Goal: Task Accomplishment & Management: Use online tool/utility

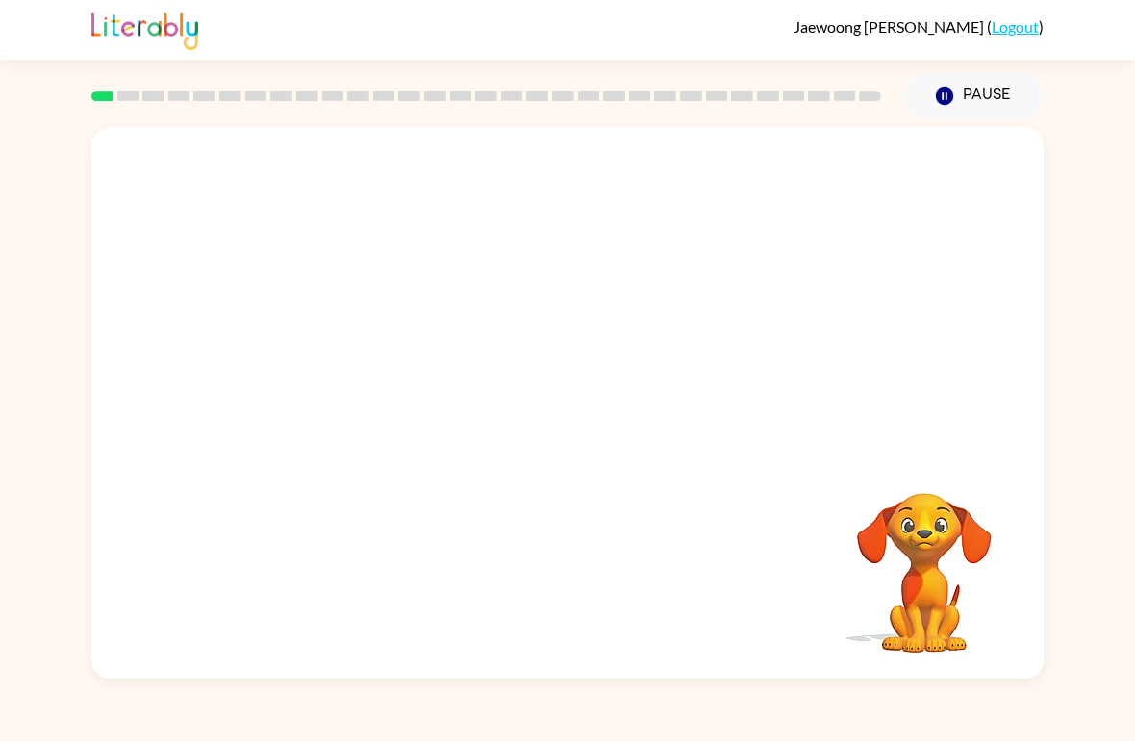
click at [822, 187] on video "Your browser must support playing .mp4 files to use Literably. Please try using…" at bounding box center [567, 290] width 952 height 326
click at [375, 370] on video "Your browser must support playing .mp4 files to use Literably. Please try using…" at bounding box center [567, 290] width 952 height 326
click at [375, 369] on video "Your browser must support playing .mp4 files to use Literably. Please try using…" at bounding box center [567, 290] width 952 height 326
click at [336, 390] on video "Your browser must support playing .mp4 files to use Literably. Please try using…" at bounding box center [567, 290] width 952 height 326
click at [335, 389] on video "Your browser must support playing .mp4 files to use Literably. Please try using…" at bounding box center [567, 290] width 952 height 326
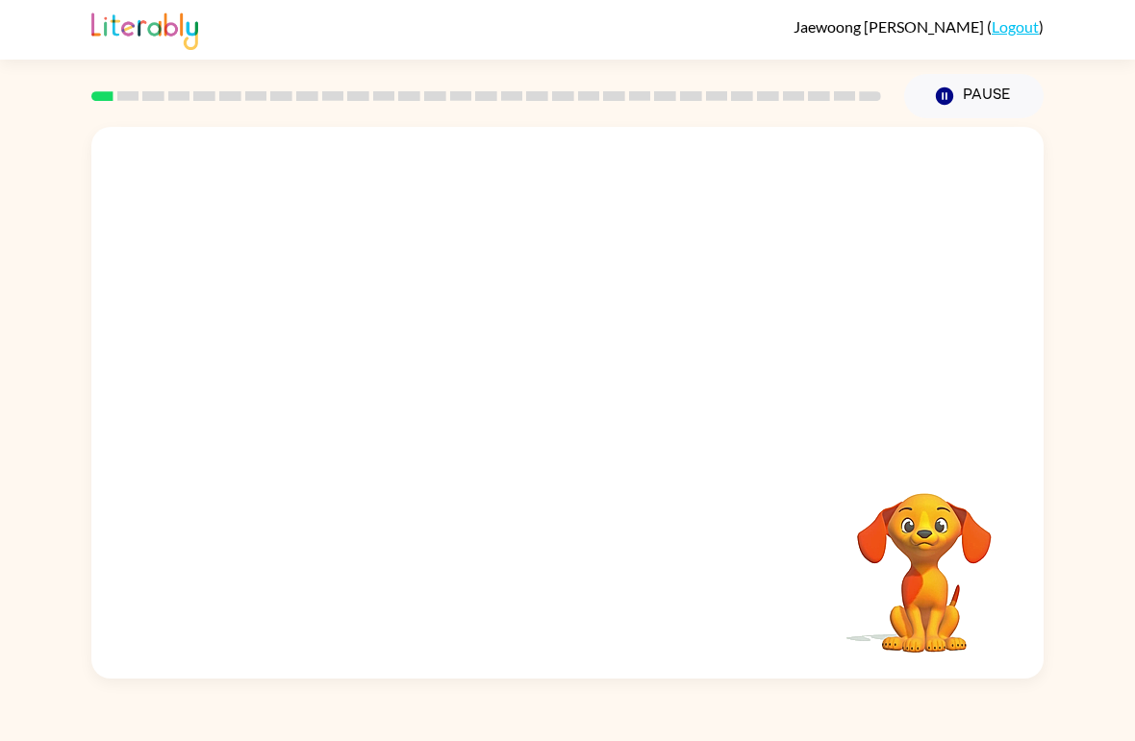
click at [348, 401] on video "Your browser must support playing .mp4 files to use Literably. Please try using…" at bounding box center [567, 290] width 952 height 326
click at [347, 400] on video "Your browser must support playing .mp4 files to use Literably. Please try using…" at bounding box center [567, 290] width 952 height 326
click at [363, 396] on video "Your browser must support playing .mp4 files to use Literably. Please try using…" at bounding box center [567, 290] width 952 height 326
click at [358, 371] on video "Your browser must support playing .mp4 files to use Literably. Please try using…" at bounding box center [567, 290] width 952 height 326
click at [385, 382] on div at bounding box center [567, 403] width 952 height 552
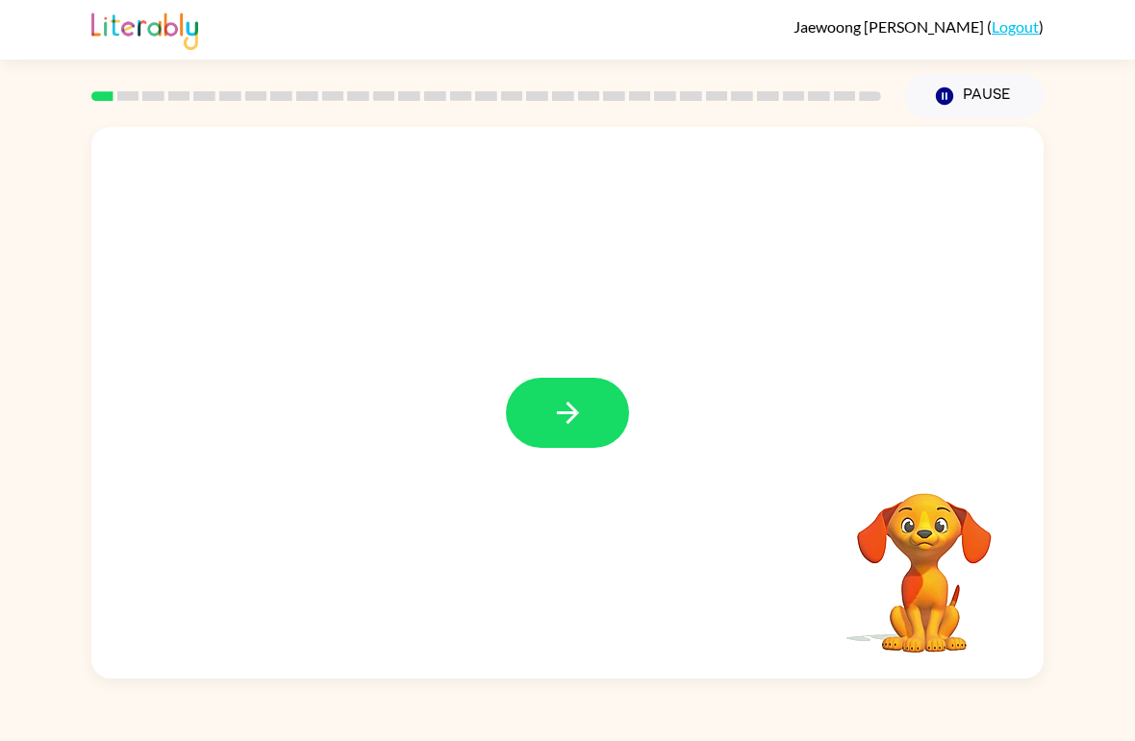
click at [589, 430] on button "button" at bounding box center [567, 413] width 123 height 70
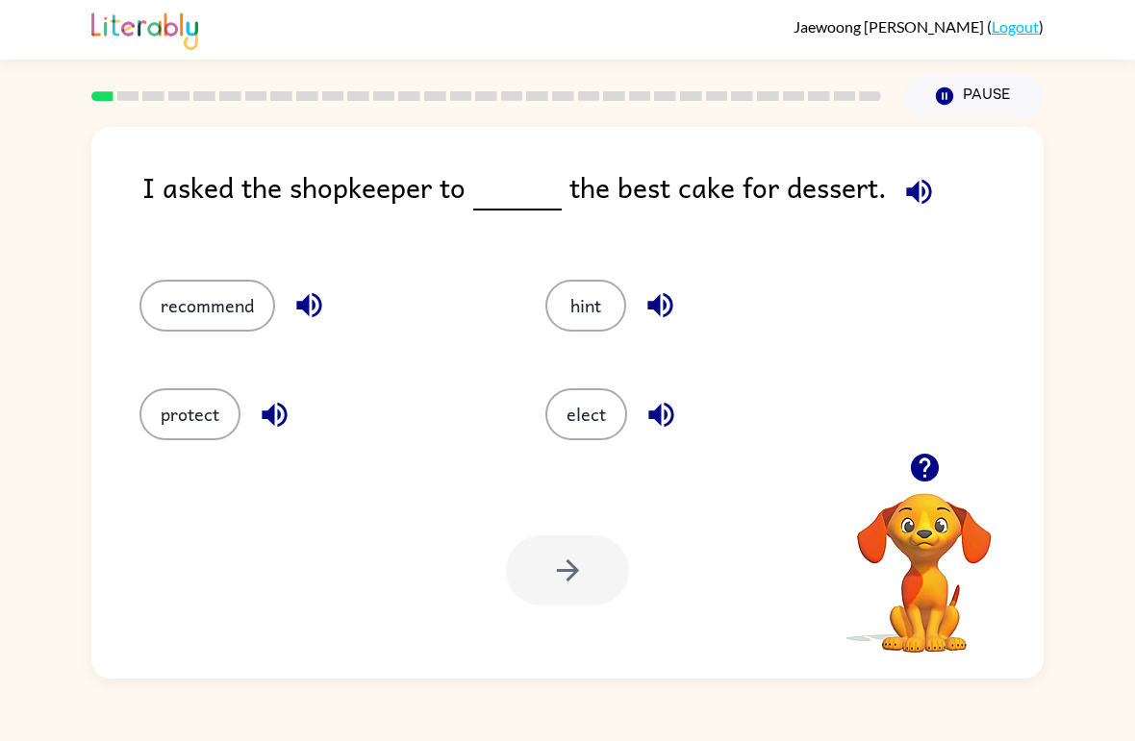
click at [921, 189] on icon "button" at bounding box center [918, 191] width 25 height 25
click at [220, 308] on button "recommend" at bounding box center [207, 306] width 136 height 52
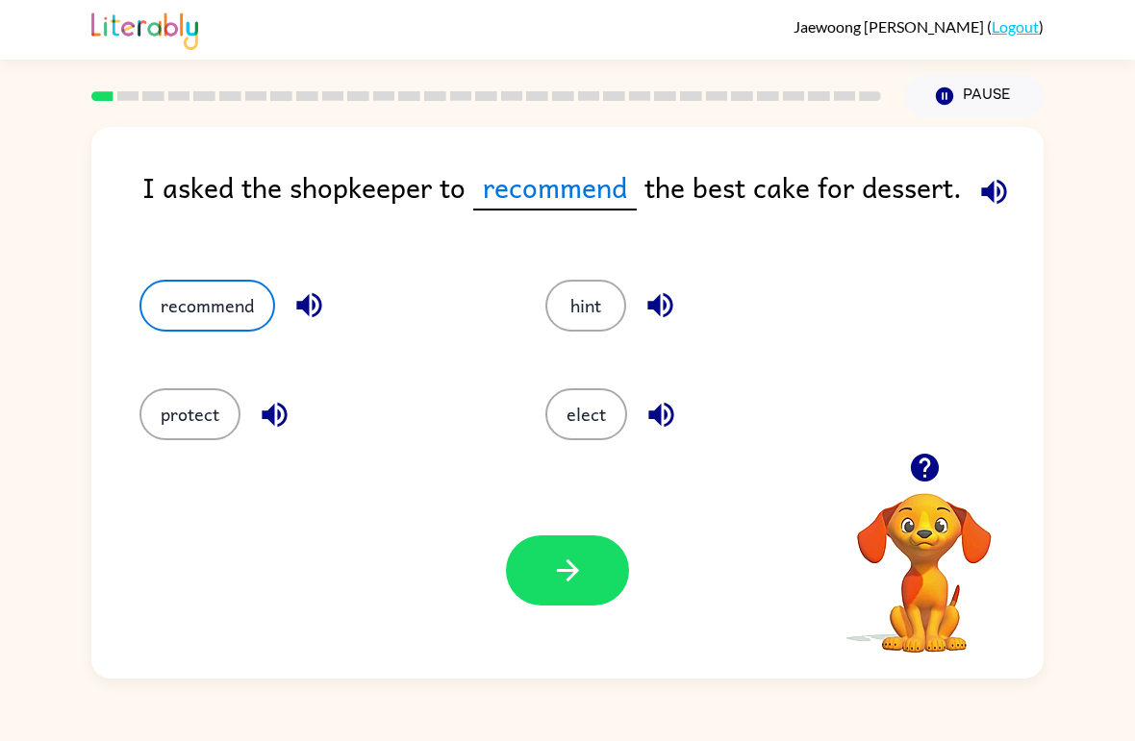
click at [561, 589] on button "button" at bounding box center [567, 571] width 123 height 70
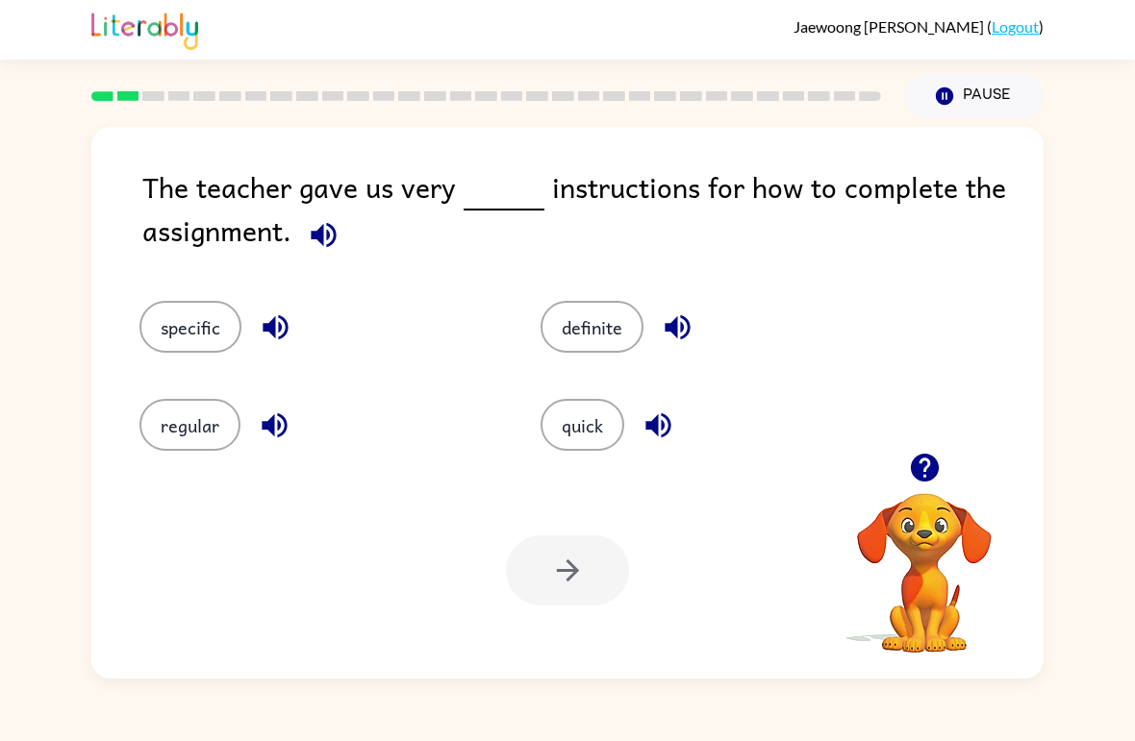
click at [307, 225] on icon "button" at bounding box center [324, 235] width 34 height 34
click at [337, 240] on icon "button" at bounding box center [324, 235] width 34 height 34
click at [324, 237] on icon "button" at bounding box center [324, 235] width 34 height 34
click at [322, 246] on icon "button" at bounding box center [323, 234] width 25 height 25
click at [206, 335] on button "specific" at bounding box center [190, 327] width 102 height 52
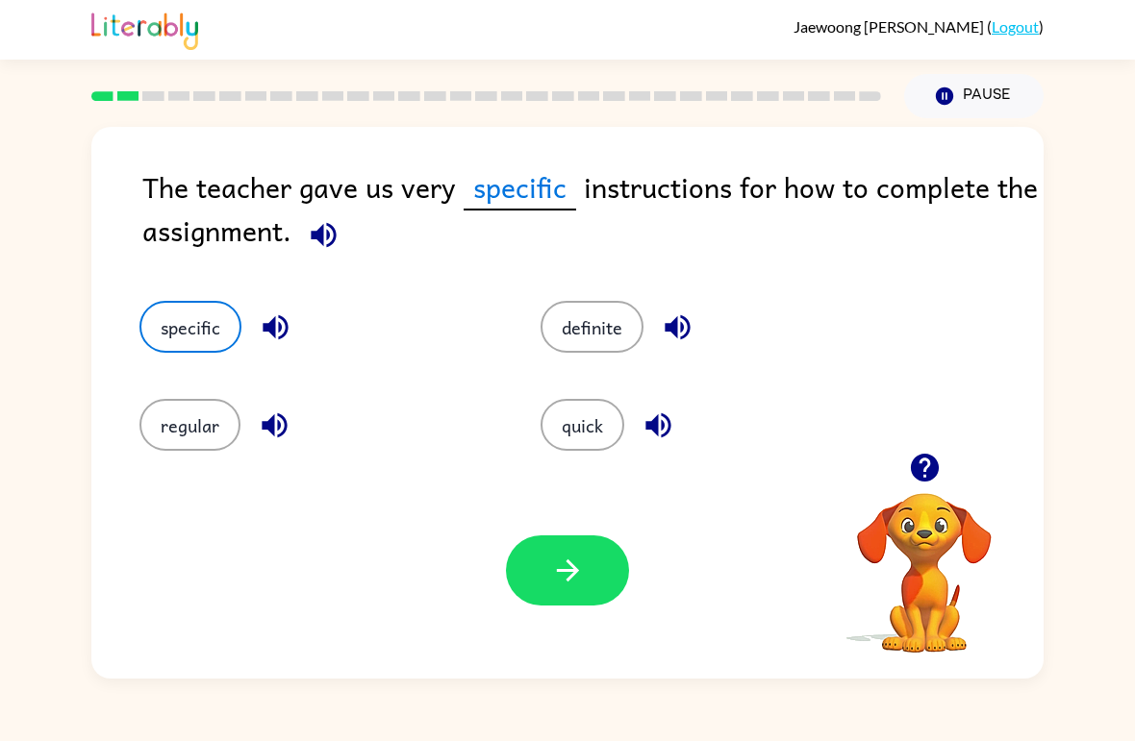
click at [588, 565] on button "button" at bounding box center [567, 571] width 123 height 70
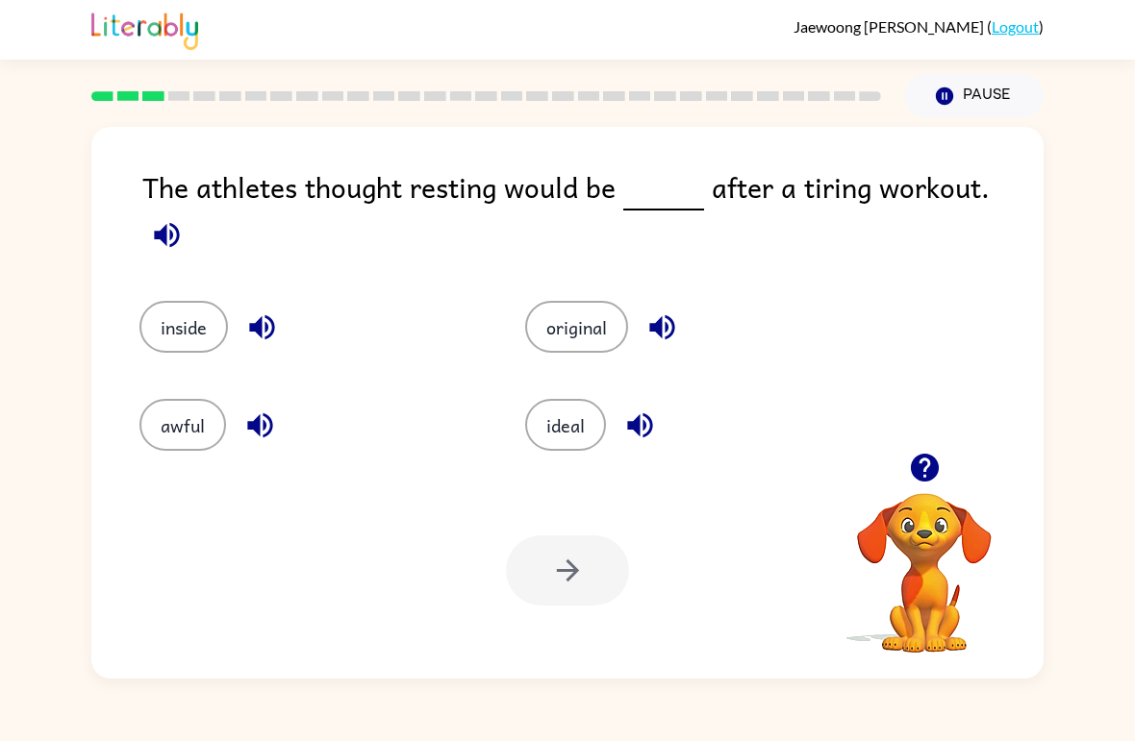
click at [184, 218] on icon "button" at bounding box center [167, 235] width 34 height 34
click at [575, 322] on button "original" at bounding box center [576, 327] width 103 height 52
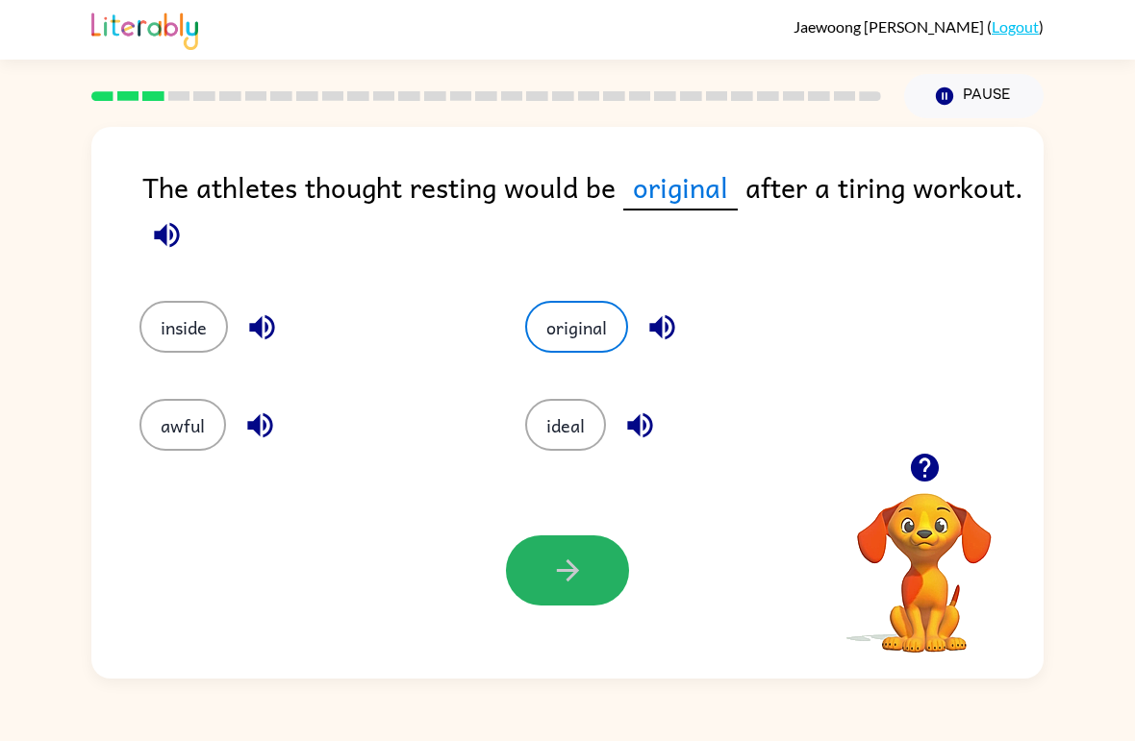
click at [579, 563] on icon "button" at bounding box center [568, 571] width 34 height 34
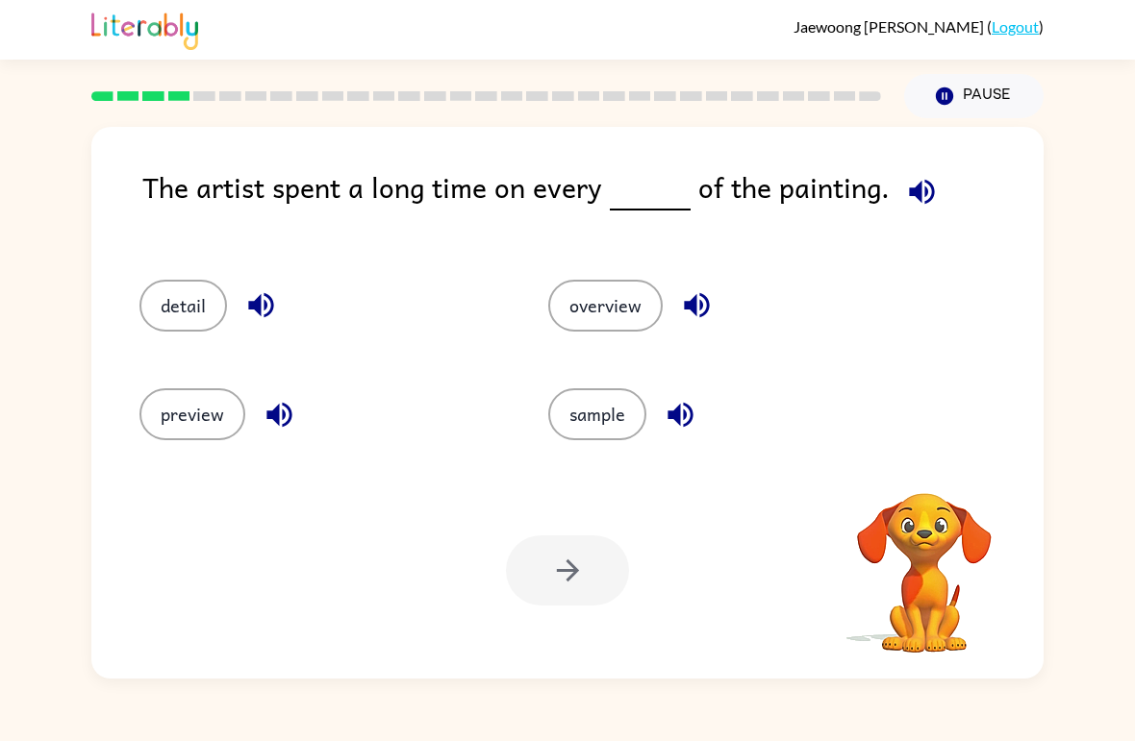
click at [933, 193] on button "button" at bounding box center [921, 191] width 49 height 49
click at [195, 299] on button "detail" at bounding box center [183, 306] width 88 height 52
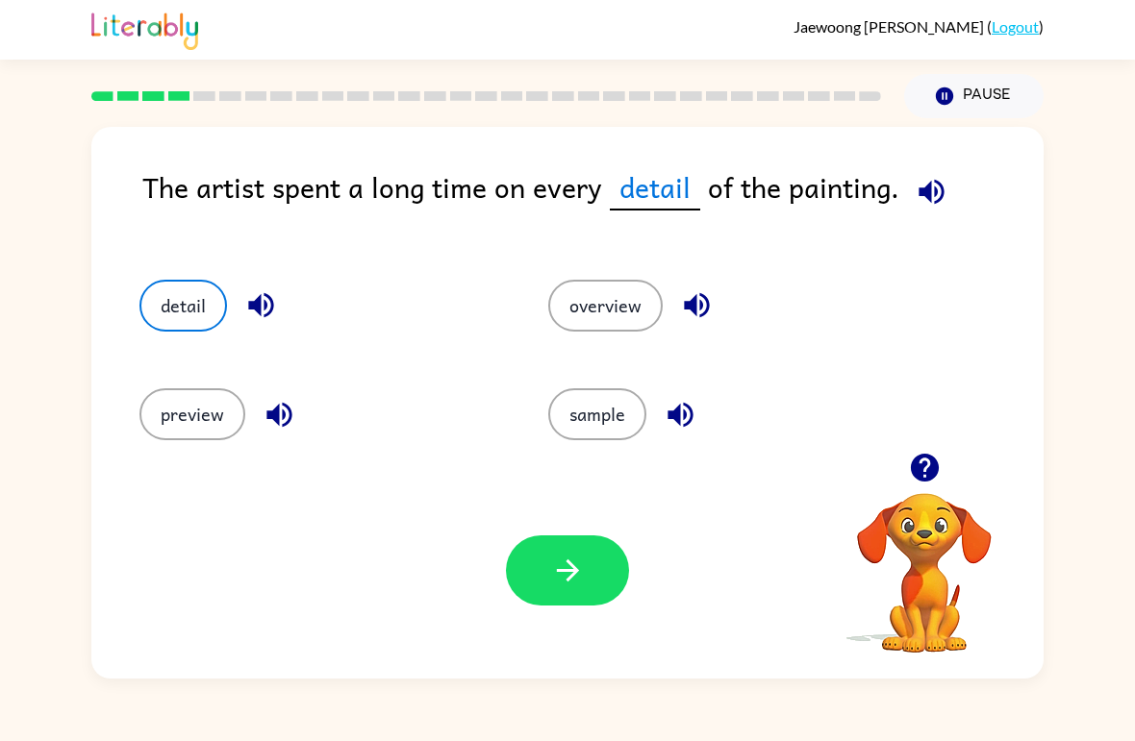
click at [565, 568] on icon "button" at bounding box center [568, 571] width 34 height 34
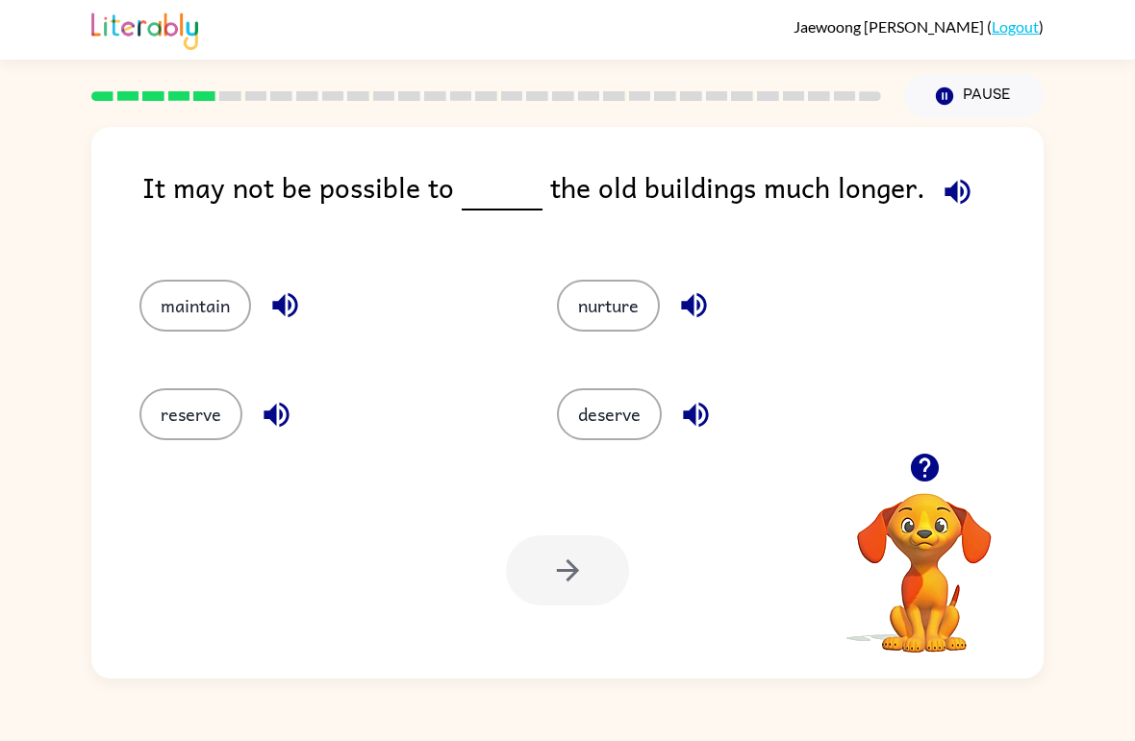
click at [940, 211] on button "button" at bounding box center [957, 191] width 49 height 49
click at [203, 431] on button "reserve" at bounding box center [190, 414] width 103 height 52
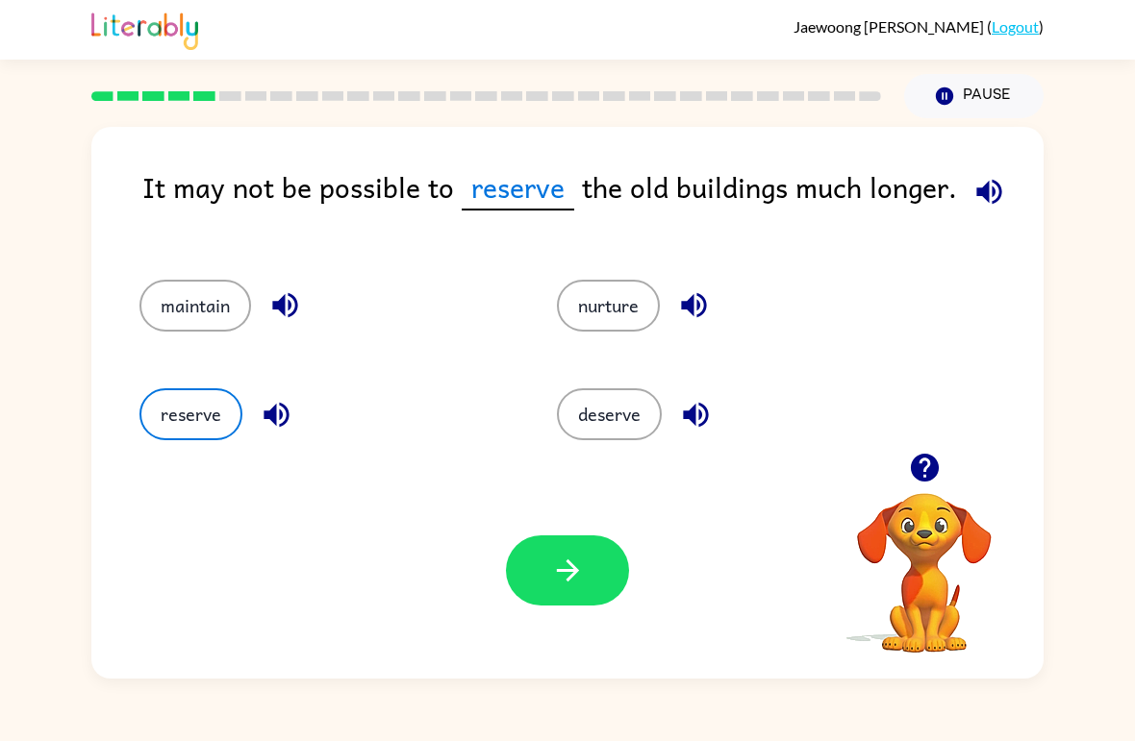
click at [587, 582] on button "button" at bounding box center [567, 571] width 123 height 70
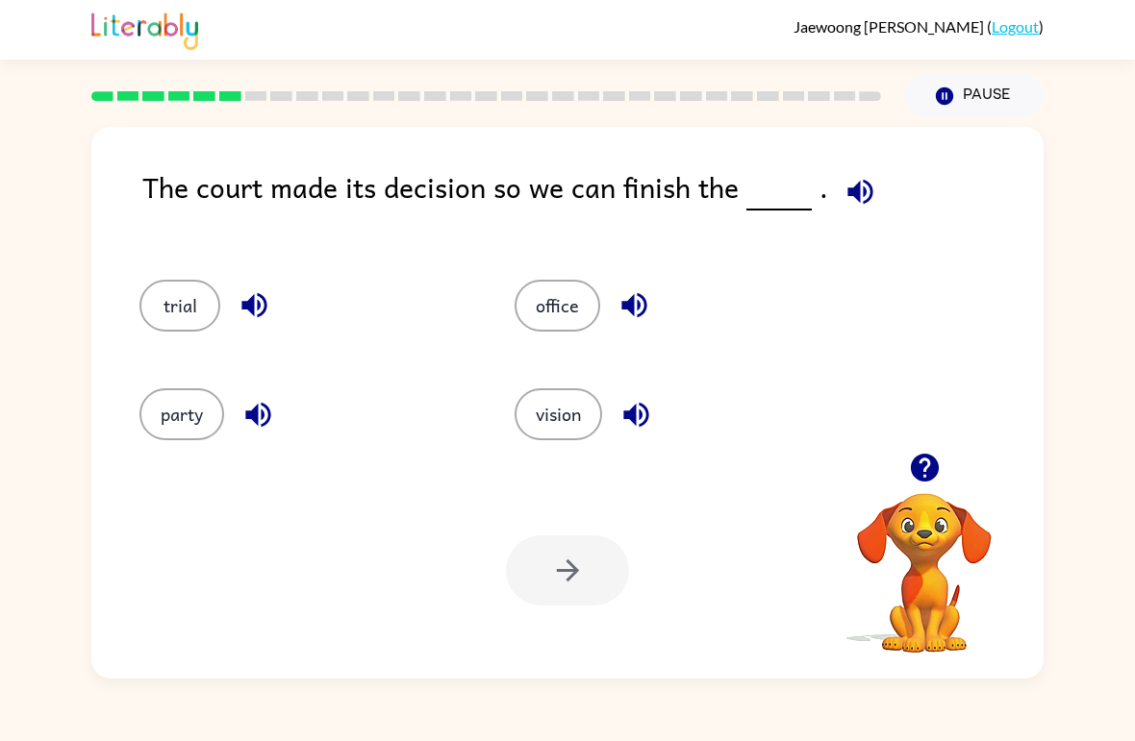
click at [870, 206] on button "button" at bounding box center [860, 191] width 49 height 49
click at [188, 405] on button "party" at bounding box center [181, 414] width 85 height 52
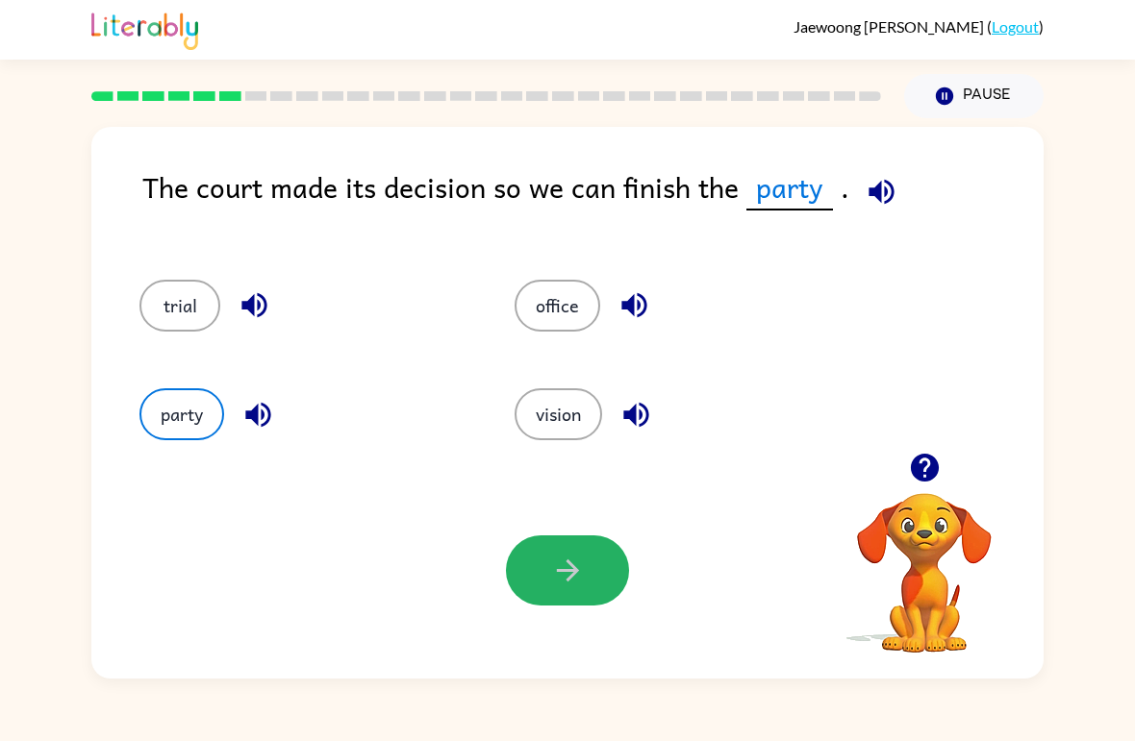
click at [571, 567] on icon "button" at bounding box center [567, 571] width 22 height 22
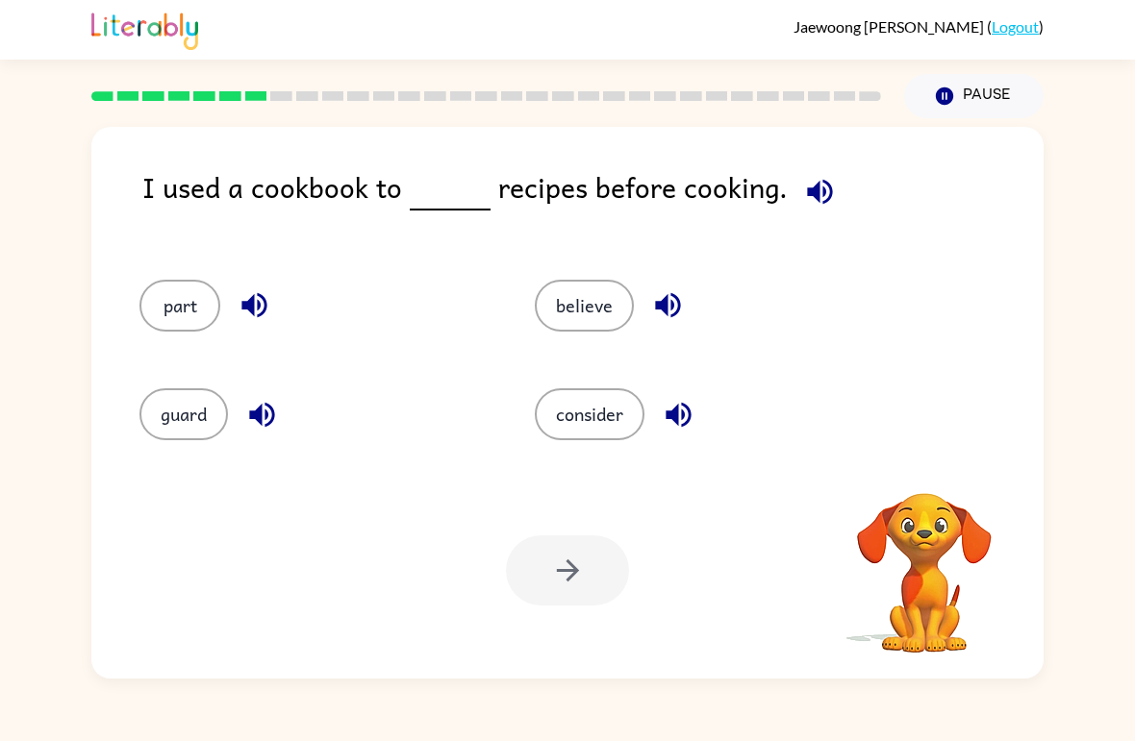
click at [844, 171] on div "I used a cookbook to recipes before cooking." at bounding box center [592, 203] width 901 height 76
click at [843, 171] on div "I used a cookbook to recipes before cooking." at bounding box center [592, 203] width 901 height 76
click at [807, 208] on icon "button" at bounding box center [820, 192] width 34 height 34
click at [601, 405] on button "consider" at bounding box center [590, 414] width 110 height 52
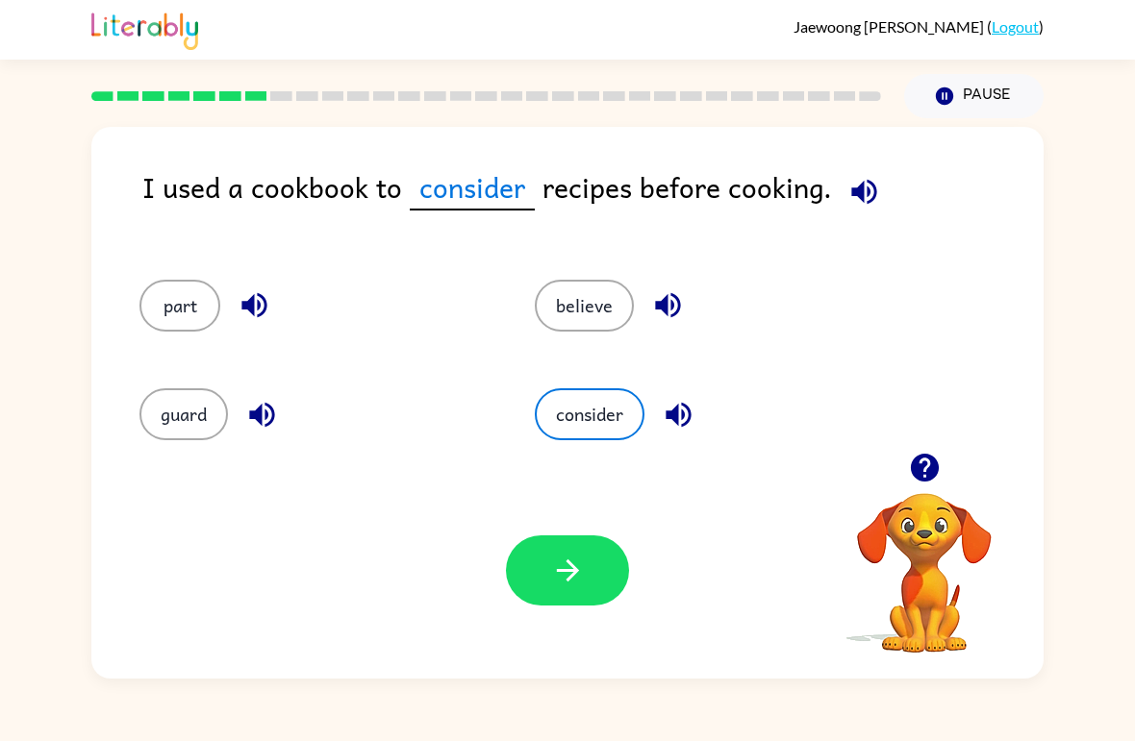
click at [594, 330] on button "believe" at bounding box center [584, 306] width 99 height 52
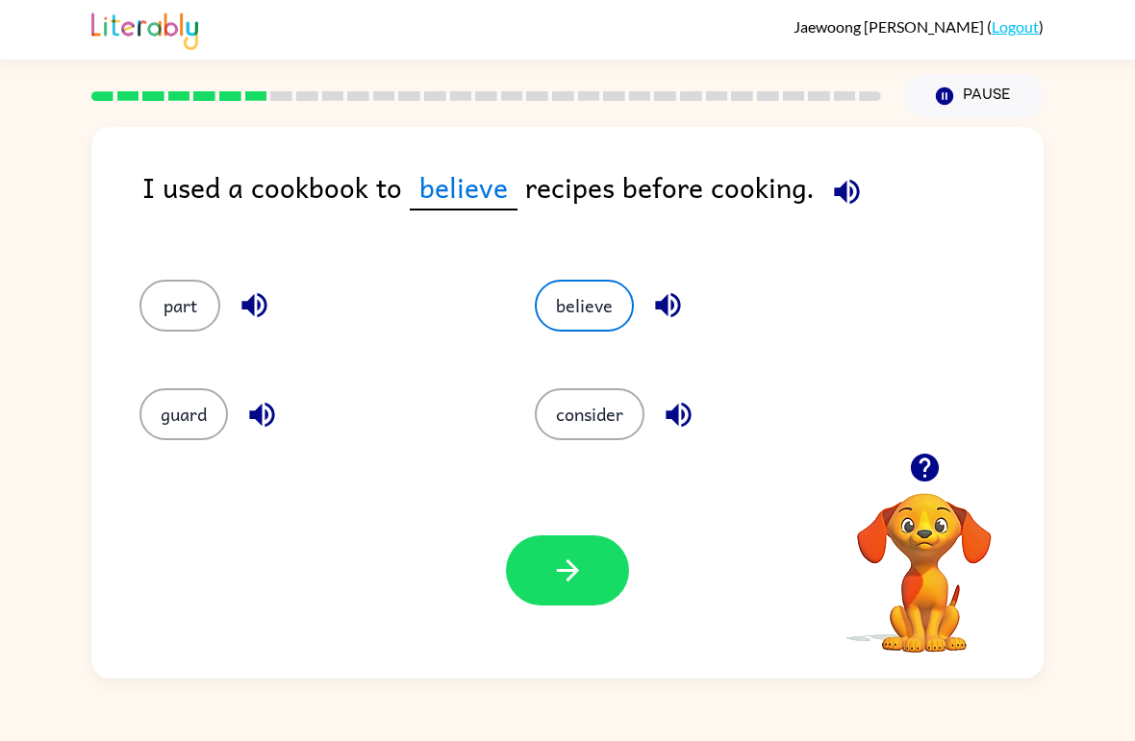
click at [574, 430] on button "consider" at bounding box center [590, 414] width 110 height 52
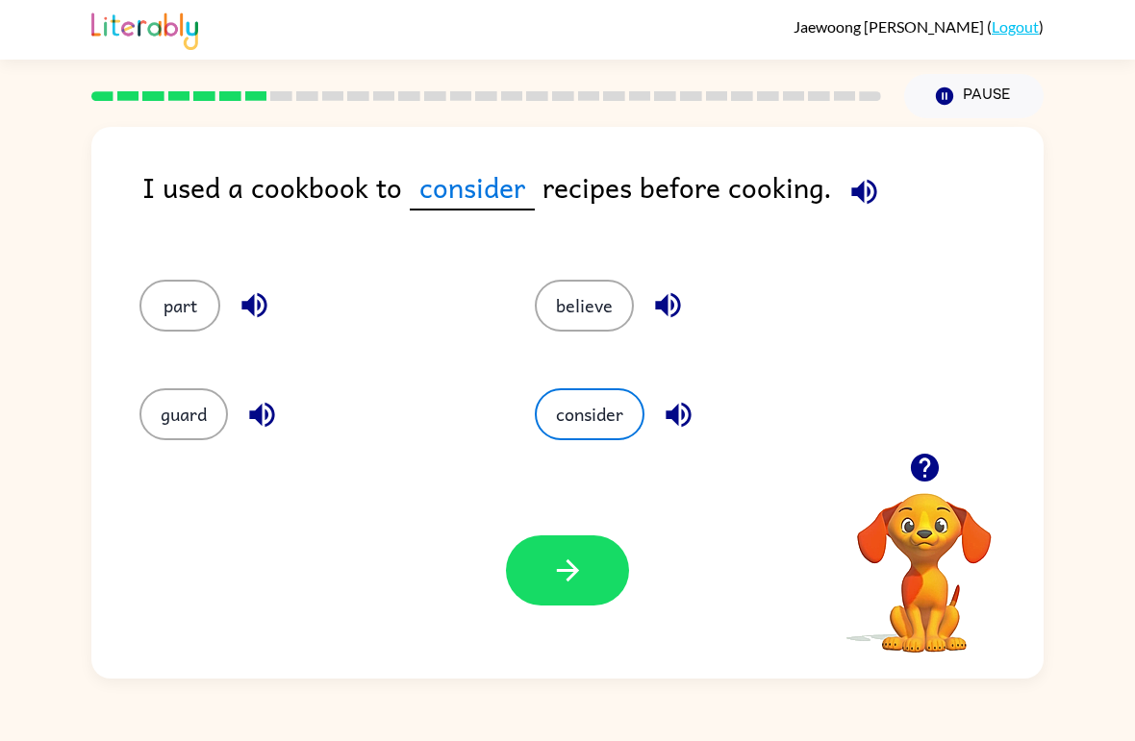
click at [590, 321] on button "believe" at bounding box center [584, 306] width 99 height 52
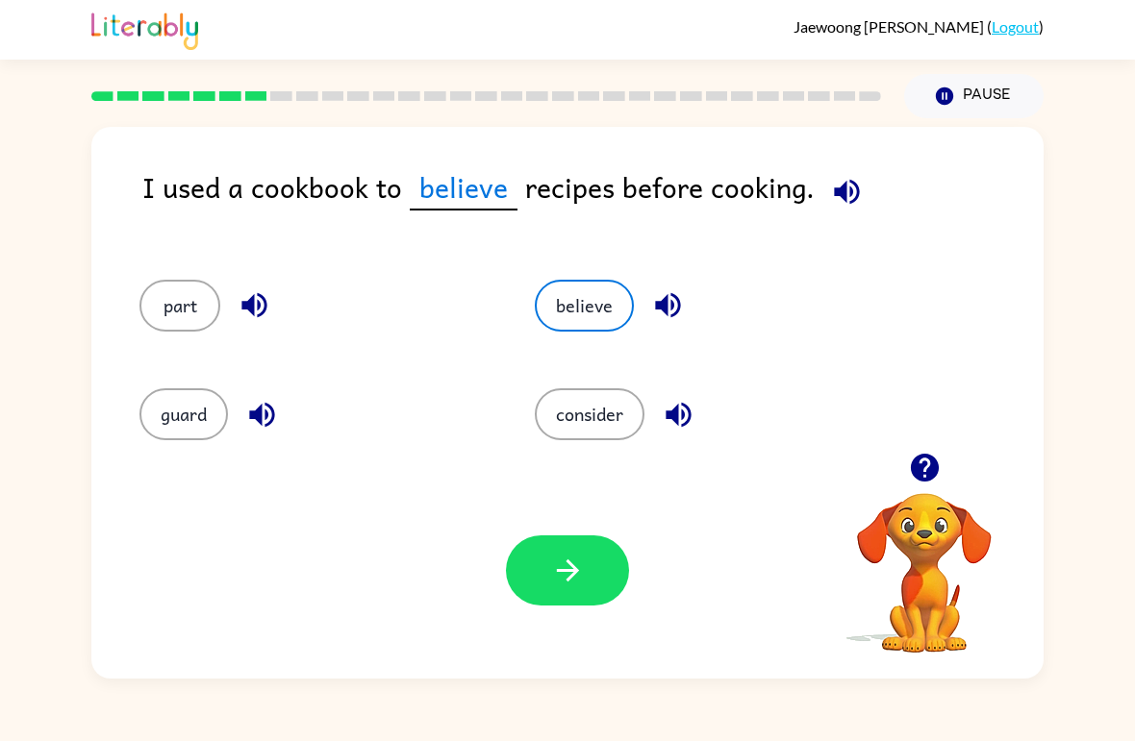
click at [545, 425] on button "consider" at bounding box center [590, 414] width 110 height 52
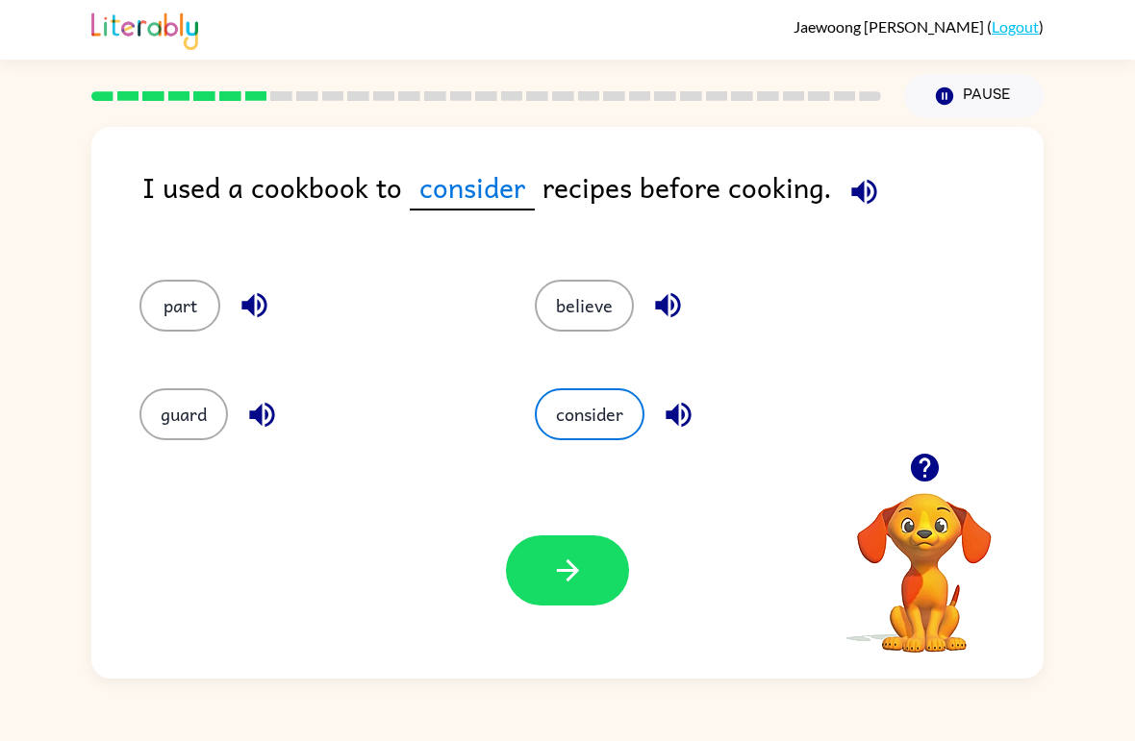
click at [597, 308] on button "believe" at bounding box center [584, 306] width 99 height 52
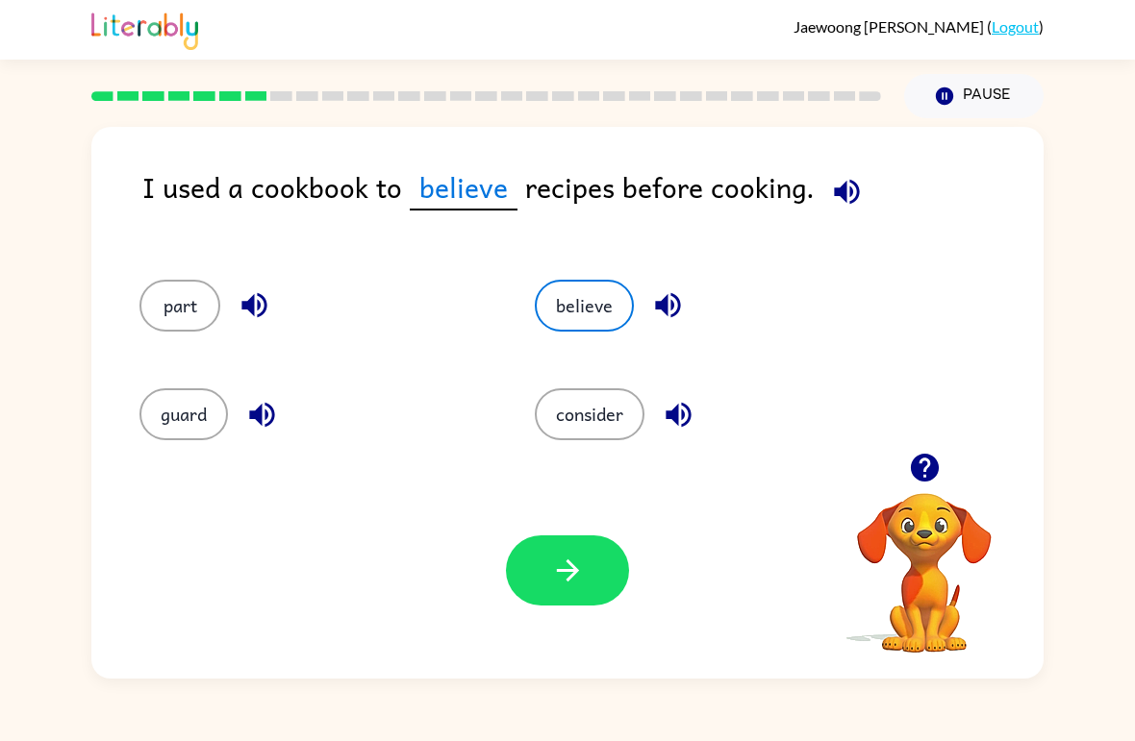
click at [179, 329] on button "part" at bounding box center [179, 306] width 81 height 52
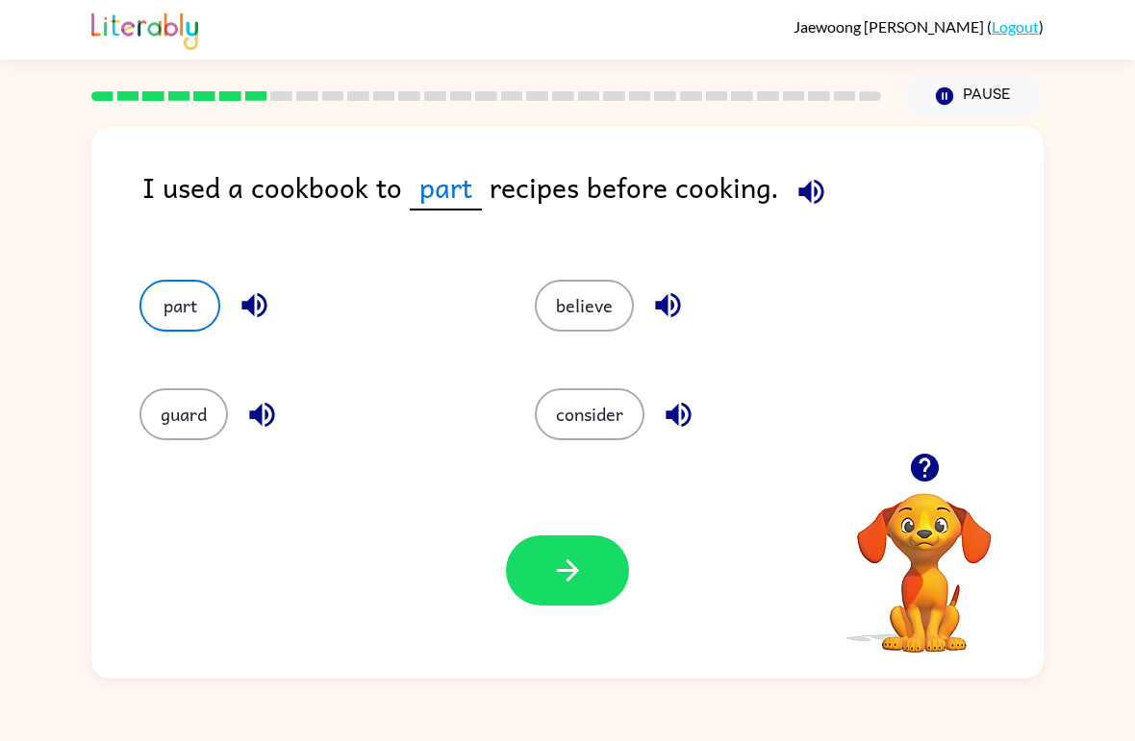
click at [616, 300] on button "believe" at bounding box center [584, 306] width 99 height 52
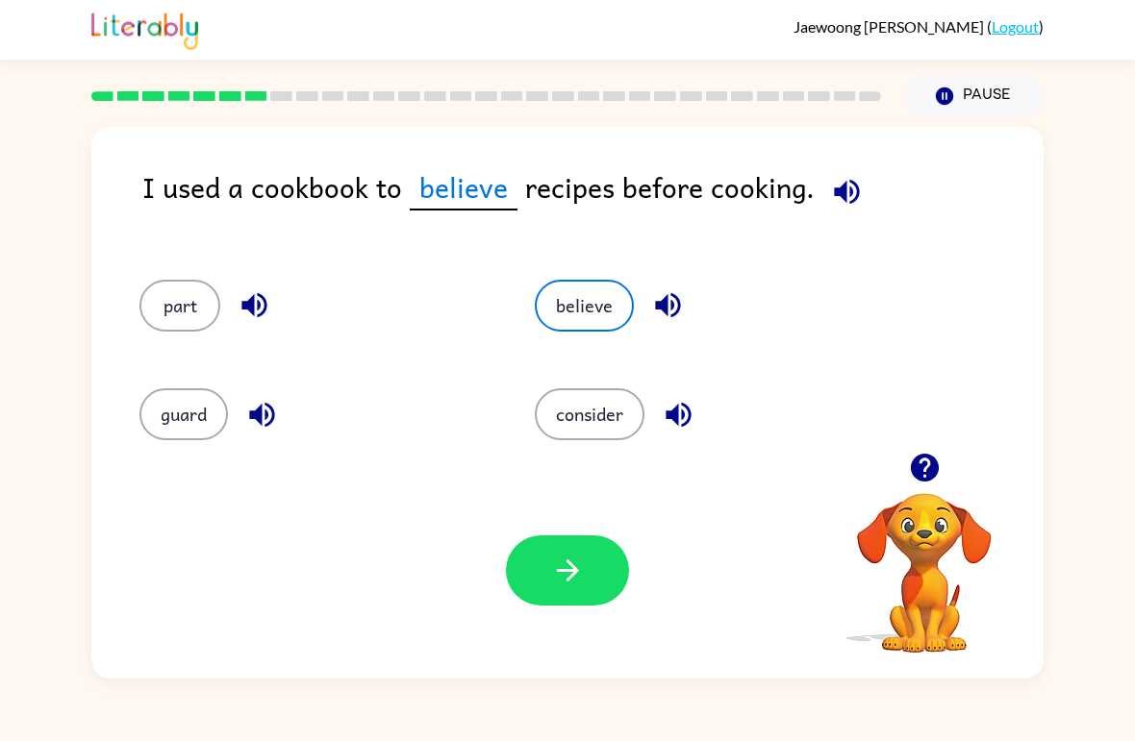
click at [830, 177] on icon "button" at bounding box center [847, 192] width 34 height 34
click at [602, 430] on button "consider" at bounding box center [590, 414] width 110 height 52
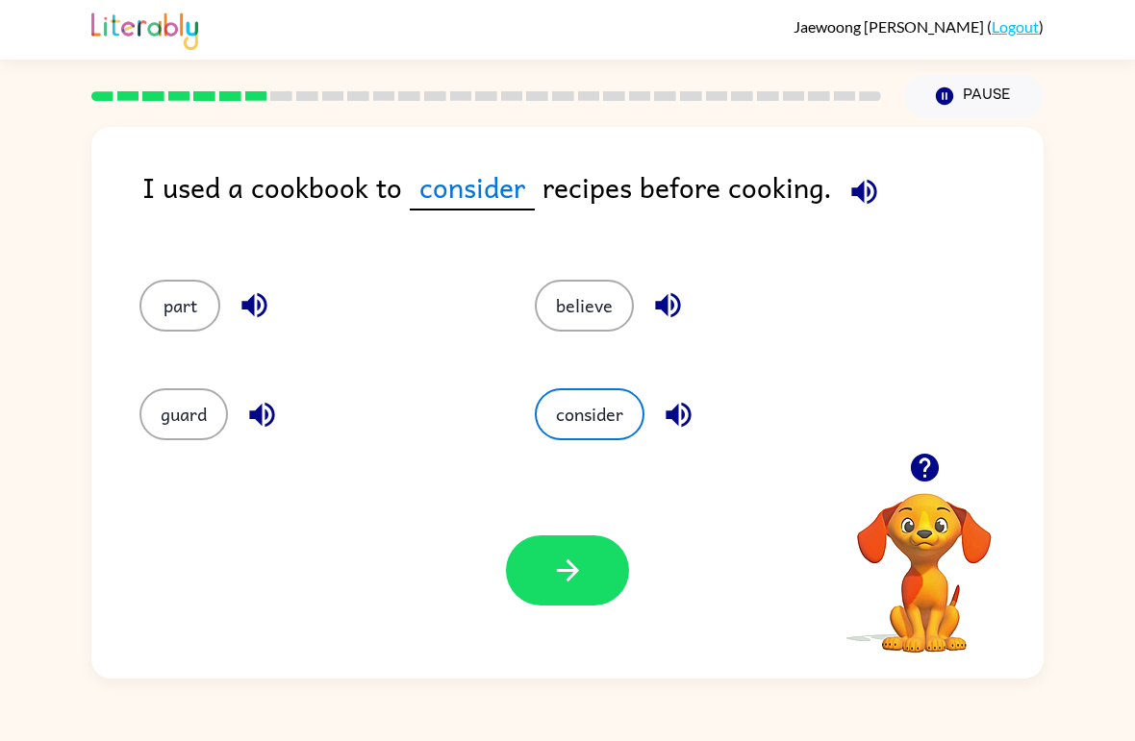
click at [163, 331] on button "part" at bounding box center [179, 306] width 81 height 52
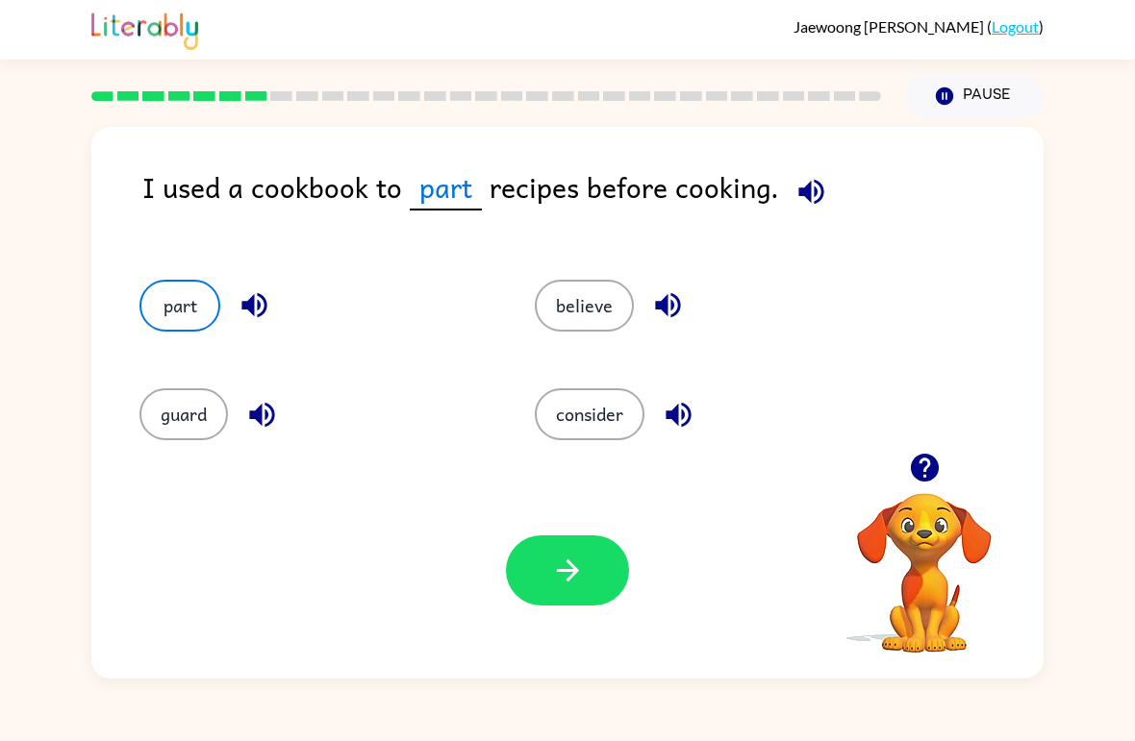
click at [609, 432] on button "consider" at bounding box center [590, 414] width 110 height 52
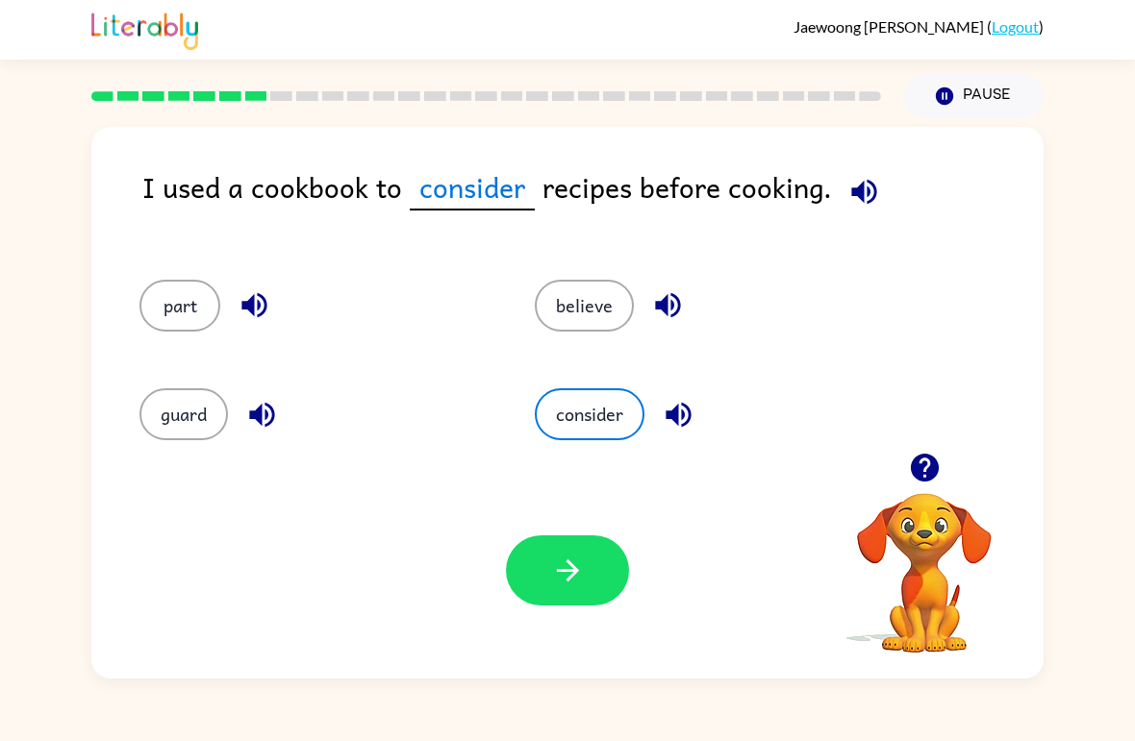
click at [564, 596] on button "button" at bounding box center [567, 571] width 123 height 70
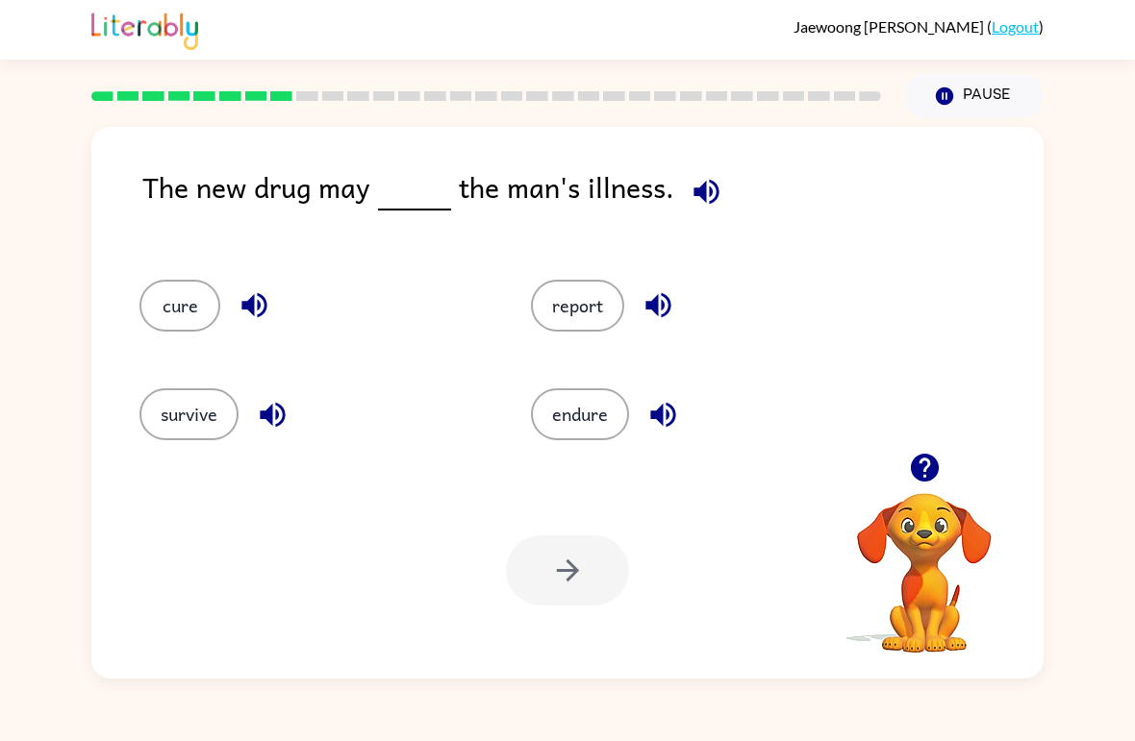
click at [188, 315] on button "cure" at bounding box center [179, 306] width 81 height 52
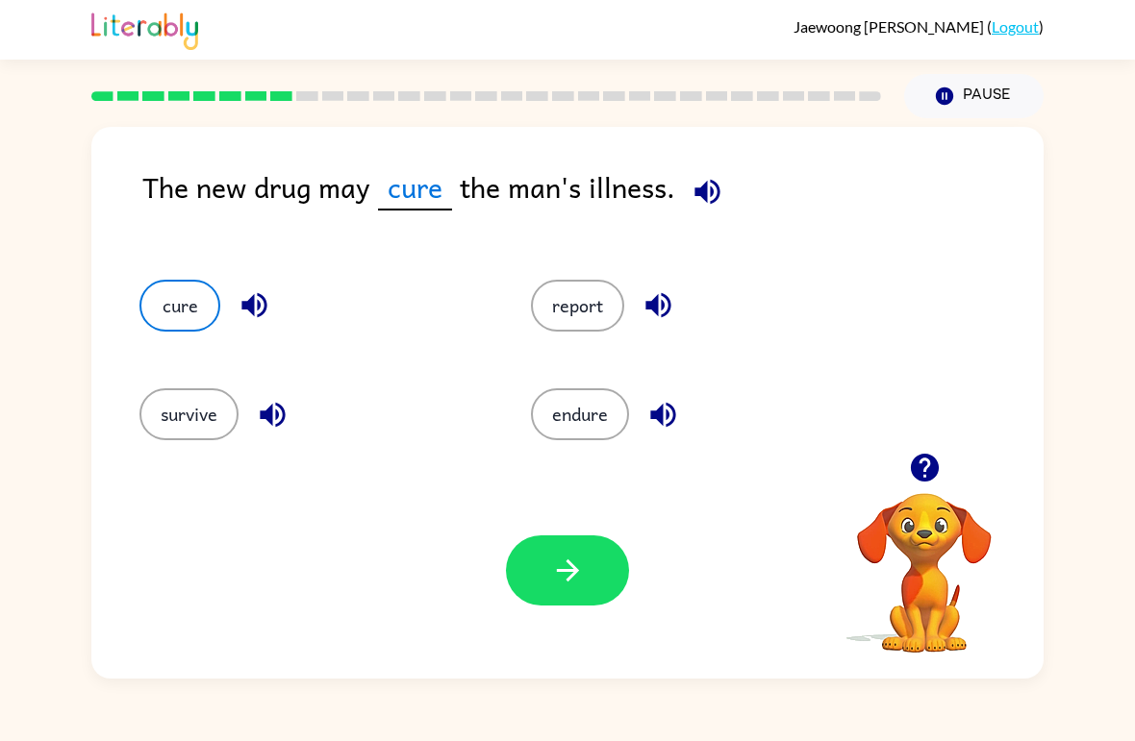
click at [564, 555] on icon "button" at bounding box center [568, 571] width 34 height 34
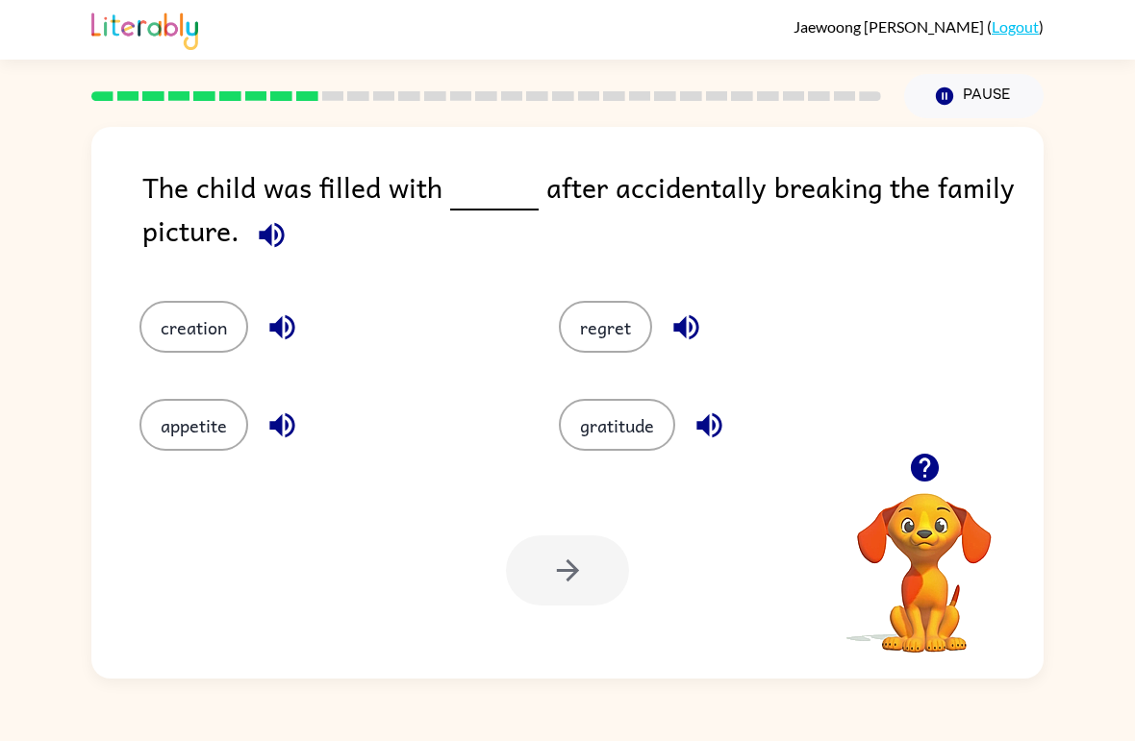
click at [621, 347] on button "regret" at bounding box center [605, 327] width 93 height 52
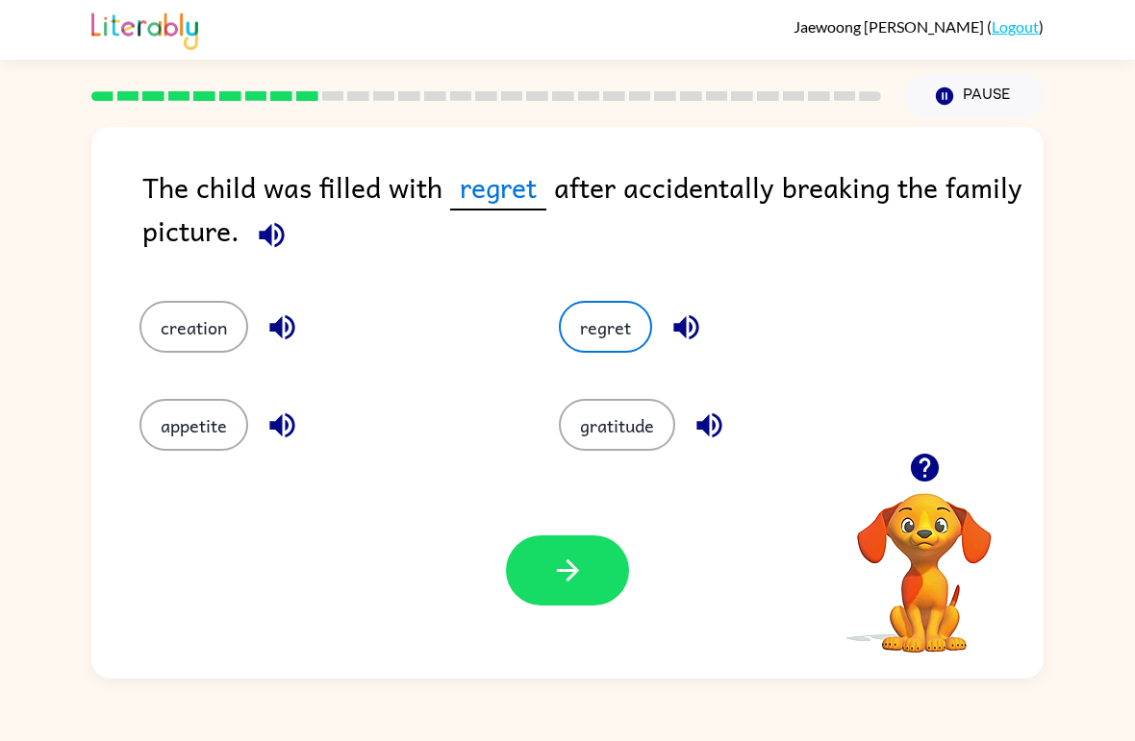
click at [572, 584] on icon "button" at bounding box center [568, 571] width 34 height 34
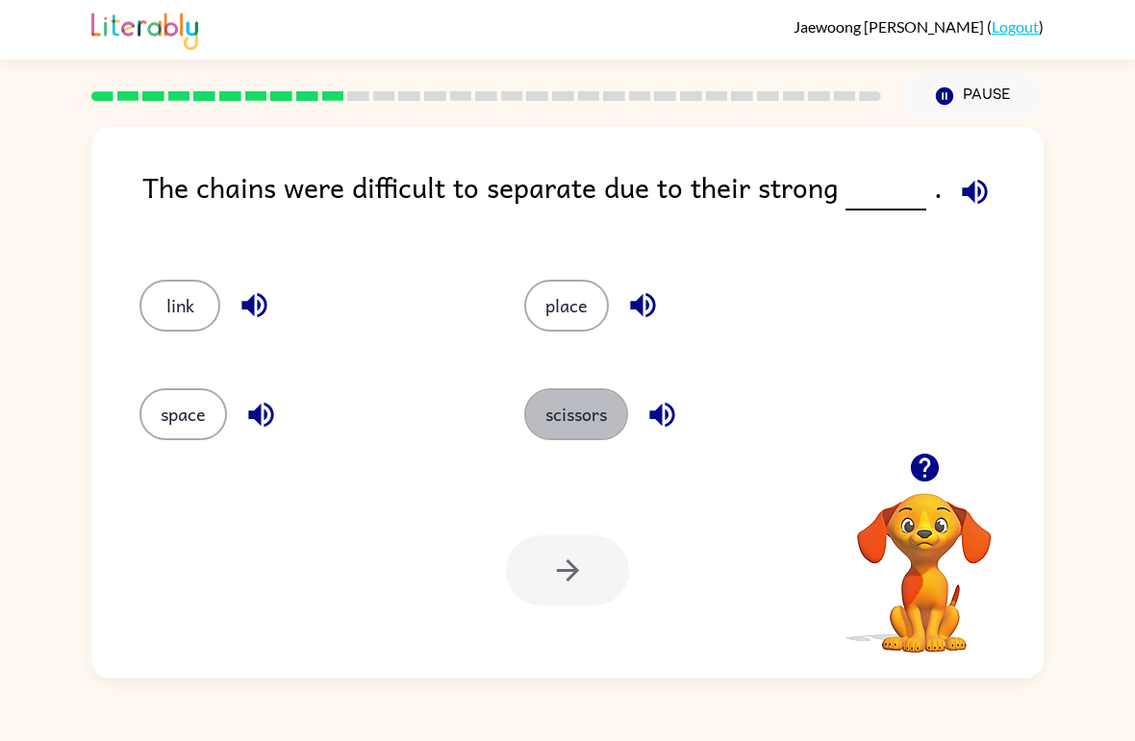
click at [580, 411] on button "scissors" at bounding box center [576, 414] width 104 height 52
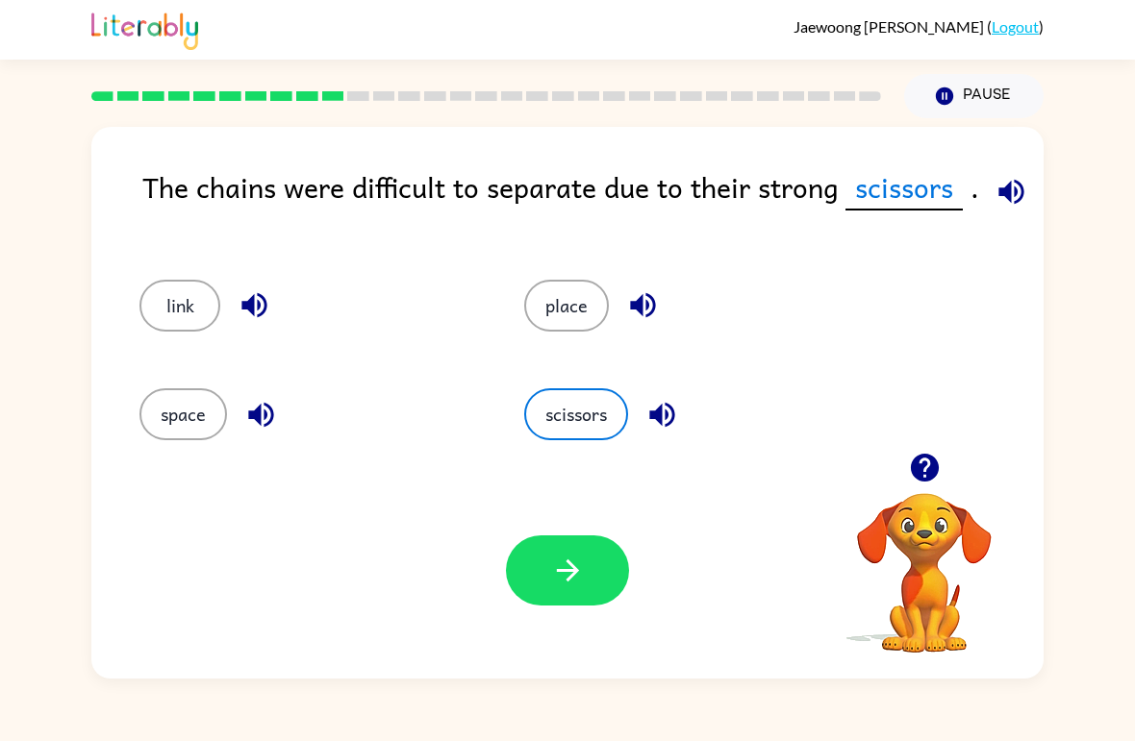
click at [181, 434] on button "space" at bounding box center [183, 414] width 88 height 52
click at [572, 318] on button "place" at bounding box center [566, 306] width 85 height 52
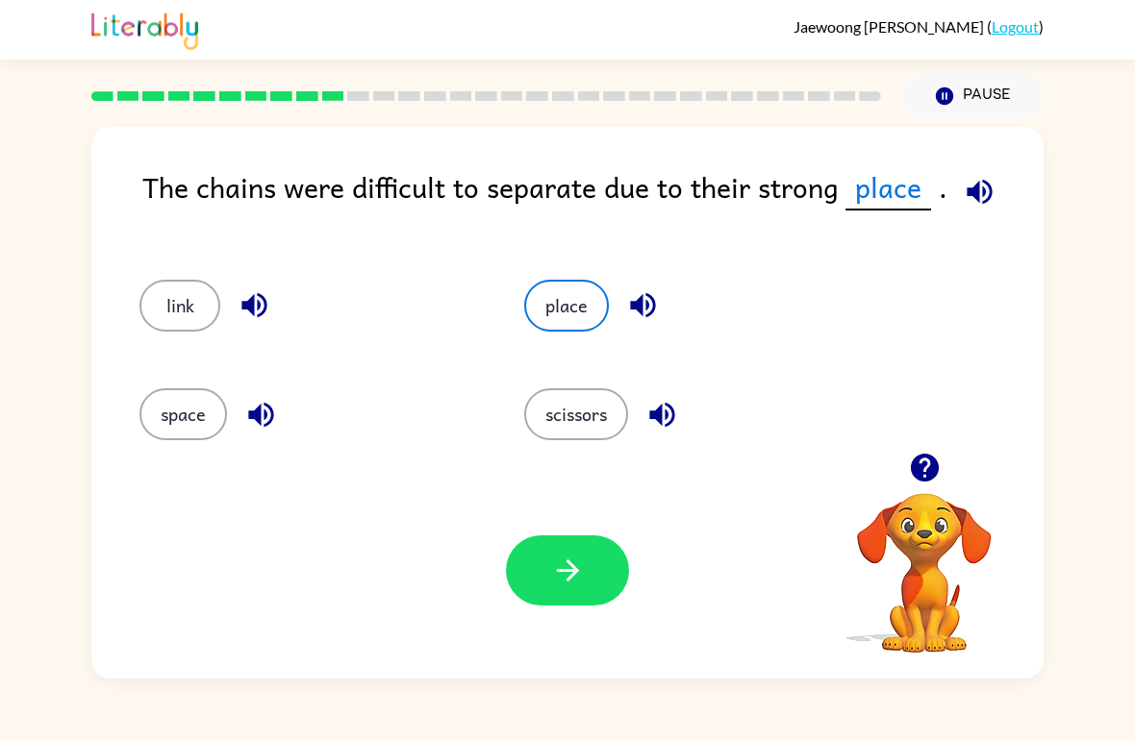
click at [159, 324] on button "link" at bounding box center [179, 306] width 81 height 52
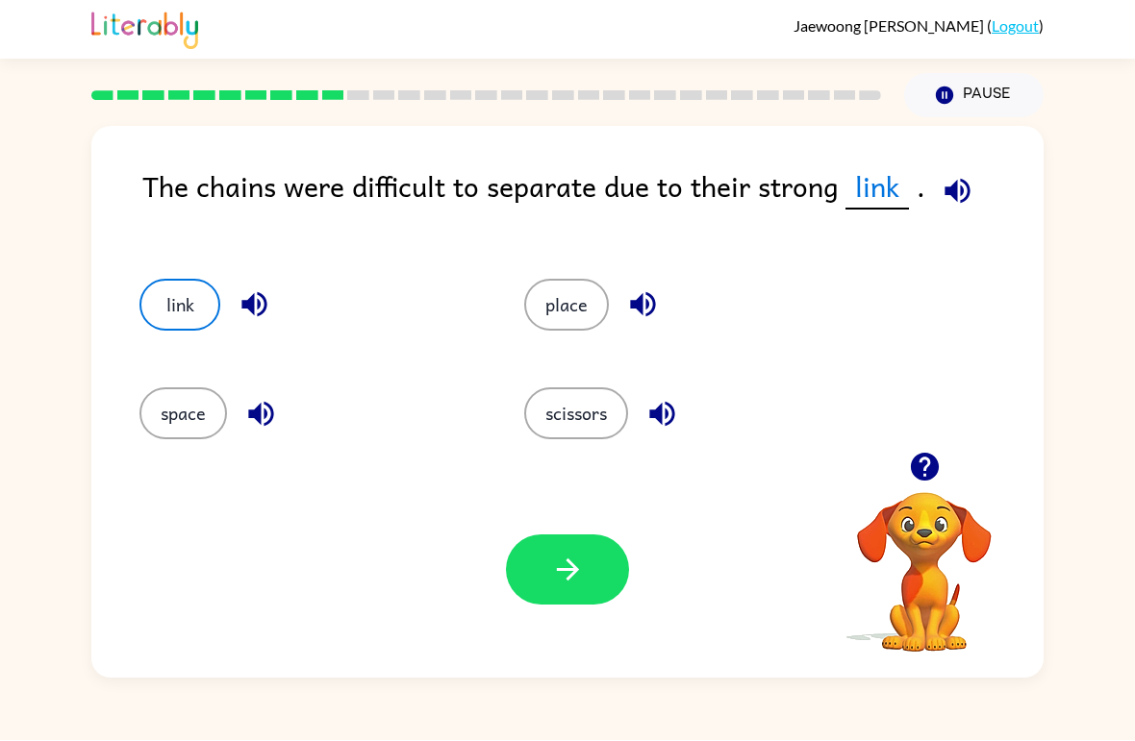
click at [565, 325] on button "place" at bounding box center [566, 306] width 85 height 52
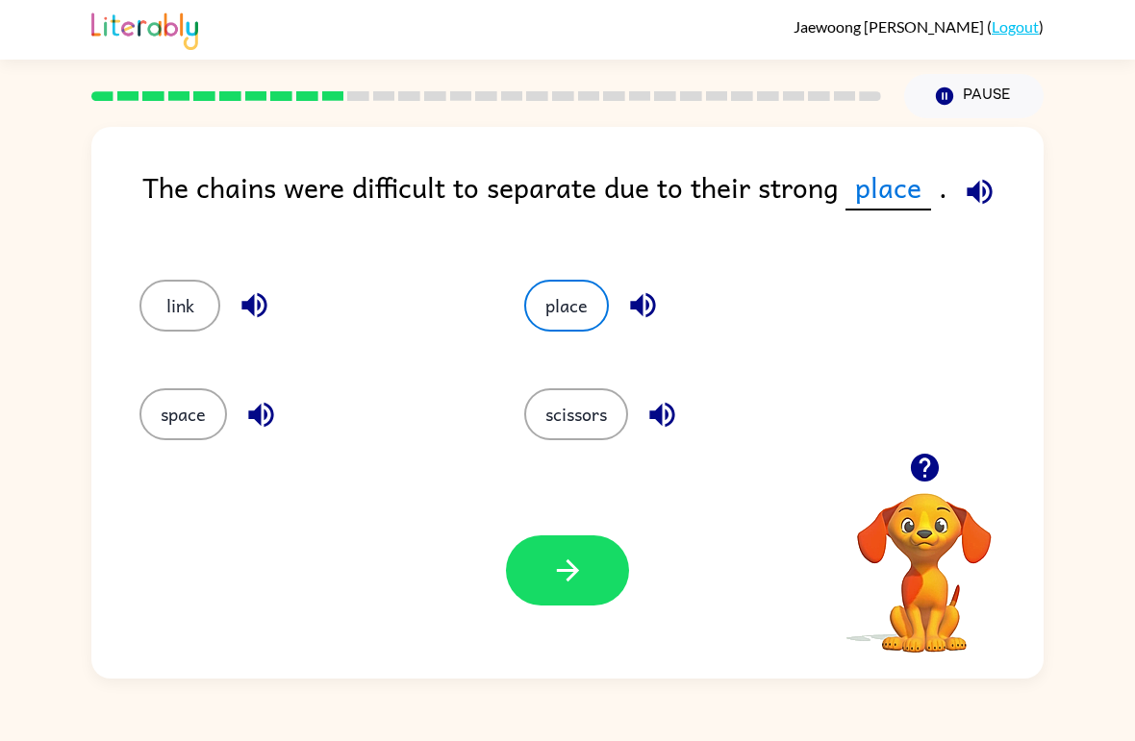
click at [171, 417] on button "space" at bounding box center [183, 414] width 88 height 52
click at [565, 350] on div "place" at bounding box center [680, 297] width 385 height 109
click at [564, 349] on div "place" at bounding box center [680, 297] width 385 height 109
click at [171, 310] on button "link" at bounding box center [179, 306] width 81 height 52
click at [569, 604] on button "button" at bounding box center [567, 571] width 123 height 70
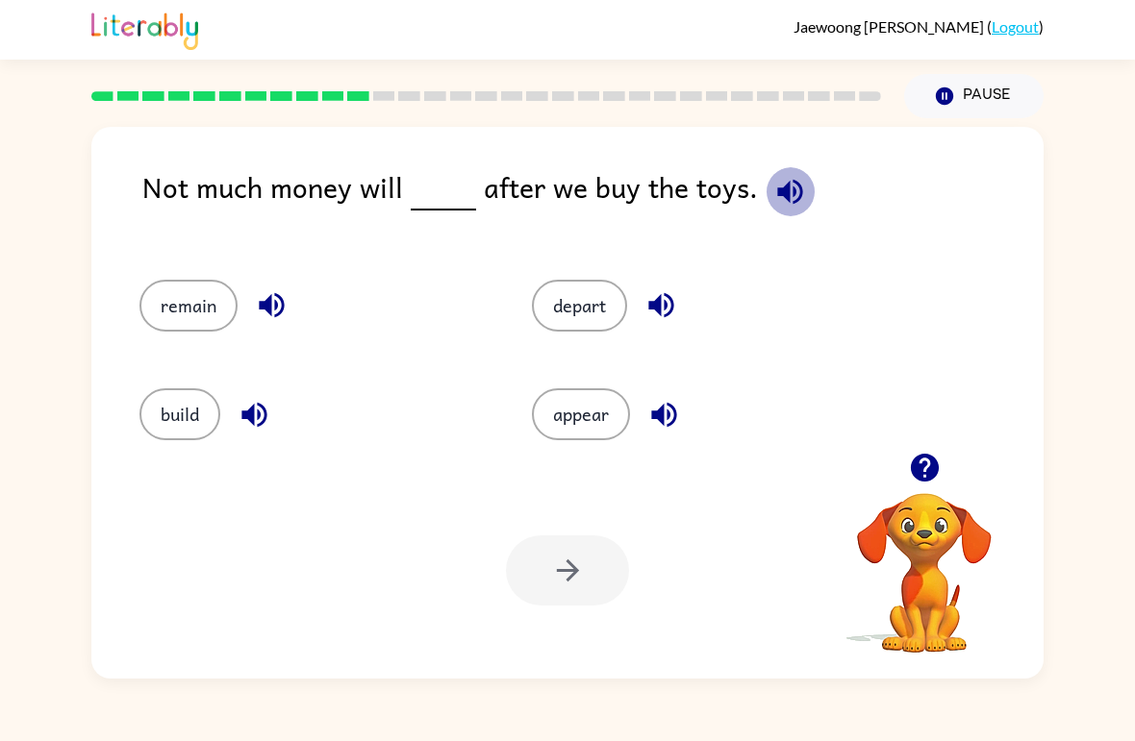
click at [795, 193] on icon "button" at bounding box center [790, 192] width 34 height 34
click at [186, 327] on button "remain" at bounding box center [188, 306] width 98 height 52
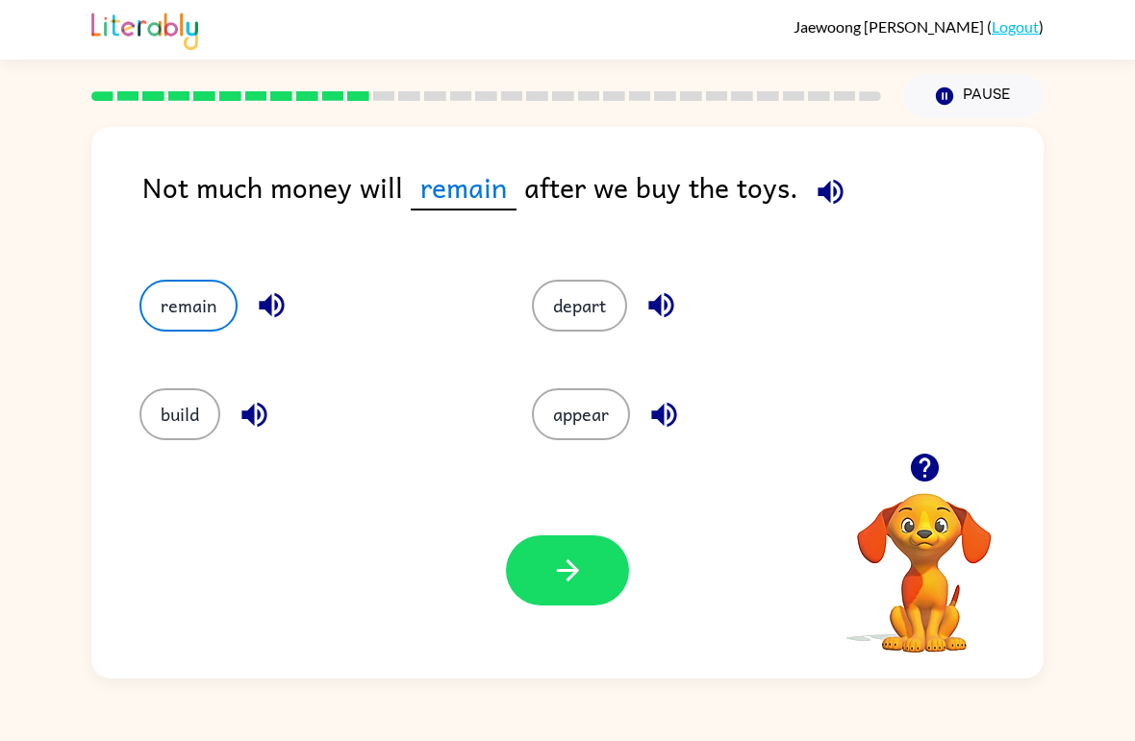
click at [573, 559] on icon "button" at bounding box center [568, 571] width 34 height 34
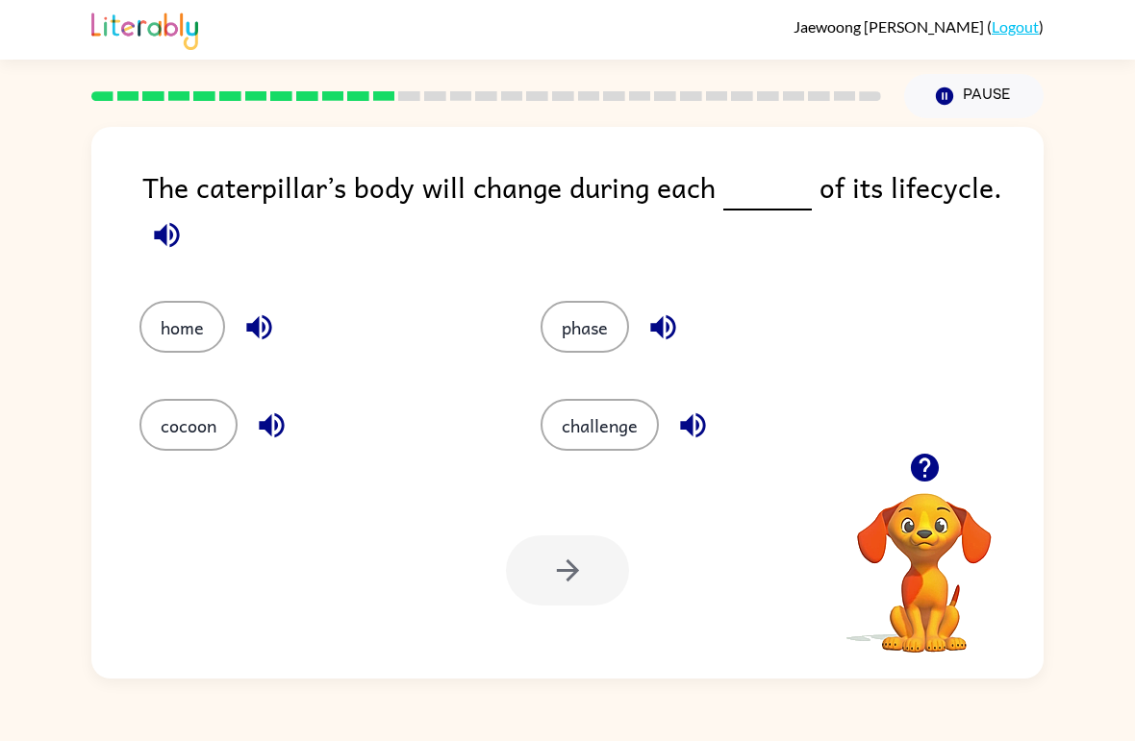
click at [177, 246] on icon "button" at bounding box center [167, 235] width 34 height 34
click at [592, 343] on button "phase" at bounding box center [584, 327] width 88 height 52
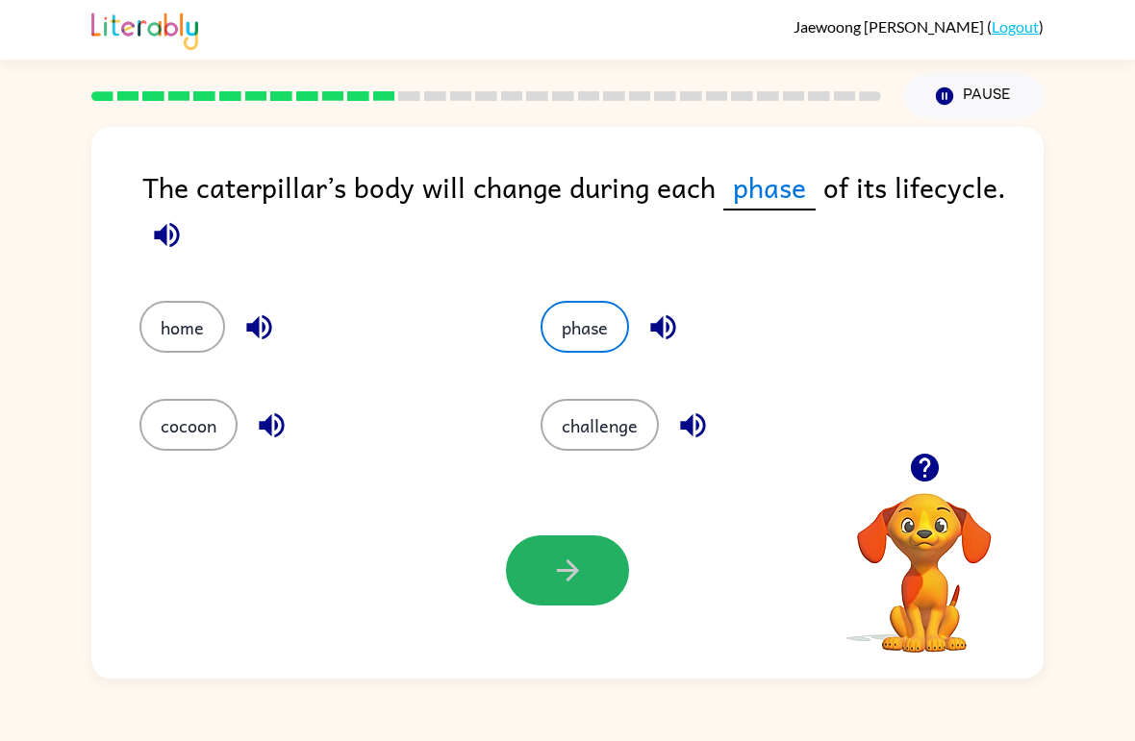
click at [575, 555] on icon "button" at bounding box center [568, 571] width 34 height 34
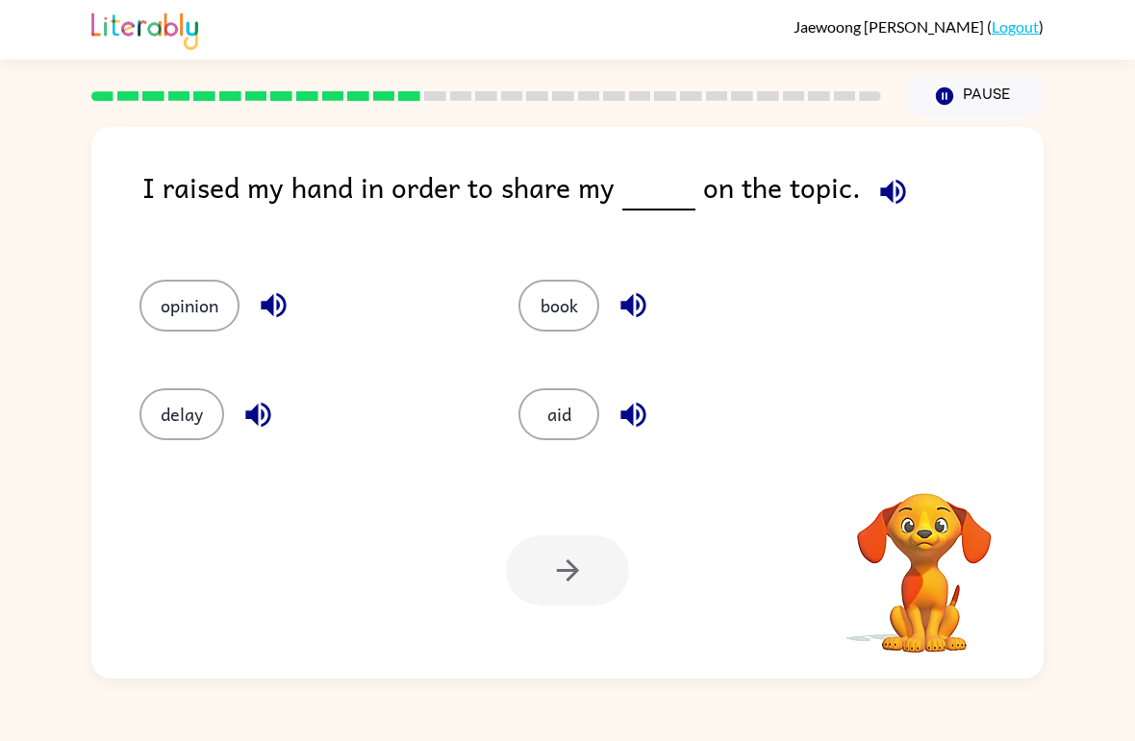
click at [895, 189] on icon "button" at bounding box center [893, 192] width 34 height 34
click at [188, 313] on button "opinion" at bounding box center [189, 306] width 100 height 52
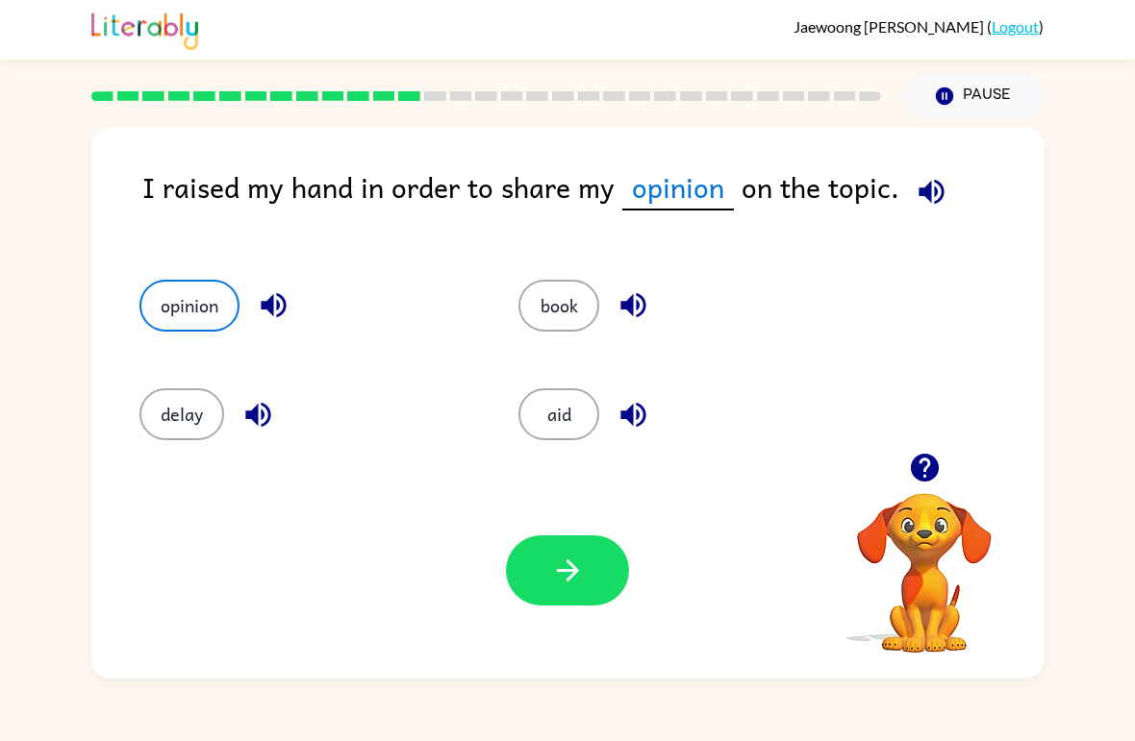
click at [605, 579] on button "button" at bounding box center [567, 571] width 123 height 70
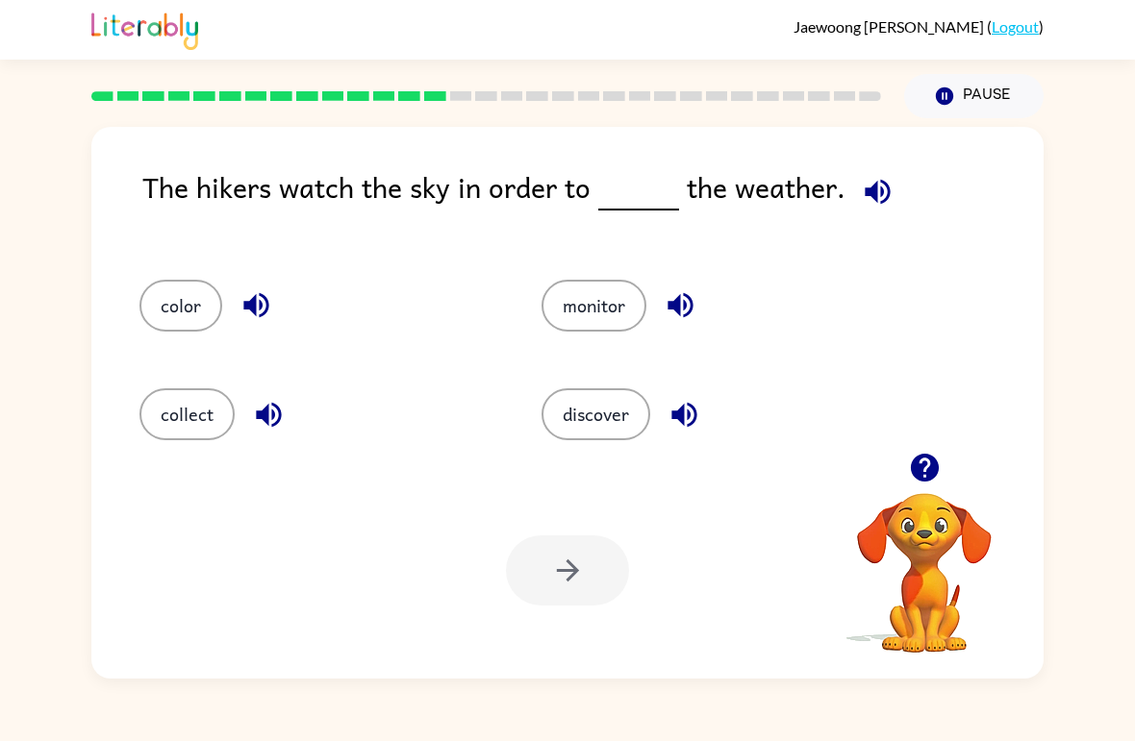
click at [864, 163] on div "The hikers watch the sky in order to the weather. color monitor collect discove…" at bounding box center [567, 403] width 952 height 552
click at [865, 198] on icon "button" at bounding box center [876, 191] width 25 height 25
click at [620, 384] on div "discover" at bounding box center [706, 406] width 402 height 109
click at [614, 397] on button "discover" at bounding box center [595, 414] width 109 height 52
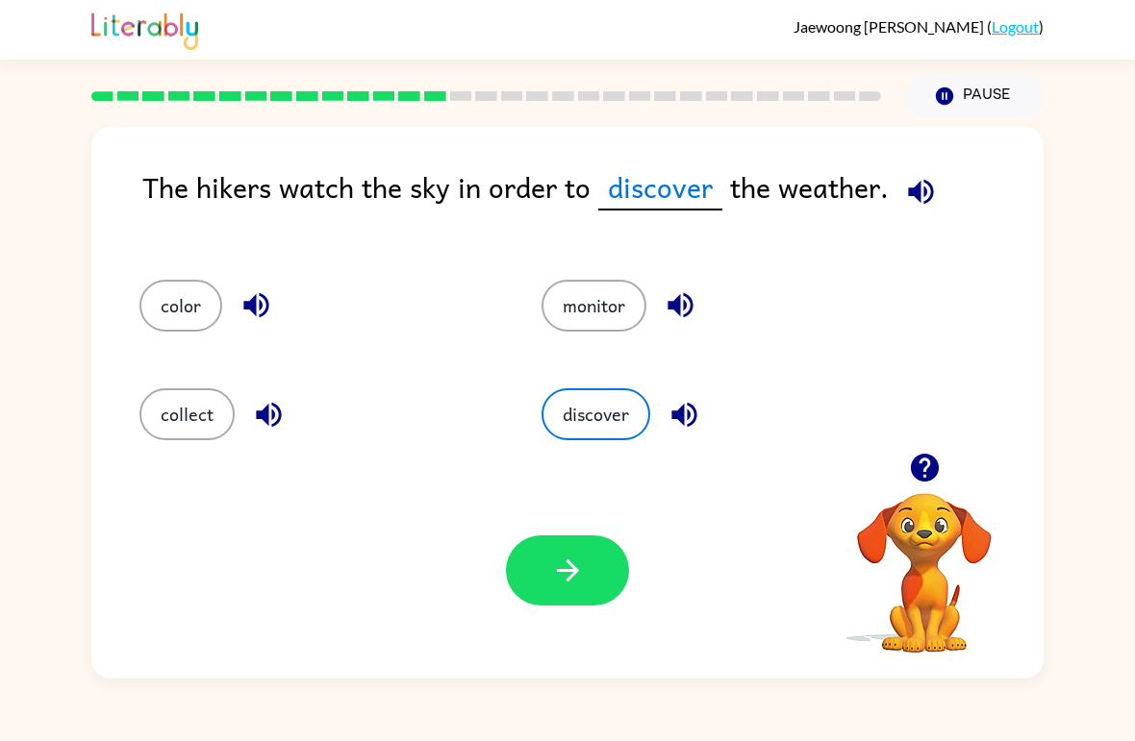
click at [568, 577] on icon "button" at bounding box center [568, 571] width 34 height 34
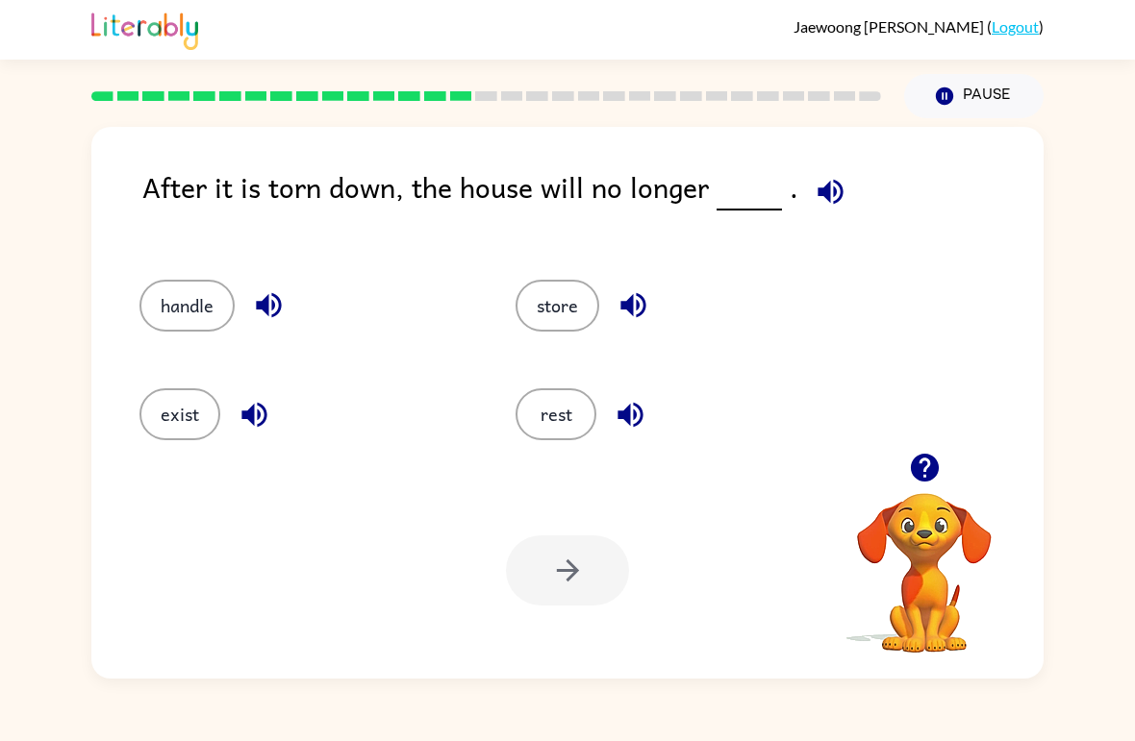
click at [159, 405] on button "exist" at bounding box center [179, 414] width 81 height 52
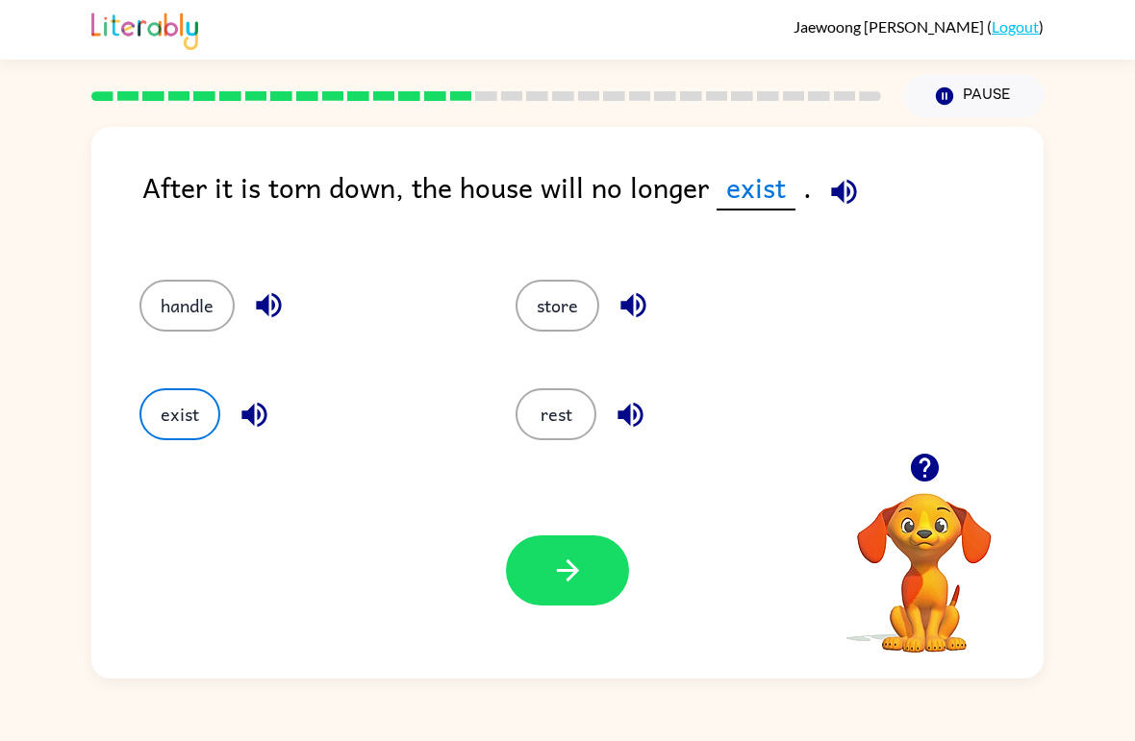
click at [603, 591] on button "button" at bounding box center [567, 571] width 123 height 70
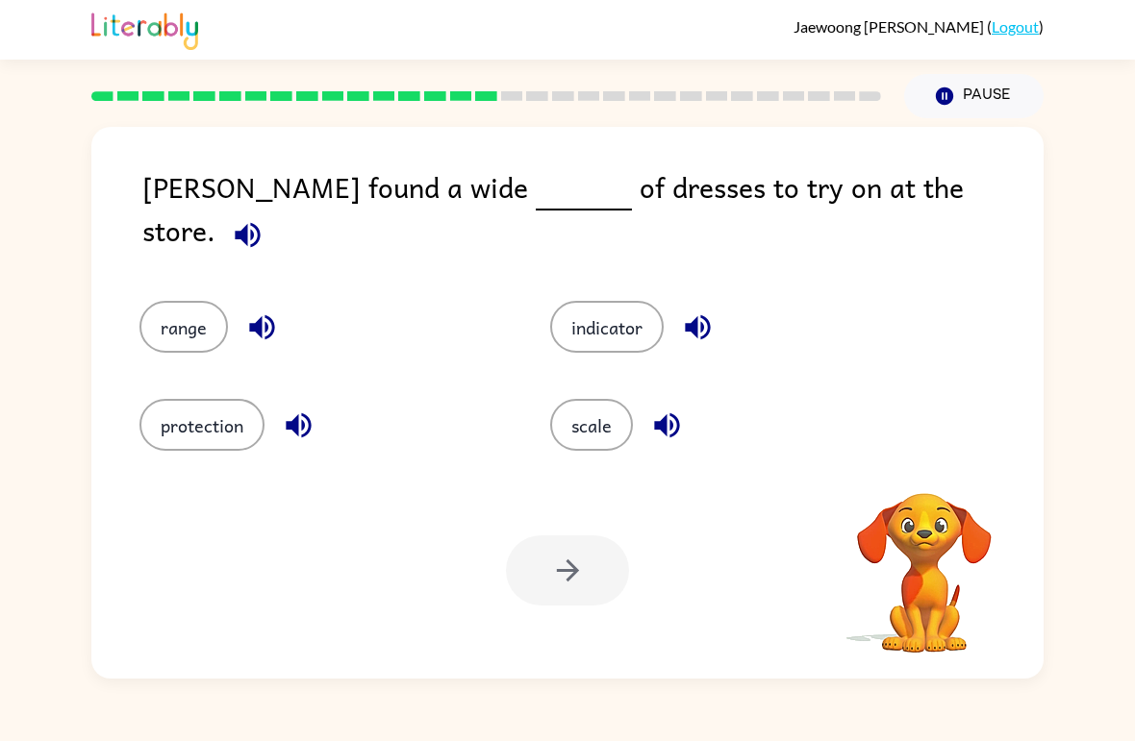
click at [264, 218] on icon "button" at bounding box center [248, 235] width 34 height 34
click at [192, 415] on button "protection" at bounding box center [201, 425] width 125 height 52
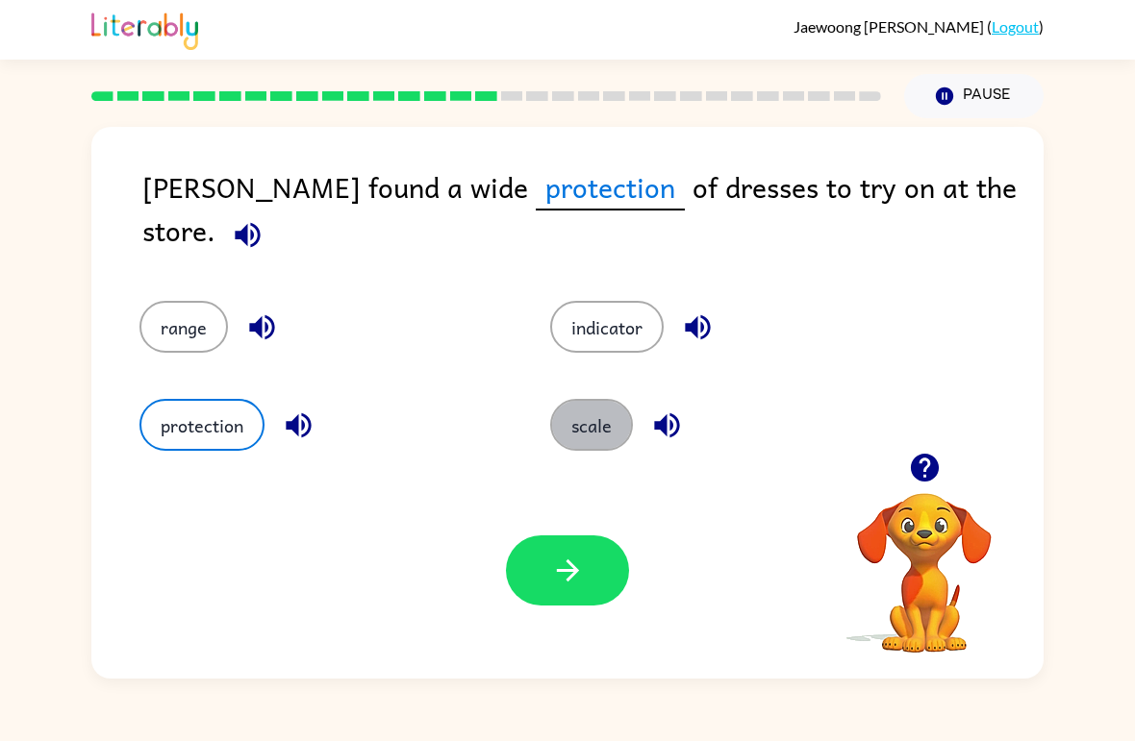
click at [625, 412] on button "scale" at bounding box center [591, 425] width 83 height 52
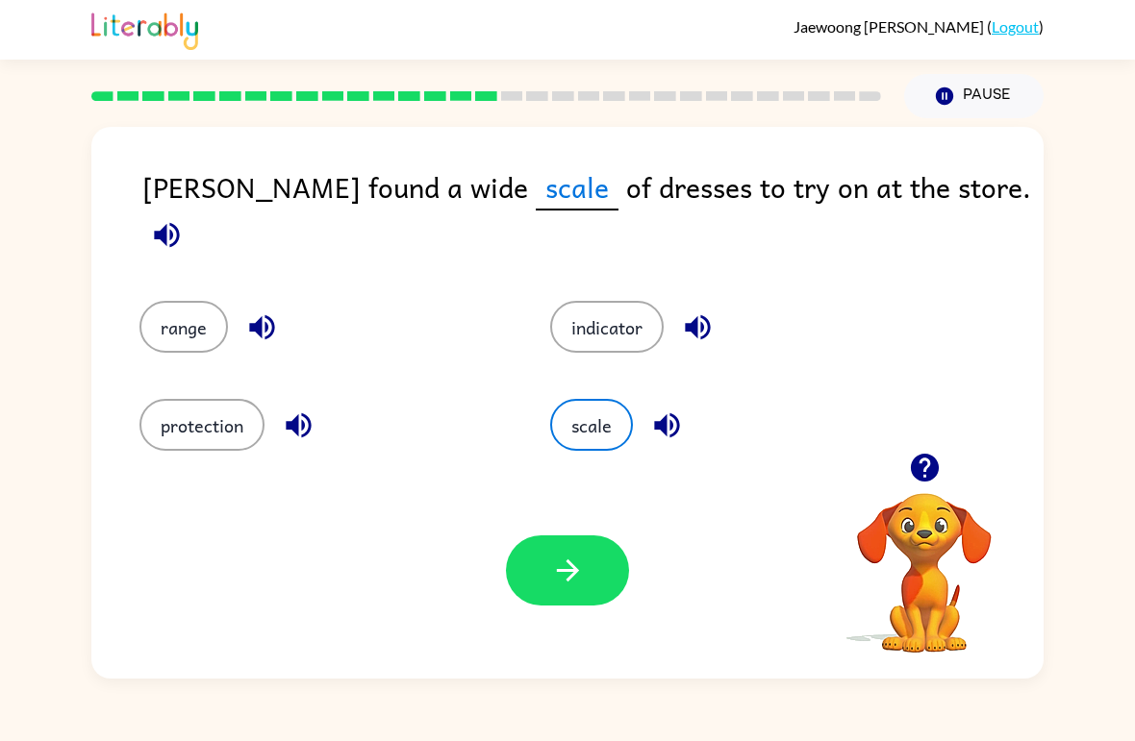
click at [177, 312] on button "range" at bounding box center [183, 327] width 88 height 52
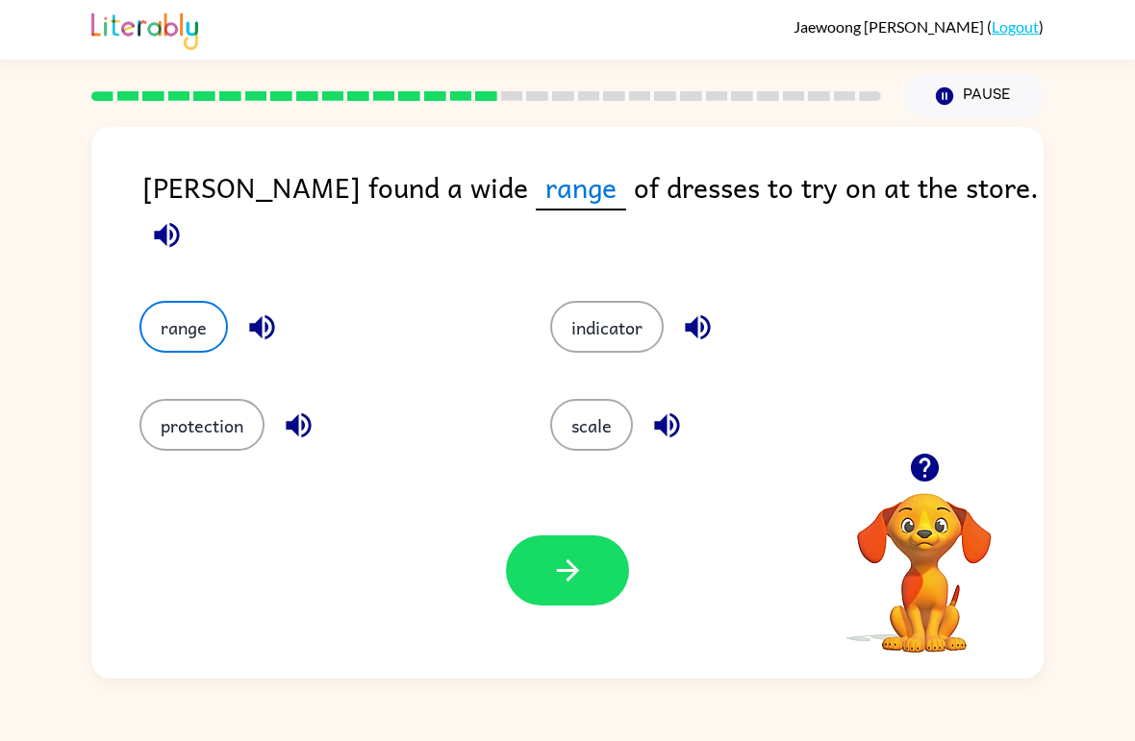
click at [587, 573] on button "button" at bounding box center [567, 571] width 123 height 70
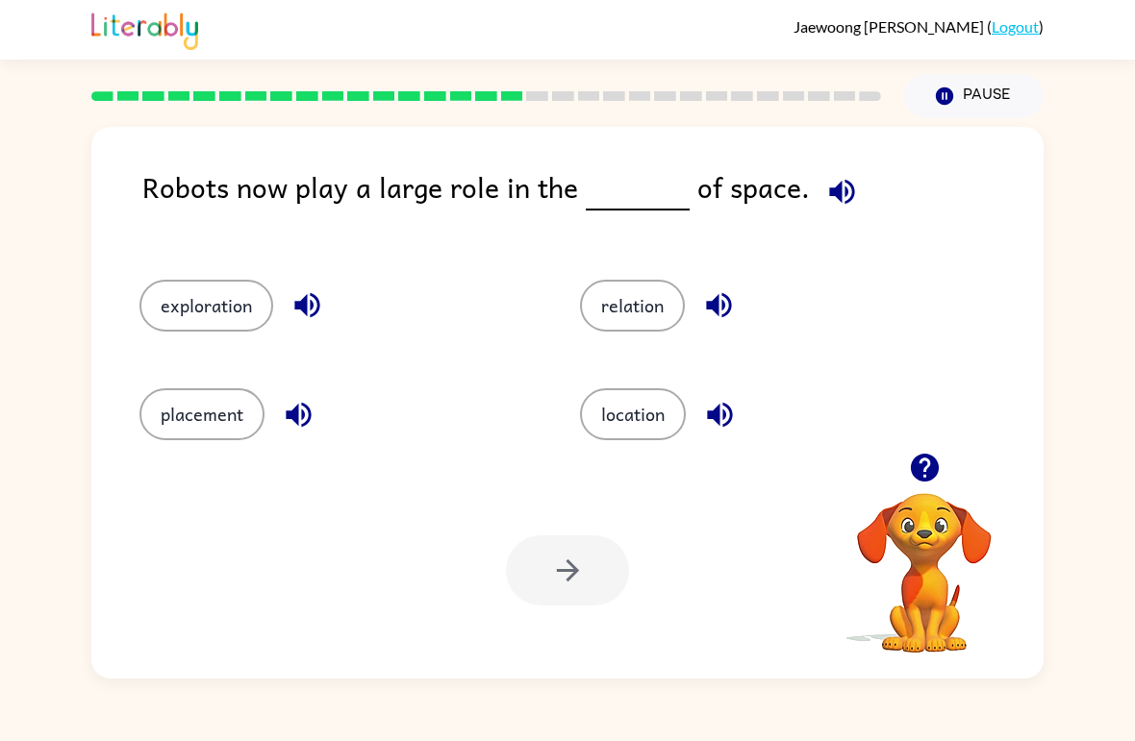
click at [215, 307] on button "exploration" at bounding box center [206, 306] width 134 height 52
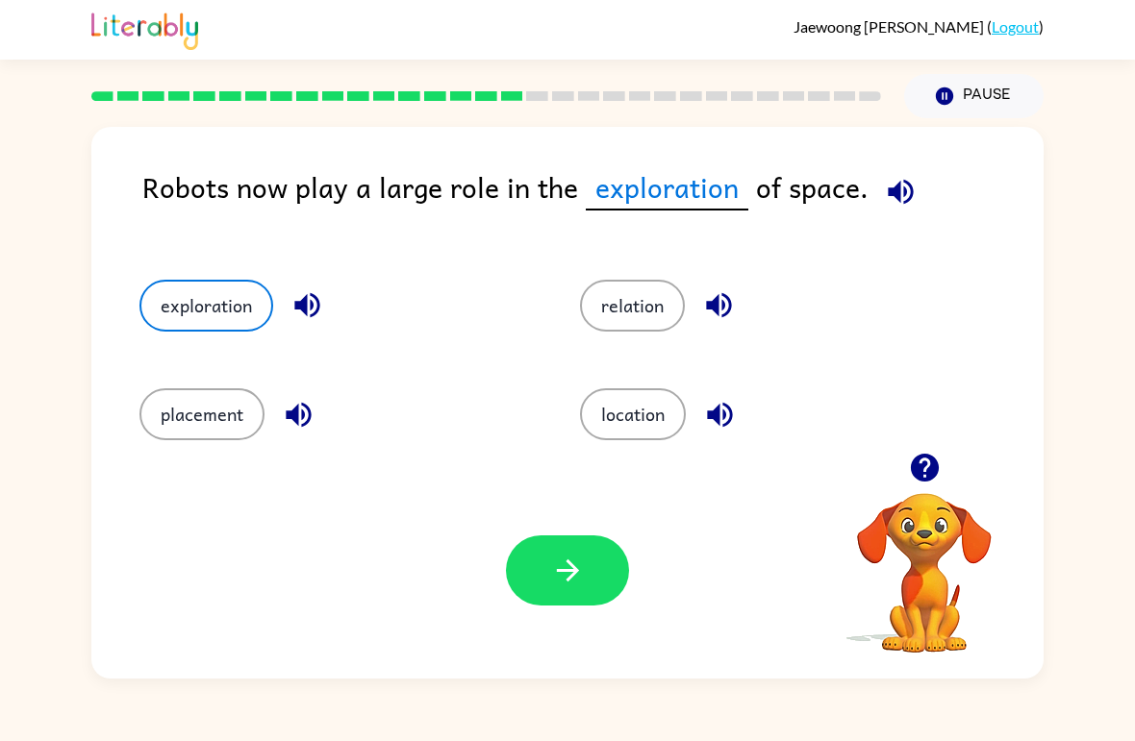
click at [614, 567] on button "button" at bounding box center [567, 571] width 123 height 70
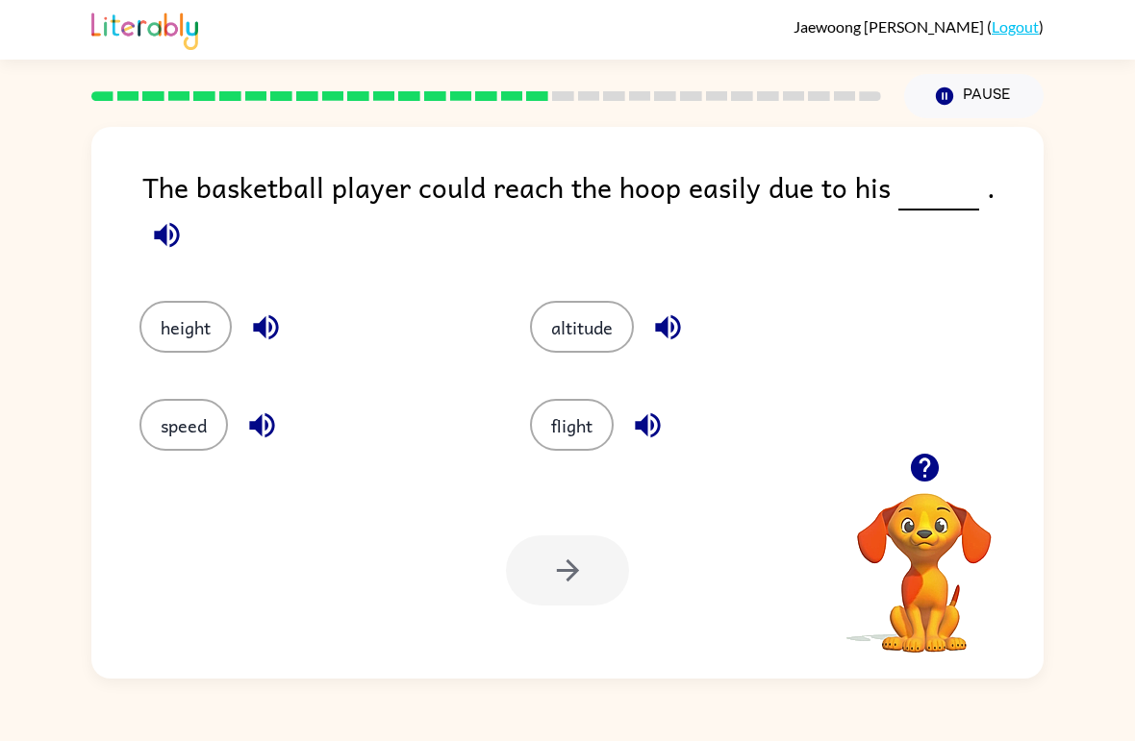
click at [184, 218] on icon "button" at bounding box center [167, 235] width 34 height 34
click at [181, 331] on button "height" at bounding box center [185, 327] width 92 height 52
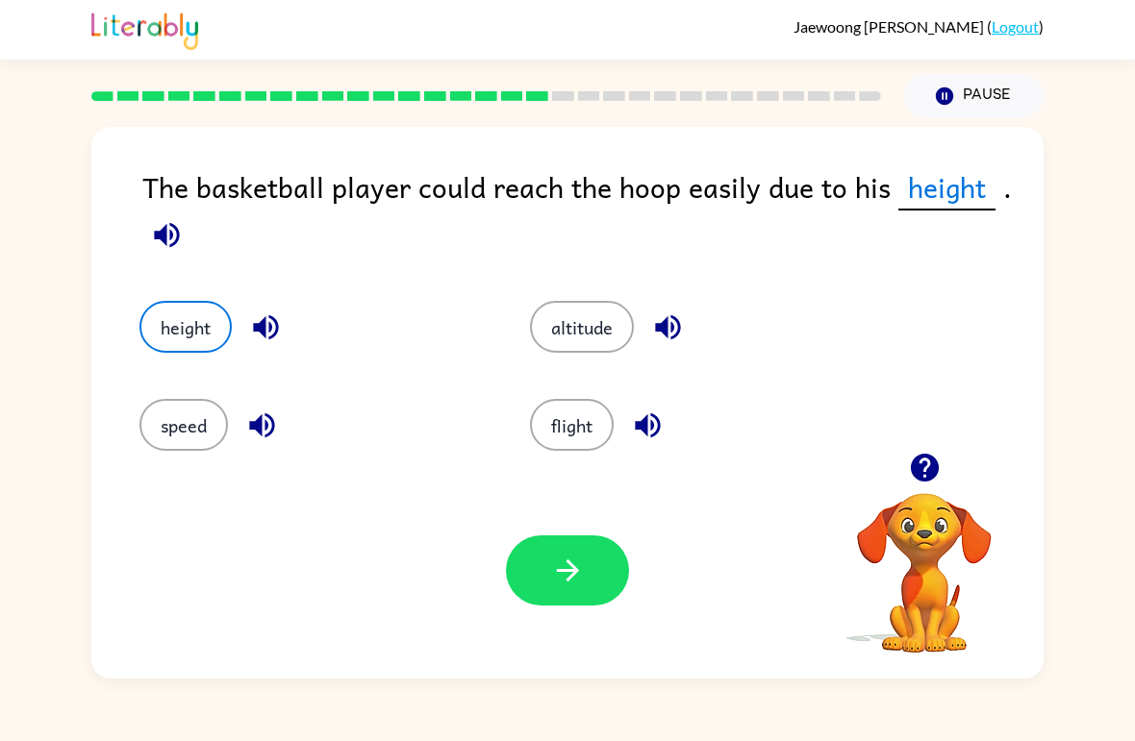
click at [554, 572] on icon "button" at bounding box center [568, 571] width 34 height 34
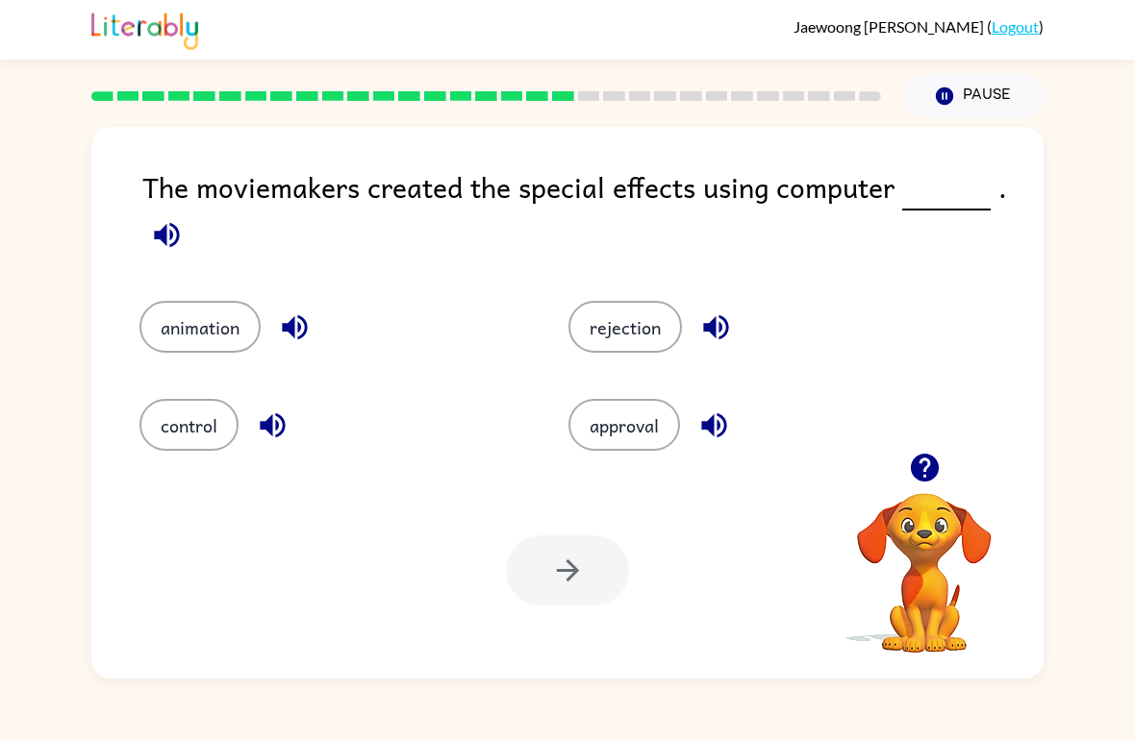
click at [176, 247] on icon "button" at bounding box center [167, 235] width 34 height 34
click at [161, 327] on button "animation" at bounding box center [199, 327] width 121 height 52
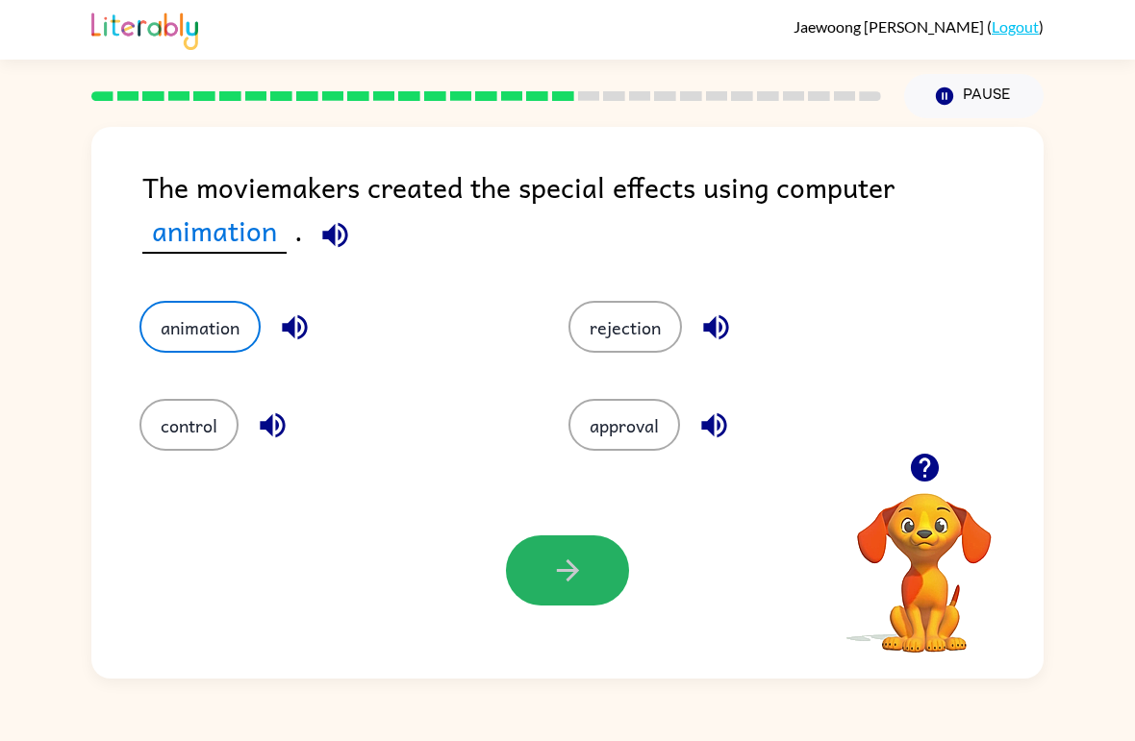
click at [544, 558] on button "button" at bounding box center [567, 571] width 123 height 70
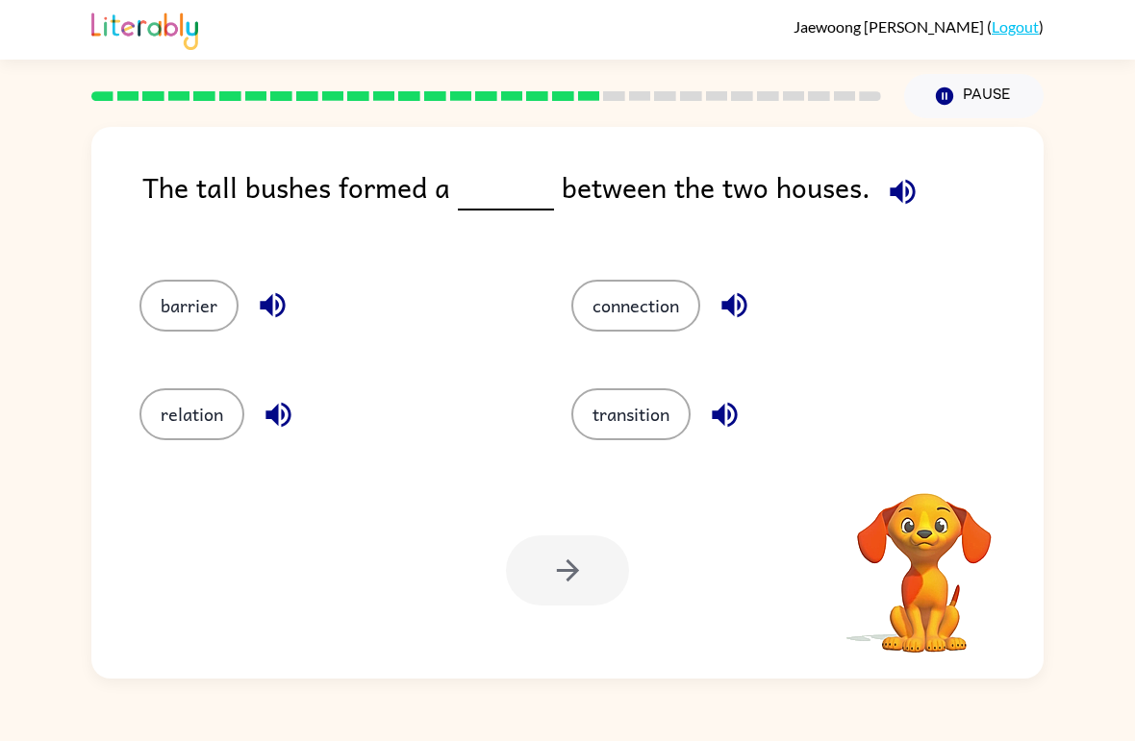
click at [908, 199] on icon "button" at bounding box center [903, 192] width 34 height 34
click at [646, 299] on button "connection" at bounding box center [635, 306] width 129 height 52
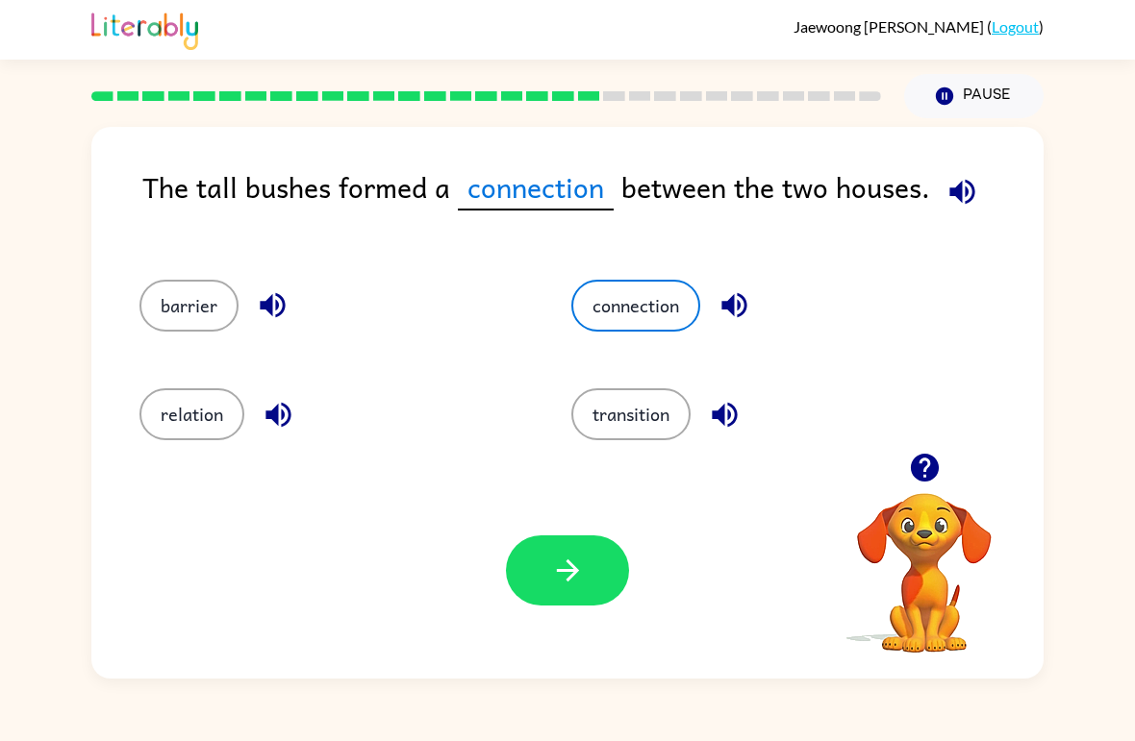
click at [593, 566] on button "button" at bounding box center [567, 571] width 123 height 70
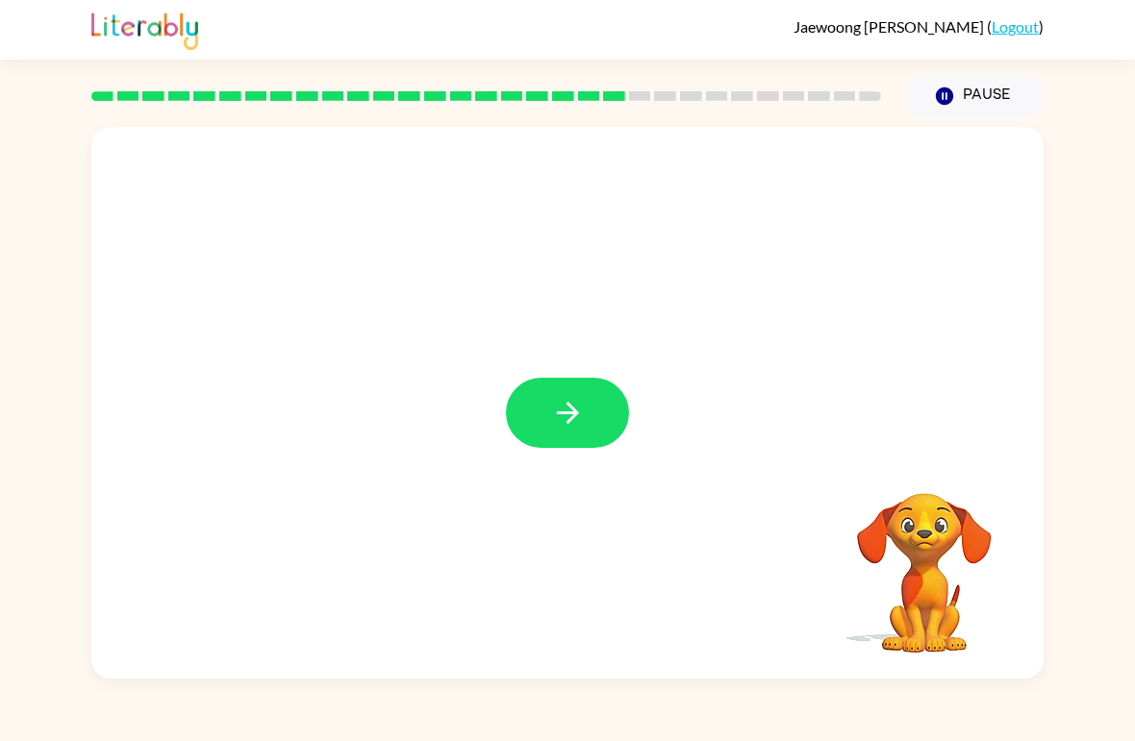
click at [579, 407] on icon "button" at bounding box center [568, 413] width 34 height 34
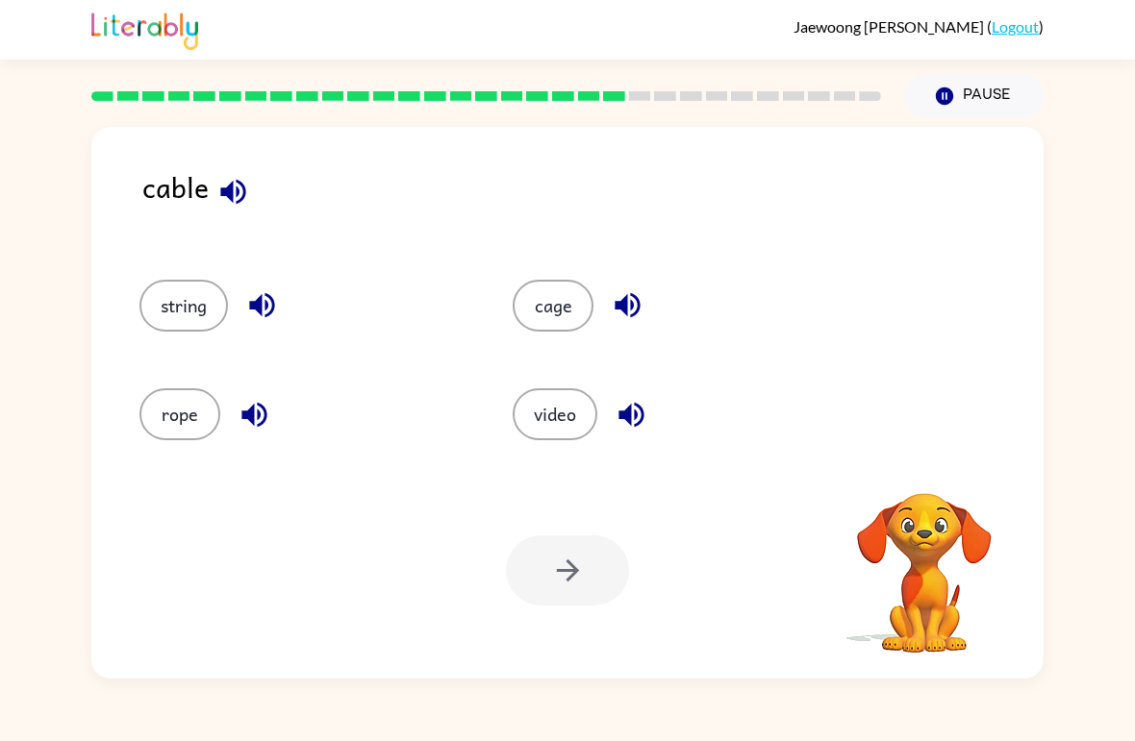
click at [186, 307] on button "string" at bounding box center [183, 306] width 88 height 52
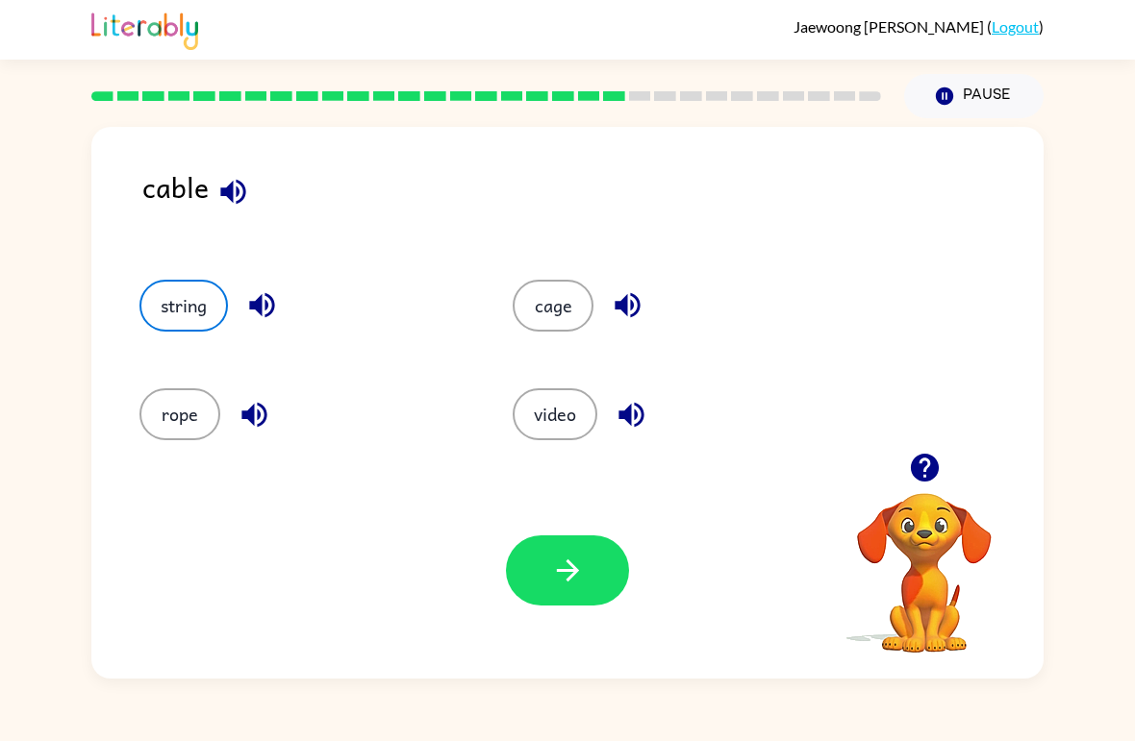
click at [582, 566] on icon "button" at bounding box center [568, 571] width 34 height 34
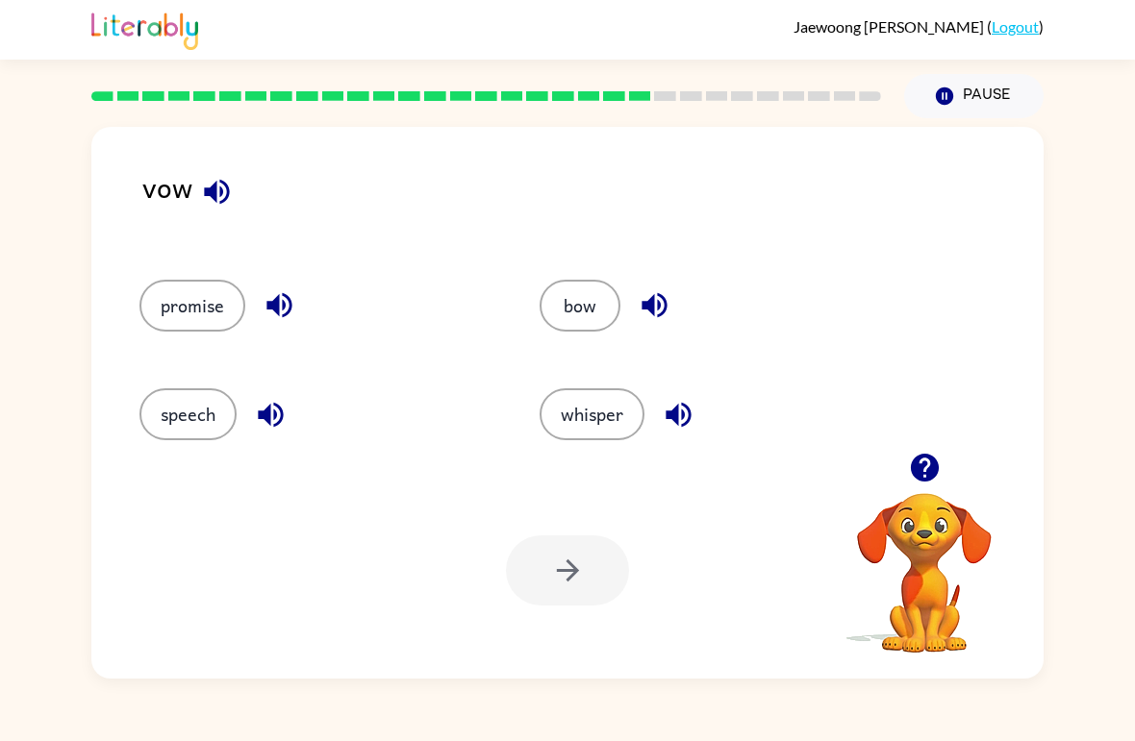
click at [202, 199] on icon "button" at bounding box center [217, 192] width 34 height 34
click at [203, 193] on icon "button" at bounding box center [217, 192] width 34 height 34
click at [209, 181] on icon "button" at bounding box center [217, 192] width 34 height 34
click at [192, 193] on button "button" at bounding box center [216, 191] width 49 height 49
click at [206, 196] on icon "button" at bounding box center [216, 191] width 25 height 25
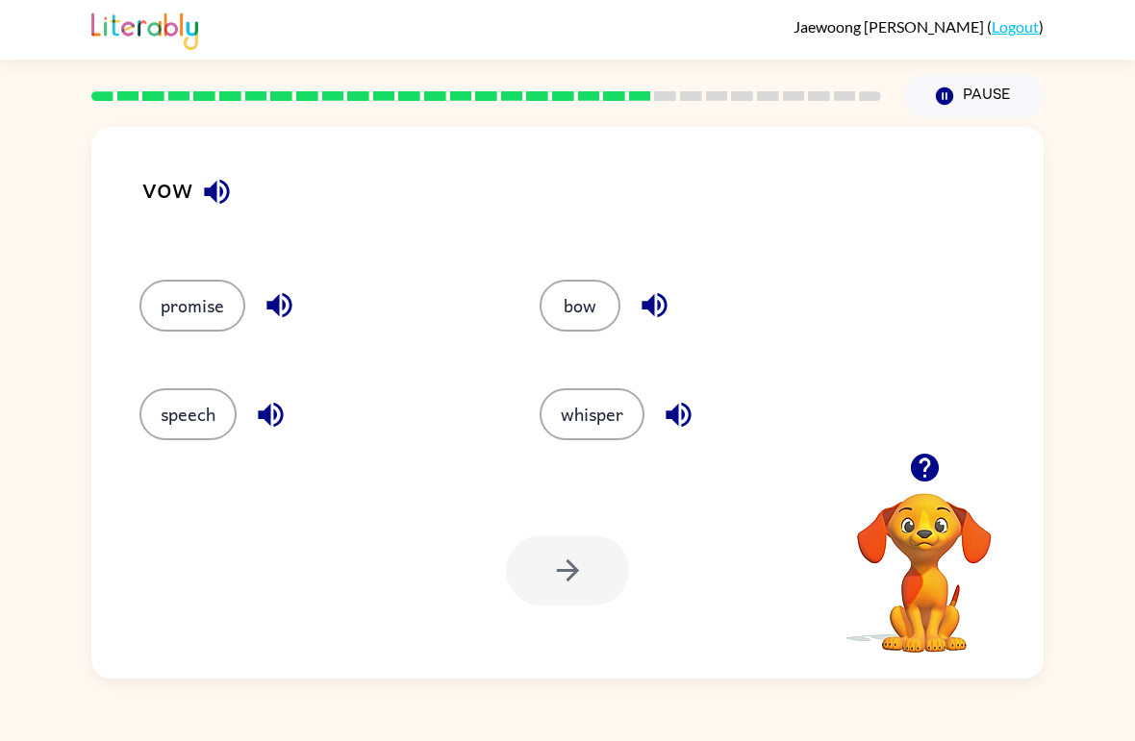
click at [211, 194] on icon "button" at bounding box center [216, 191] width 25 height 25
click at [205, 186] on icon "button" at bounding box center [217, 192] width 34 height 34
click at [212, 190] on icon "button" at bounding box center [216, 191] width 25 height 25
click at [211, 183] on icon "button" at bounding box center [217, 192] width 34 height 34
click at [215, 173] on button "button" at bounding box center [216, 191] width 49 height 49
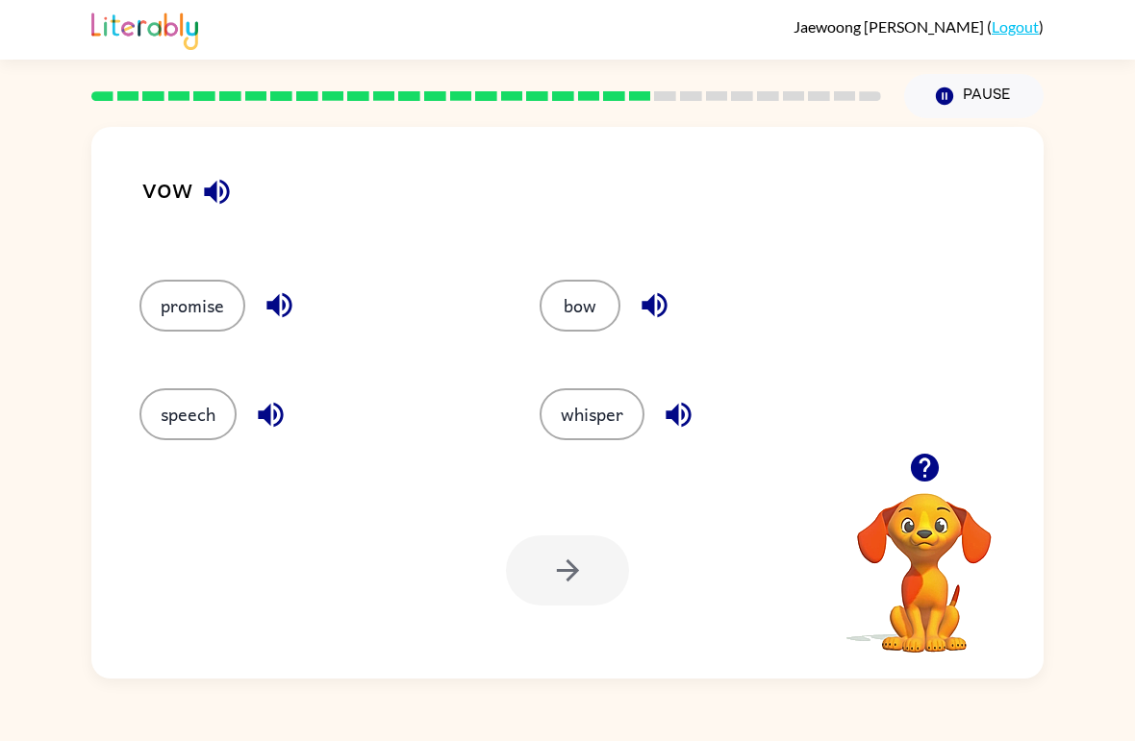
click at [208, 184] on icon "button" at bounding box center [217, 192] width 34 height 34
click at [205, 193] on icon "button" at bounding box center [216, 191] width 25 height 25
click at [217, 195] on icon "button" at bounding box center [217, 192] width 34 height 34
click at [208, 180] on icon "button" at bounding box center [217, 192] width 34 height 34
click at [219, 193] on icon "button" at bounding box center [216, 191] width 25 height 25
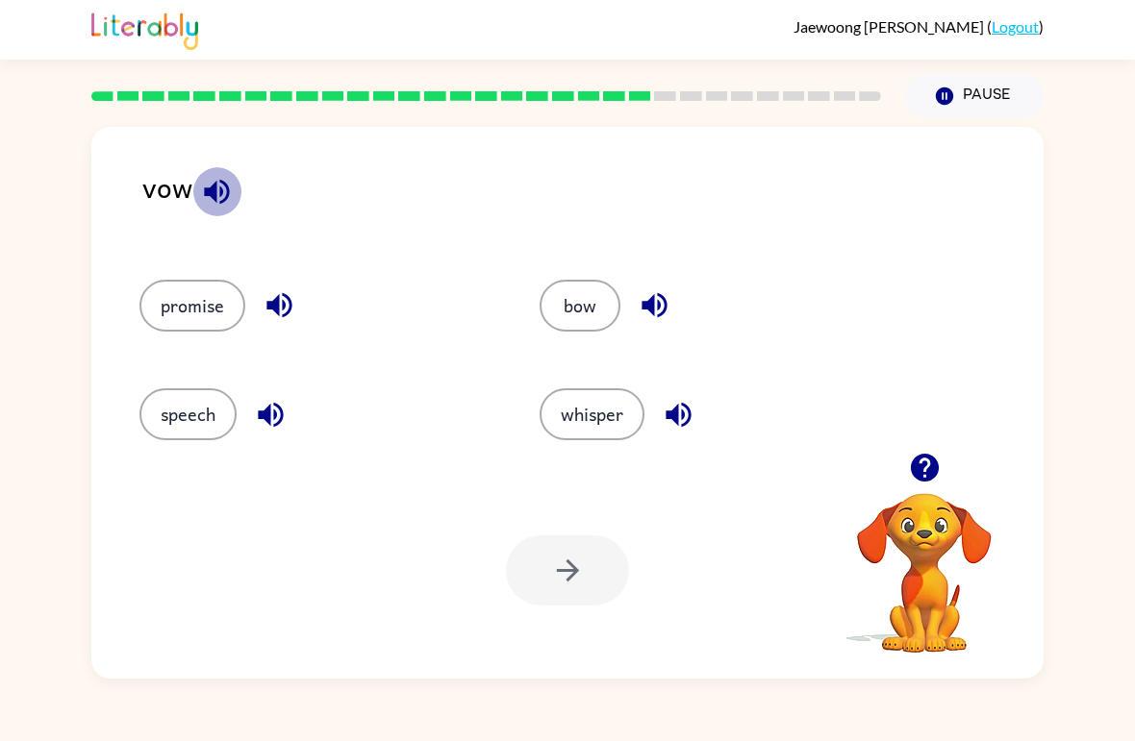
click at [232, 192] on icon "button" at bounding box center [217, 192] width 34 height 34
click at [206, 201] on icon "button" at bounding box center [217, 192] width 34 height 34
click at [223, 205] on icon "button" at bounding box center [217, 192] width 34 height 34
click at [215, 186] on icon "button" at bounding box center [216, 191] width 25 height 25
click at [213, 208] on icon "button" at bounding box center [217, 192] width 34 height 34
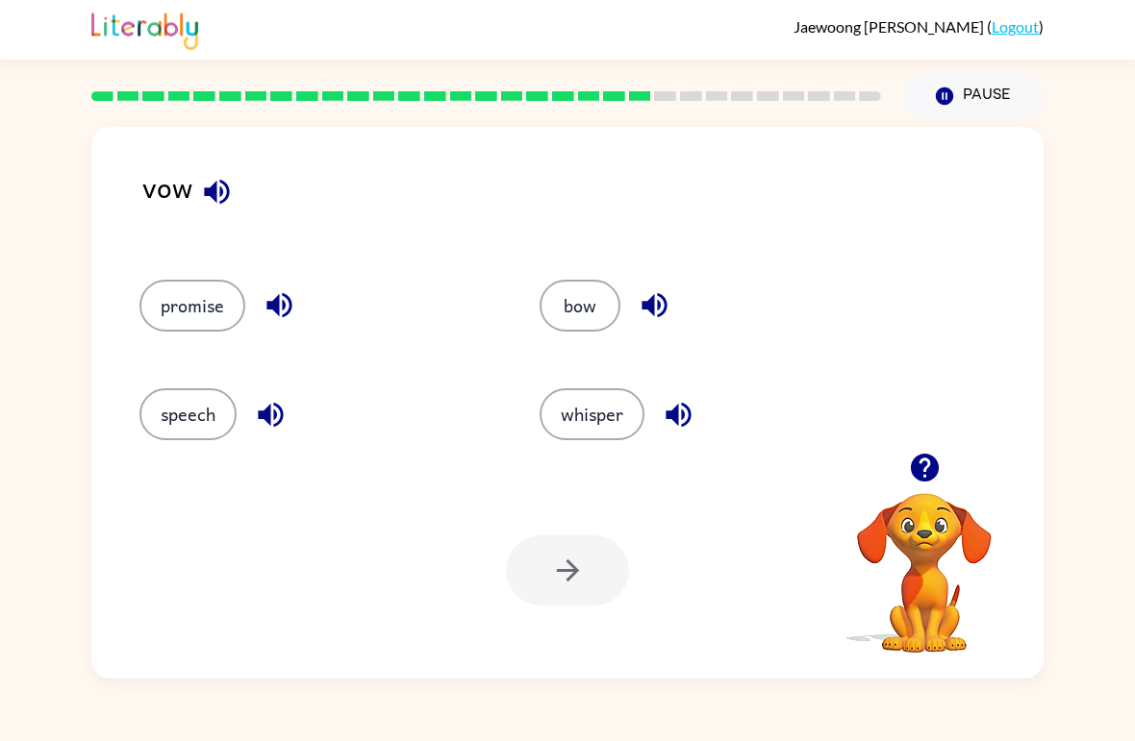
click at [224, 192] on icon "button" at bounding box center [217, 192] width 34 height 34
click at [561, 314] on button "bow" at bounding box center [579, 306] width 81 height 52
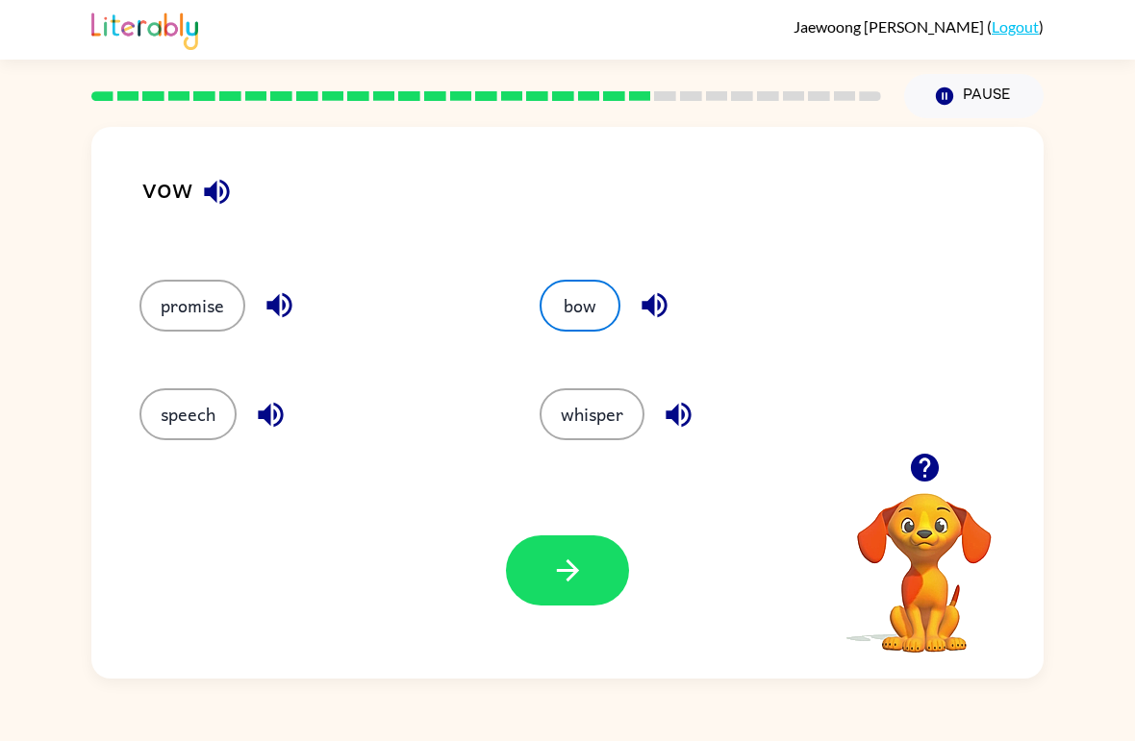
click at [534, 577] on button "button" at bounding box center [567, 571] width 123 height 70
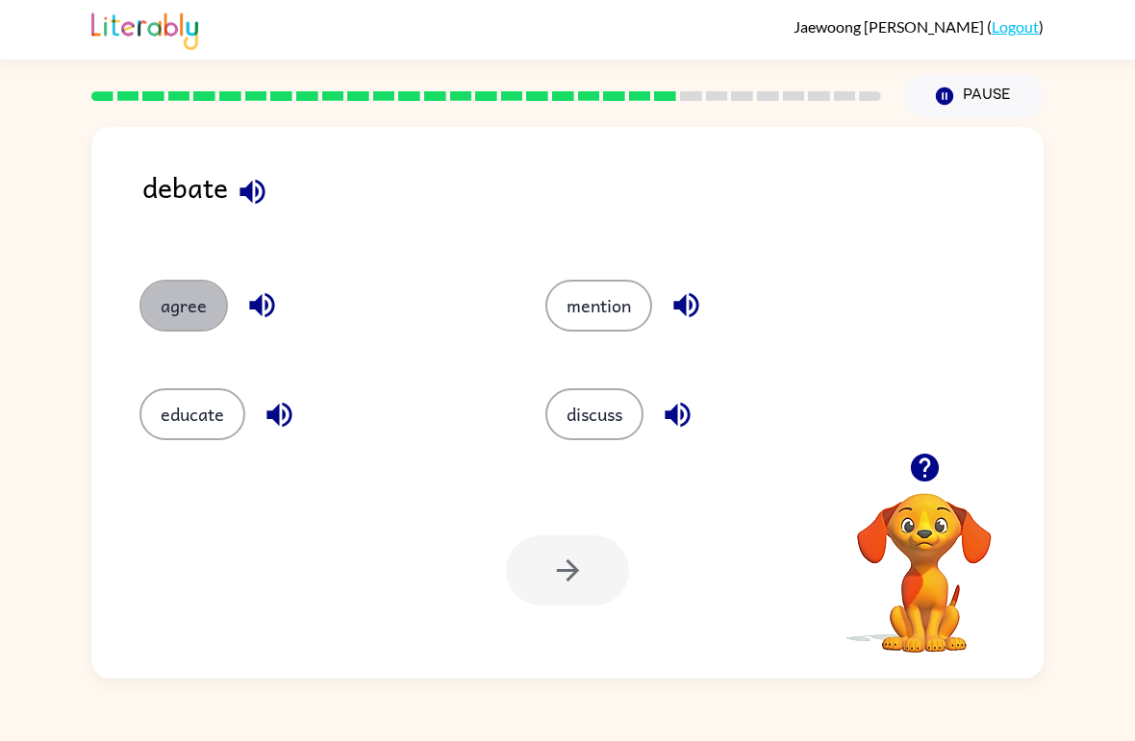
click at [184, 290] on button "agree" at bounding box center [183, 306] width 88 height 52
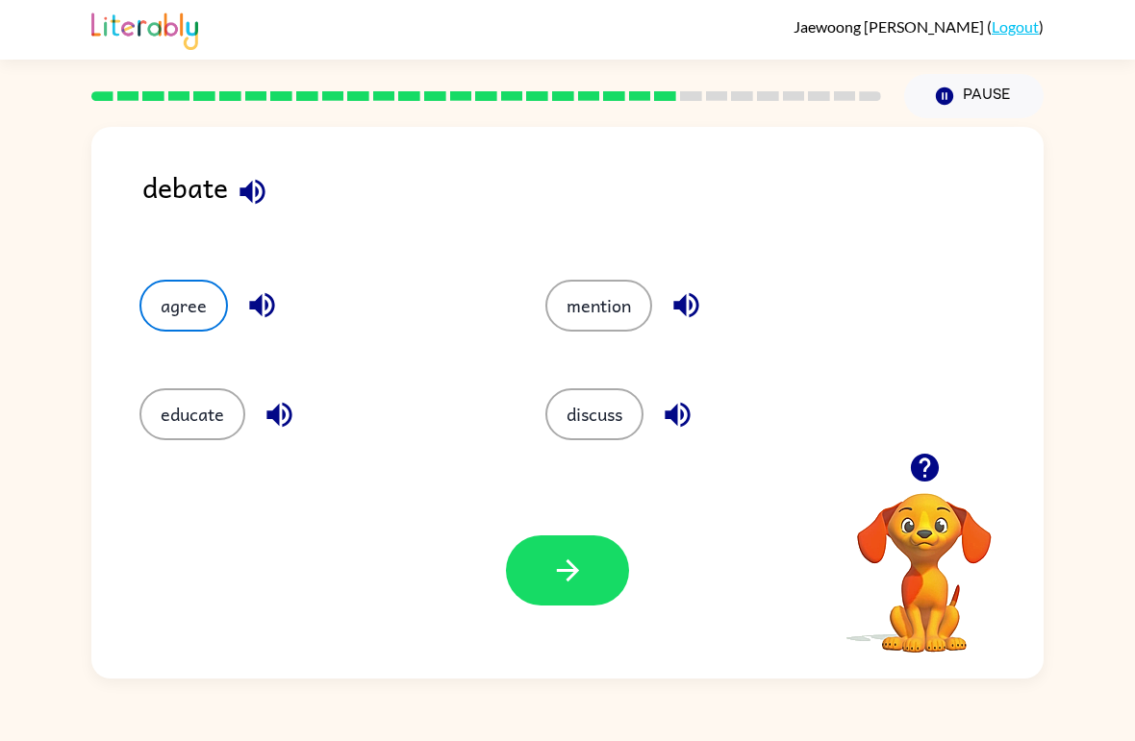
click at [535, 573] on button "button" at bounding box center [567, 571] width 123 height 70
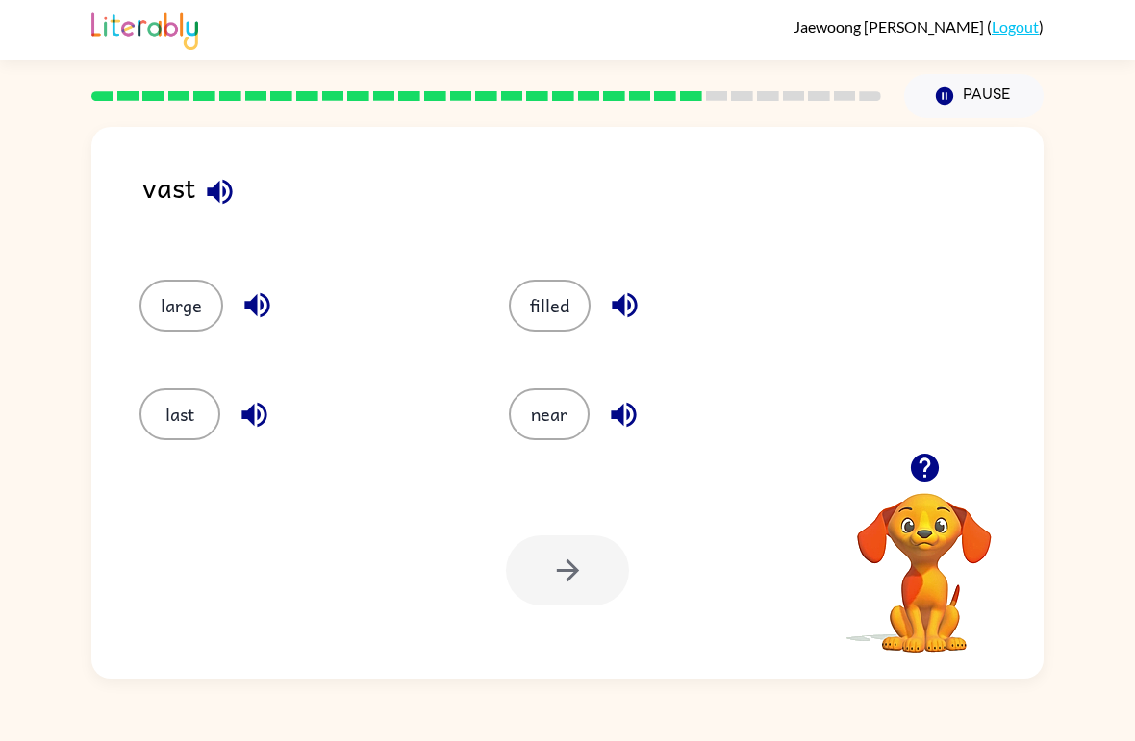
click at [176, 313] on button "large" at bounding box center [181, 306] width 84 height 52
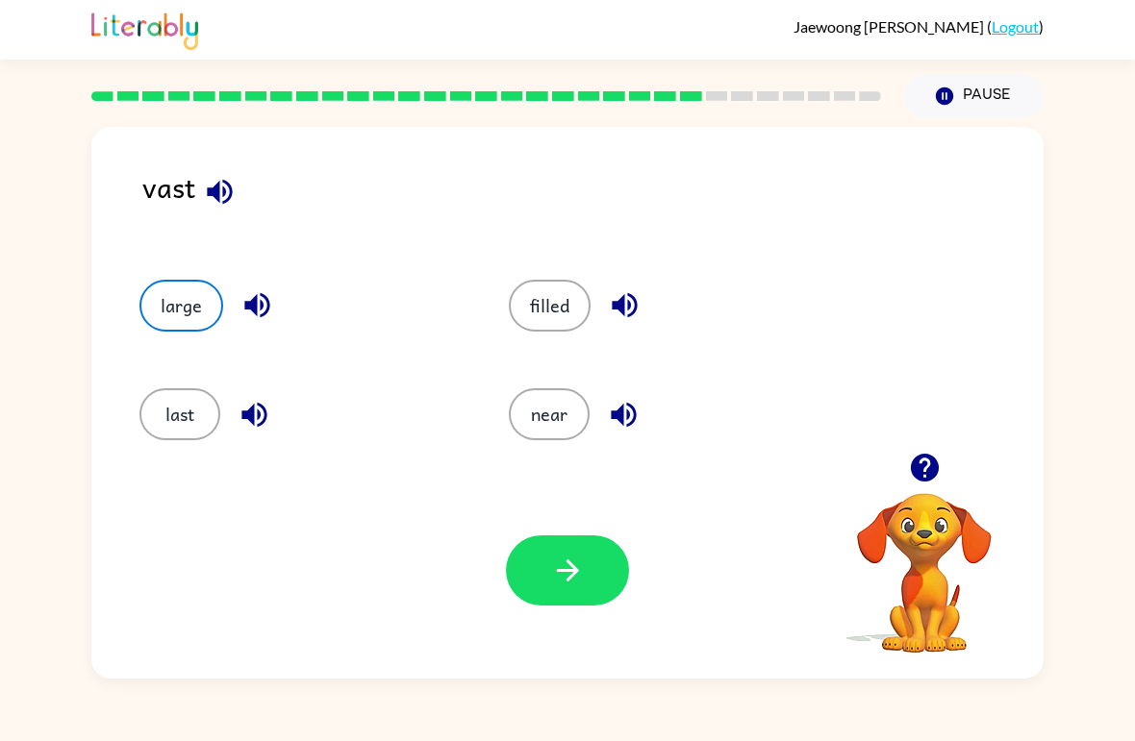
click at [530, 586] on button "button" at bounding box center [567, 571] width 123 height 70
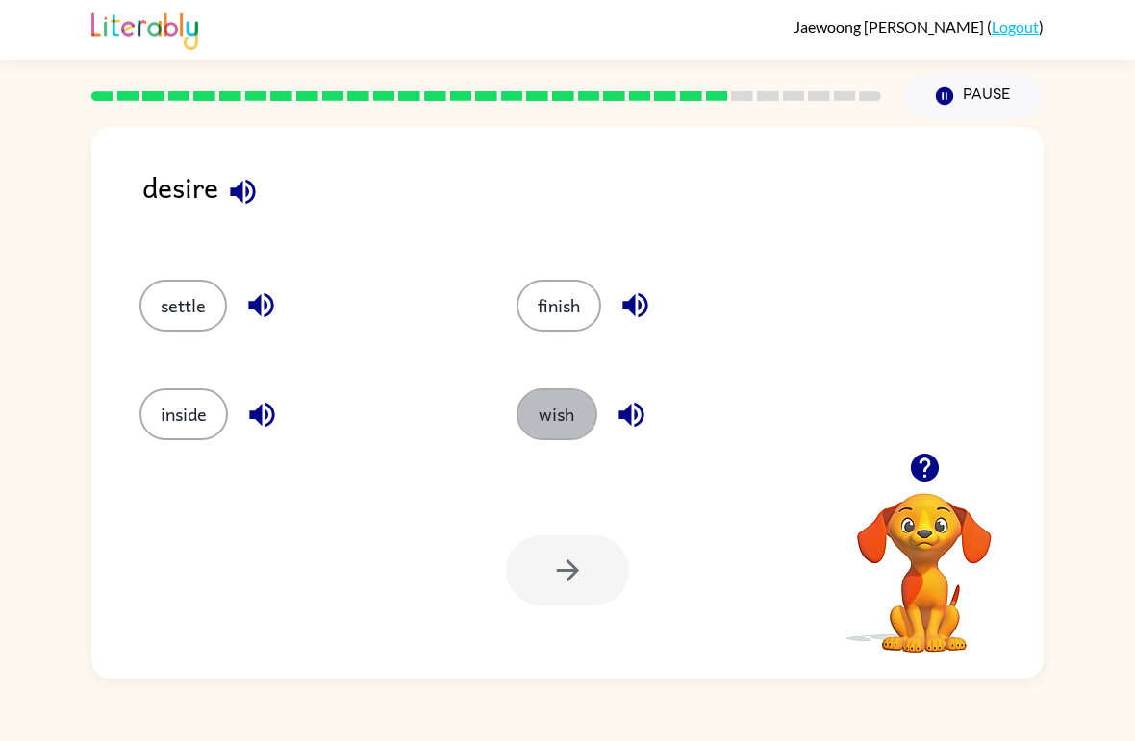
click at [562, 417] on button "wish" at bounding box center [556, 414] width 81 height 52
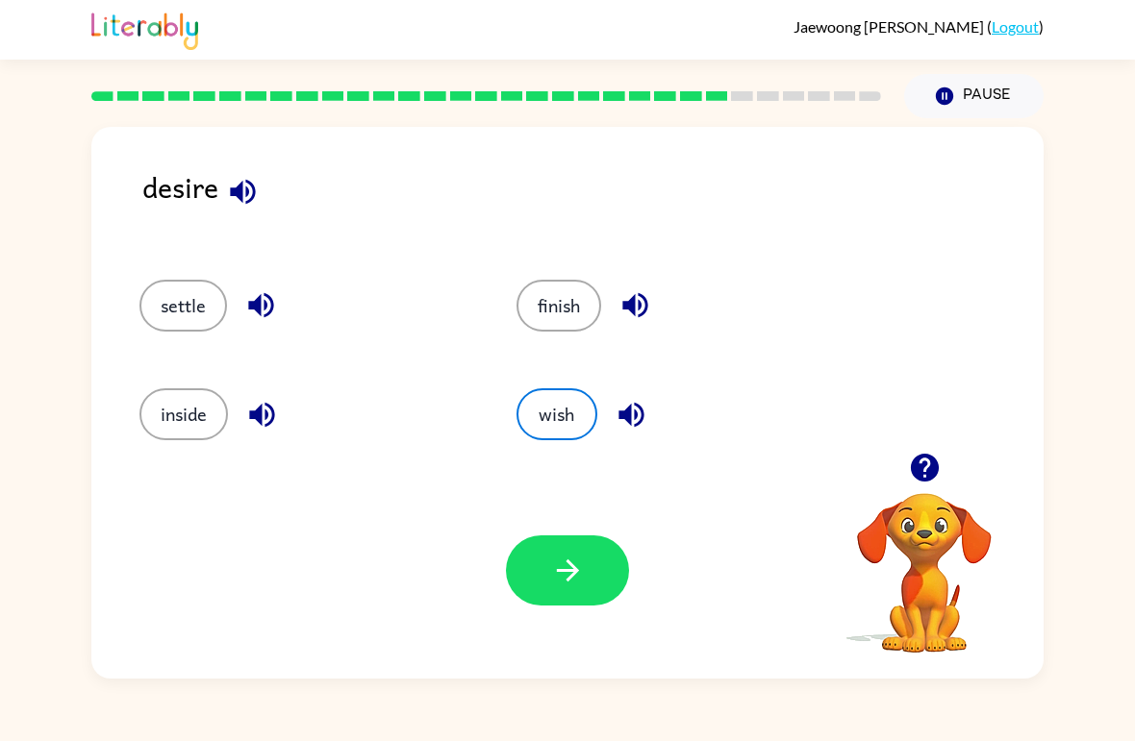
click at [551, 587] on icon "button" at bounding box center [568, 571] width 34 height 34
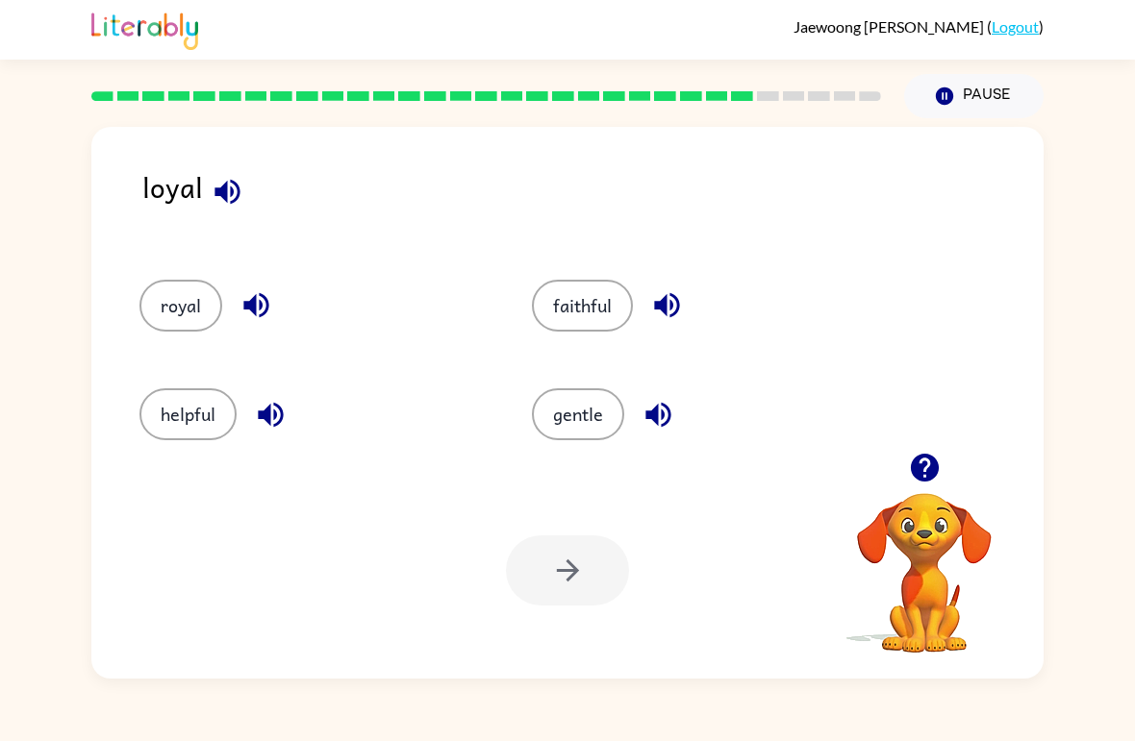
click at [177, 317] on button "royal" at bounding box center [180, 306] width 83 height 52
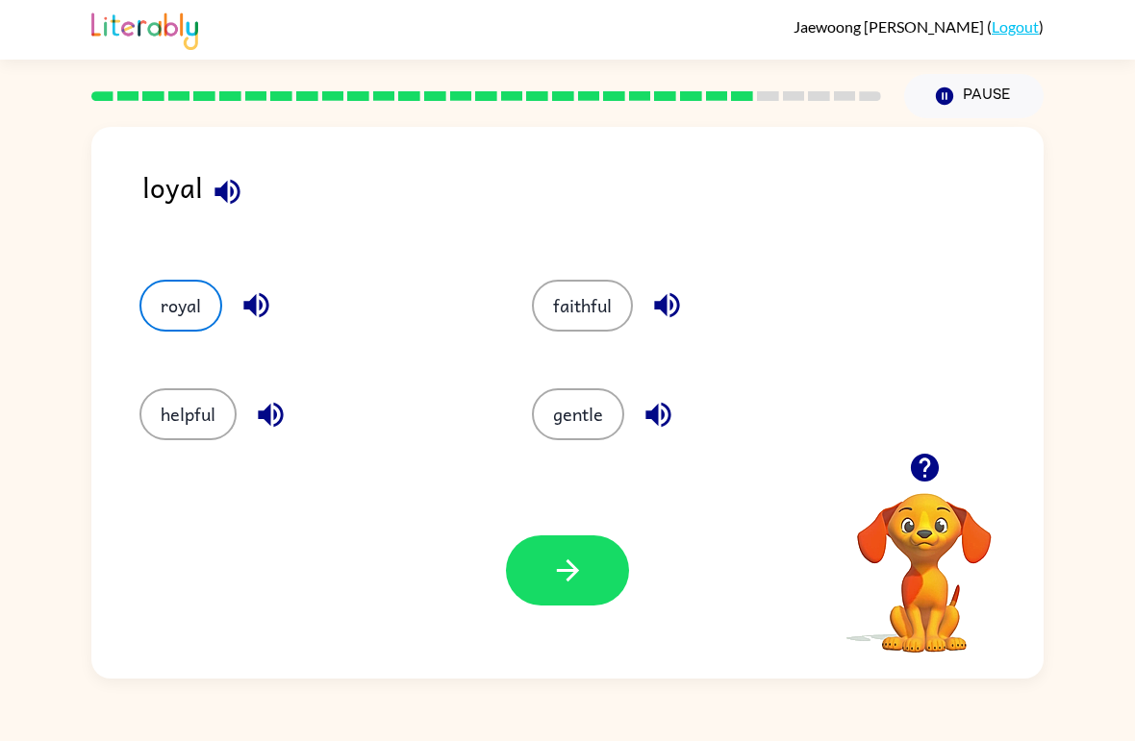
click at [567, 567] on icon "button" at bounding box center [568, 571] width 34 height 34
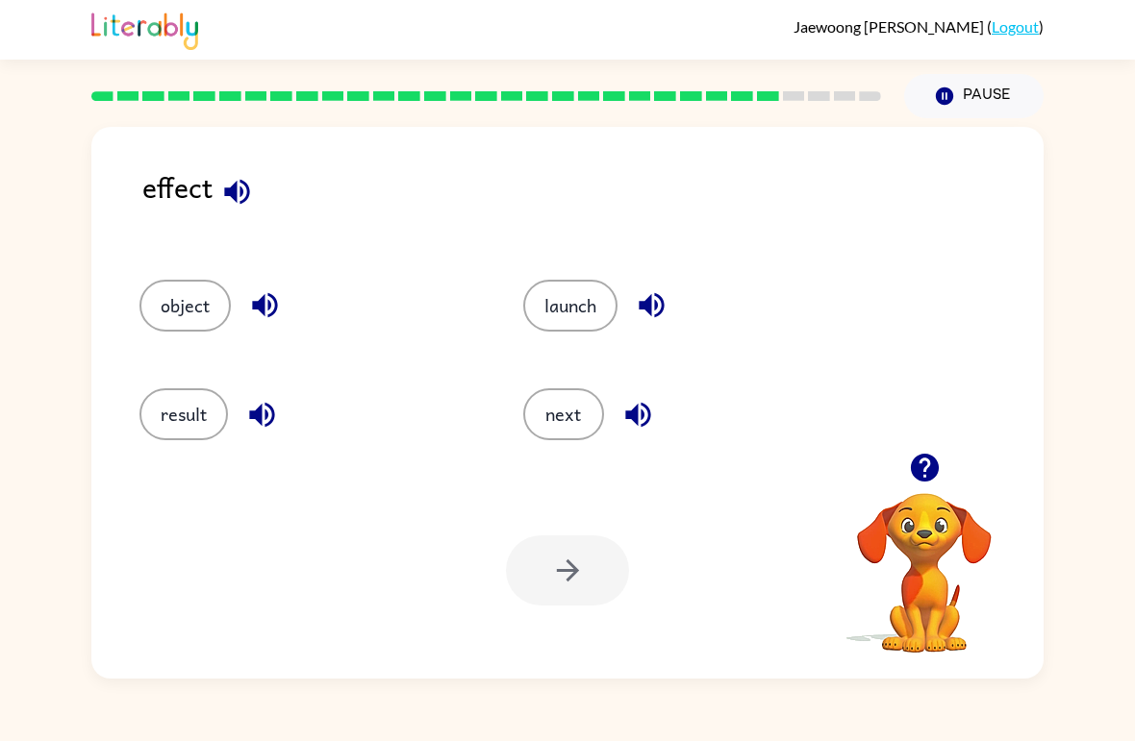
click at [165, 420] on button "result" at bounding box center [183, 414] width 88 height 52
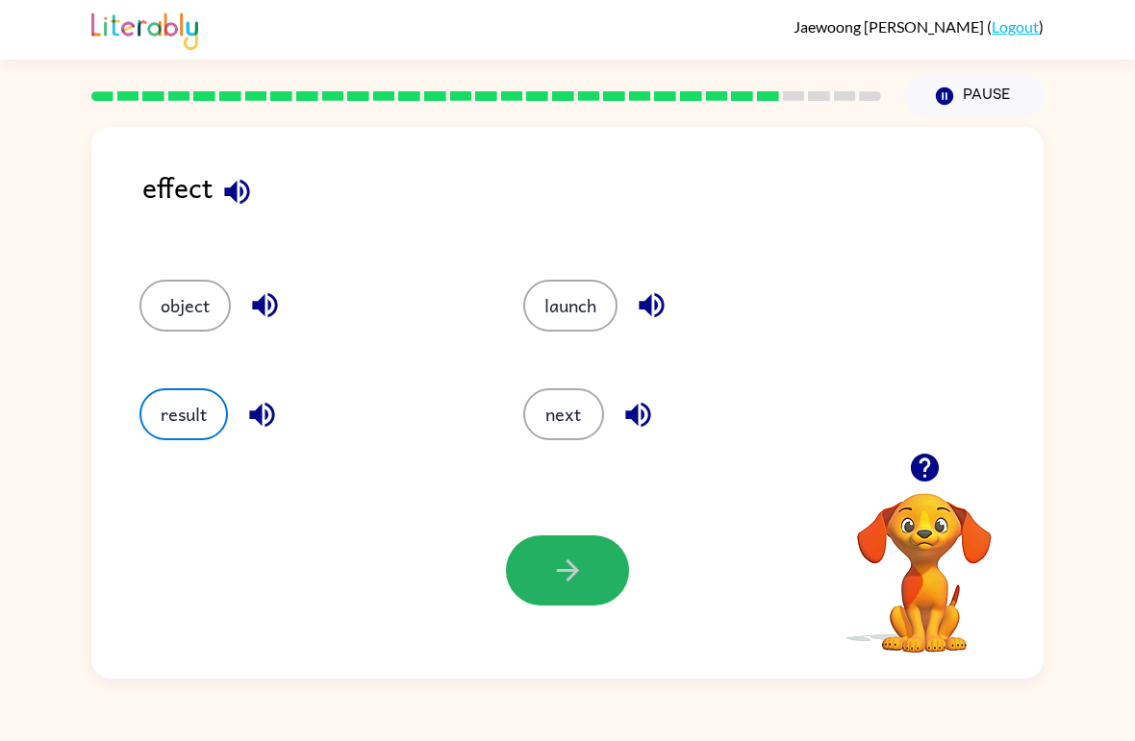
click at [554, 570] on icon "button" at bounding box center [568, 571] width 34 height 34
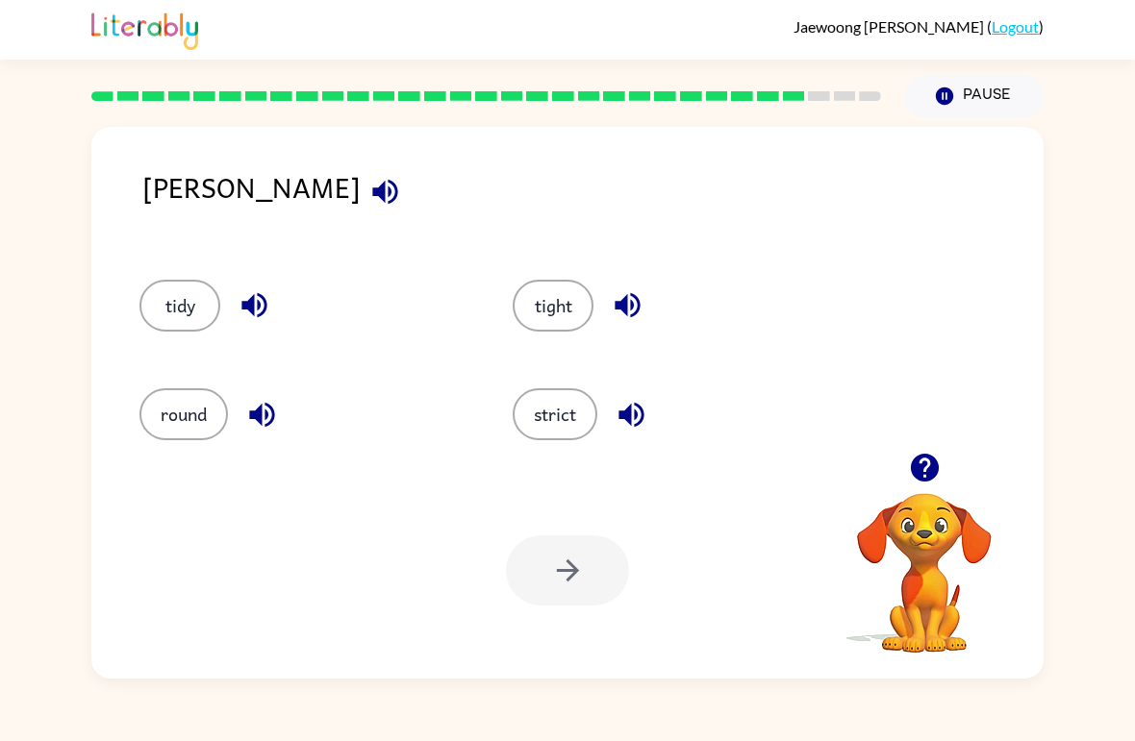
click at [552, 420] on button "strict" at bounding box center [555, 414] width 85 height 52
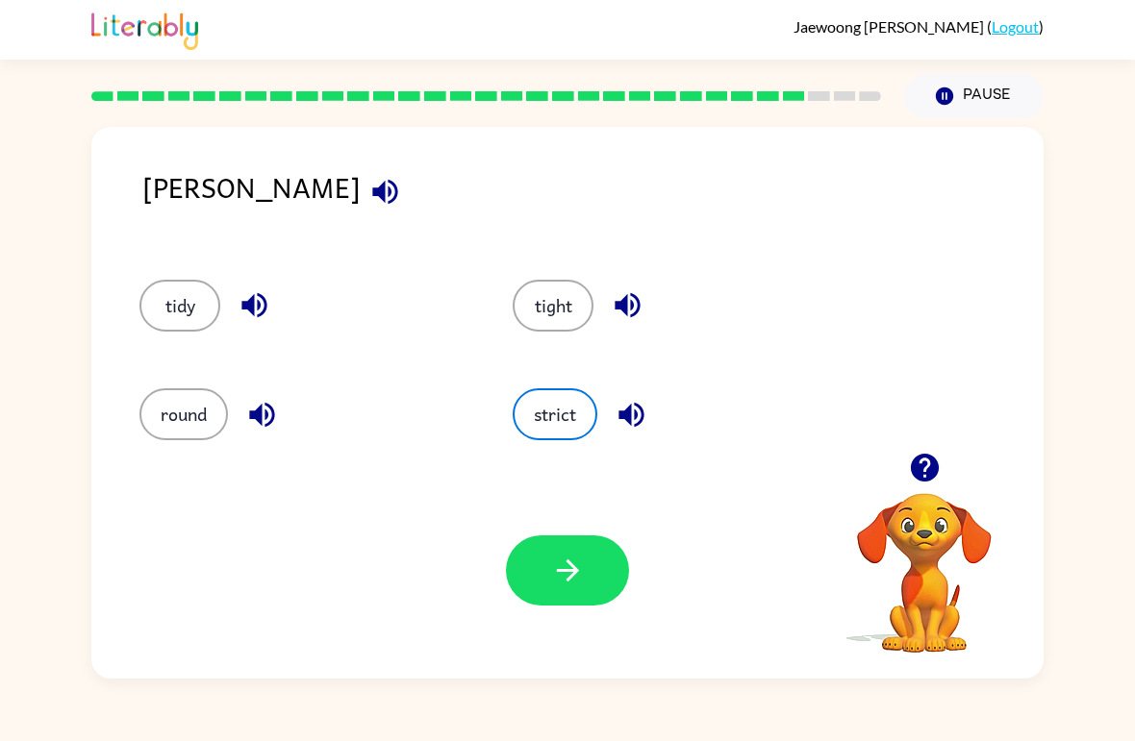
click at [537, 573] on button "button" at bounding box center [567, 571] width 123 height 70
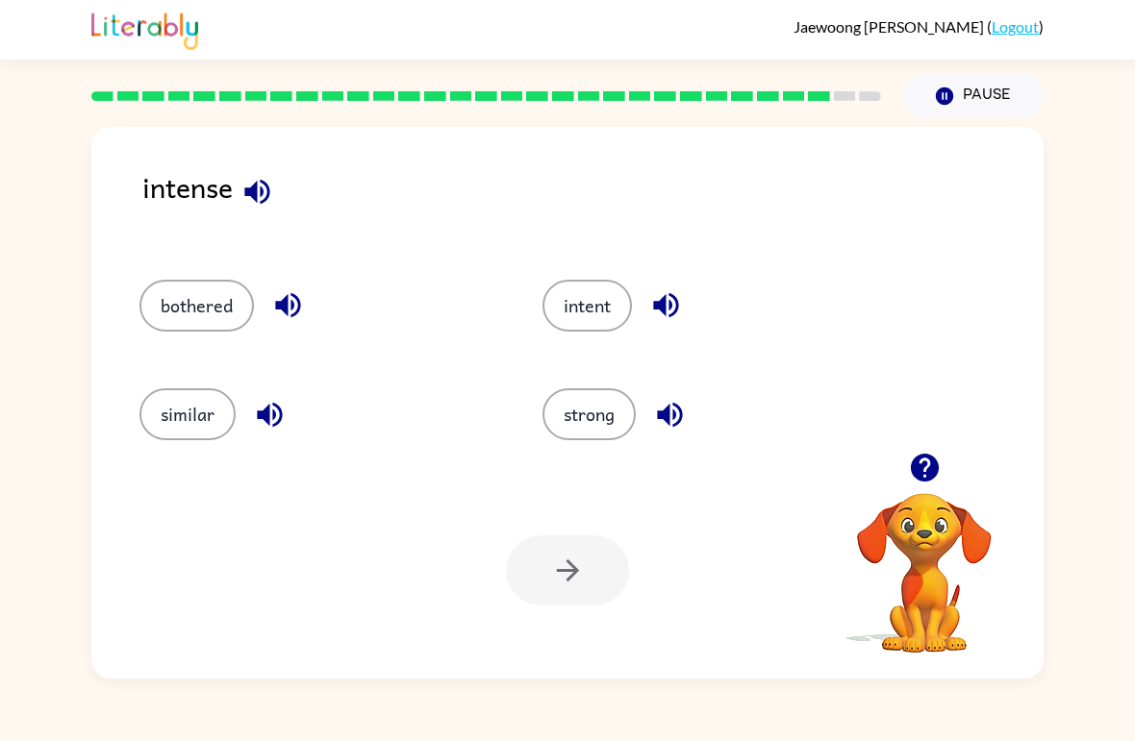
click at [211, 313] on button "bothered" at bounding box center [196, 306] width 114 height 52
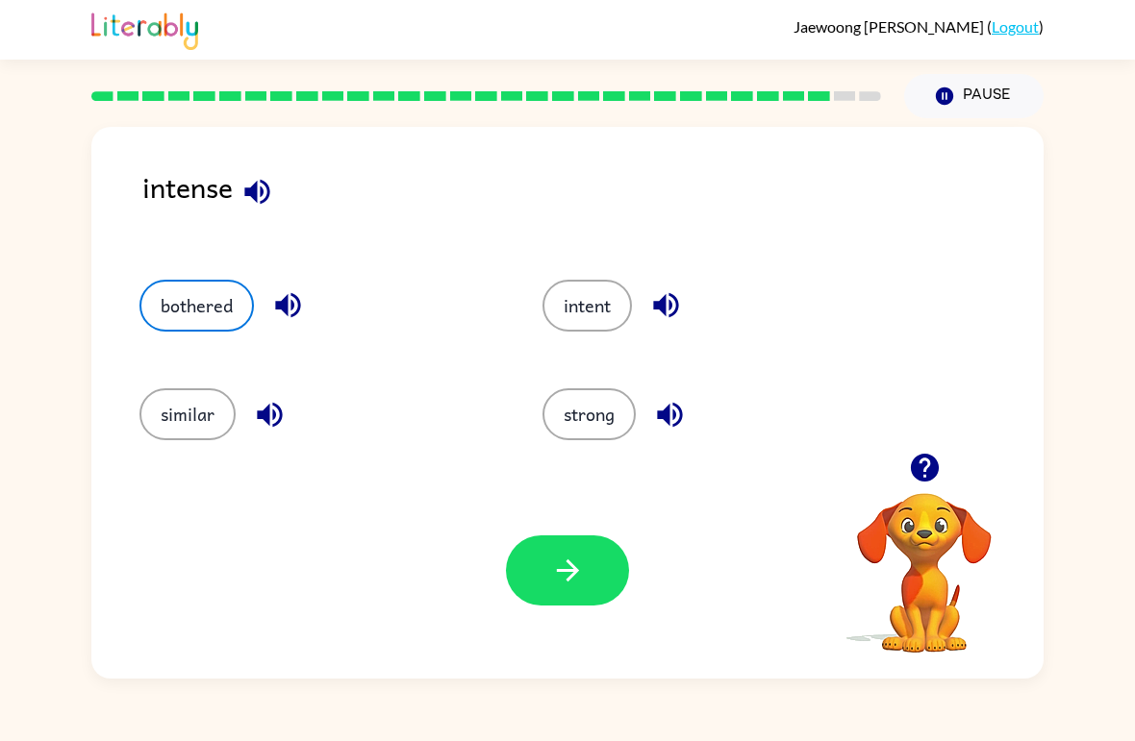
click at [538, 551] on button "button" at bounding box center [567, 571] width 123 height 70
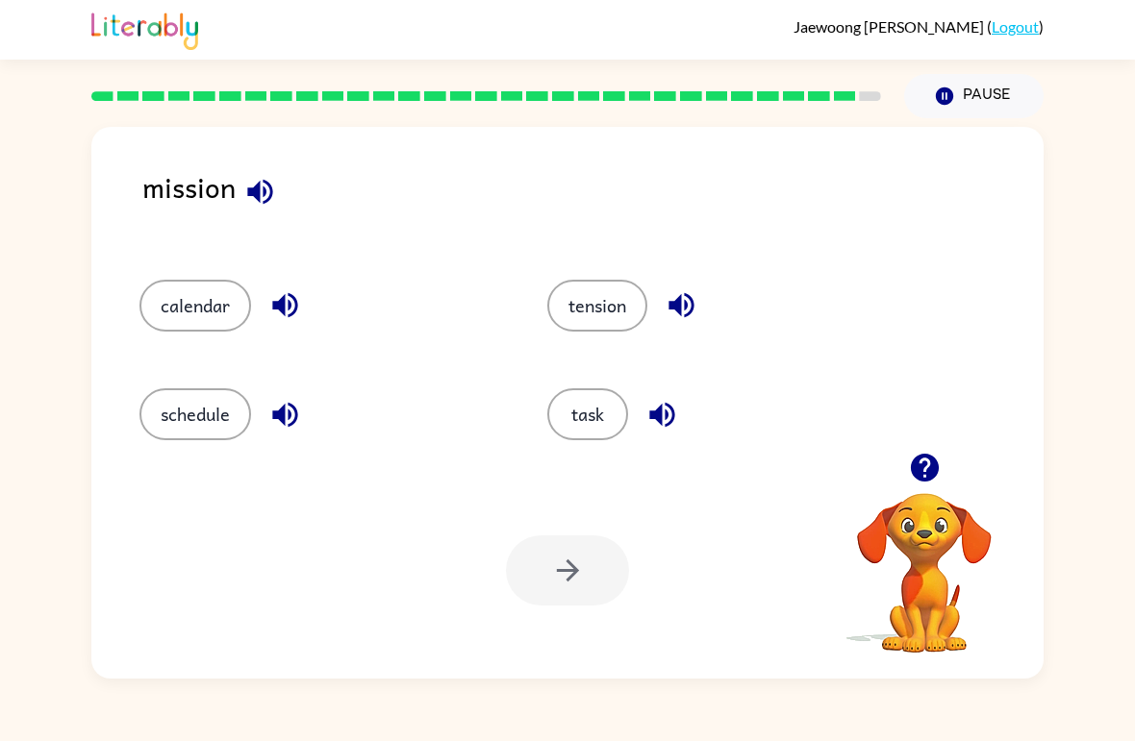
click at [583, 396] on button "task" at bounding box center [587, 414] width 81 height 52
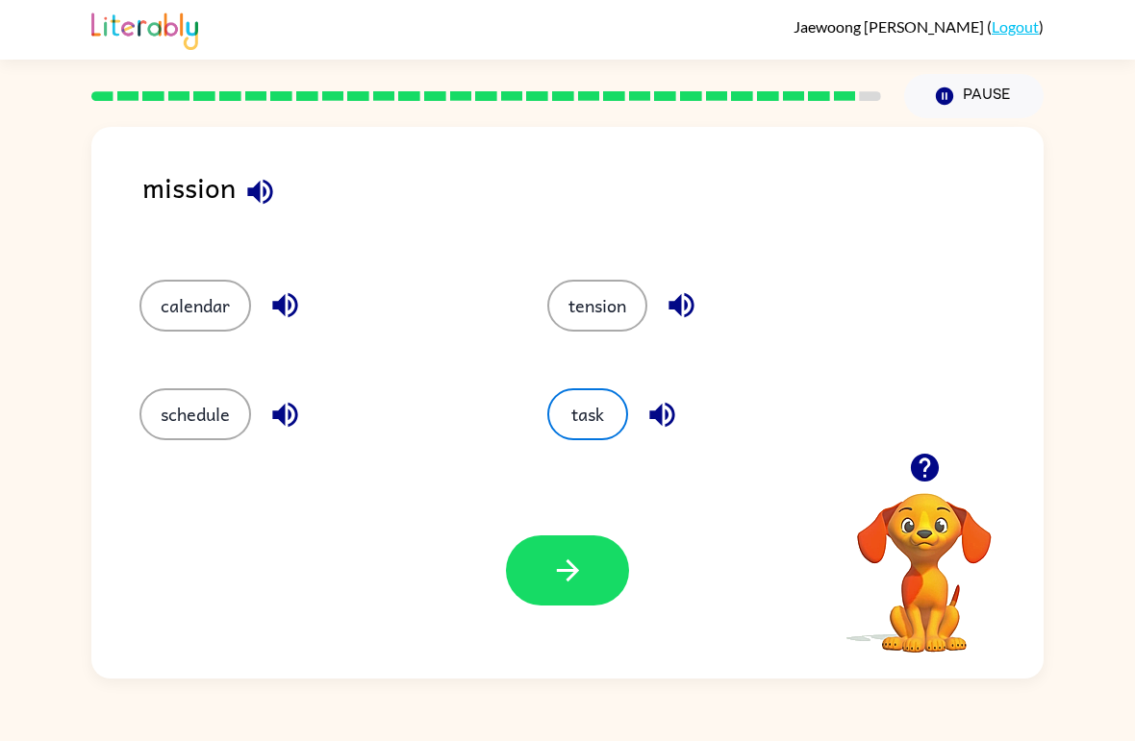
click at [551, 601] on button "button" at bounding box center [567, 571] width 123 height 70
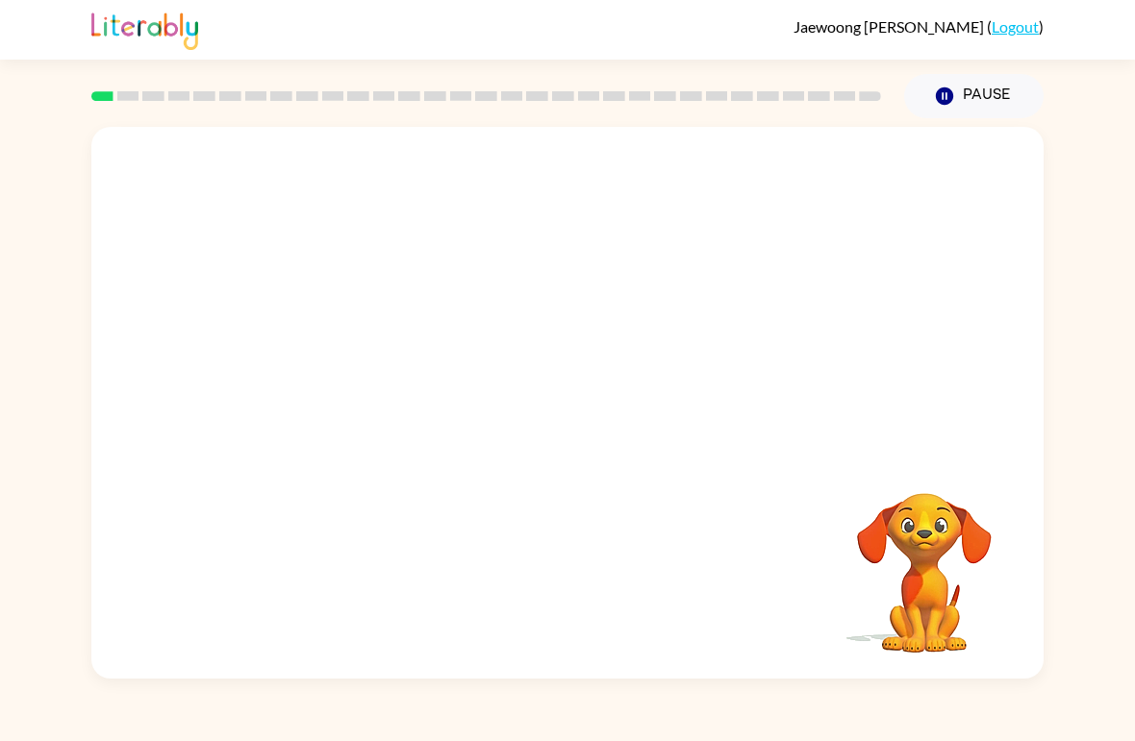
click at [9, 108] on div "[PERSON_NAME] ( Logout ) Pause Pause Your browser must support playing .mp4 fil…" at bounding box center [567, 370] width 1135 height 741
click at [605, 408] on button "button" at bounding box center [567, 413] width 123 height 70
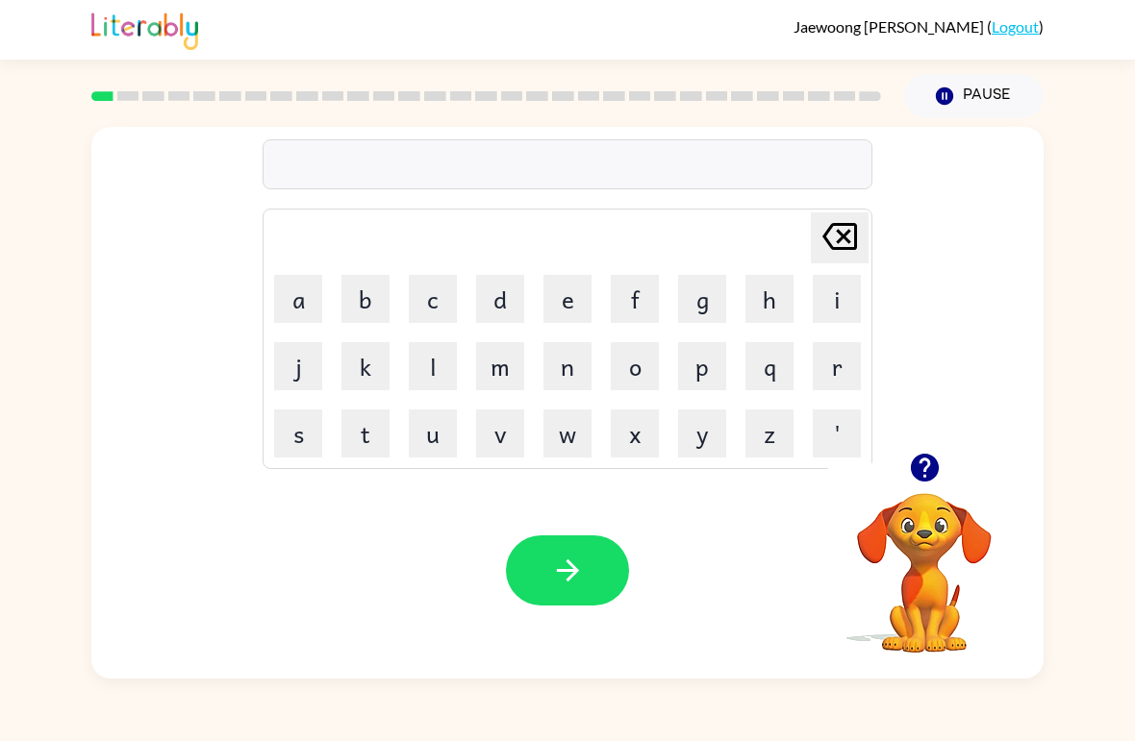
click at [356, 316] on button "b" at bounding box center [365, 299] width 48 height 48
click at [643, 360] on button "o" at bounding box center [635, 366] width 48 height 48
click at [809, 367] on td "r" at bounding box center [836, 366] width 65 height 65
click at [509, 310] on button "d" at bounding box center [500, 299] width 48 height 48
click at [558, 298] on button "e" at bounding box center [567, 299] width 48 height 48
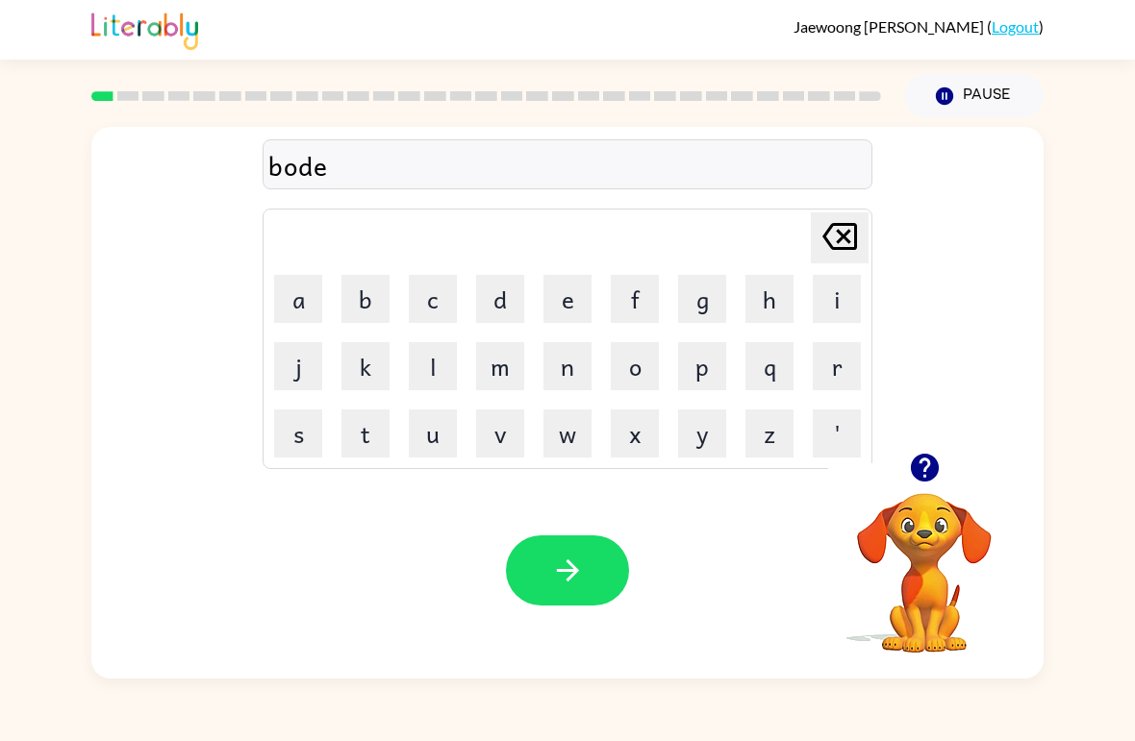
click at [813, 354] on button "r" at bounding box center [837, 366] width 48 height 48
click at [835, 252] on icon "[PERSON_NAME] last character input" at bounding box center [839, 236] width 46 height 46
click at [835, 250] on icon at bounding box center [839, 236] width 35 height 27
click at [833, 240] on icon "[PERSON_NAME] last character input" at bounding box center [839, 236] width 46 height 46
click at [820, 381] on button "r" at bounding box center [837, 366] width 48 height 48
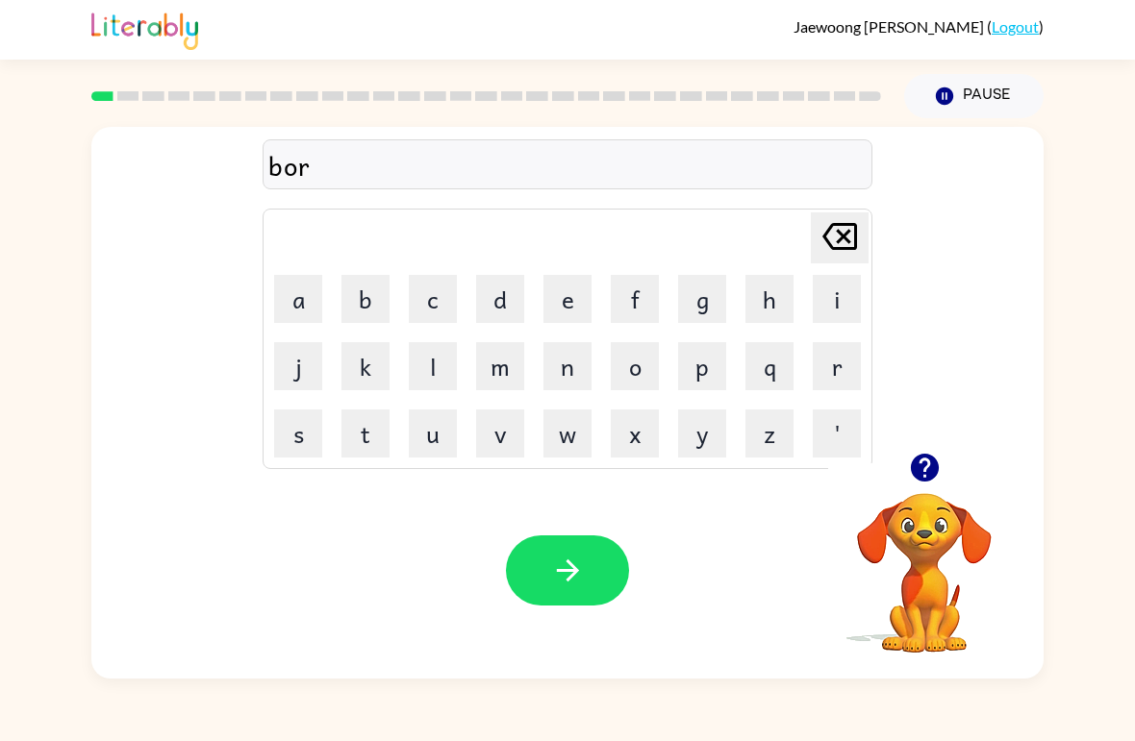
click at [497, 301] on button "d" at bounding box center [500, 299] width 48 height 48
click at [553, 309] on button "e" at bounding box center [567, 299] width 48 height 48
click at [839, 360] on button "r" at bounding box center [837, 366] width 48 height 48
click at [582, 554] on button "button" at bounding box center [567, 571] width 123 height 70
click at [846, 370] on button "r" at bounding box center [837, 366] width 48 height 48
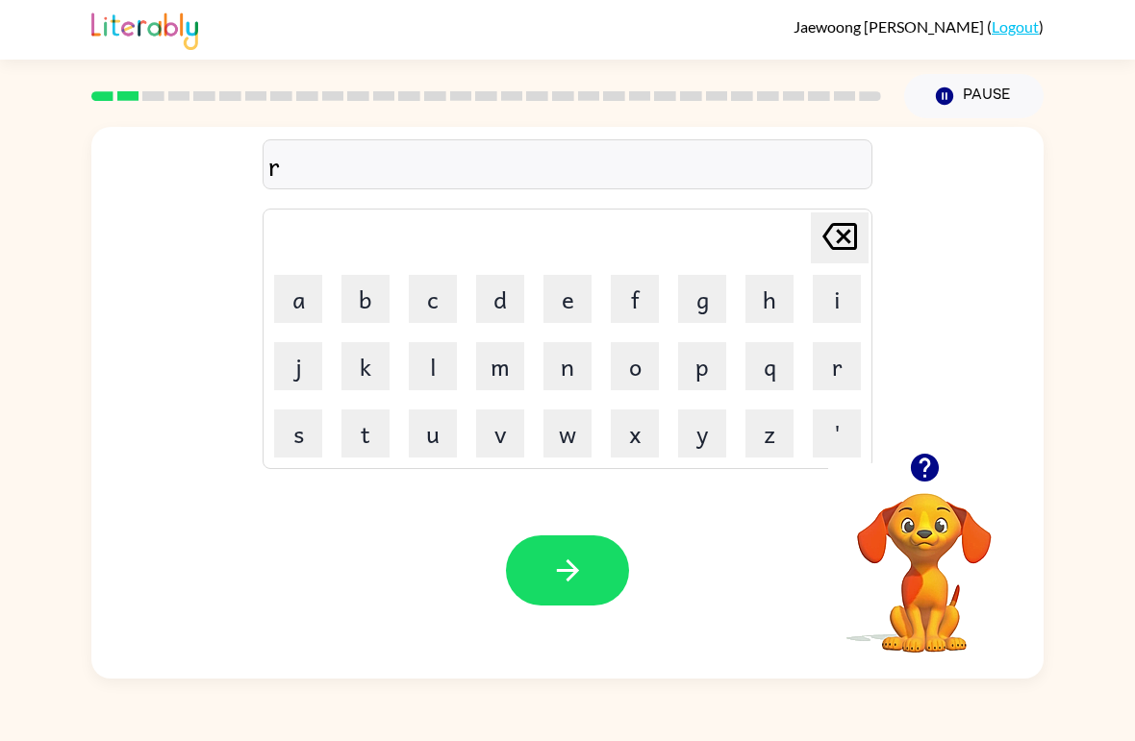
click at [647, 364] on button "o" at bounding box center [635, 366] width 48 height 48
click at [430, 439] on button "u" at bounding box center [433, 434] width 48 height 48
click at [572, 371] on button "n" at bounding box center [567, 366] width 48 height 48
click at [496, 301] on button "d" at bounding box center [500, 299] width 48 height 48
click at [585, 559] on button "button" at bounding box center [567, 571] width 123 height 70
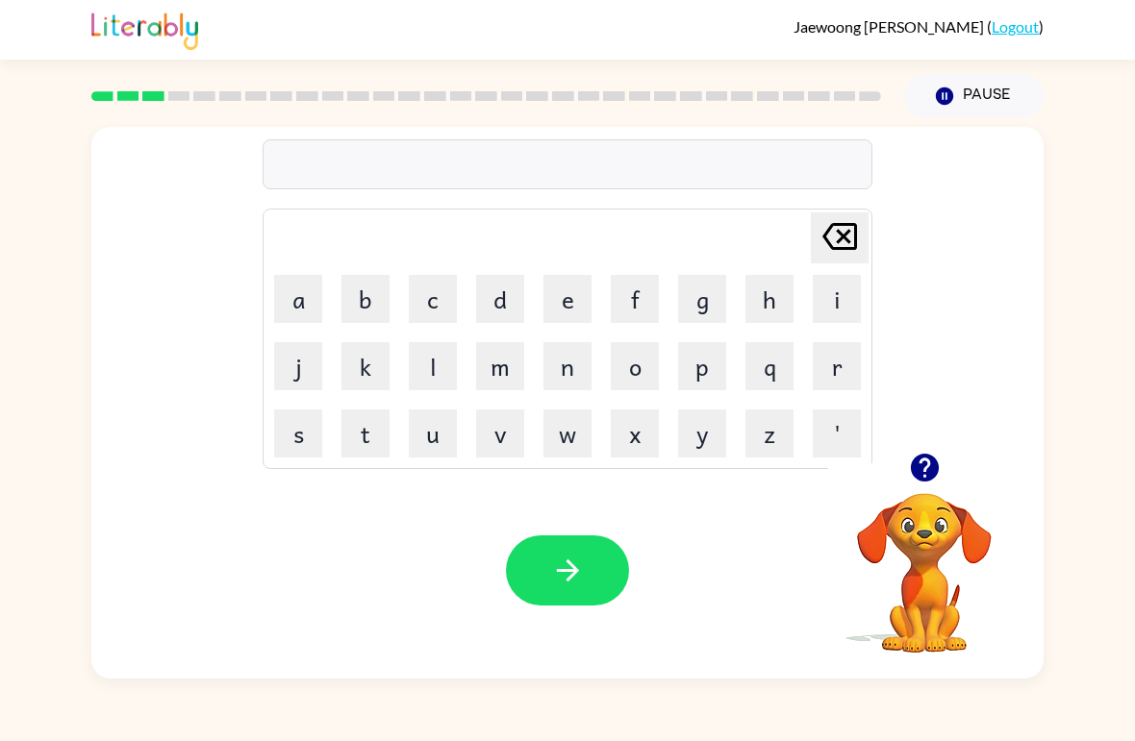
click at [508, 370] on button "m" at bounding box center [500, 366] width 48 height 48
click at [305, 313] on button "a" at bounding box center [298, 299] width 48 height 48
click at [439, 310] on button "c" at bounding box center [433, 299] width 48 height 48
click at [773, 306] on button "h" at bounding box center [769, 299] width 48 height 48
click at [826, 301] on button "i" at bounding box center [837, 299] width 48 height 48
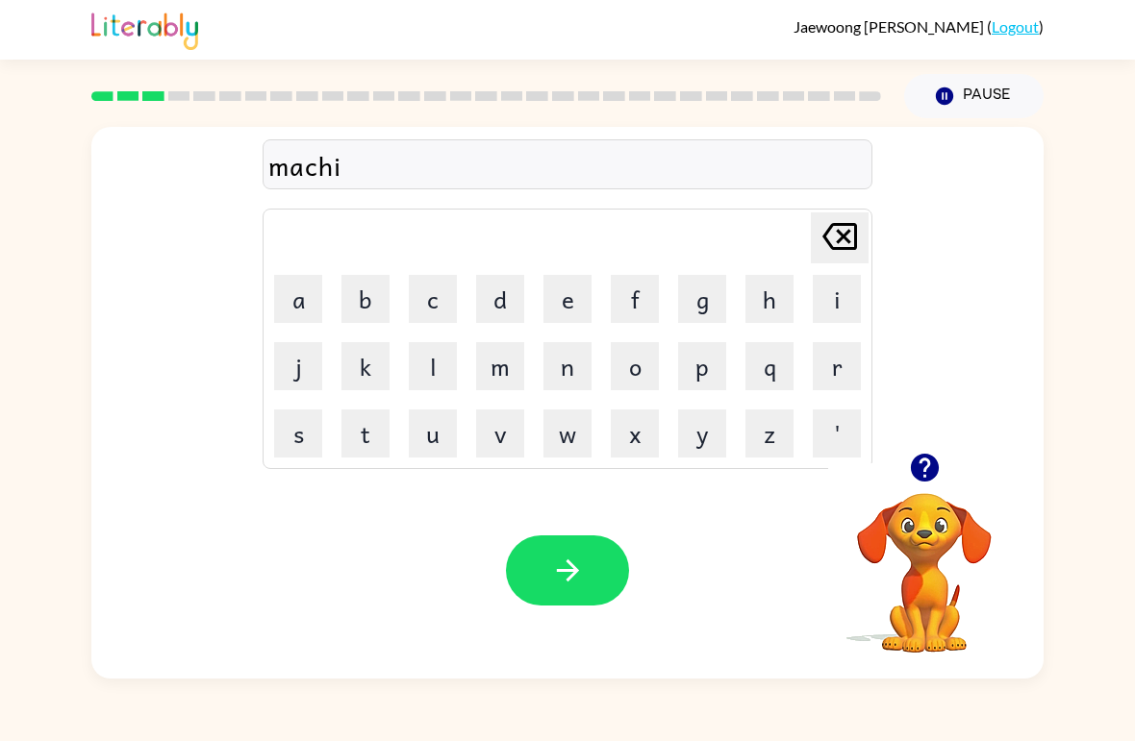
click at [573, 368] on button "n" at bounding box center [567, 366] width 48 height 48
click at [563, 290] on button "e" at bounding box center [567, 299] width 48 height 48
click at [605, 566] on button "button" at bounding box center [567, 571] width 123 height 70
click at [367, 436] on button "t" at bounding box center [365, 434] width 48 height 48
click at [826, 360] on button "r" at bounding box center [837, 366] width 48 height 48
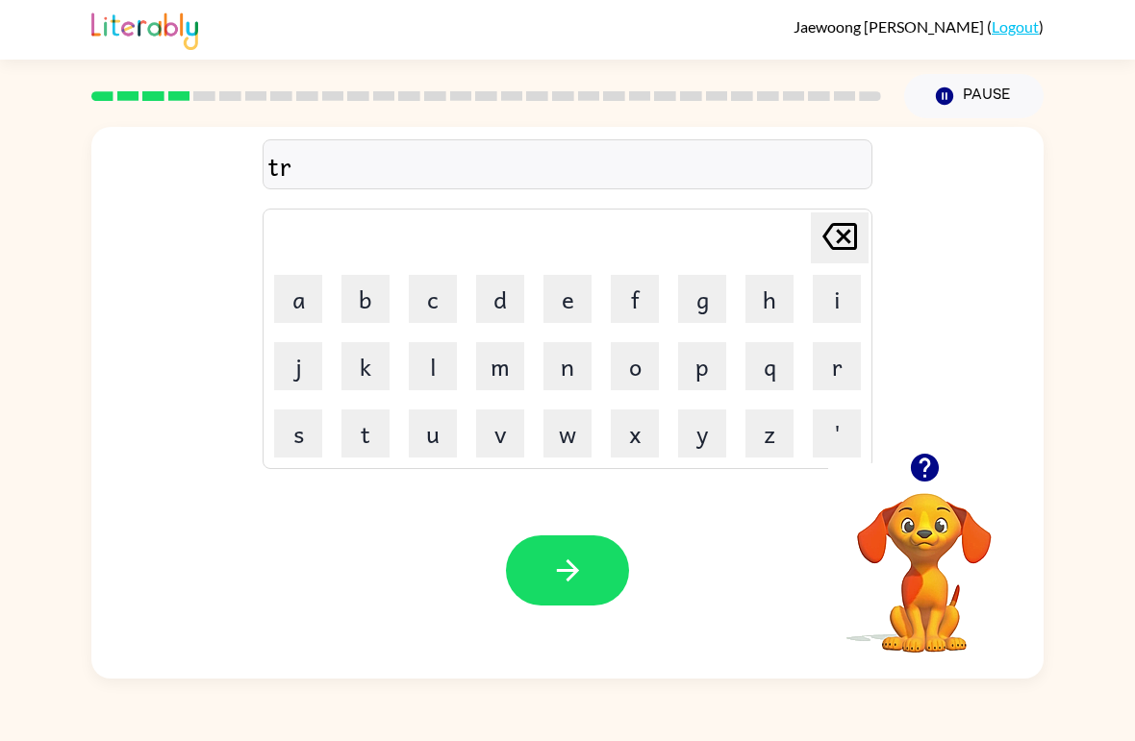
click at [288, 304] on button "a" at bounding box center [298, 299] width 48 height 48
click at [573, 374] on button "n" at bounding box center [567, 366] width 48 height 48
click at [548, 306] on button "e" at bounding box center [567, 299] width 48 height 48
click at [613, 572] on button "button" at bounding box center [567, 571] width 123 height 70
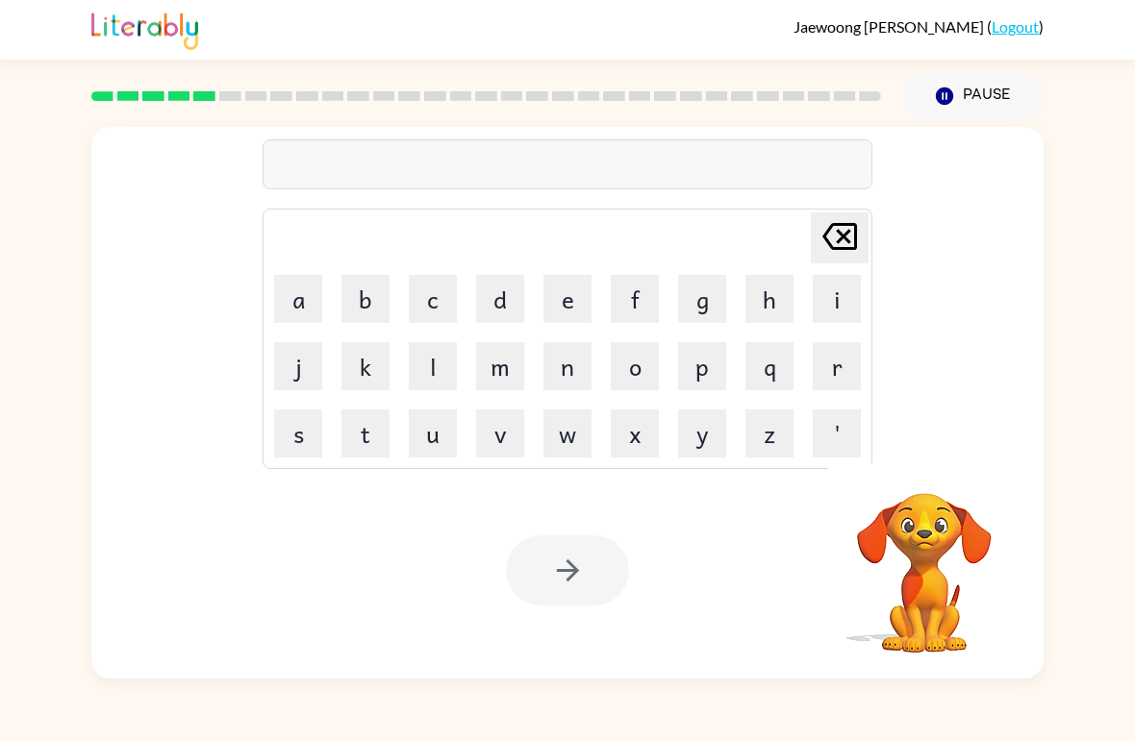
click at [477, 296] on button "d" at bounding box center [500, 299] width 48 height 48
click at [575, 294] on button "e" at bounding box center [567, 299] width 48 height 48
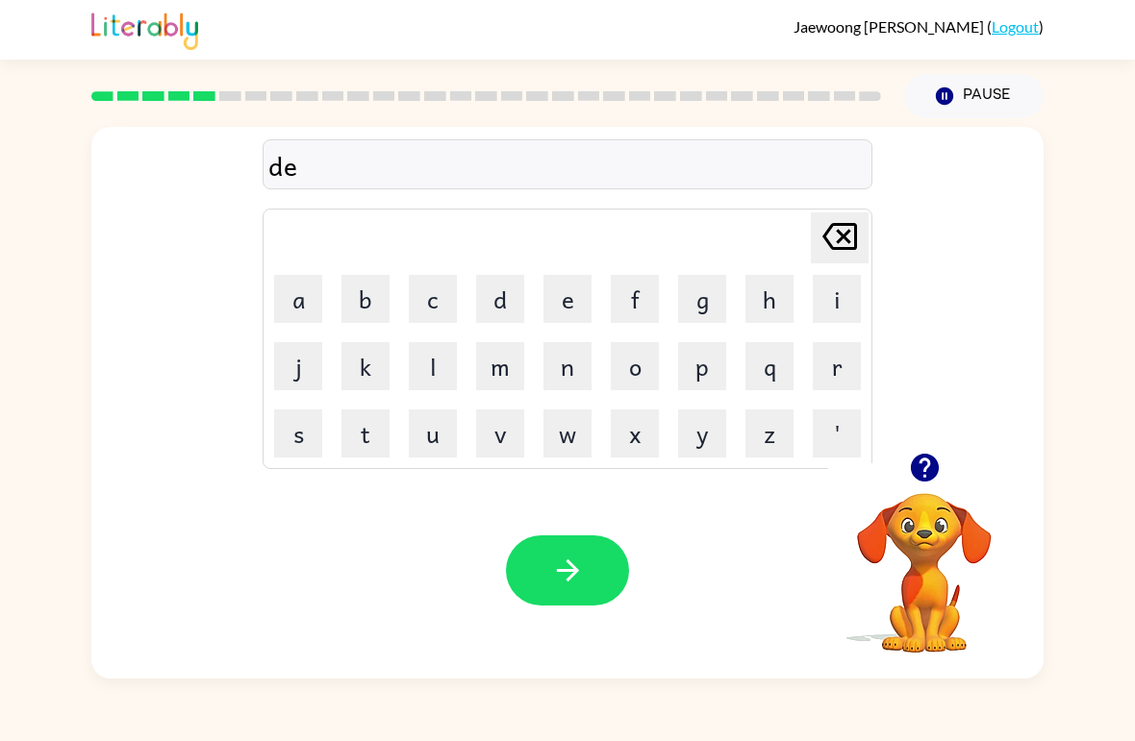
click at [644, 303] on button "f" at bounding box center [635, 299] width 48 height 48
click at [552, 298] on button "e" at bounding box center [567, 299] width 48 height 48
click at [605, 375] on td "o" at bounding box center [634, 366] width 65 height 65
click at [580, 374] on button "n" at bounding box center [567, 366] width 48 height 48
click at [300, 443] on button "s" at bounding box center [298, 434] width 48 height 48
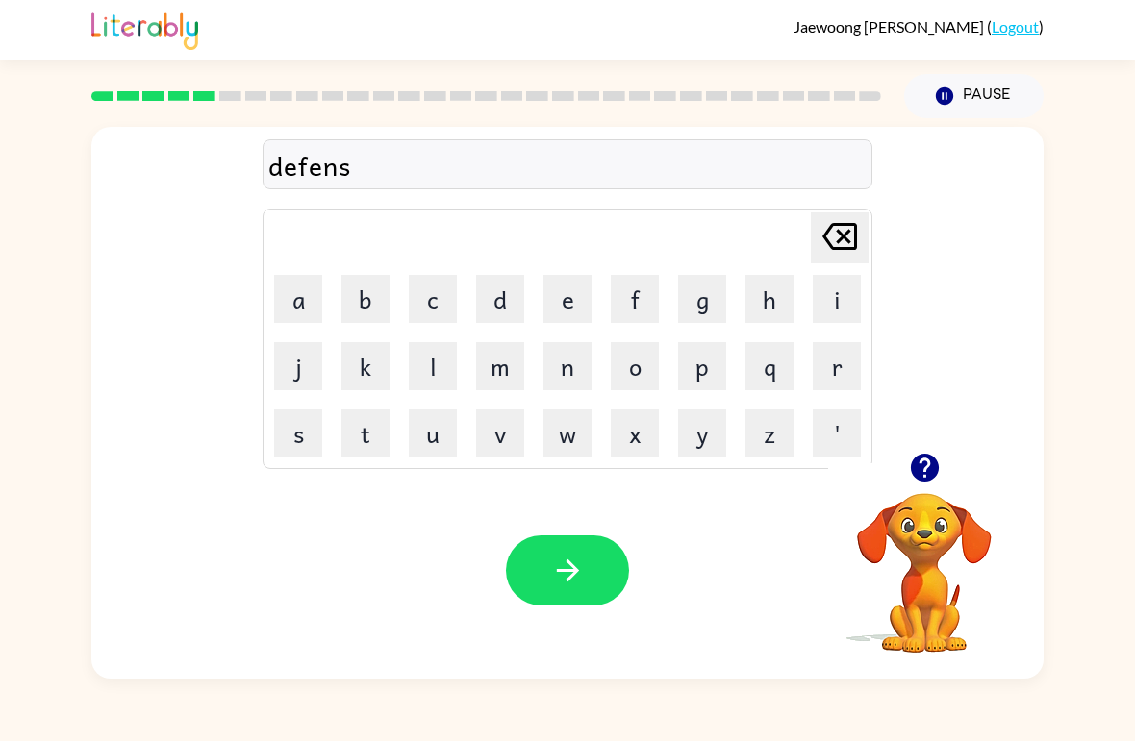
click at [831, 295] on button "i" at bounding box center [837, 299] width 48 height 48
click at [499, 440] on button "v" at bounding box center [500, 434] width 48 height 48
click at [555, 301] on button "e" at bounding box center [567, 299] width 48 height 48
click at [567, 564] on icon "button" at bounding box center [568, 571] width 34 height 34
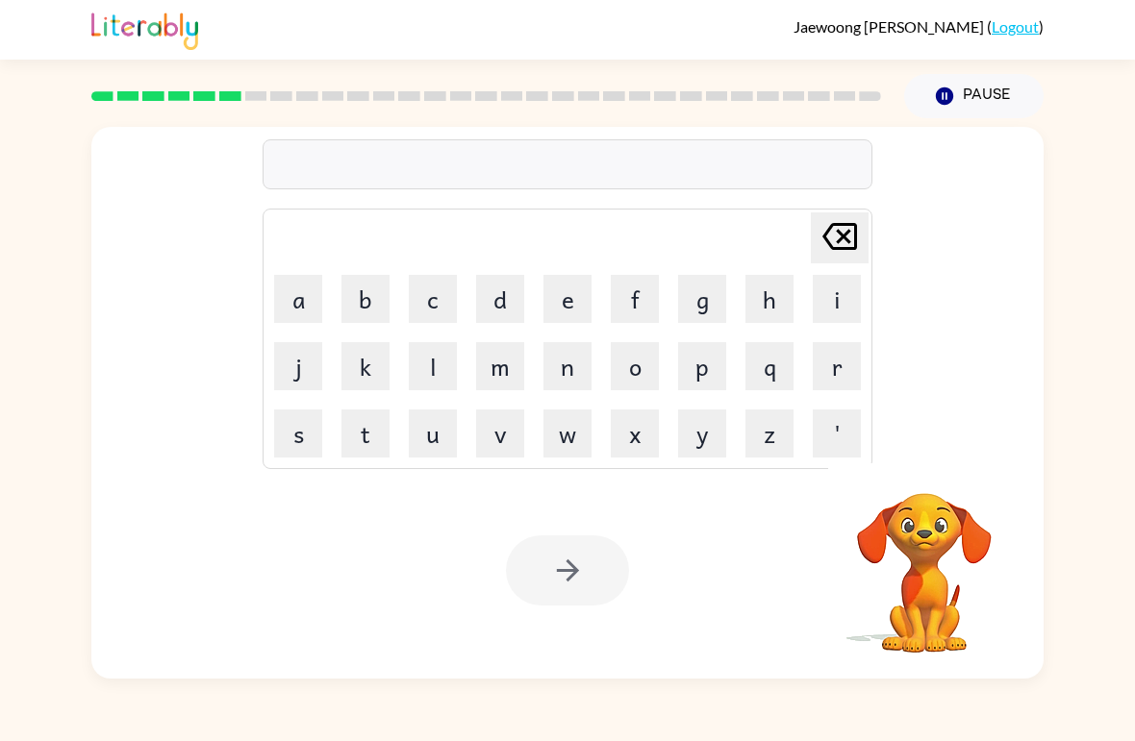
click at [511, 434] on button "v" at bounding box center [500, 434] width 48 height 48
click at [293, 294] on button "a" at bounding box center [298, 299] width 48 height 48
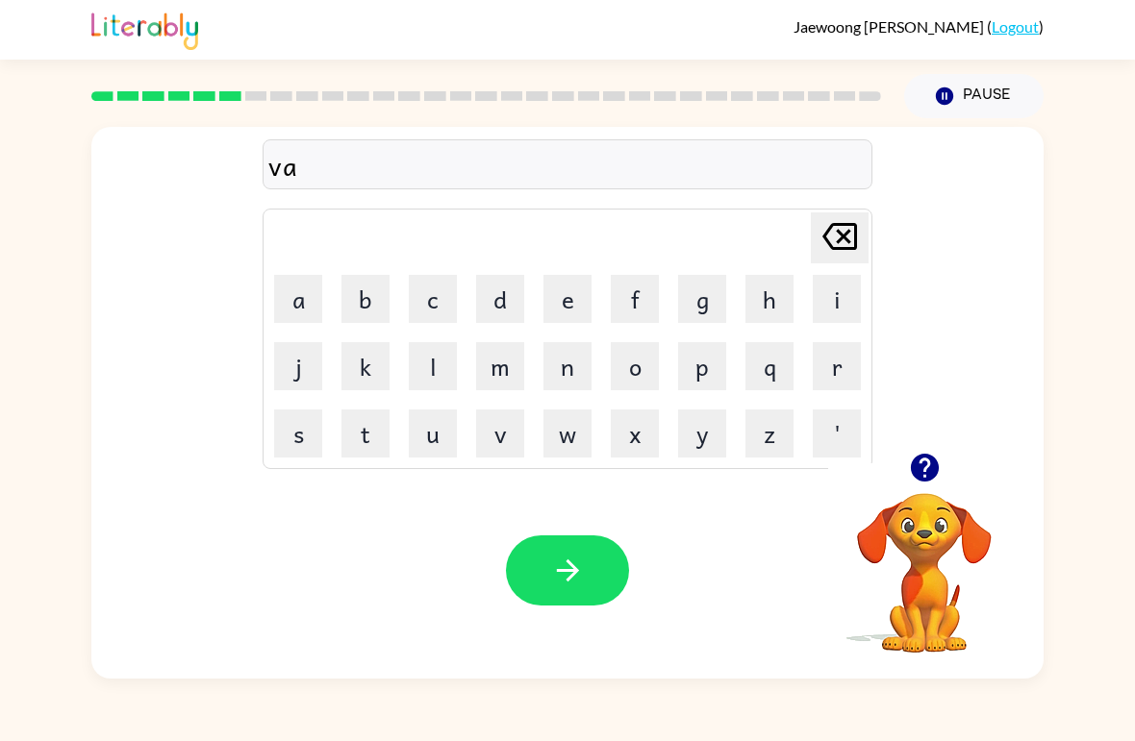
click at [445, 309] on button "c" at bounding box center [433, 299] width 48 height 48
click at [285, 307] on button "a" at bounding box center [298, 299] width 48 height 48
click at [364, 444] on button "t" at bounding box center [365, 434] width 48 height 48
click at [827, 300] on button "i" at bounding box center [837, 299] width 48 height 48
click at [638, 379] on button "o" at bounding box center [635, 366] width 48 height 48
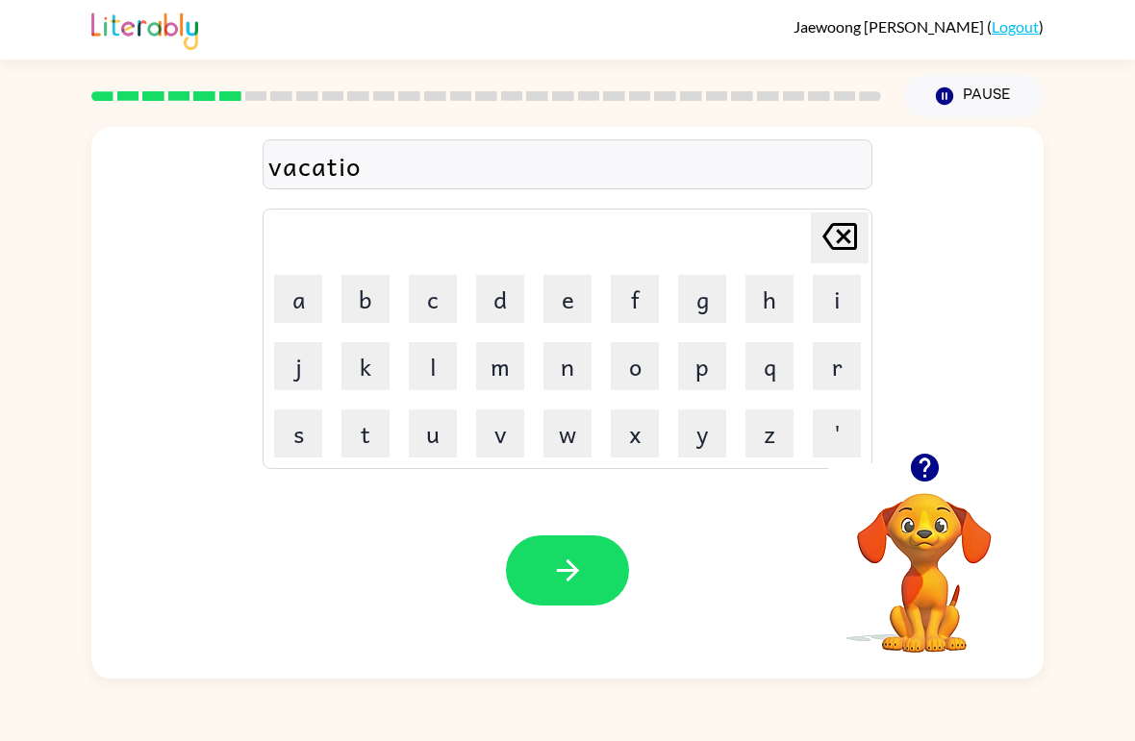
click at [556, 363] on button "n" at bounding box center [567, 366] width 48 height 48
click at [595, 551] on button "button" at bounding box center [567, 571] width 123 height 70
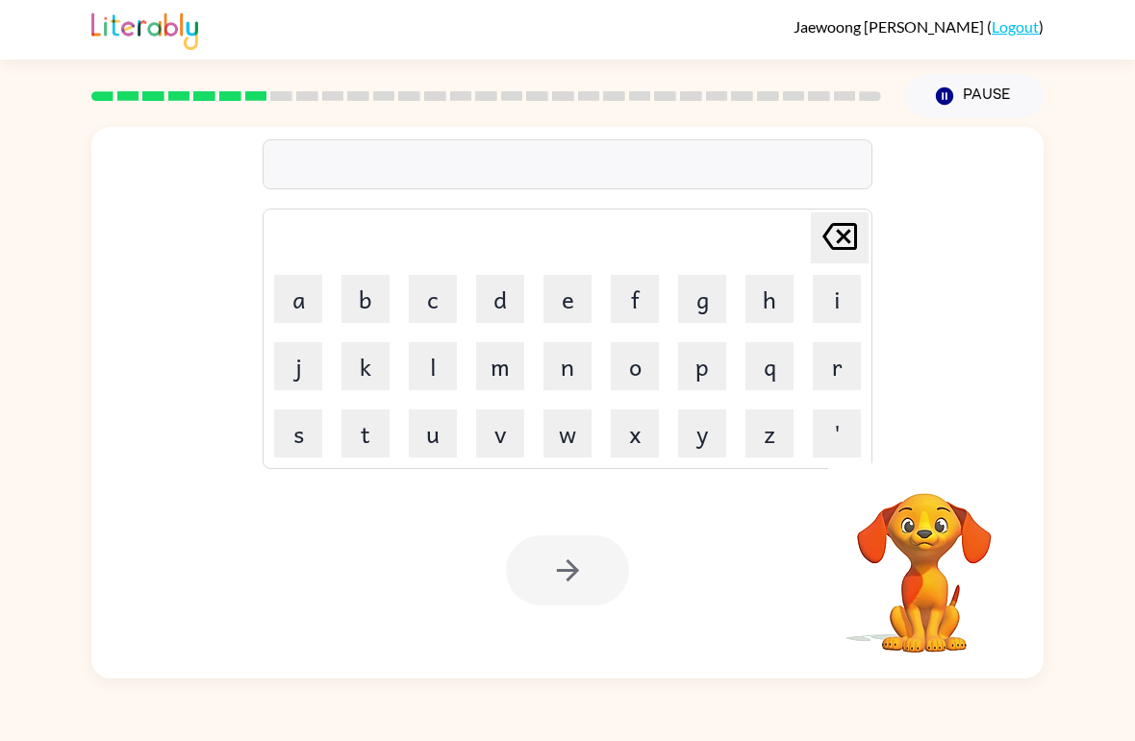
click at [712, 375] on button "p" at bounding box center [702, 366] width 48 height 48
click at [572, 370] on button "n" at bounding box center [567, 366] width 48 height 48
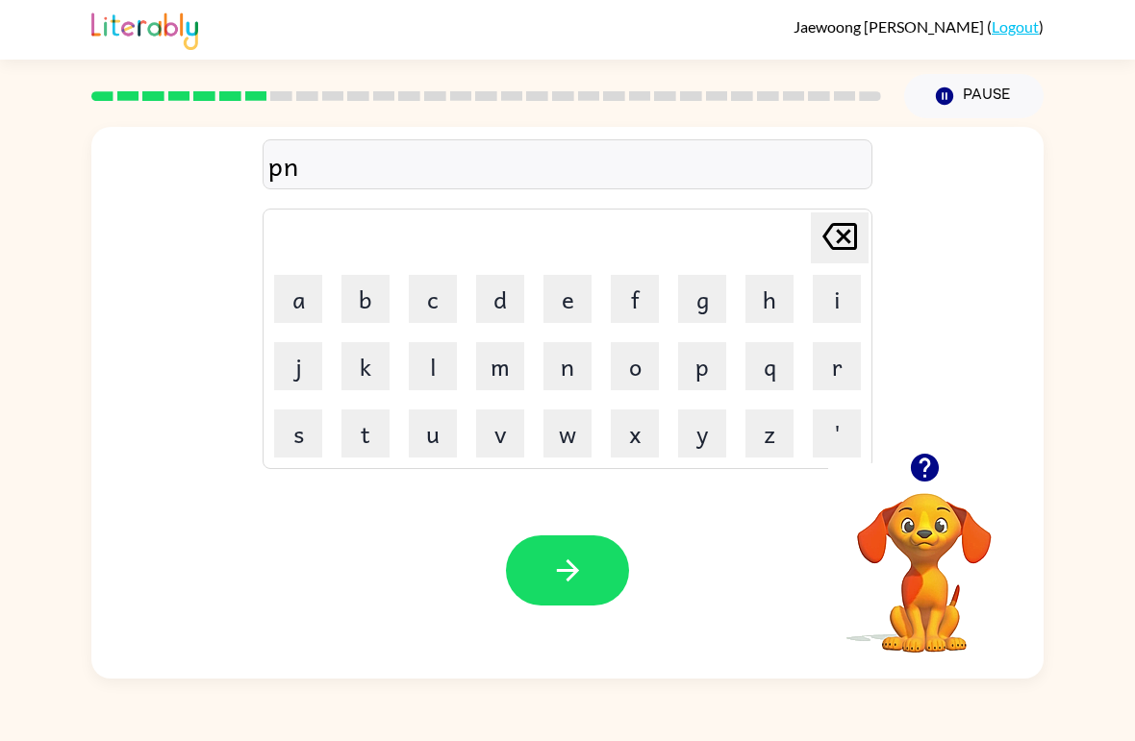
click at [826, 242] on icon at bounding box center [839, 236] width 35 height 27
click at [428, 442] on button "u" at bounding box center [433, 434] width 48 height 48
click at [512, 293] on button "d" at bounding box center [500, 299] width 48 height 48
click at [434, 373] on button "l" at bounding box center [433, 366] width 48 height 48
click at [550, 297] on button "e" at bounding box center [567, 299] width 48 height 48
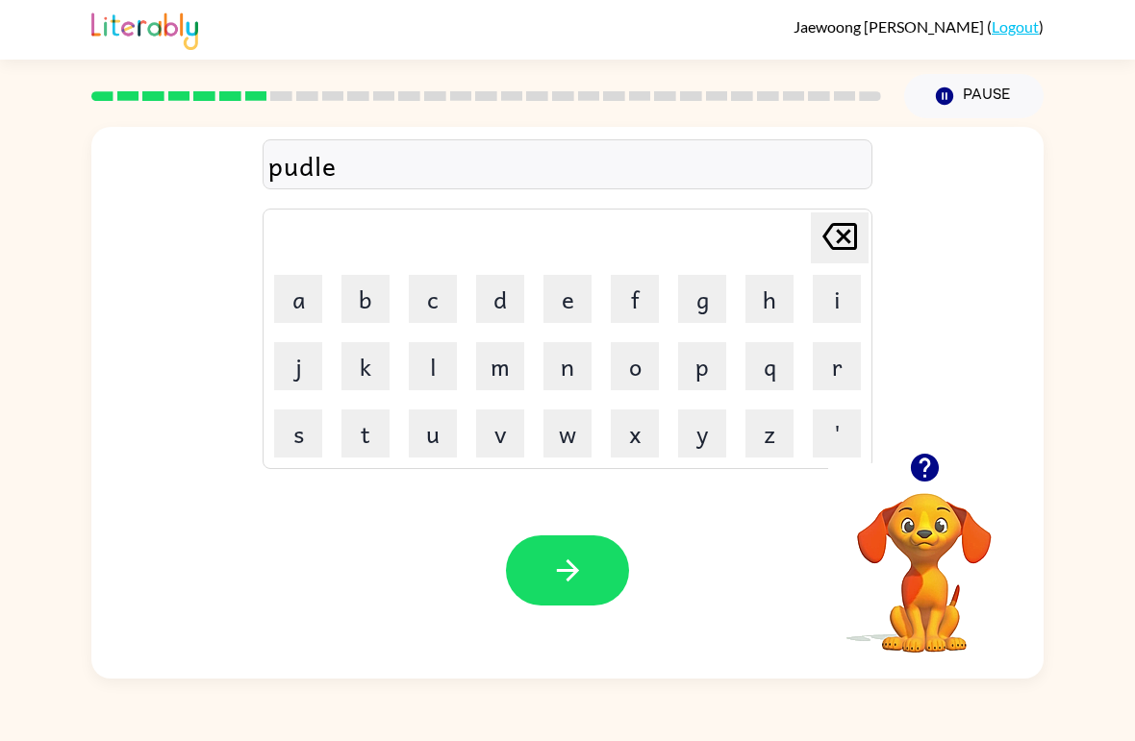
click at [838, 236] on icon "[PERSON_NAME] last character input" at bounding box center [839, 236] width 46 height 46
click at [446, 364] on button "l" at bounding box center [433, 366] width 48 height 48
click at [564, 285] on button "e" at bounding box center [567, 299] width 48 height 48
click at [847, 243] on icon at bounding box center [839, 236] width 35 height 27
click at [847, 242] on icon at bounding box center [839, 236] width 35 height 27
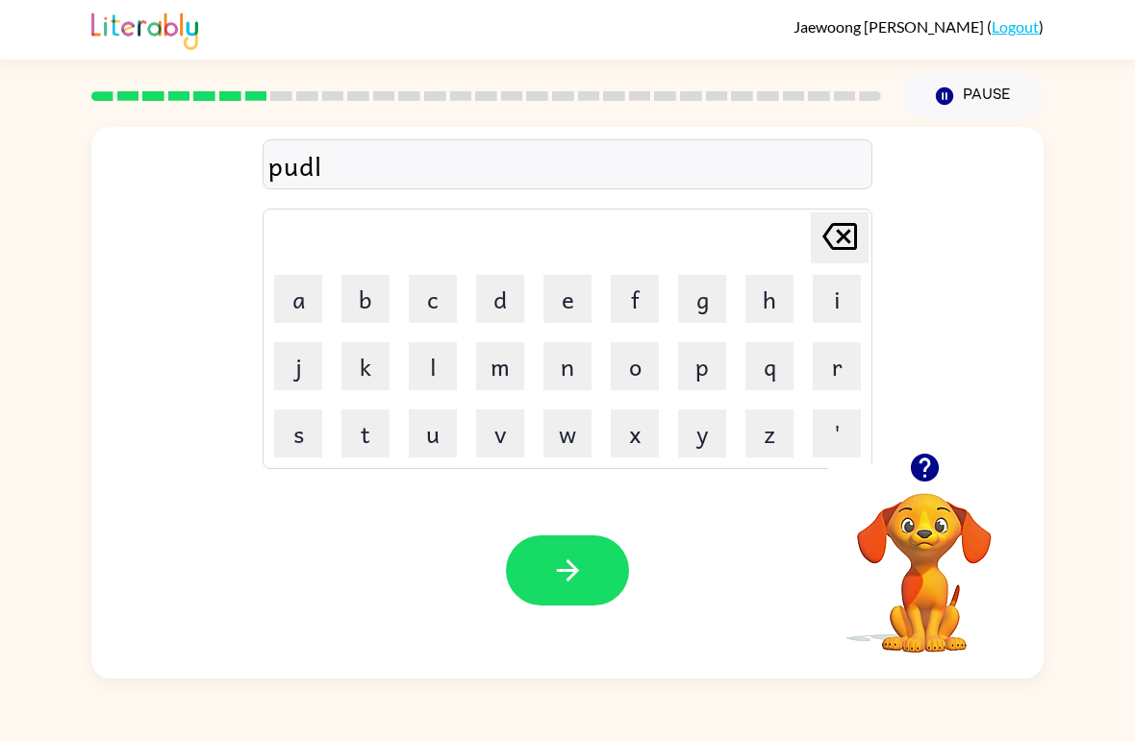
click at [587, 309] on button "e" at bounding box center [567, 299] width 48 height 48
click at [618, 586] on button "button" at bounding box center [567, 571] width 123 height 70
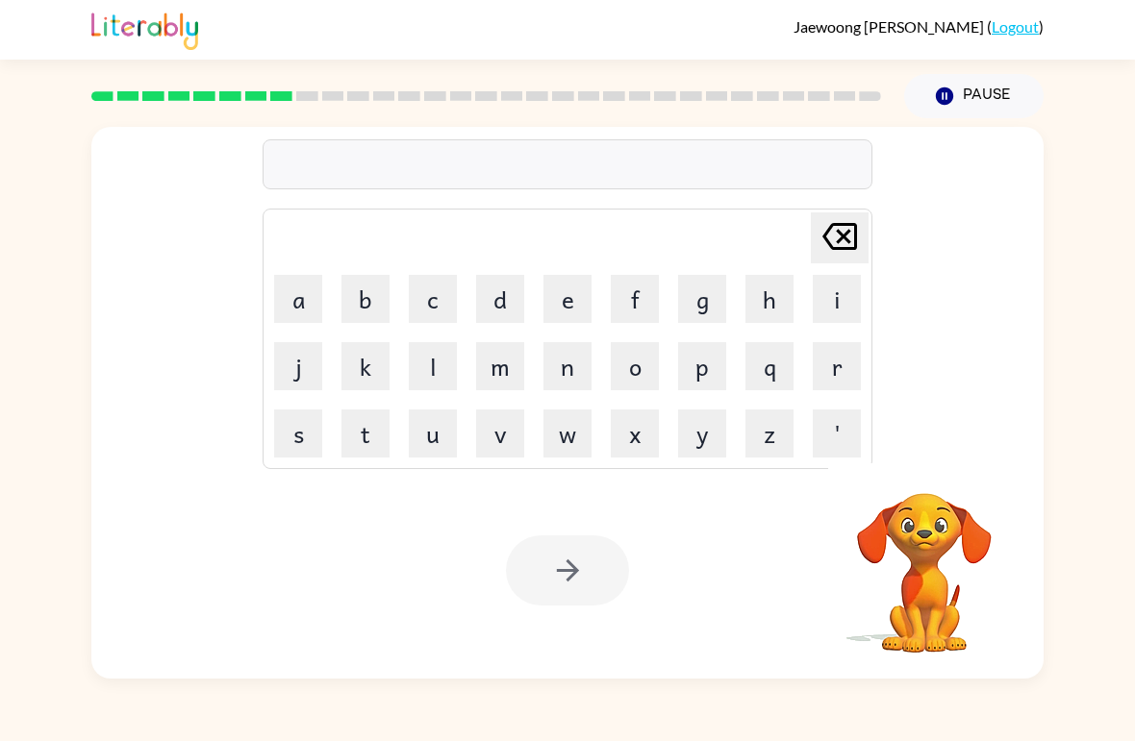
click at [495, 364] on button "m" at bounding box center [500, 366] width 48 height 48
click at [844, 302] on button "i" at bounding box center [837, 299] width 48 height 48
click at [838, 363] on button "r" at bounding box center [837, 366] width 48 height 48
click at [843, 297] on button "i" at bounding box center [837, 299] width 48 height 48
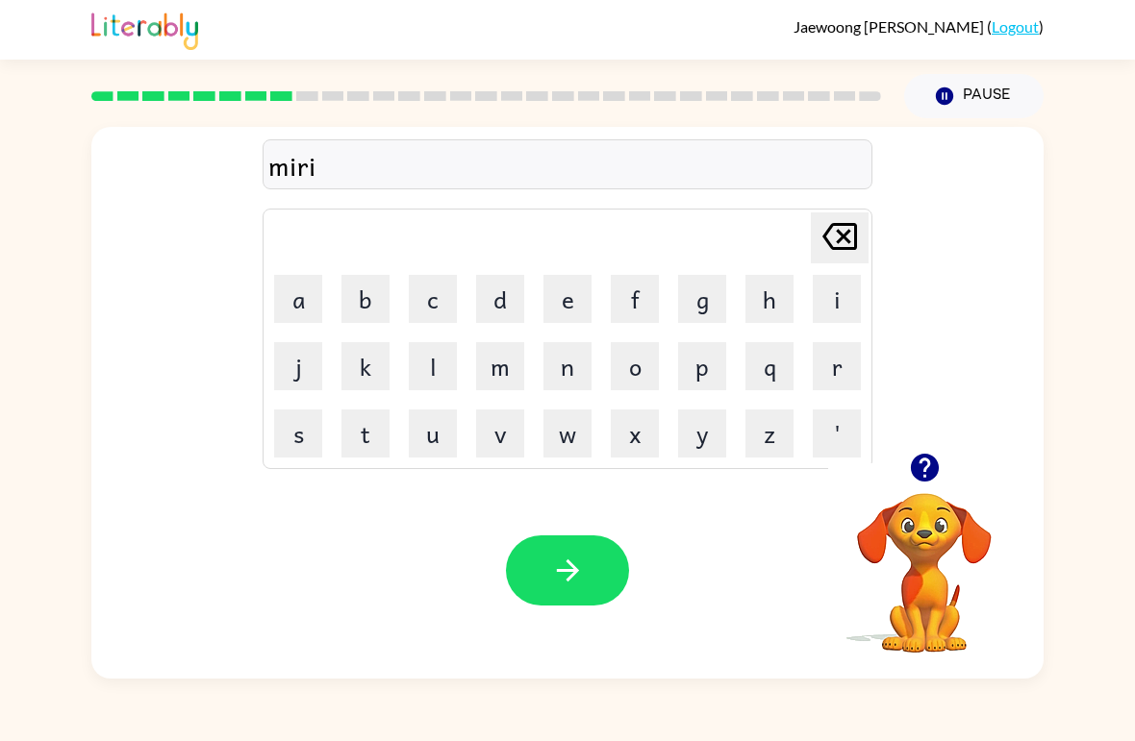
click at [431, 306] on button "c" at bounding box center [433, 299] width 48 height 48
click at [447, 367] on button "l" at bounding box center [433, 366] width 48 height 48
click at [568, 312] on button "e" at bounding box center [567, 299] width 48 height 48
click at [616, 553] on button "button" at bounding box center [567, 571] width 123 height 70
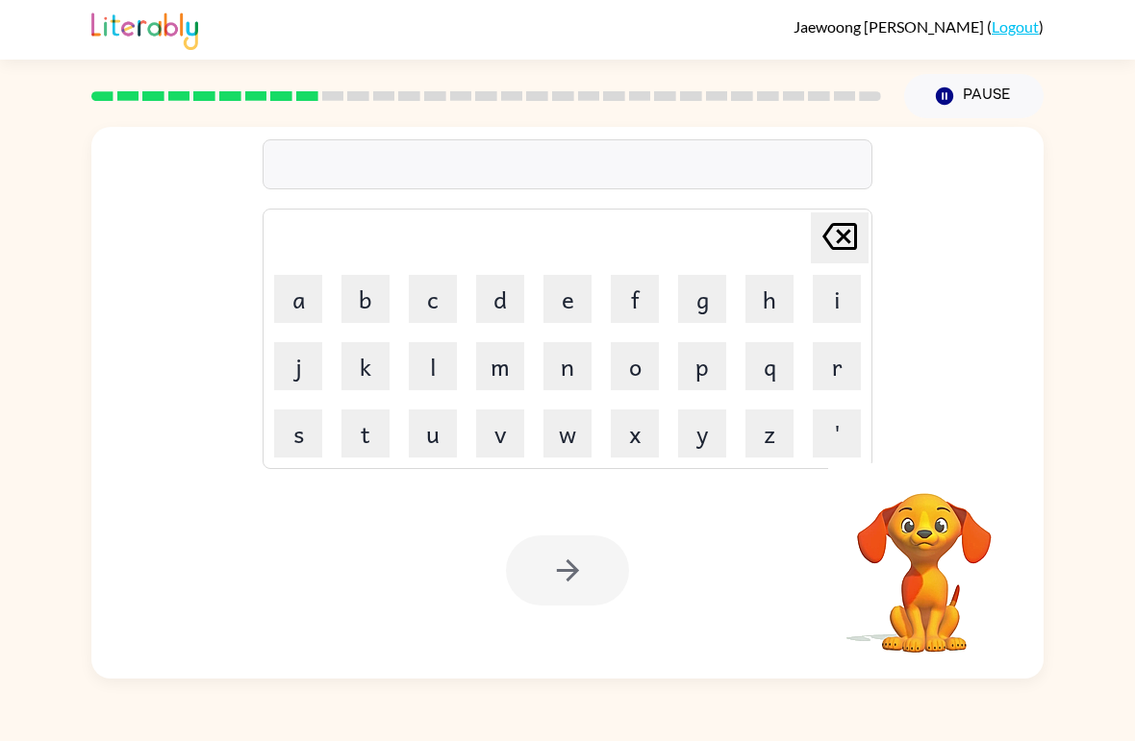
click at [518, 387] on button "m" at bounding box center [500, 366] width 48 height 48
click at [835, 292] on button "i" at bounding box center [837, 299] width 48 height 48
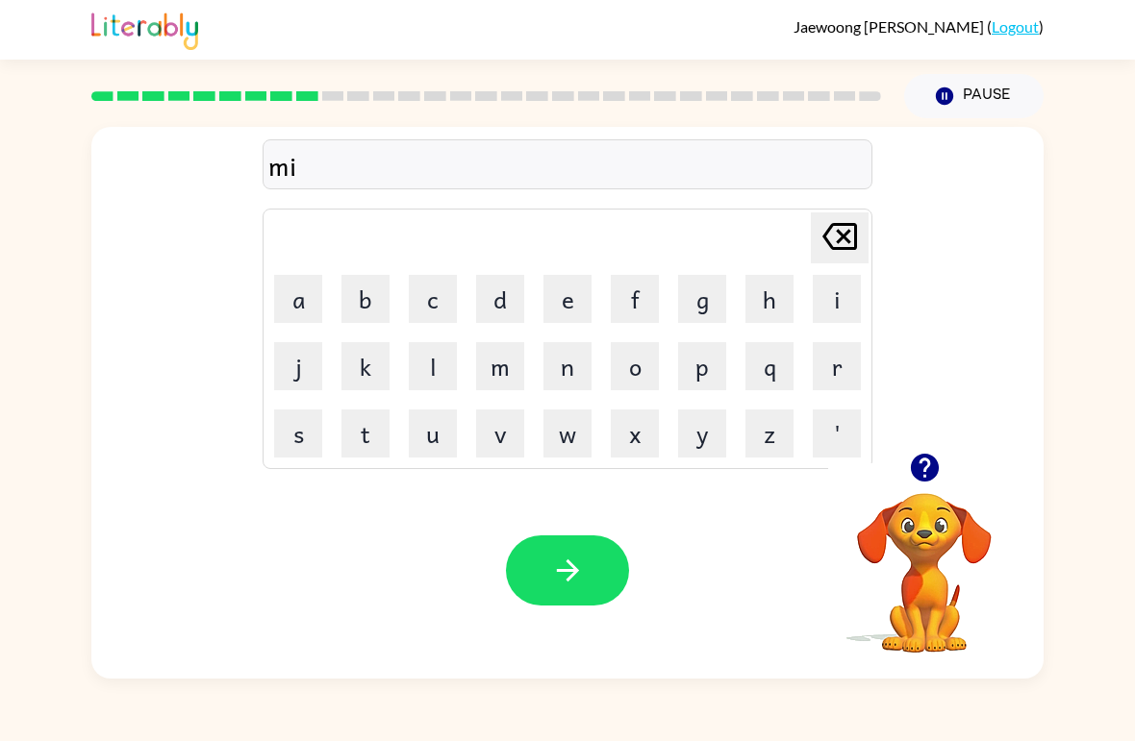
click at [491, 301] on button "d" at bounding box center [500, 299] width 48 height 48
click at [496, 369] on button "m" at bounding box center [500, 366] width 48 height 48
click at [636, 376] on button "o" at bounding box center [635, 366] width 48 height 48
click at [834, 363] on button "r" at bounding box center [837, 366] width 48 height 48
click at [580, 381] on button "n" at bounding box center [567, 366] width 48 height 48
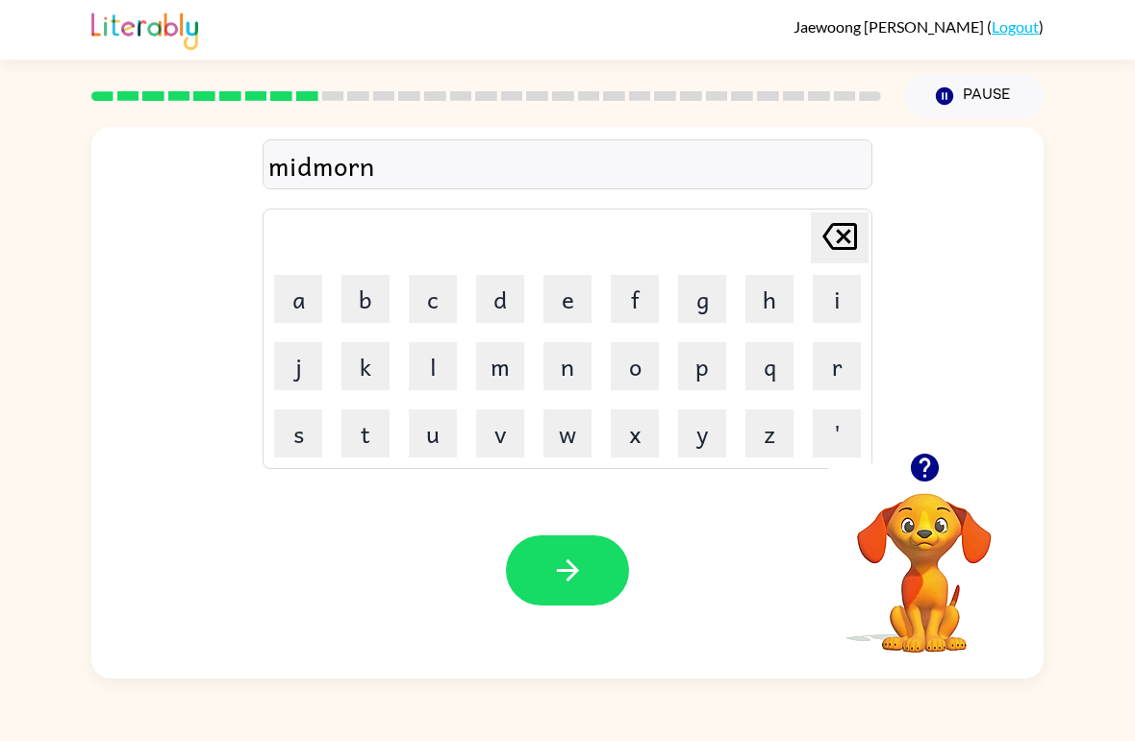
click at [842, 311] on button "i" at bounding box center [837, 299] width 48 height 48
click at [577, 388] on button "n" at bounding box center [567, 366] width 48 height 48
click at [705, 311] on button "g" at bounding box center [702, 299] width 48 height 48
click at [600, 566] on button "button" at bounding box center [567, 571] width 123 height 70
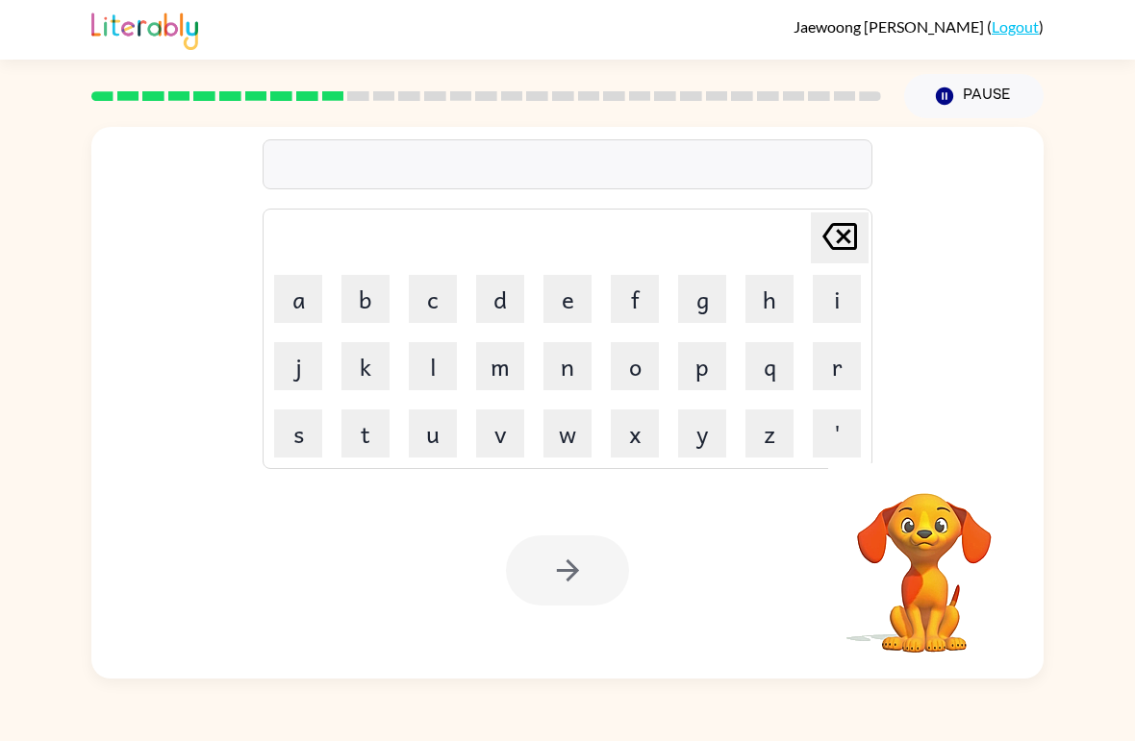
click at [487, 298] on button "d" at bounding box center [500, 299] width 48 height 48
click at [814, 302] on button "i" at bounding box center [837, 299] width 48 height 48
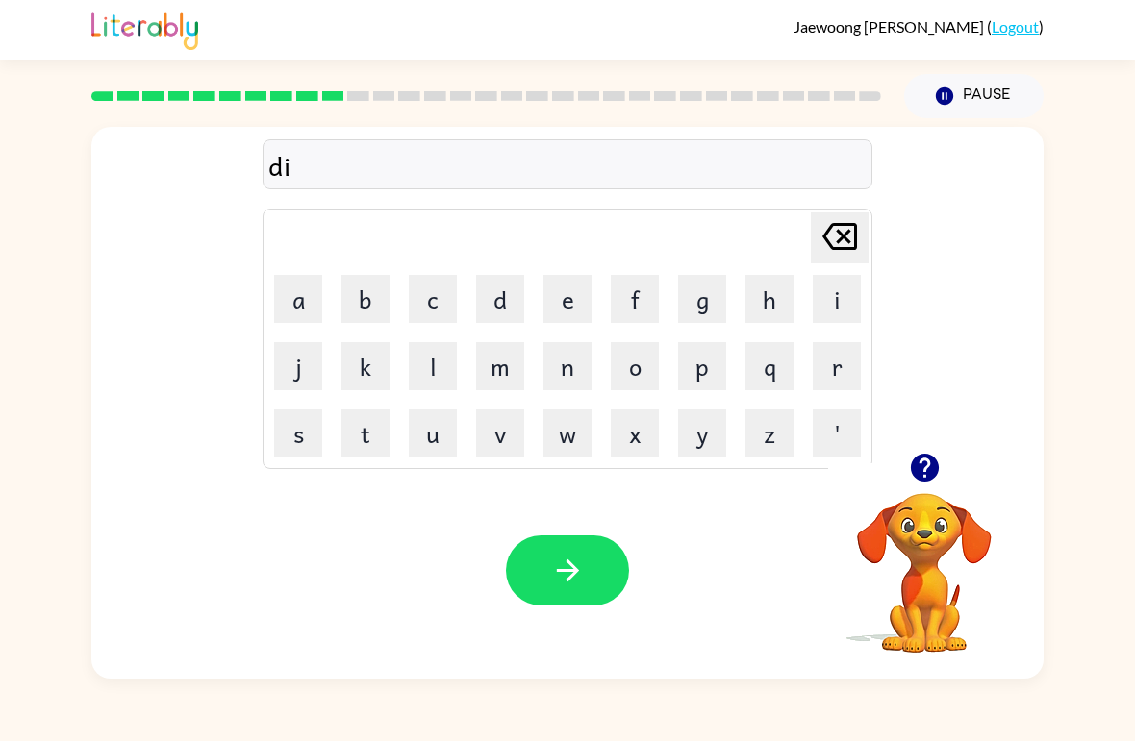
click at [292, 432] on button "s" at bounding box center [298, 434] width 48 height 48
click at [360, 435] on button "t" at bounding box center [365, 434] width 48 height 48
click at [857, 376] on button "r" at bounding box center [837, 366] width 48 height 48
click at [444, 425] on button "u" at bounding box center [433, 434] width 48 height 48
click at [292, 437] on button "s" at bounding box center [298, 434] width 48 height 48
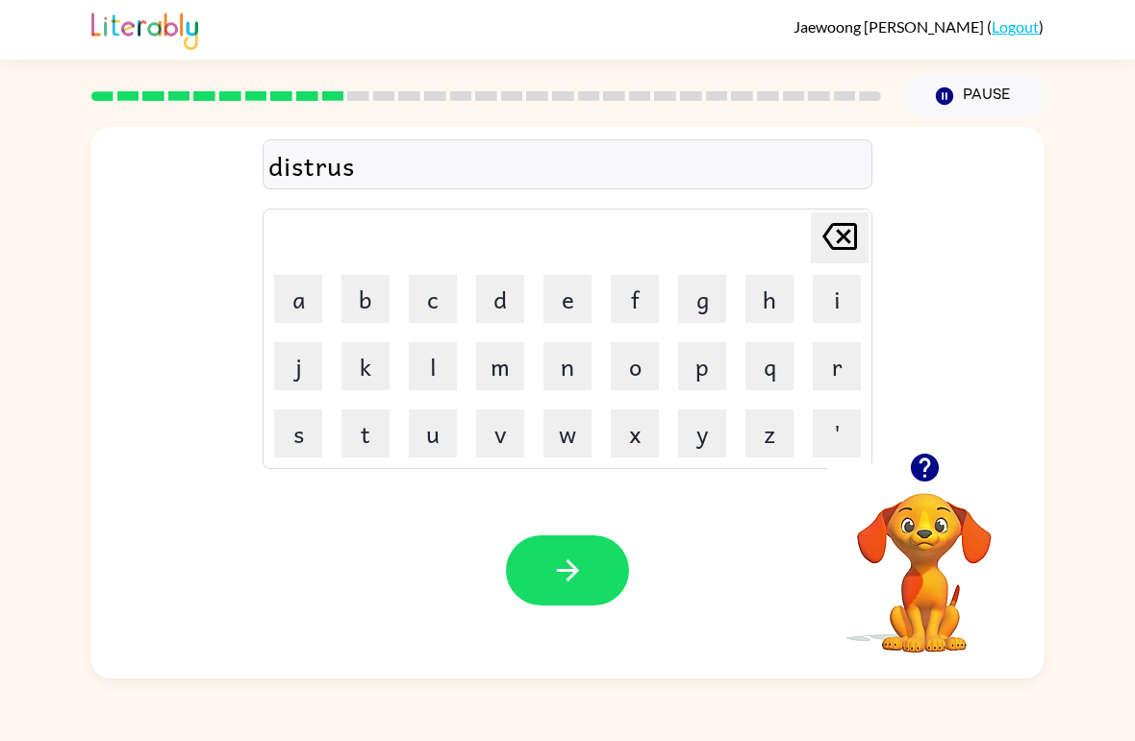
click at [374, 435] on button "t" at bounding box center [365, 434] width 48 height 48
click at [586, 557] on button "button" at bounding box center [567, 571] width 123 height 70
click at [545, 579] on div at bounding box center [567, 571] width 123 height 70
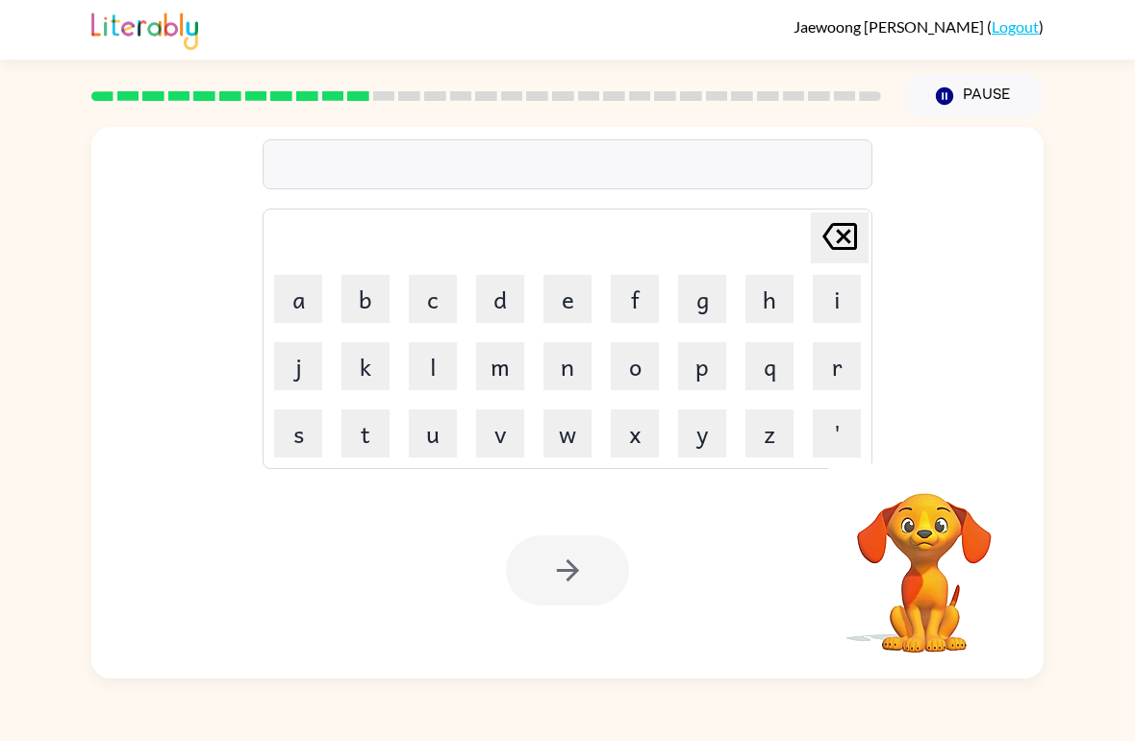
click at [839, 373] on button "r" at bounding box center [837, 366] width 48 height 48
click at [629, 355] on button "o" at bounding box center [635, 366] width 48 height 48
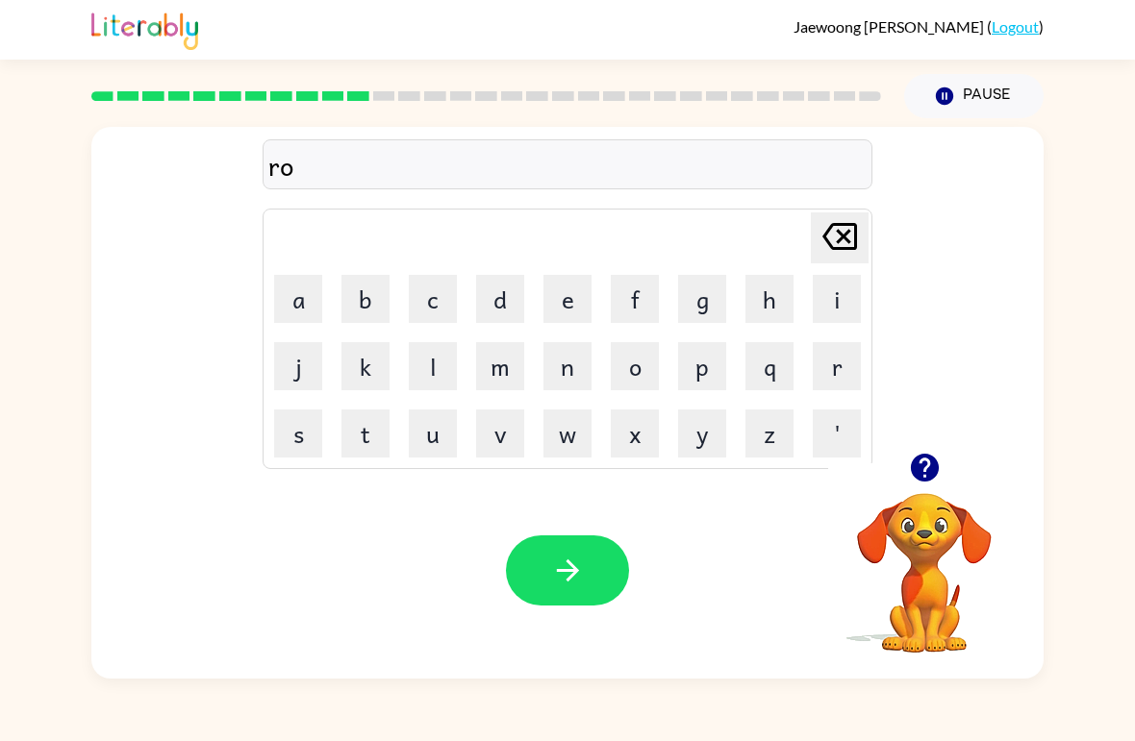
click at [500, 318] on button "d" at bounding box center [500, 299] width 48 height 48
click at [562, 291] on button "e" at bounding box center [567, 299] width 48 height 48
click at [609, 585] on button "button" at bounding box center [567, 571] width 123 height 70
click at [441, 438] on button "u" at bounding box center [433, 434] width 48 height 48
click at [704, 367] on button "p" at bounding box center [702, 366] width 48 height 48
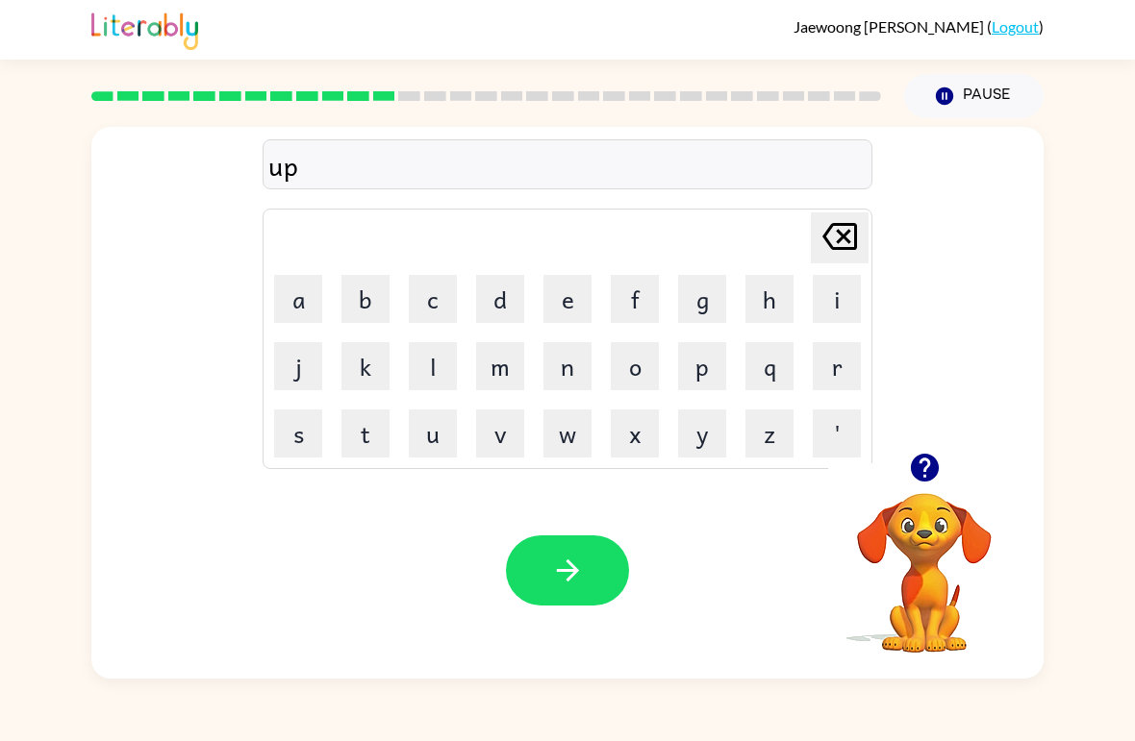
click at [691, 295] on button "g" at bounding box center [702, 299] width 48 height 48
click at [839, 364] on button "r" at bounding box center [837, 366] width 48 height 48
click at [311, 306] on button "a" at bounding box center [298, 299] width 48 height 48
click at [492, 293] on button "d" at bounding box center [500, 299] width 48 height 48
click at [562, 291] on button "e" at bounding box center [567, 299] width 48 height 48
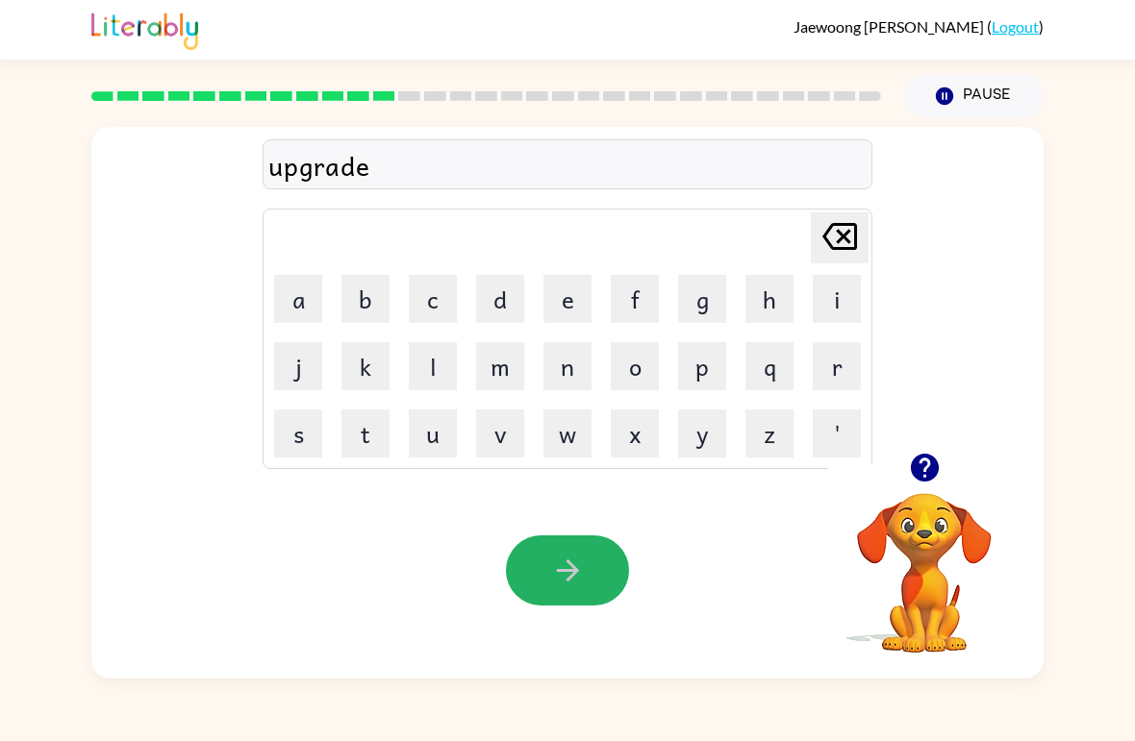
click at [591, 569] on button "button" at bounding box center [567, 571] width 123 height 70
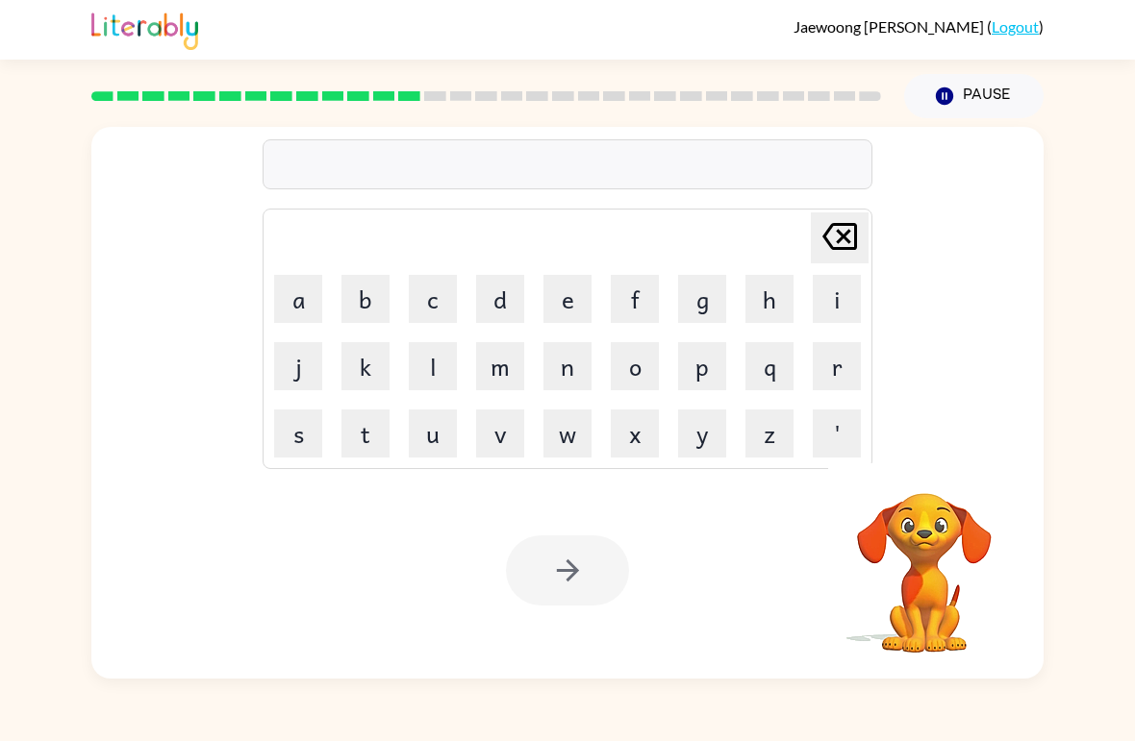
click at [494, 377] on button "m" at bounding box center [500, 366] width 48 height 48
click at [321, 294] on button "a" at bounding box center [298, 299] width 48 height 48
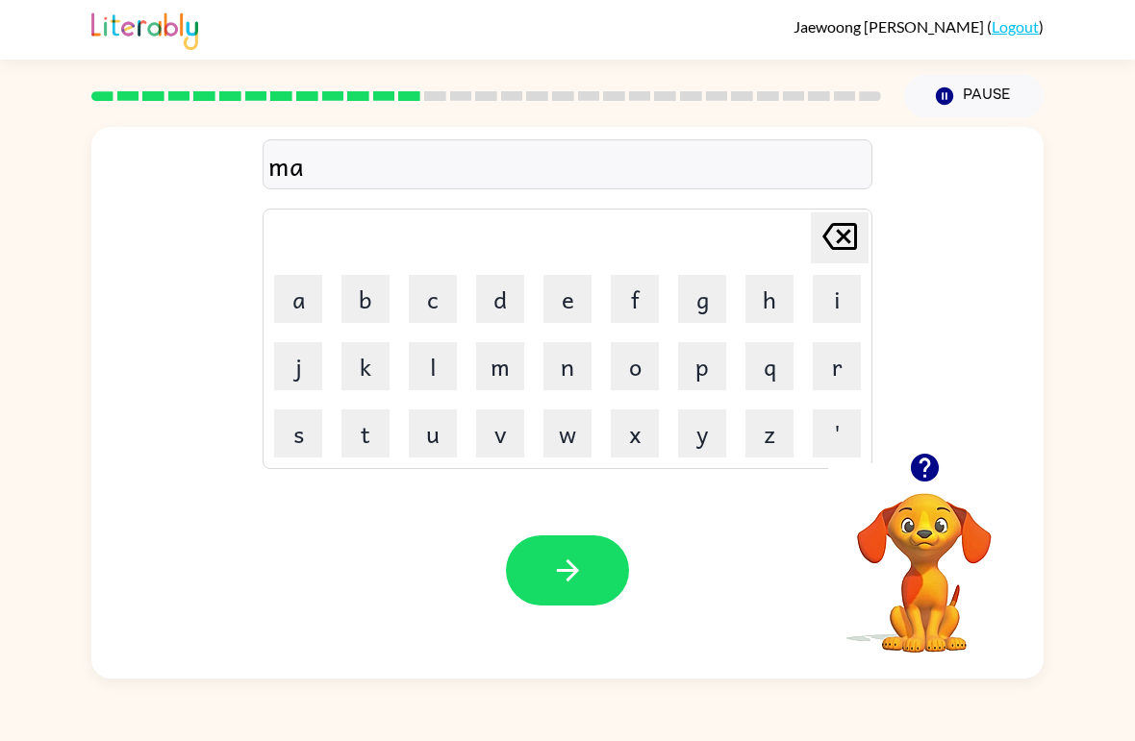
click at [522, 303] on button "d" at bounding box center [500, 299] width 48 height 48
click at [582, 362] on button "n" at bounding box center [567, 366] width 48 height 48
click at [576, 305] on button "e" at bounding box center [567, 299] width 48 height 48
click at [307, 451] on button "s" at bounding box center [298, 434] width 48 height 48
click at [308, 448] on button "s" at bounding box center [298, 434] width 48 height 48
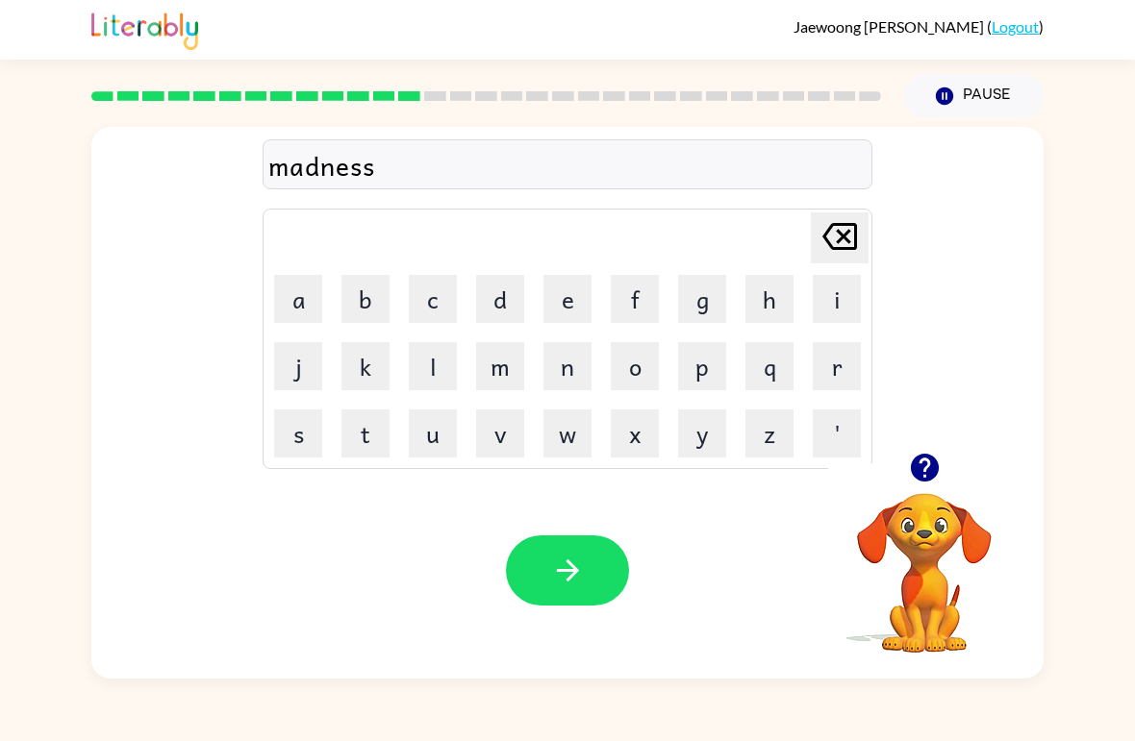
click at [558, 568] on icon "button" at bounding box center [568, 571] width 34 height 34
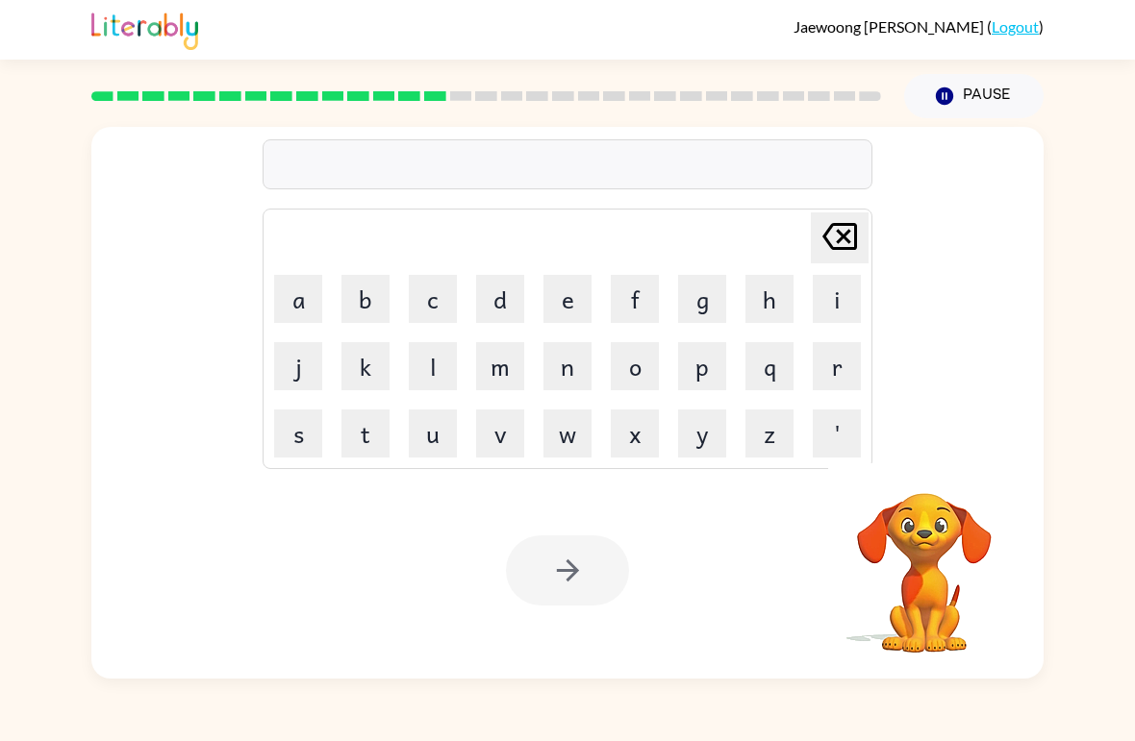
click at [384, 311] on button "b" at bounding box center [365, 299] width 48 height 48
click at [646, 355] on button "o" at bounding box center [635, 366] width 48 height 48
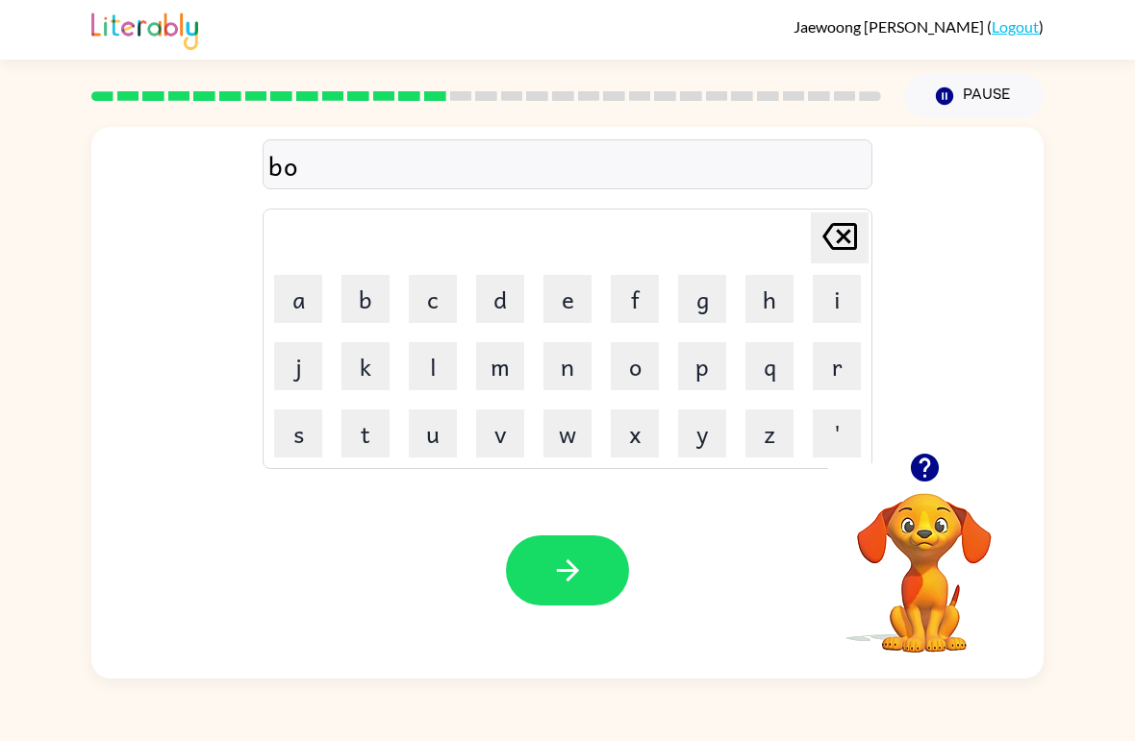
click at [581, 368] on button "n" at bounding box center [567, 366] width 48 height 48
click at [456, 440] on button "u" at bounding box center [433, 434] width 48 height 48
click at [304, 425] on button "s" at bounding box center [298, 434] width 48 height 48
click at [574, 291] on button "e" at bounding box center [567, 299] width 48 height 48
click at [839, 230] on icon "[PERSON_NAME] last character input" at bounding box center [839, 236] width 46 height 46
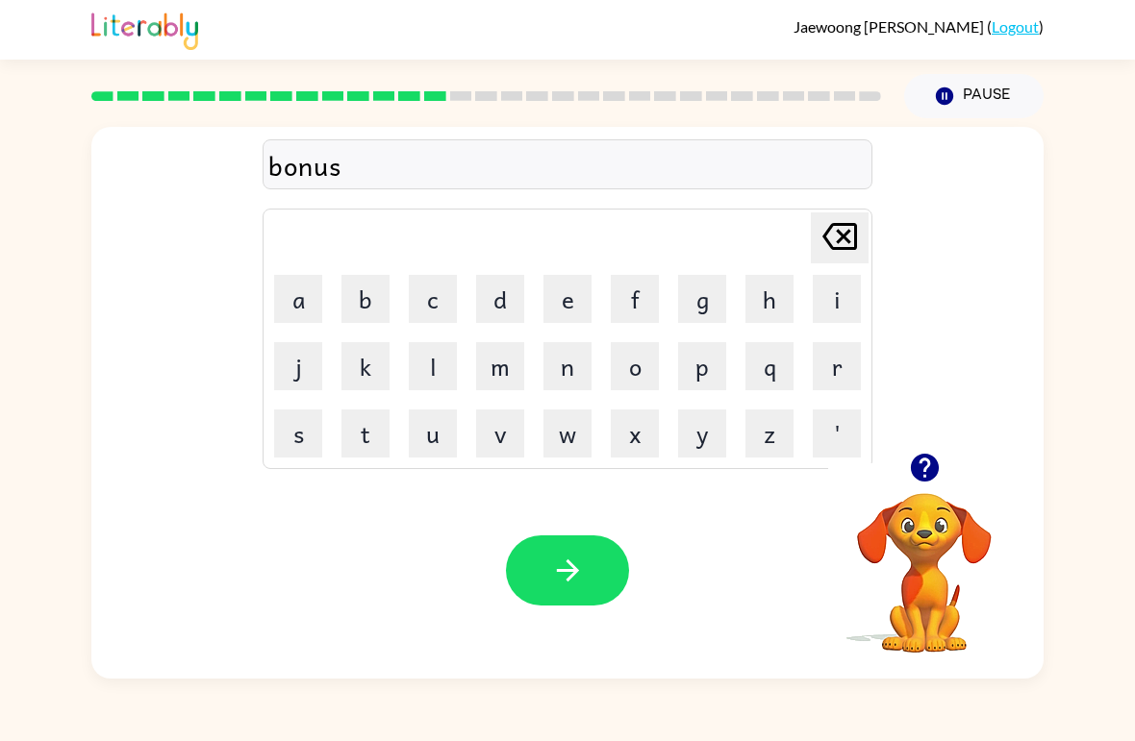
click at [607, 550] on button "button" at bounding box center [567, 571] width 123 height 70
click at [309, 447] on button "s" at bounding box center [298, 434] width 48 height 48
click at [564, 443] on button "w" at bounding box center [567, 434] width 48 height 48
click at [627, 364] on button "o" at bounding box center [635, 366] width 48 height 48
click at [839, 361] on button "r" at bounding box center [837, 366] width 48 height 48
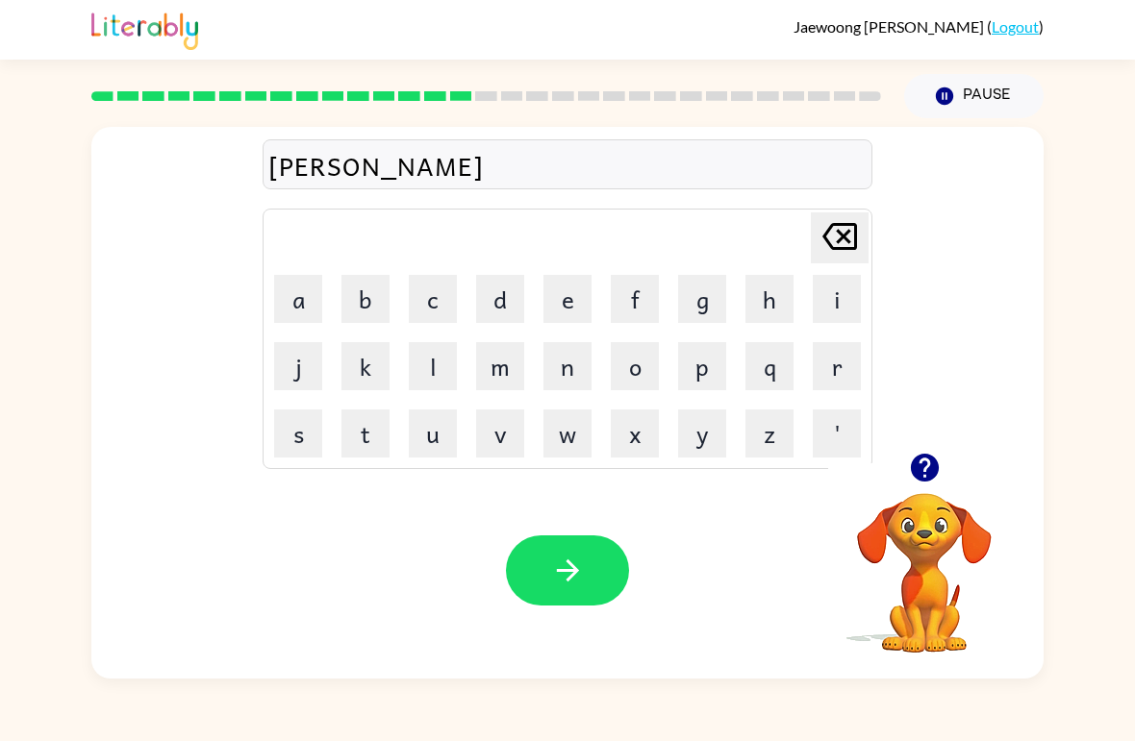
click at [495, 358] on button "m" at bounding box center [500, 366] width 48 height 48
click at [566, 286] on button "e" at bounding box center [567, 299] width 48 height 48
click at [831, 229] on icon at bounding box center [839, 236] width 35 height 27
click at [593, 563] on button "button" at bounding box center [567, 571] width 123 height 70
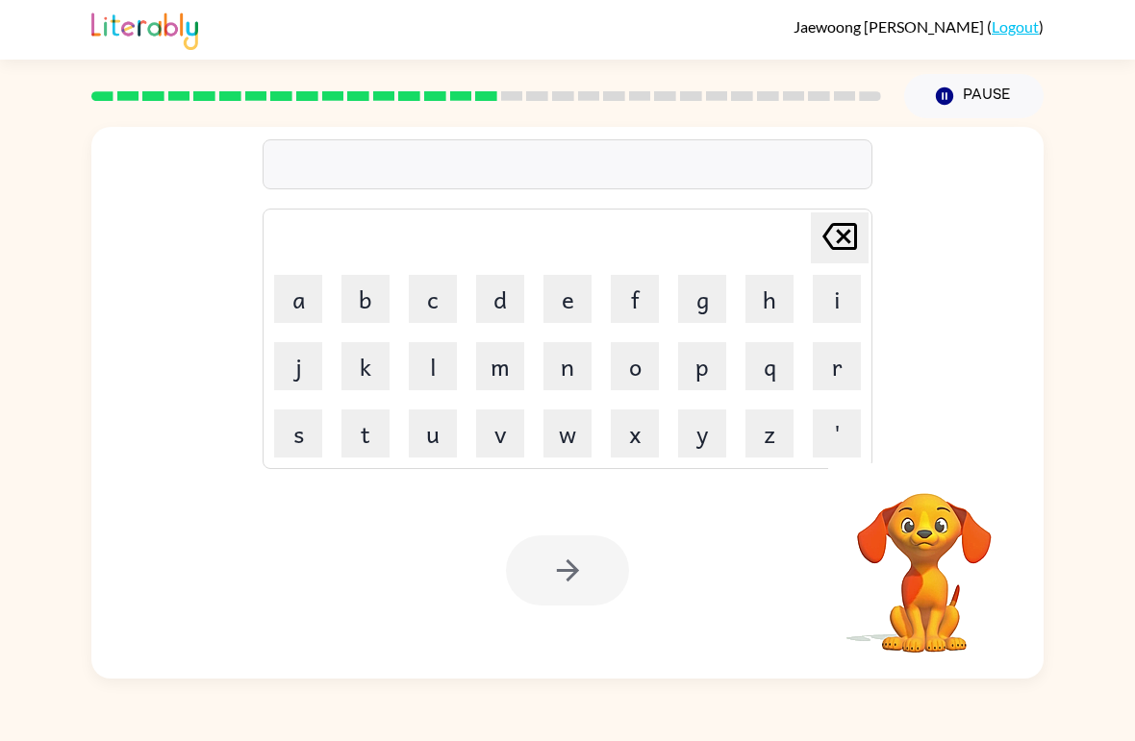
click at [853, 370] on button "r" at bounding box center [837, 366] width 48 height 48
click at [291, 288] on button "a" at bounding box center [298, 299] width 48 height 48
click at [505, 366] on button "m" at bounding box center [500, 366] width 48 height 48
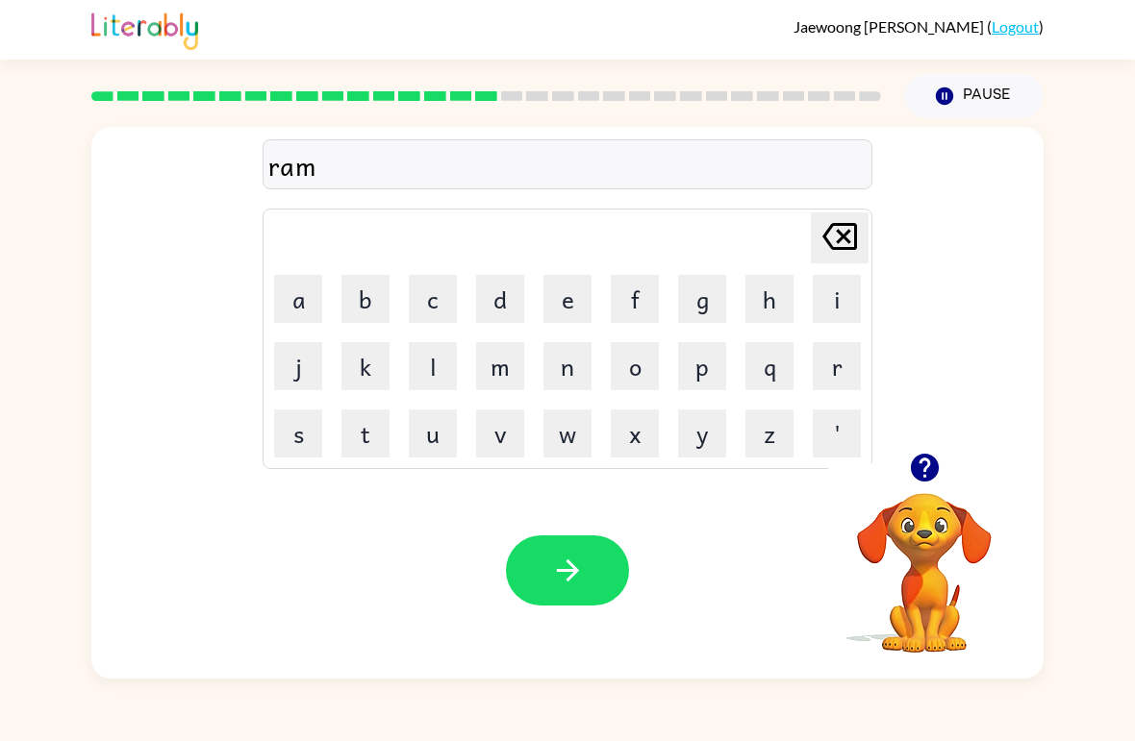
click at [556, 576] on icon "button" at bounding box center [568, 571] width 34 height 34
click at [711, 311] on button "g" at bounding box center [702, 299] width 48 height 48
click at [846, 388] on button "r" at bounding box center [837, 366] width 48 height 48
click at [833, 312] on button "i" at bounding box center [837, 299] width 48 height 48
click at [502, 364] on button "m" at bounding box center [500, 366] width 48 height 48
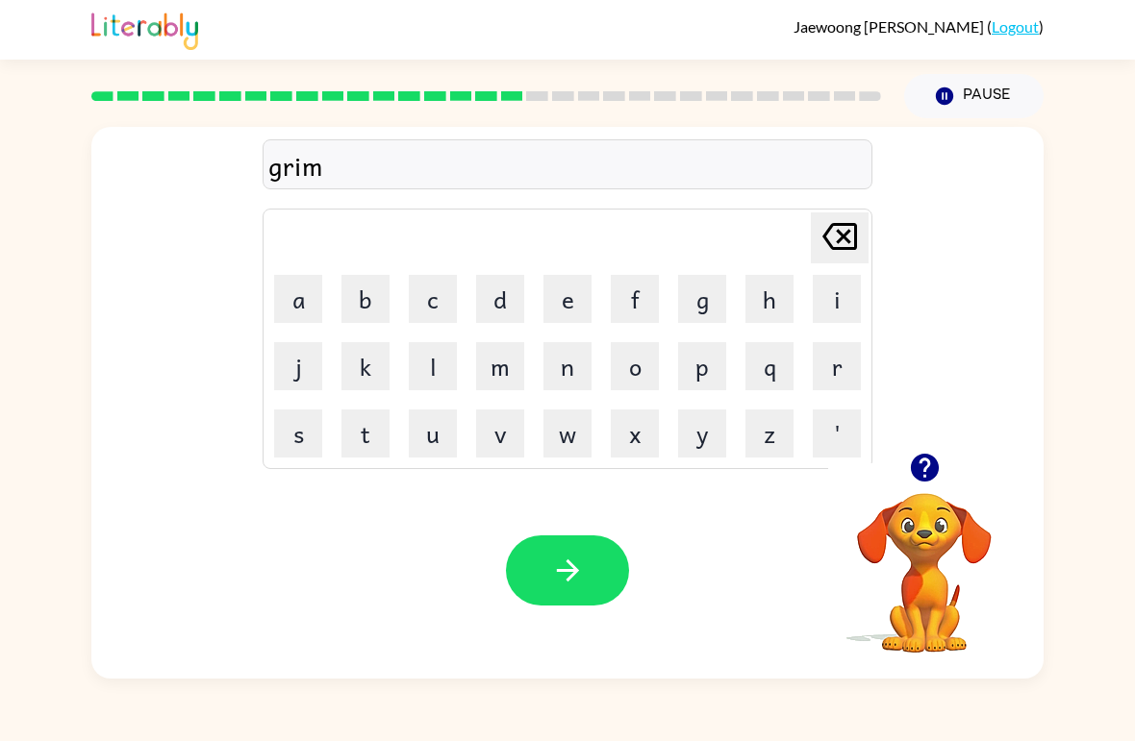
click at [849, 288] on button "i" at bounding box center [837, 299] width 48 height 48
click at [577, 371] on button "n" at bounding box center [567, 366] width 48 height 48
click at [709, 289] on button "g" at bounding box center [702, 299] width 48 height 48
click at [582, 561] on icon "button" at bounding box center [568, 571] width 34 height 34
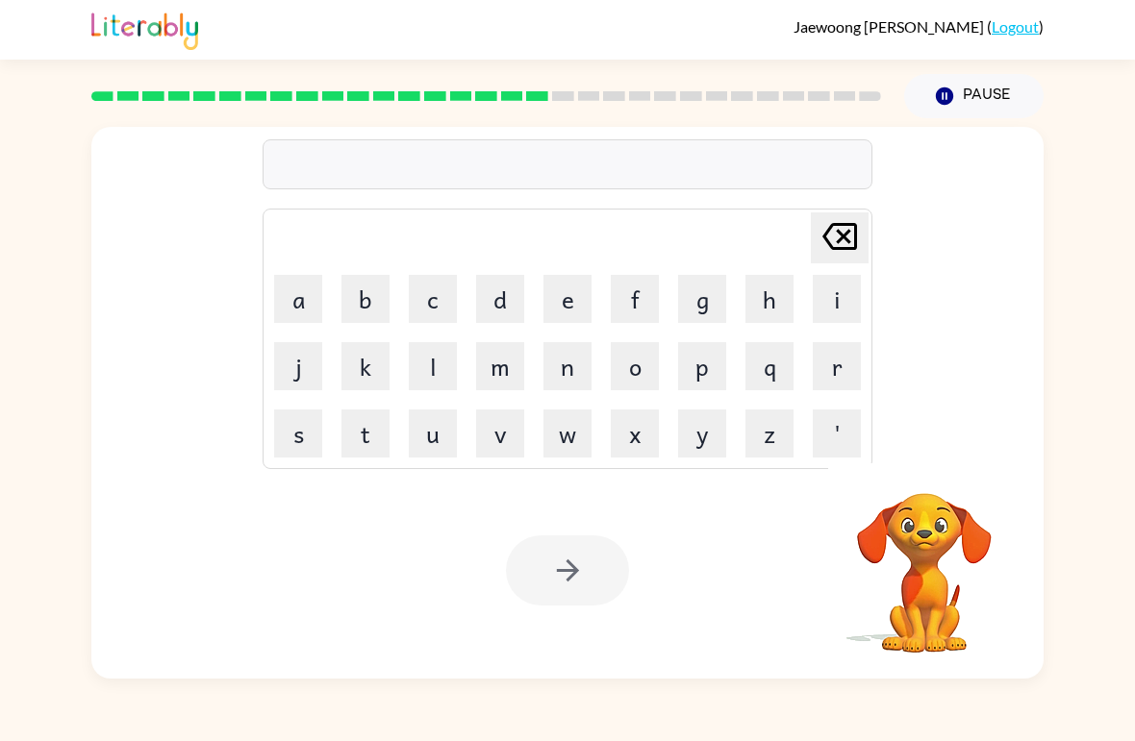
click at [854, 360] on button "r" at bounding box center [837, 366] width 48 height 48
click at [841, 290] on button "i" at bounding box center [837, 299] width 48 height 48
click at [320, 432] on button "s" at bounding box center [298, 434] width 48 height 48
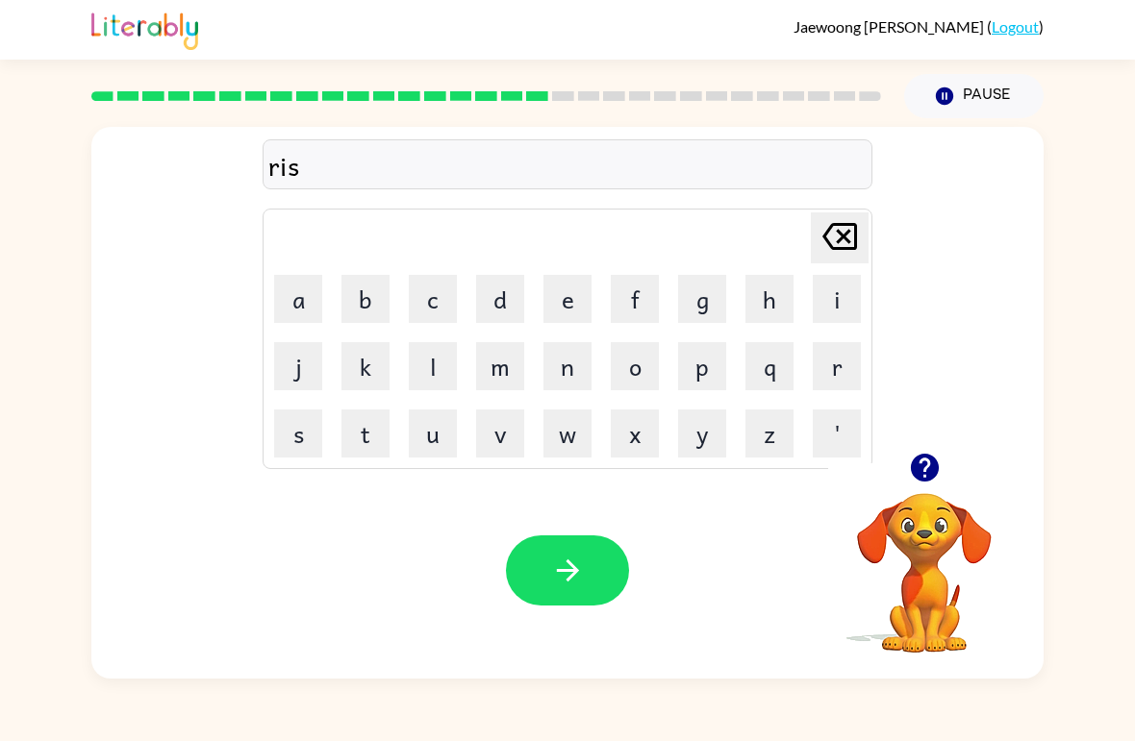
click at [387, 366] on button "k" at bounding box center [365, 366] width 48 height 48
click at [838, 300] on button "i" at bounding box center [837, 299] width 48 height 48
click at [572, 285] on button "e" at bounding box center [567, 299] width 48 height 48
click at [310, 446] on button "s" at bounding box center [298, 434] width 48 height 48
click at [376, 441] on button "t" at bounding box center [365, 434] width 48 height 48
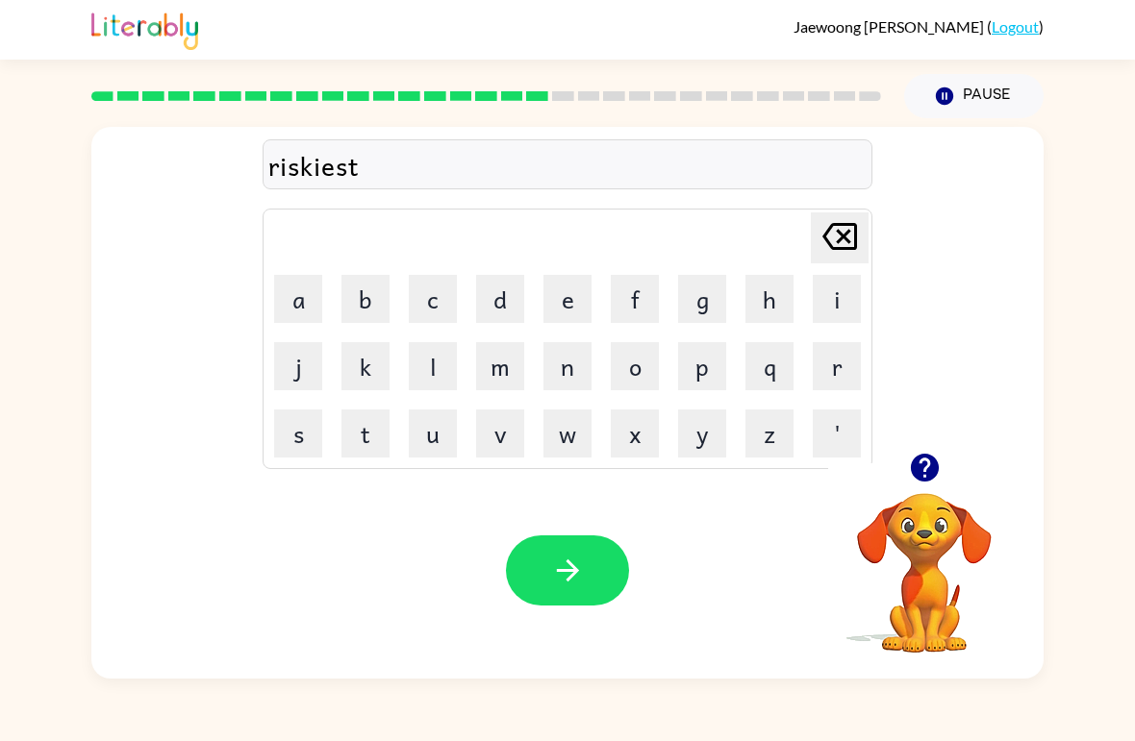
click at [585, 562] on button "button" at bounding box center [567, 571] width 123 height 70
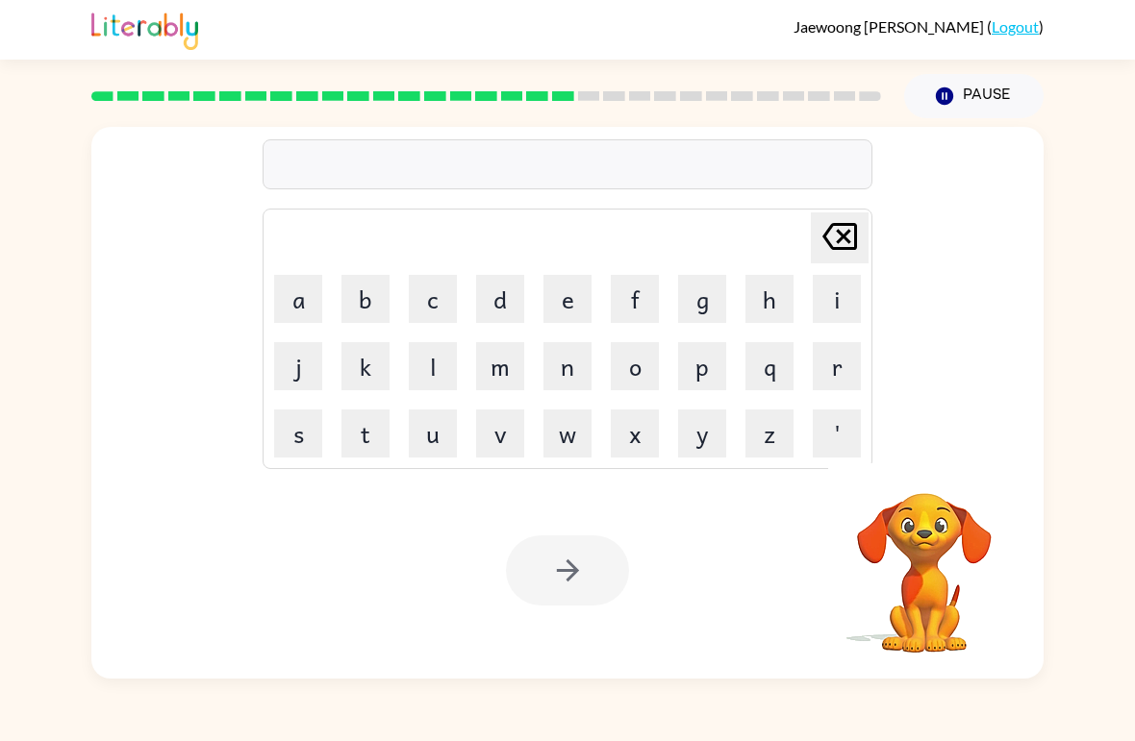
click at [297, 306] on button "a" at bounding box center [298, 299] width 48 height 48
click at [847, 379] on button "r" at bounding box center [837, 366] width 48 height 48
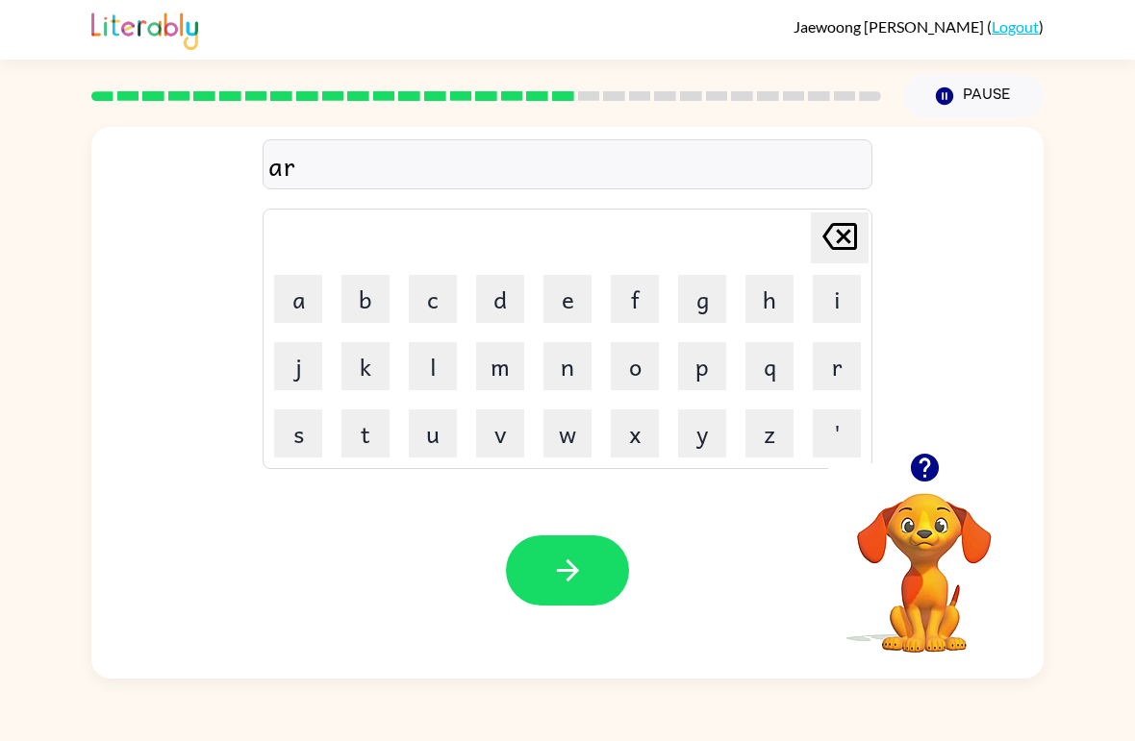
click at [451, 298] on button "c" at bounding box center [433, 299] width 48 height 48
click at [763, 268] on td "h" at bounding box center [769, 298] width 65 height 65
click at [763, 267] on td "h" at bounding box center [769, 298] width 65 height 65
click at [755, 302] on button "h" at bounding box center [769, 299] width 48 height 48
click at [576, 429] on button "w" at bounding box center [567, 434] width 48 height 48
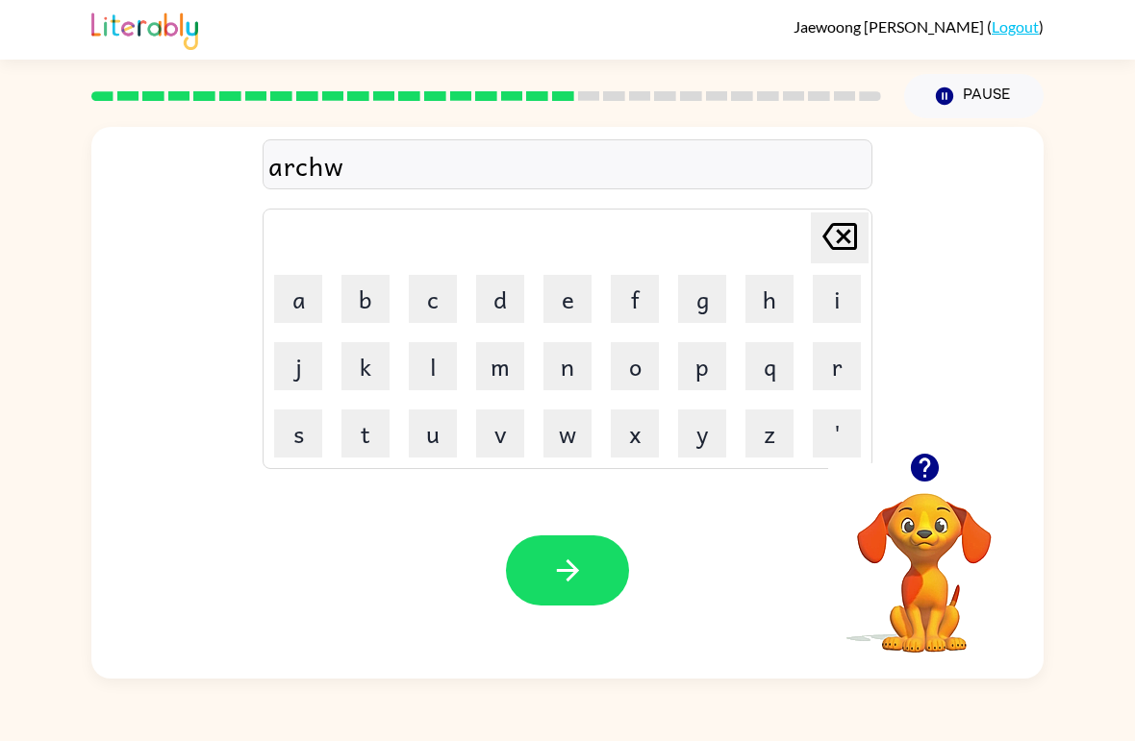
click at [304, 303] on button "a" at bounding box center [298, 299] width 48 height 48
click at [679, 427] on button "y" at bounding box center [702, 434] width 48 height 48
click at [614, 572] on button "button" at bounding box center [567, 571] width 123 height 70
click at [648, 303] on button "f" at bounding box center [635, 299] width 48 height 48
click at [658, 368] on button "o" at bounding box center [635, 366] width 48 height 48
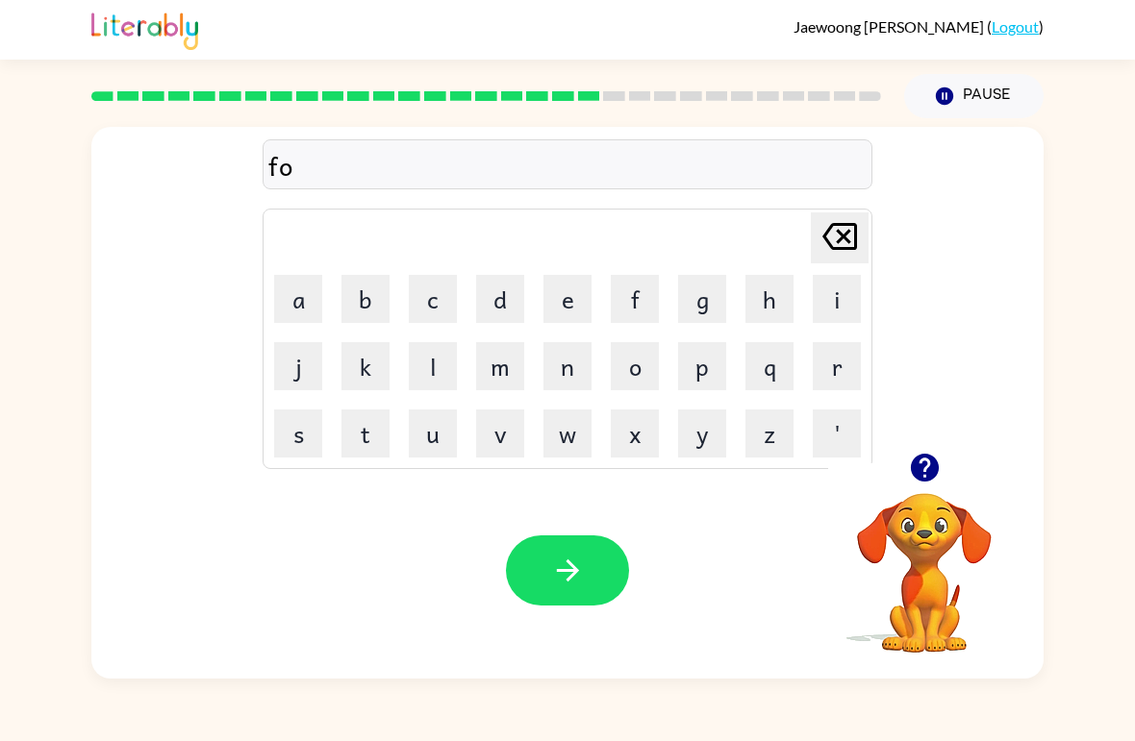
click at [426, 368] on button "l" at bounding box center [433, 366] width 48 height 48
click at [657, 380] on button "o" at bounding box center [635, 366] width 48 height 48
click at [565, 425] on button "w" at bounding box center [567, 434] width 48 height 48
click at [614, 560] on button "button" at bounding box center [567, 571] width 123 height 70
click at [939, 472] on icon "button" at bounding box center [925, 468] width 34 height 34
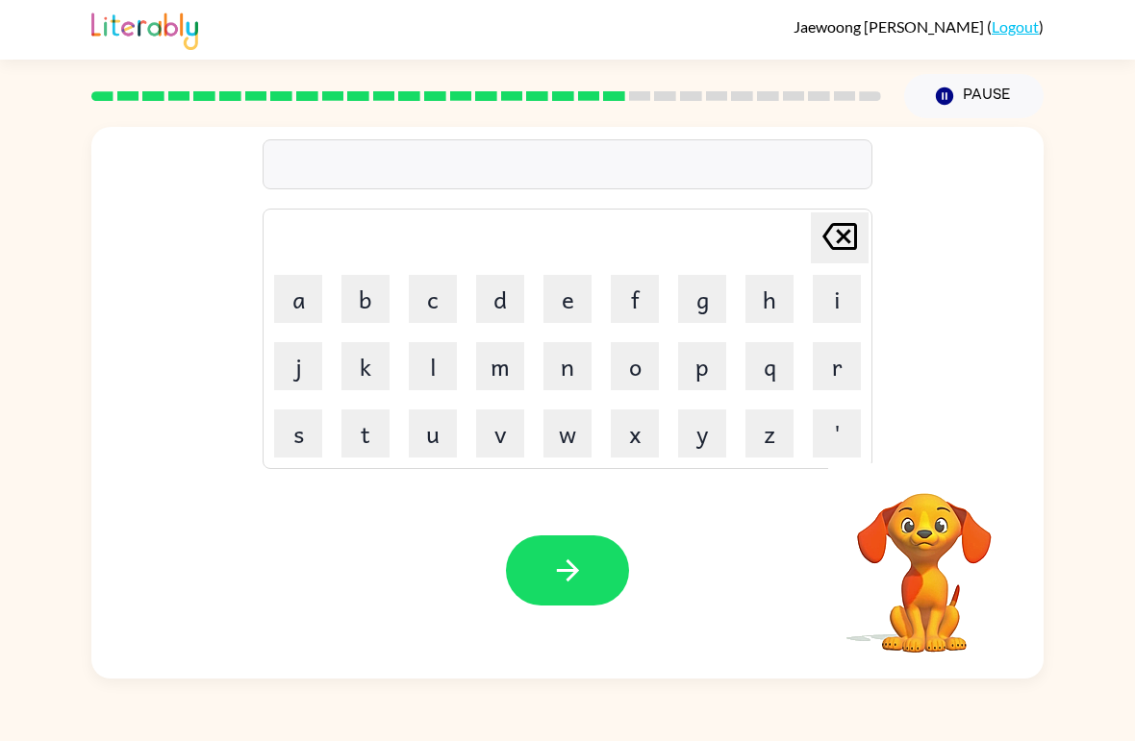
click at [311, 419] on button "s" at bounding box center [298, 434] width 48 height 48
click at [561, 280] on button "e" at bounding box center [567, 299] width 48 height 48
click at [579, 363] on button "n" at bounding box center [567, 366] width 48 height 48
click at [349, 437] on button "t" at bounding box center [365, 434] width 48 height 48
click at [567, 283] on button "e" at bounding box center [567, 299] width 48 height 48
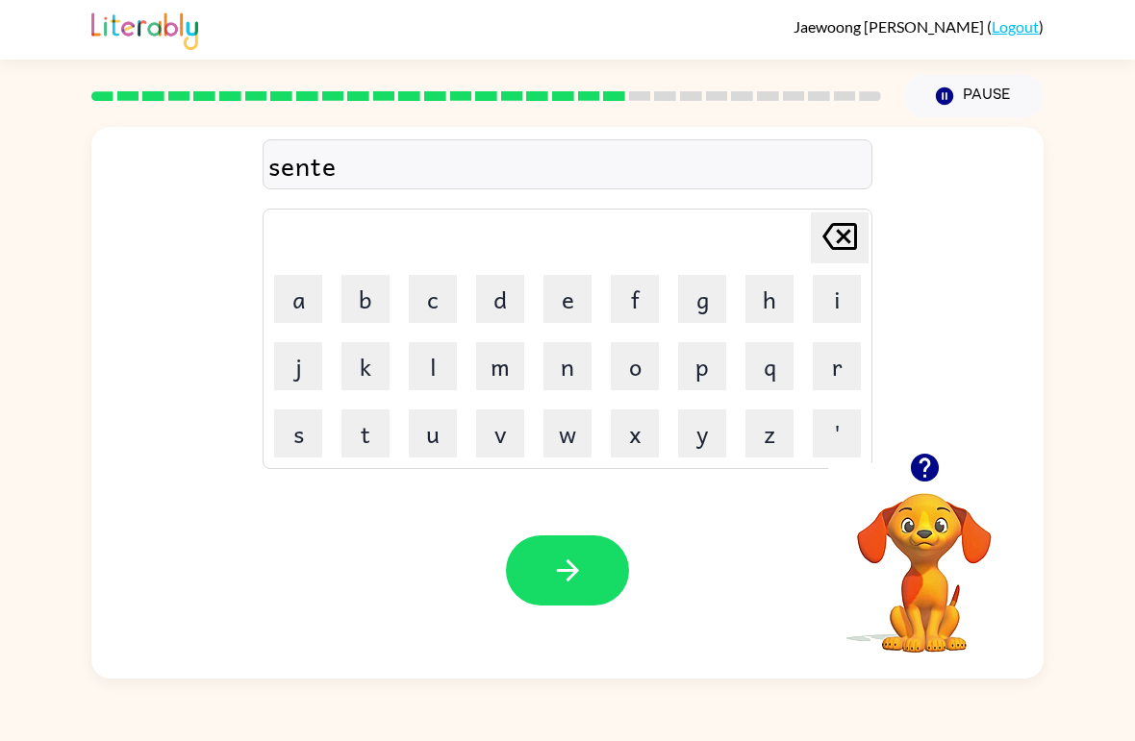
click at [931, 476] on icon "button" at bounding box center [924, 468] width 28 height 28
click at [704, 378] on button "p" at bounding box center [702, 366] width 48 height 48
click at [835, 298] on button "i" at bounding box center [837, 299] width 48 height 48
click at [491, 306] on button "d" at bounding box center [500, 299] width 48 height 48
click at [856, 238] on icon at bounding box center [839, 236] width 35 height 27
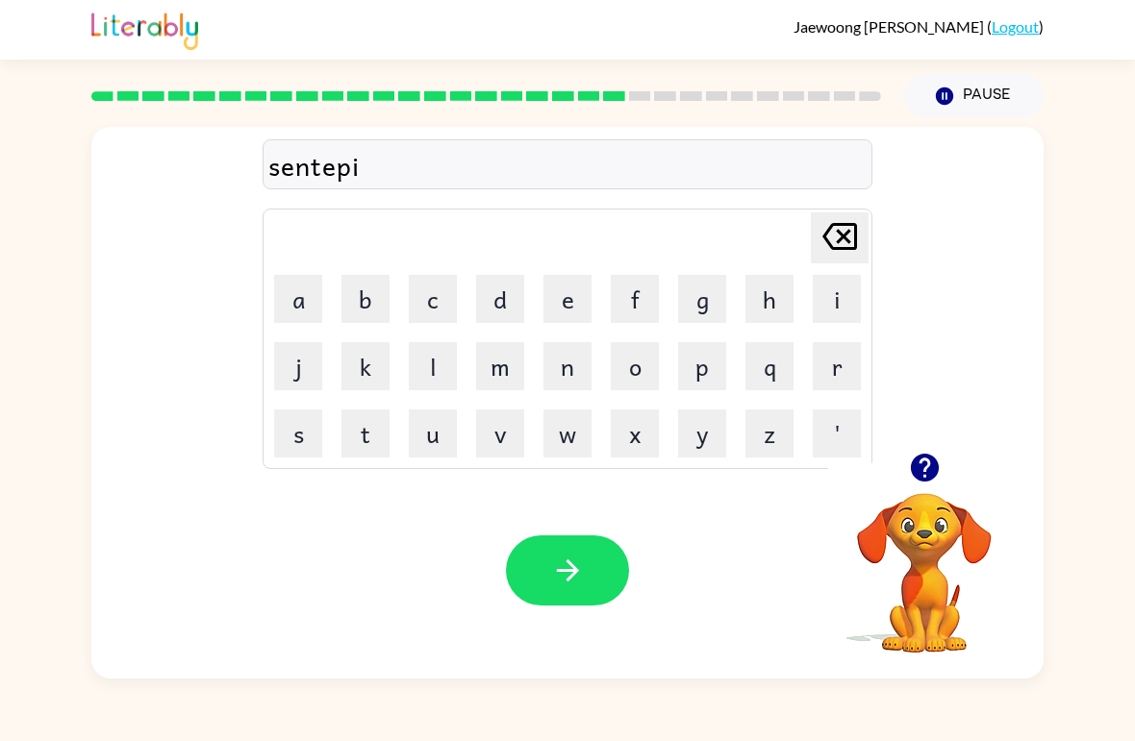
click at [840, 229] on icon "[PERSON_NAME] last character input" at bounding box center [839, 236] width 46 height 46
click at [563, 294] on button "e" at bounding box center [567, 299] width 48 height 48
click at [506, 308] on button "d" at bounding box center [500, 299] width 48 height 48
click at [615, 588] on button "button" at bounding box center [567, 571] width 123 height 70
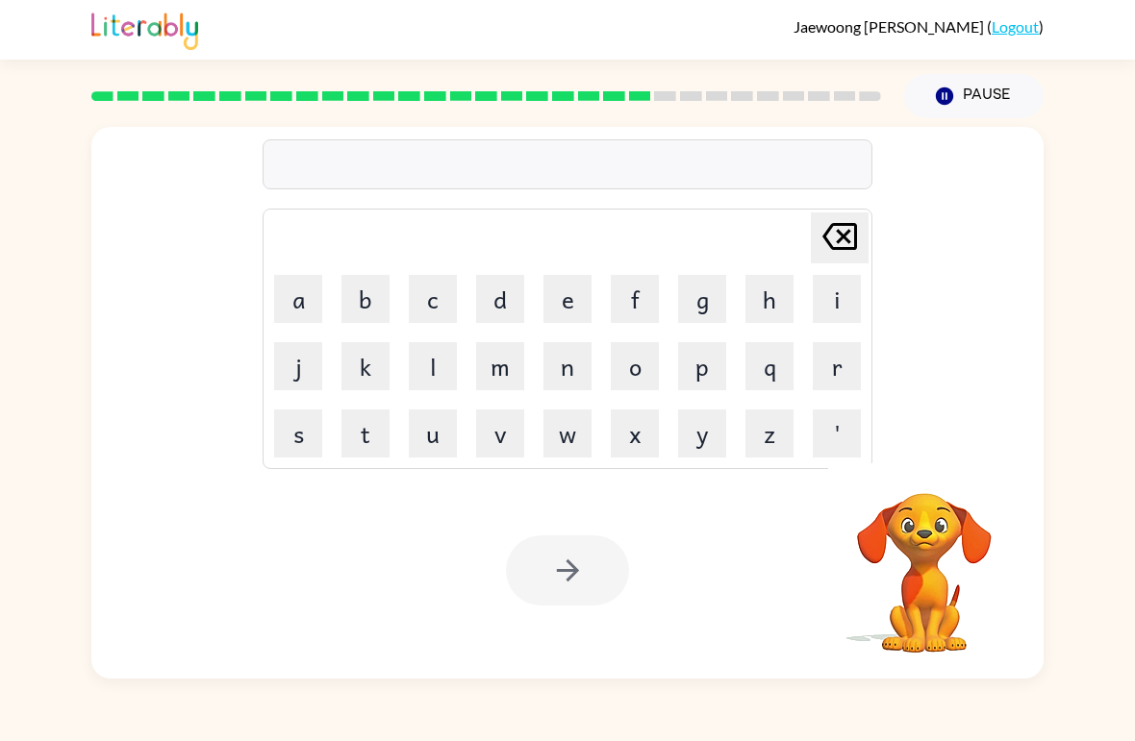
click at [297, 450] on button "s" at bounding box center [298, 434] width 48 height 48
click at [434, 447] on button "u" at bounding box center [433, 434] width 48 height 48
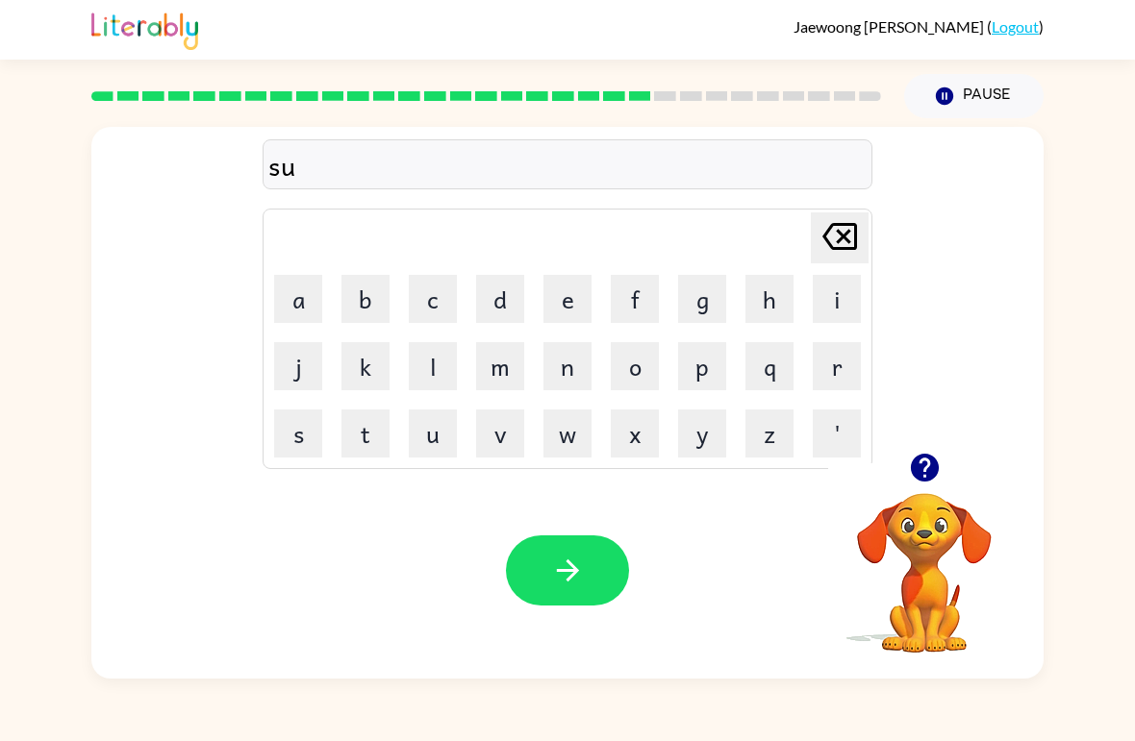
click at [288, 432] on button "s" at bounding box center [298, 434] width 48 height 48
click at [358, 420] on button "t" at bounding box center [365, 434] width 48 height 48
click at [296, 308] on button "a" at bounding box center [298, 299] width 48 height 48
click at [559, 313] on button "e" at bounding box center [567, 299] width 48 height 48
click at [861, 240] on icon "[PERSON_NAME] last character input" at bounding box center [839, 236] width 46 height 46
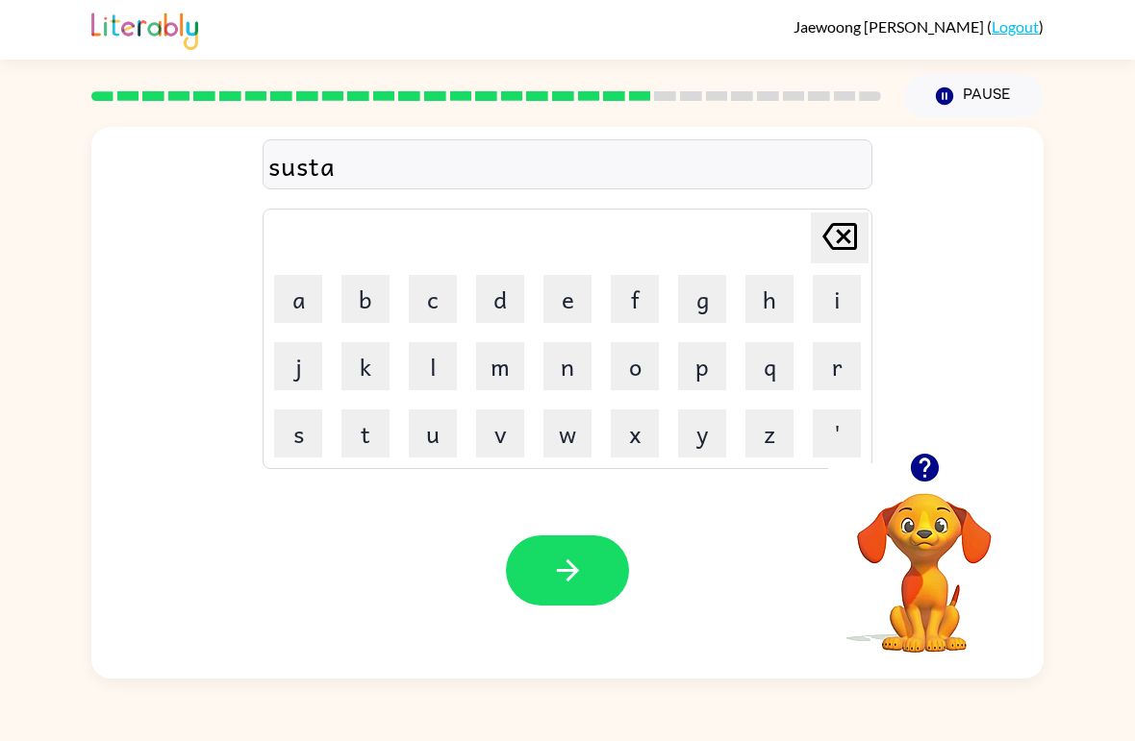
click at [573, 380] on button "n" at bounding box center [567, 366] width 48 height 48
click at [574, 313] on button "e" at bounding box center [567, 299] width 48 height 48
click at [642, 600] on div "Your browser must support playing .mp4 files to use Literably. Please try using…" at bounding box center [567, 571] width 952 height 216
click at [565, 556] on icon "button" at bounding box center [568, 571] width 34 height 34
click at [639, 301] on button "f" at bounding box center [635, 299] width 48 height 48
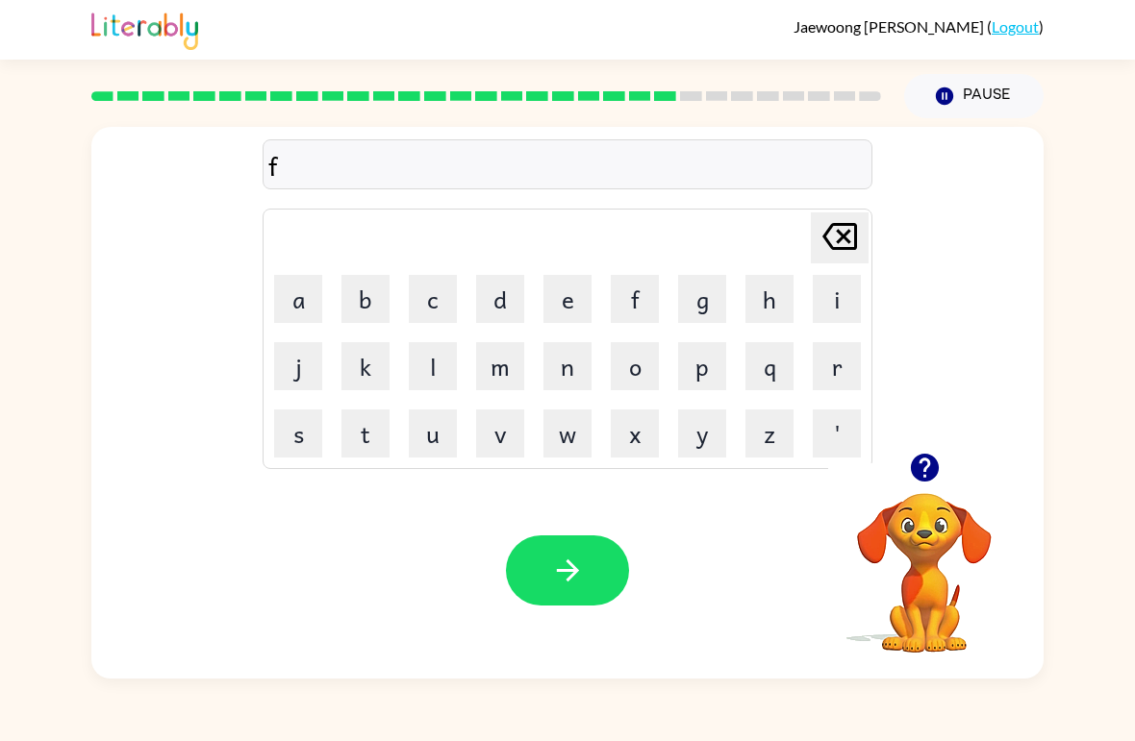
click at [628, 378] on button "o" at bounding box center [635, 366] width 48 height 48
click at [825, 370] on button "r" at bounding box center [837, 366] width 48 height 48
click at [582, 437] on button "w" at bounding box center [567, 434] width 48 height 48
click at [648, 374] on button "o" at bounding box center [635, 366] width 48 height 48
click at [831, 371] on button "r" at bounding box center [837, 366] width 48 height 48
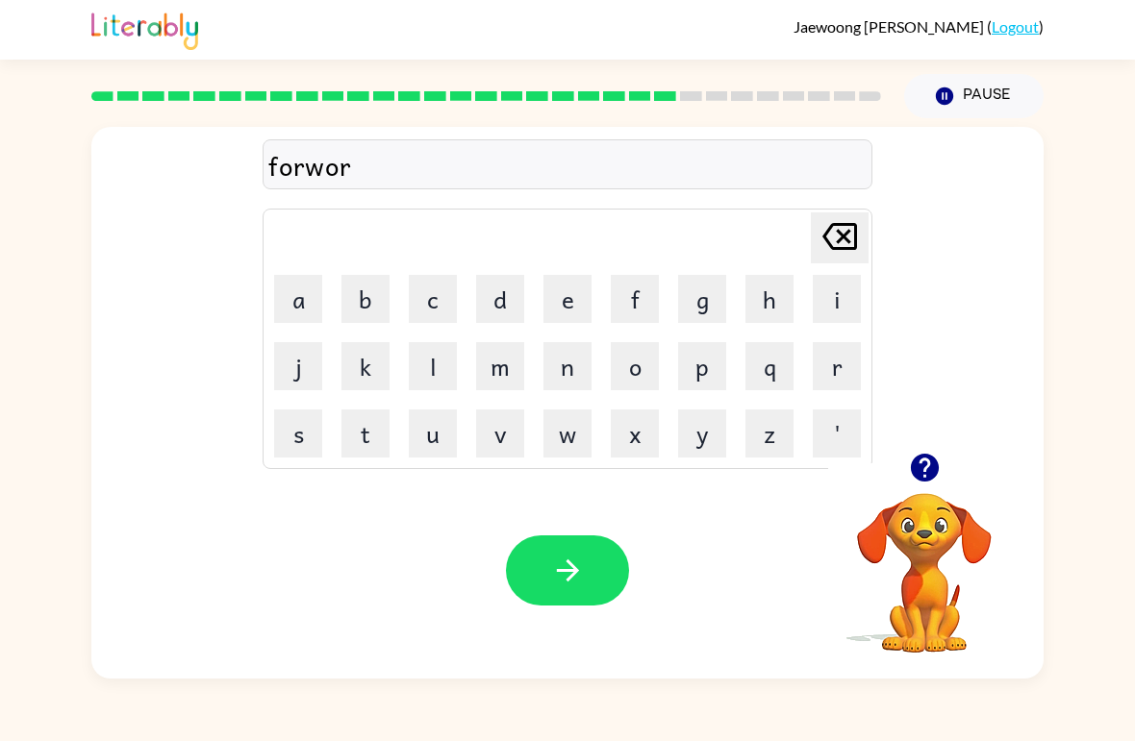
click at [494, 299] on button "d" at bounding box center [500, 299] width 48 height 48
click at [611, 575] on button "button" at bounding box center [567, 571] width 123 height 70
click at [839, 379] on button "r" at bounding box center [837, 366] width 48 height 48
click at [578, 312] on button "e" at bounding box center [567, 299] width 48 height 48
click at [432, 383] on button "l" at bounding box center [433, 366] width 48 height 48
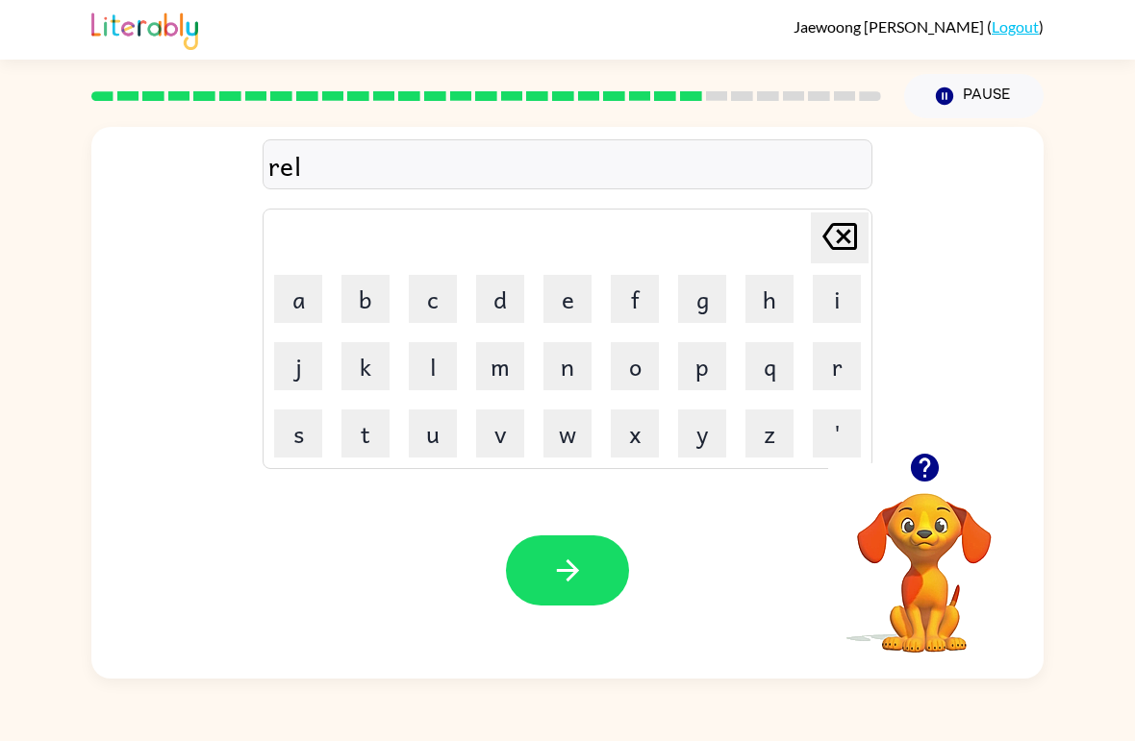
click at [295, 315] on button "a" at bounding box center [298, 299] width 48 height 48
click at [356, 438] on button "t" at bounding box center [365, 434] width 48 height 48
click at [581, 301] on button "e" at bounding box center [567, 299] width 48 height 48
click at [484, 311] on button "d" at bounding box center [500, 299] width 48 height 48
click at [615, 572] on button "button" at bounding box center [567, 571] width 123 height 70
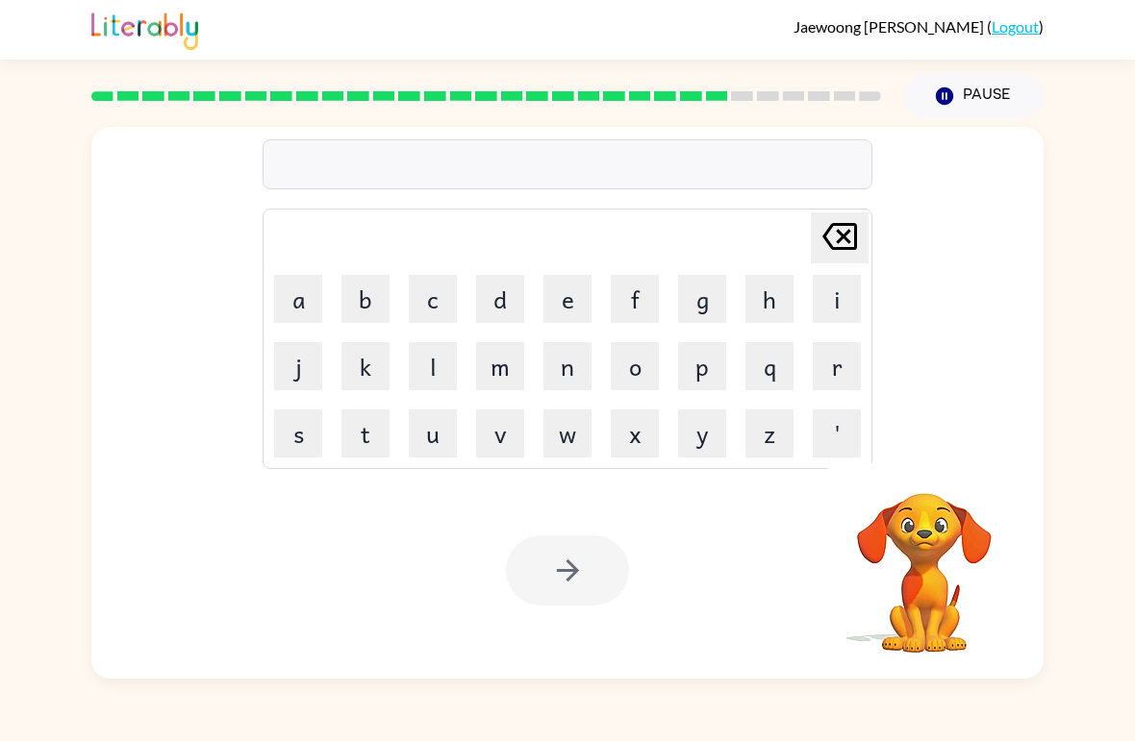
click at [695, 319] on button "g" at bounding box center [702, 299] width 48 height 48
click at [640, 388] on button "o" at bounding box center [635, 366] width 48 height 48
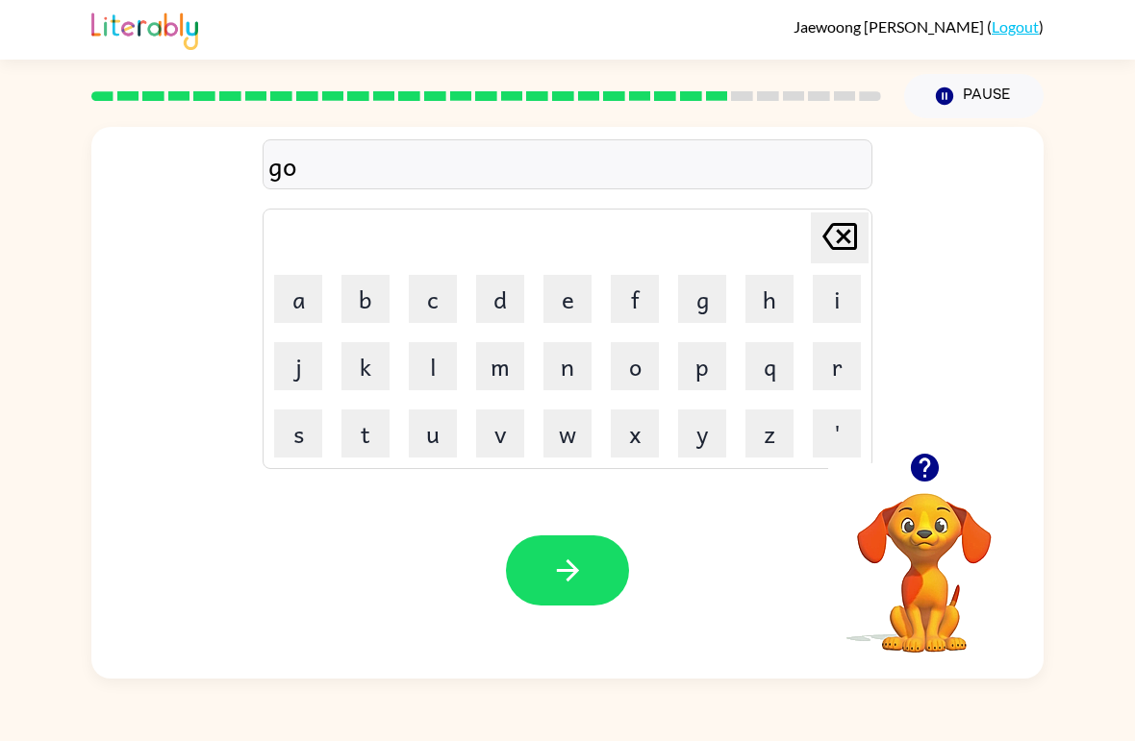
click at [354, 295] on button "b" at bounding box center [365, 299] width 48 height 48
click at [427, 371] on button "l" at bounding box center [433, 366] width 48 height 48
click at [831, 294] on button "i" at bounding box center [837, 299] width 48 height 48
click at [566, 358] on button "n" at bounding box center [567, 366] width 48 height 48
click at [623, 563] on button "button" at bounding box center [567, 571] width 123 height 70
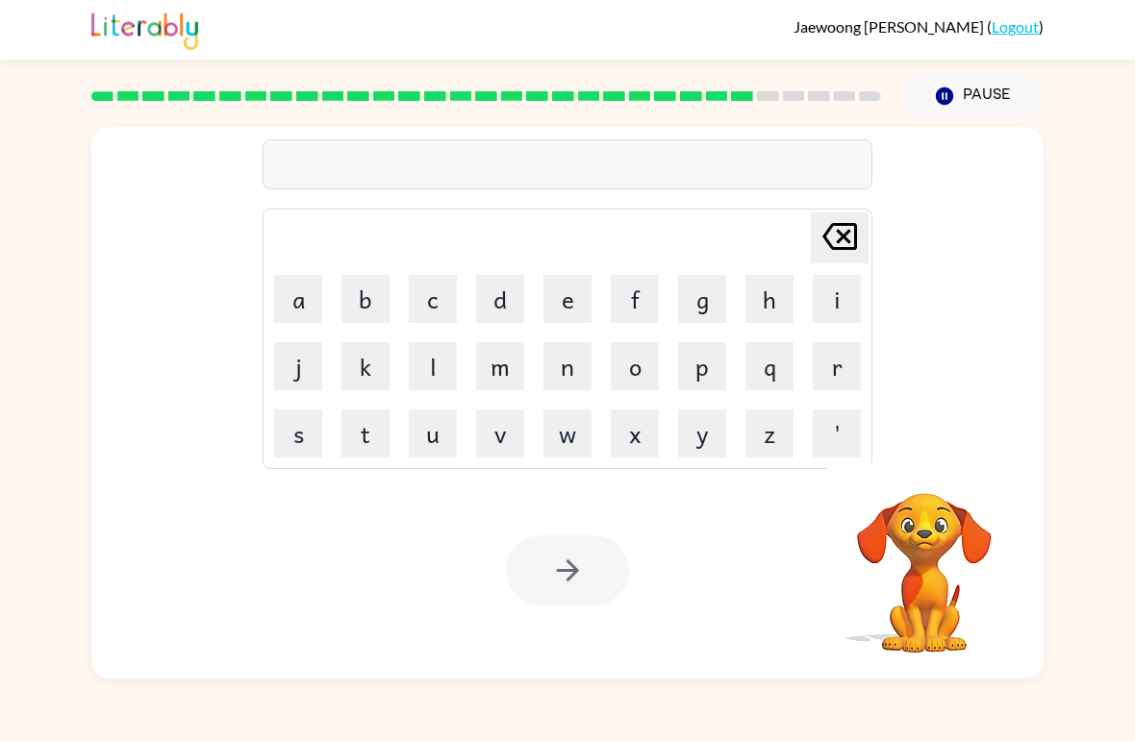
click at [420, 373] on button "l" at bounding box center [433, 366] width 48 height 48
click at [424, 439] on button "u" at bounding box center [433, 434] width 48 height 48
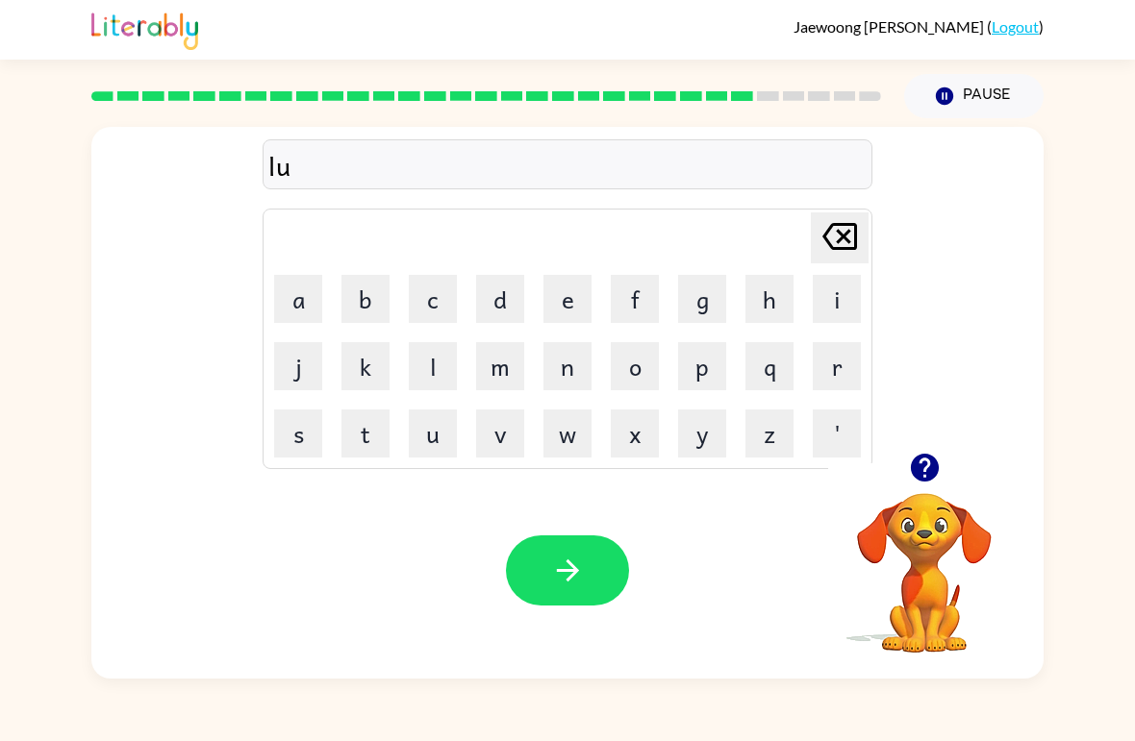
click at [498, 365] on button "m" at bounding box center [500, 366] width 48 height 48
click at [353, 315] on button "b" at bounding box center [365, 299] width 48 height 48
click at [560, 309] on button "e" at bounding box center [567, 299] width 48 height 48
click at [846, 370] on button "r" at bounding box center [837, 366] width 48 height 48
click at [696, 303] on button "g" at bounding box center [702, 299] width 48 height 48
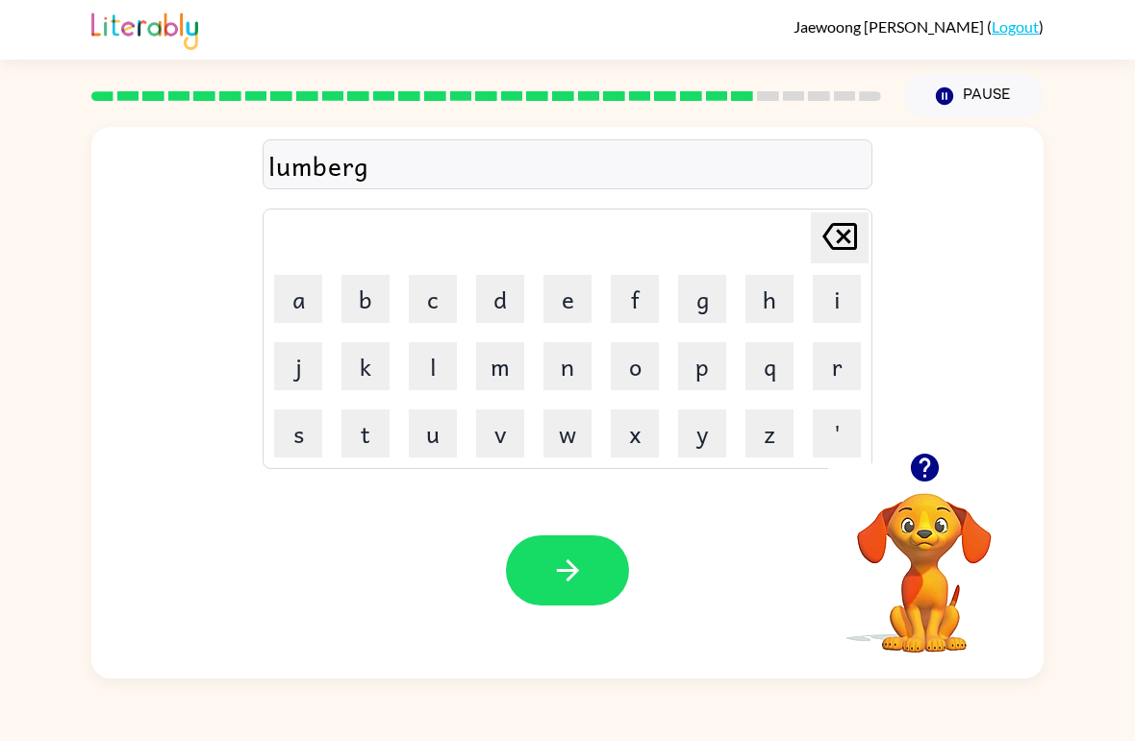
click at [867, 237] on button "[PERSON_NAME] last character input" at bounding box center [840, 238] width 58 height 51
click at [294, 374] on button "j" at bounding box center [298, 366] width 48 height 48
click at [307, 283] on button "a" at bounding box center [298, 299] width 48 height 48
click at [922, 467] on icon "button" at bounding box center [924, 468] width 28 height 28
click at [436, 333] on table "[PERSON_NAME] last character input a b c d e f g h i j k l m n o p q r s t u v …" at bounding box center [567, 339] width 608 height 259
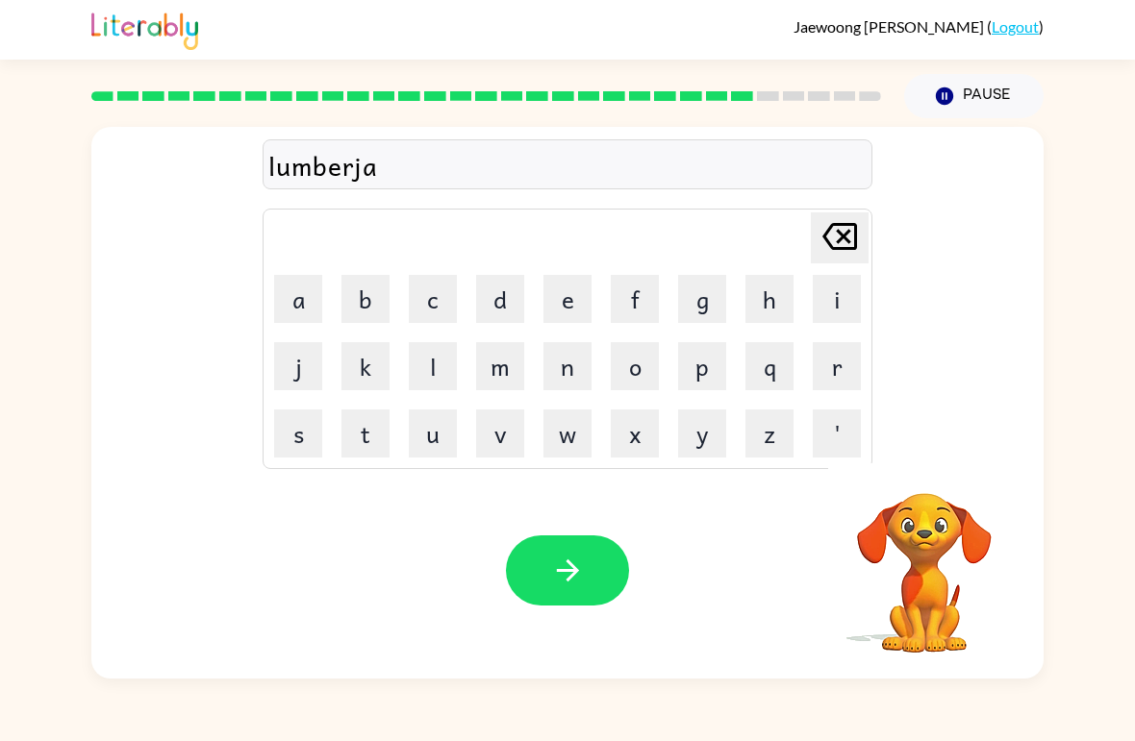
click at [412, 305] on button "c" at bounding box center [433, 299] width 48 height 48
click at [364, 364] on button "k" at bounding box center [365, 366] width 48 height 48
click at [821, 238] on icon "[PERSON_NAME] last character input" at bounding box center [839, 236] width 46 height 46
click at [820, 238] on icon "[PERSON_NAME] last character input" at bounding box center [839, 236] width 46 height 46
click at [364, 357] on button "k" at bounding box center [365, 366] width 48 height 48
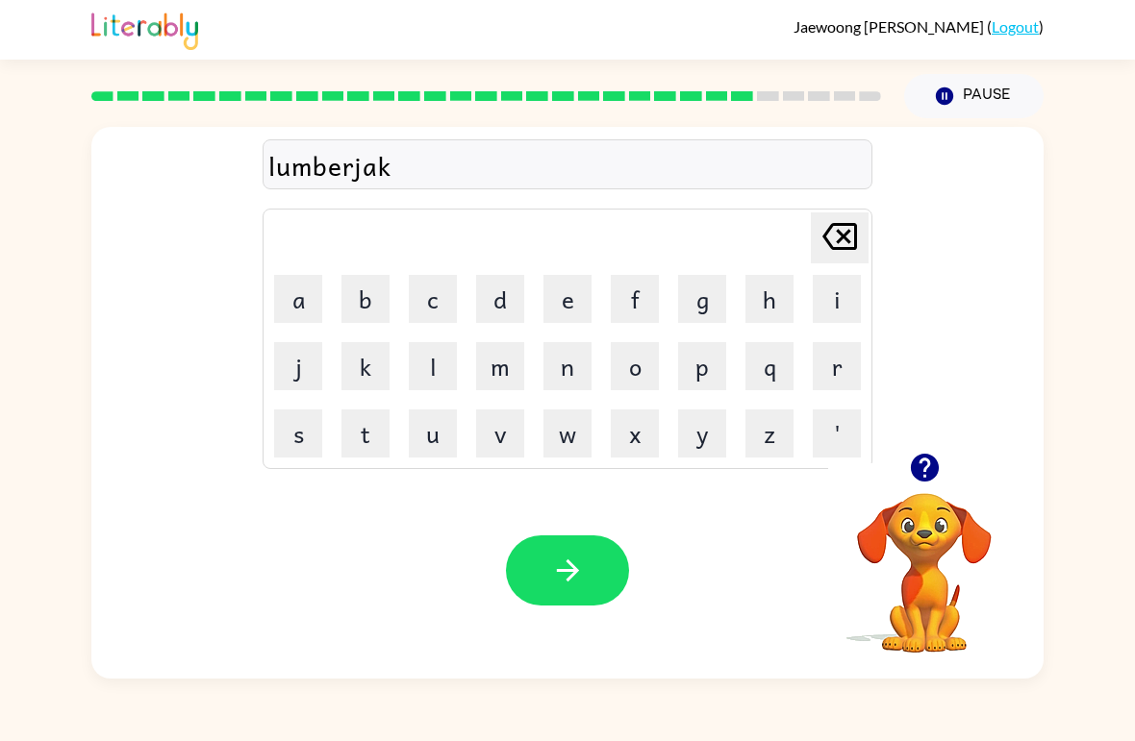
click at [831, 250] on icon "[PERSON_NAME] last character input" at bounding box center [839, 236] width 46 height 46
click at [427, 293] on button "c" at bounding box center [433, 299] width 48 height 48
click at [826, 245] on icon "[PERSON_NAME] last character input" at bounding box center [839, 236] width 46 height 46
click at [437, 294] on button "c" at bounding box center [433, 299] width 48 height 48
click at [374, 343] on button "k" at bounding box center [365, 366] width 48 height 48
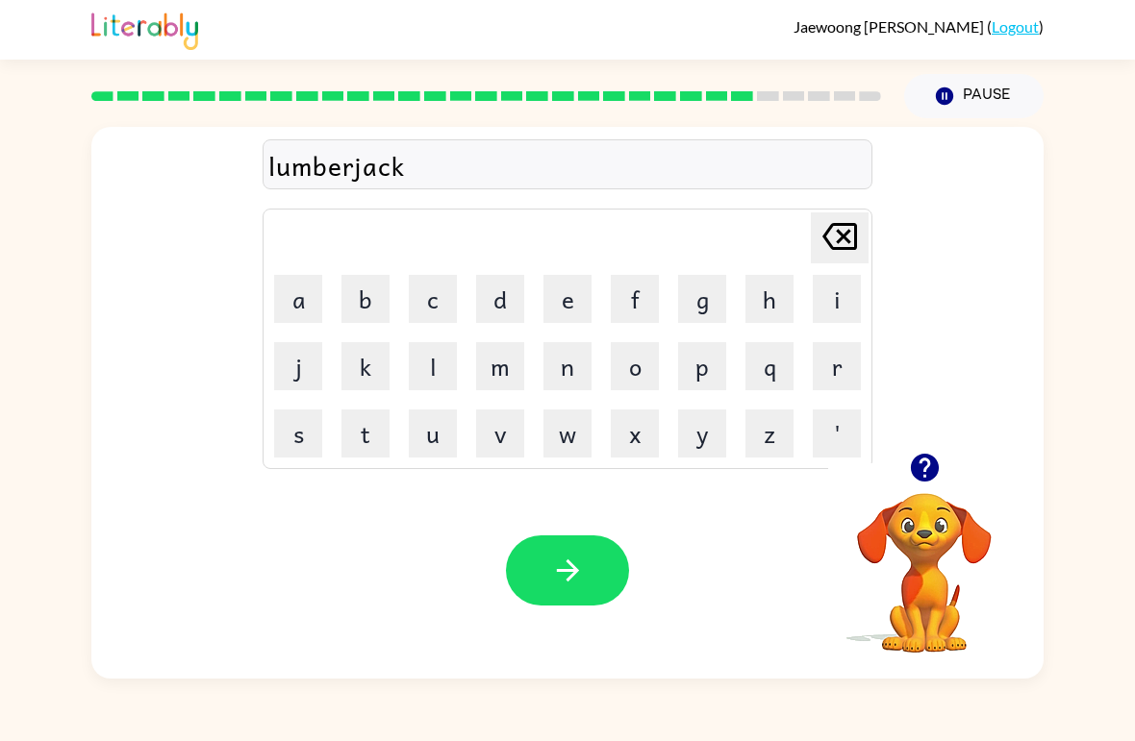
click at [626, 564] on button "button" at bounding box center [567, 571] width 123 height 70
click at [783, 410] on button "z" at bounding box center [769, 434] width 48 height 48
click at [840, 250] on icon at bounding box center [839, 236] width 35 height 27
click at [703, 353] on button "p" at bounding box center [702, 366] width 48 height 48
click at [837, 282] on button "i" at bounding box center [837, 299] width 48 height 48
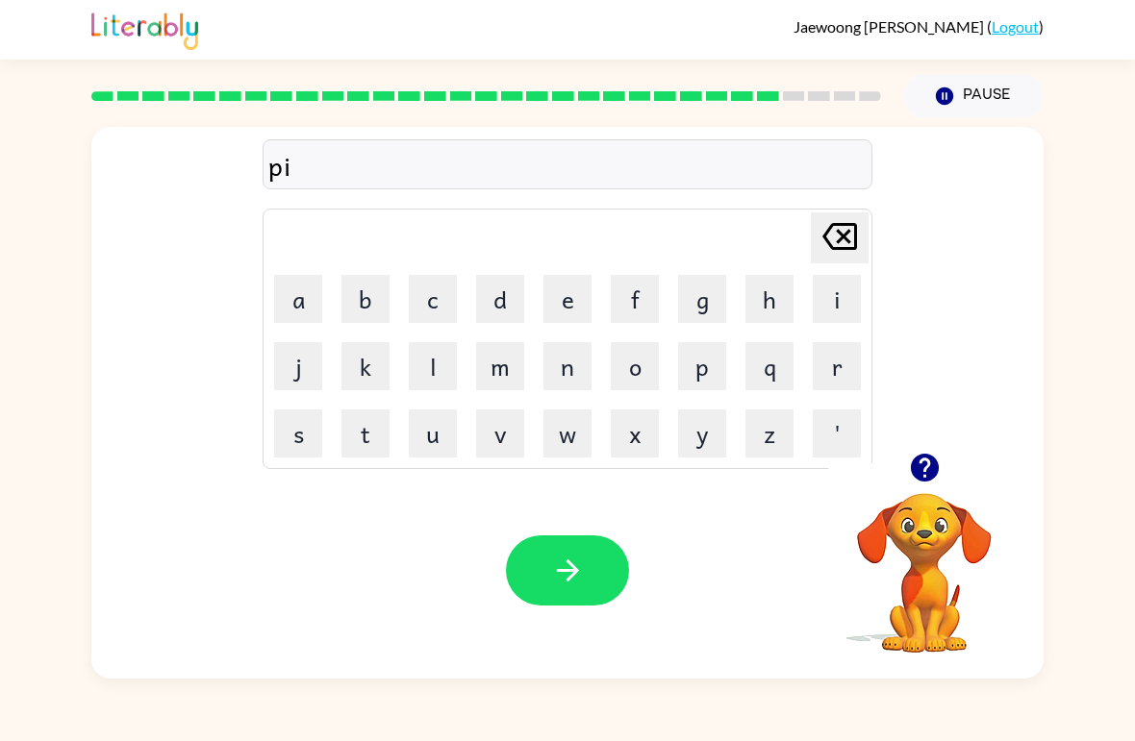
click at [834, 379] on button "r" at bounding box center [837, 366] width 48 height 48
click at [455, 300] on button "c" at bounding box center [433, 299] width 48 height 48
click at [557, 305] on button "e" at bounding box center [567, 299] width 48 height 48
click at [569, 552] on button "button" at bounding box center [567, 571] width 123 height 70
click at [364, 436] on button "t" at bounding box center [365, 434] width 48 height 48
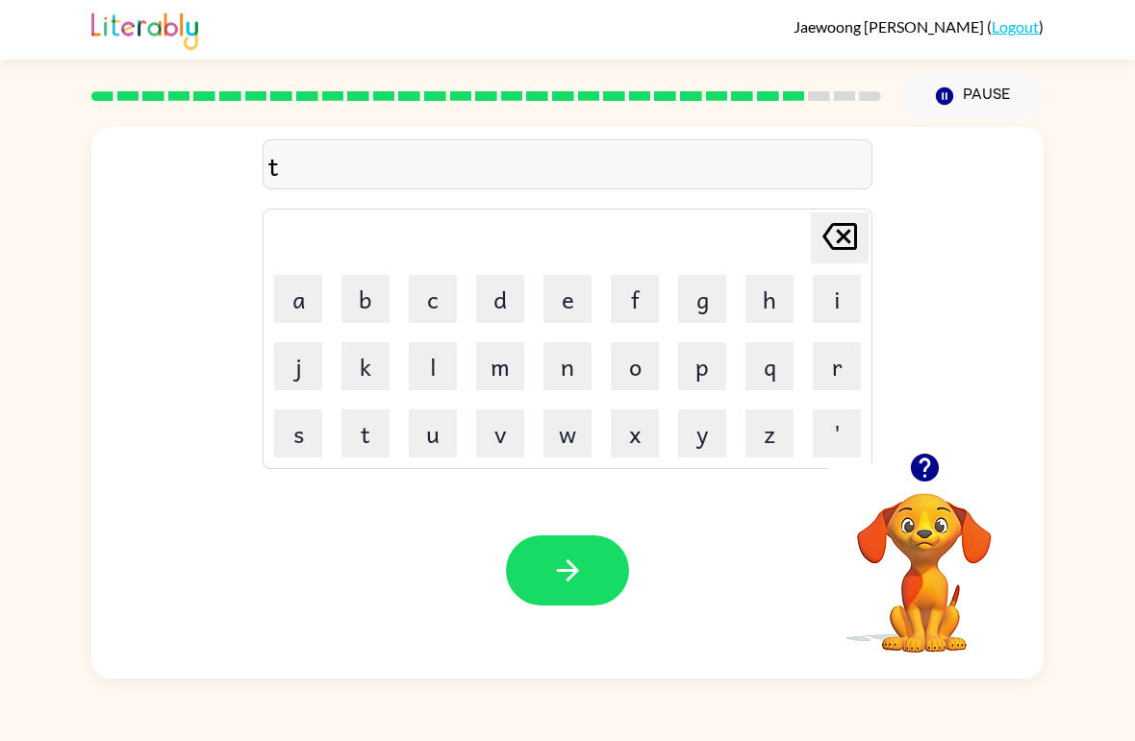
click at [777, 298] on button "h" at bounding box center [769, 299] width 48 height 48
click at [843, 308] on button "i" at bounding box center [837, 299] width 48 height 48
click at [569, 364] on button "n" at bounding box center [567, 366] width 48 height 48
click at [572, 313] on button "e" at bounding box center [567, 299] width 48 height 48
click at [849, 234] on icon at bounding box center [839, 236] width 35 height 27
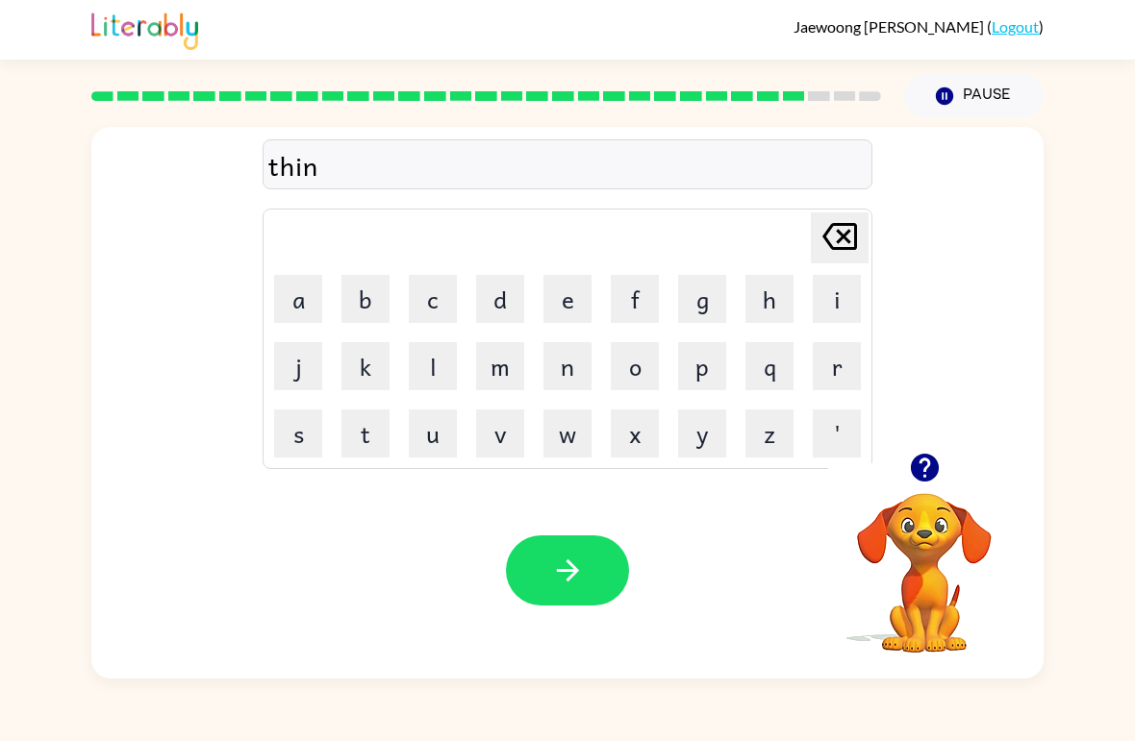
click at [554, 585] on icon "button" at bounding box center [568, 571] width 34 height 34
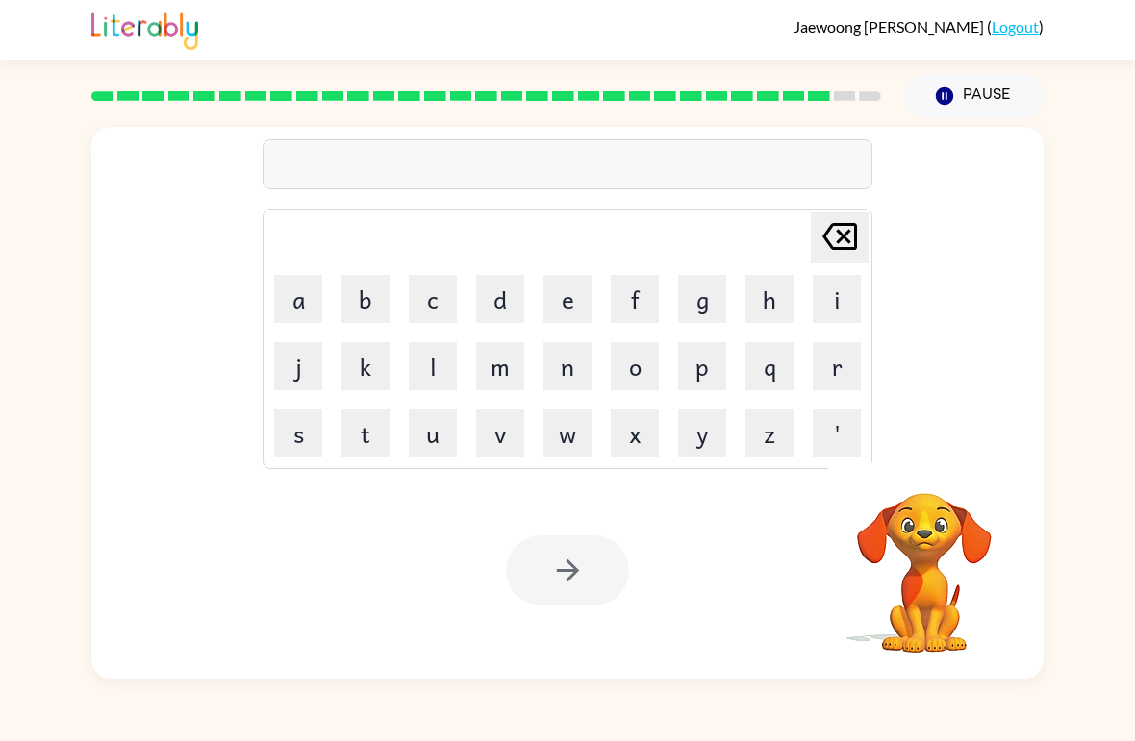
click at [278, 435] on button "s" at bounding box center [298, 434] width 48 height 48
click at [839, 316] on button "i" at bounding box center [837, 299] width 48 height 48
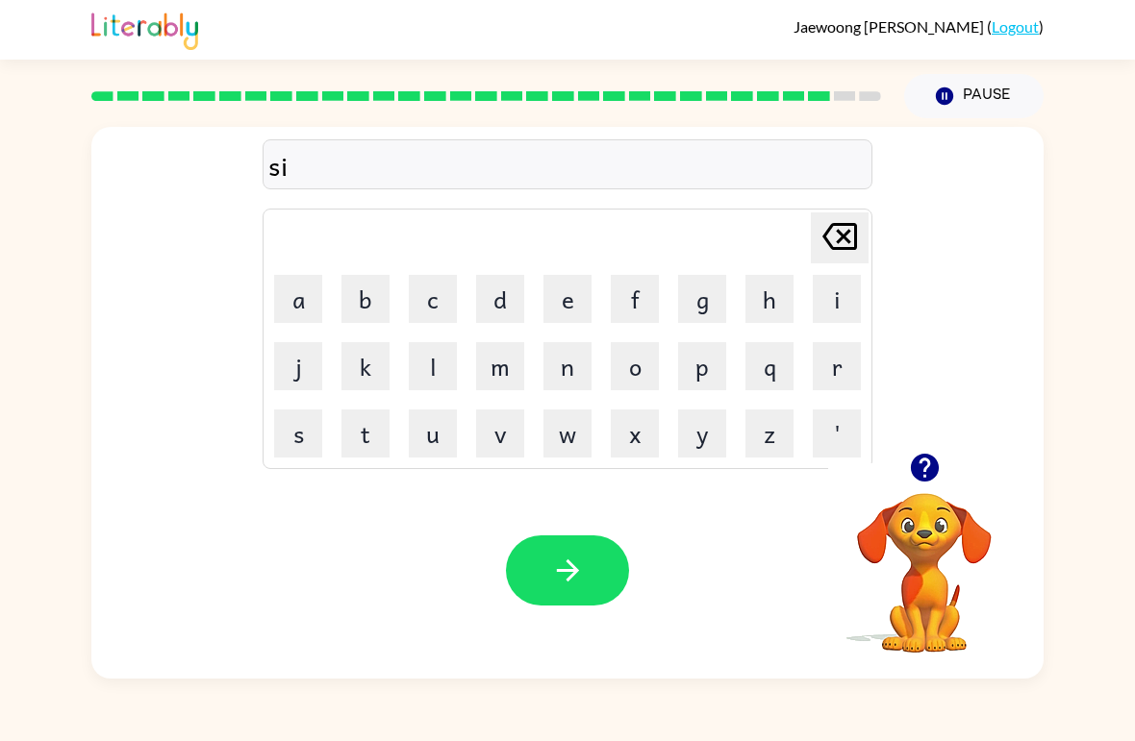
click at [440, 358] on button "l" at bounding box center [433, 366] width 48 height 48
click at [509, 438] on button "v" at bounding box center [500, 434] width 48 height 48
click at [576, 298] on button "e" at bounding box center [567, 299] width 48 height 48
click at [841, 373] on button "r" at bounding box center [837, 366] width 48 height 48
click at [555, 451] on button "w" at bounding box center [567, 434] width 48 height 48
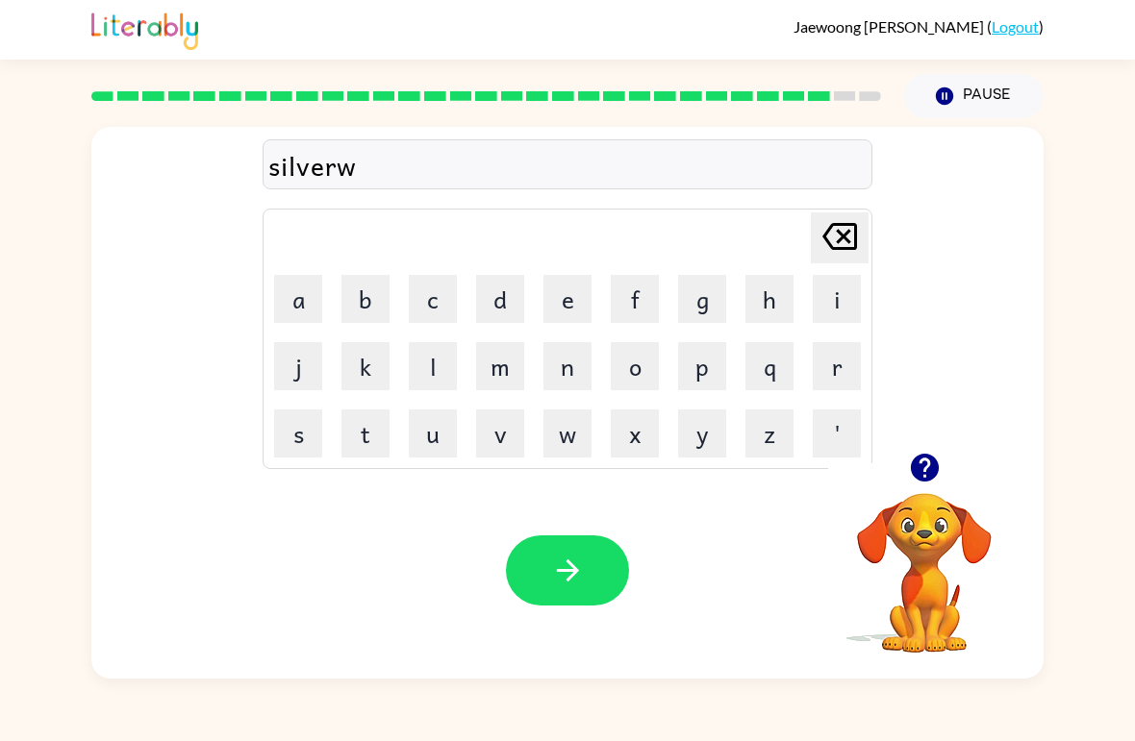
click at [565, 307] on button "e" at bounding box center [567, 299] width 48 height 48
click at [852, 380] on button "r" at bounding box center [837, 366] width 48 height 48
click at [548, 310] on button "e" at bounding box center [567, 299] width 48 height 48
click at [571, 584] on icon "button" at bounding box center [568, 571] width 34 height 34
click at [431, 439] on button "u" at bounding box center [433, 434] width 48 height 48
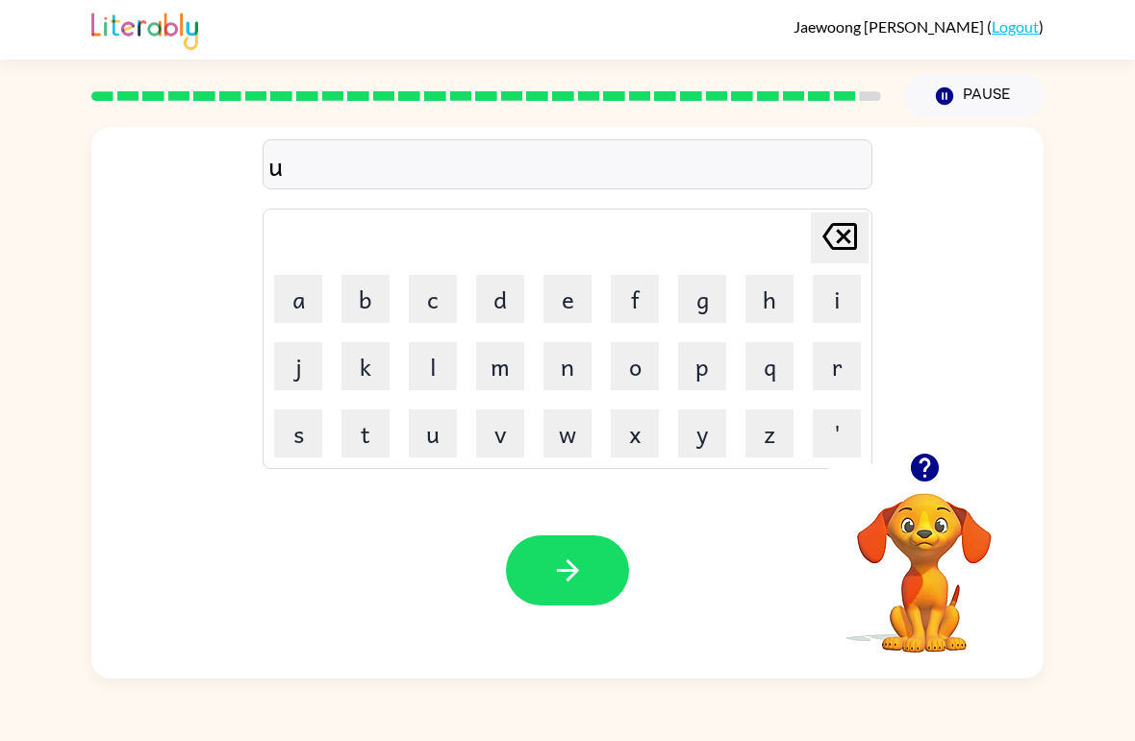
click at [571, 377] on button "n" at bounding box center [567, 366] width 48 height 48
click at [300, 305] on button "a" at bounding box center [298, 299] width 48 height 48
click at [651, 322] on button "f" at bounding box center [635, 299] width 48 height 48
click at [837, 373] on button "r" at bounding box center [837, 366] width 48 height 48
click at [299, 306] on button "a" at bounding box center [298, 299] width 48 height 48
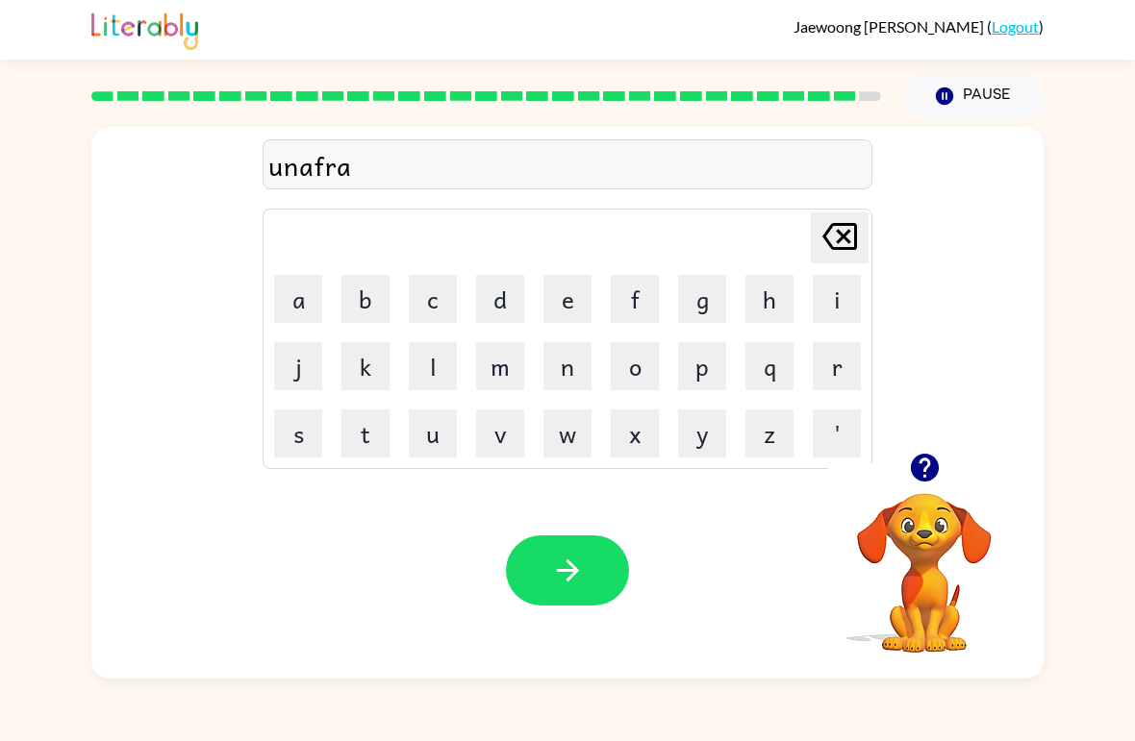
click at [488, 315] on button "d" at bounding box center [500, 299] width 48 height 48
click at [588, 311] on button "e" at bounding box center [567, 299] width 48 height 48
click at [831, 233] on icon "[PERSON_NAME] last character input" at bounding box center [839, 236] width 46 height 46
click at [830, 239] on icon "[PERSON_NAME] last character input" at bounding box center [839, 236] width 46 height 46
click at [564, 293] on button "e" at bounding box center [567, 299] width 48 height 48
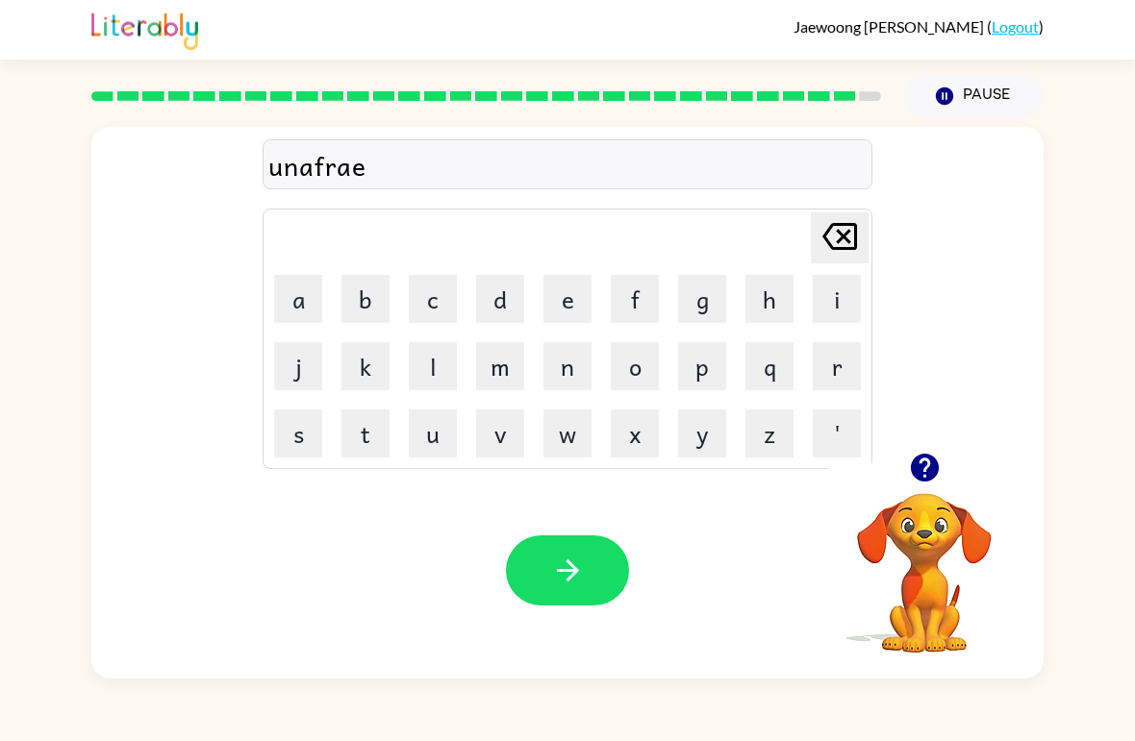
click at [482, 294] on button "d" at bounding box center [500, 299] width 48 height 48
click at [814, 245] on button "[PERSON_NAME] last character input" at bounding box center [840, 238] width 58 height 51
click at [495, 295] on button "d" at bounding box center [500, 299] width 48 height 48
click at [564, 303] on button "e" at bounding box center [567, 299] width 48 height 48
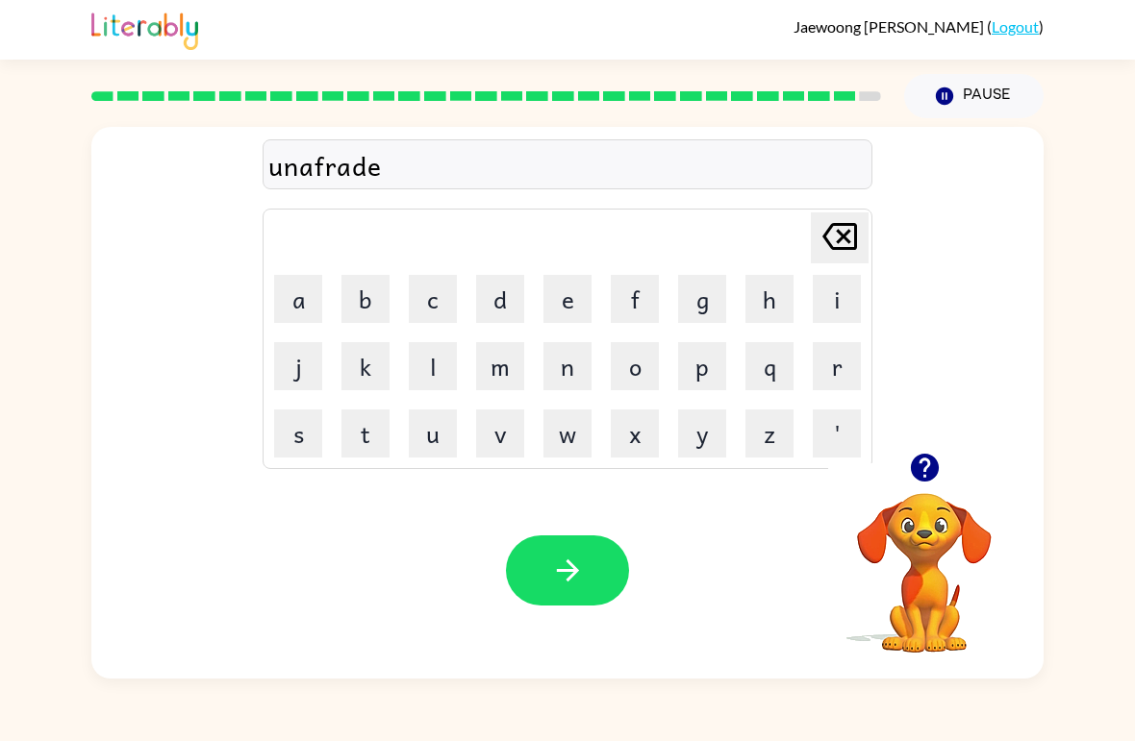
click at [607, 589] on button "button" at bounding box center [567, 571] width 123 height 70
